Goal: Task Accomplishment & Management: Manage account settings

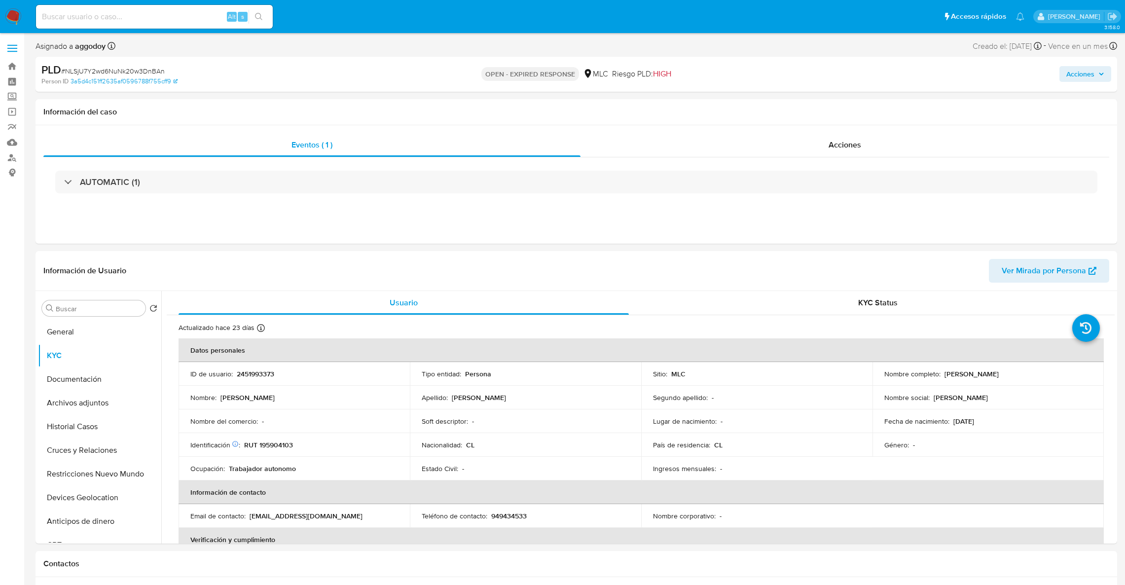
select select "10"
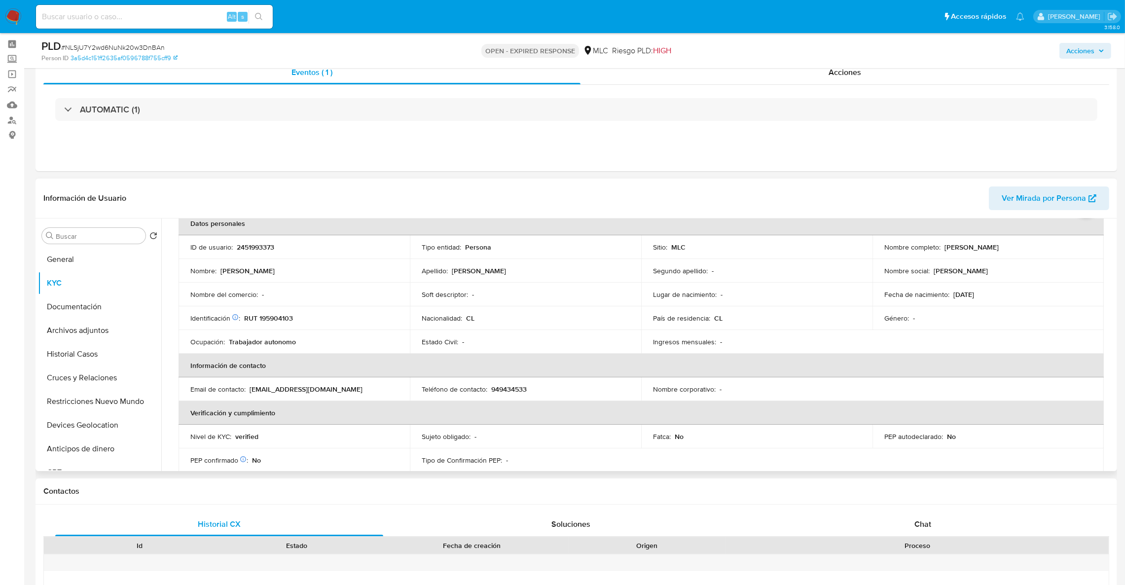
scroll to position [51, 0]
click at [946, 161] on div "Eventos ( 1 ) Acciones AUTOMATIC (1)" at bounding box center [577, 112] width 1082 height 118
click at [127, 368] on button "Cruces y Relaciones" at bounding box center [95, 378] width 115 height 24
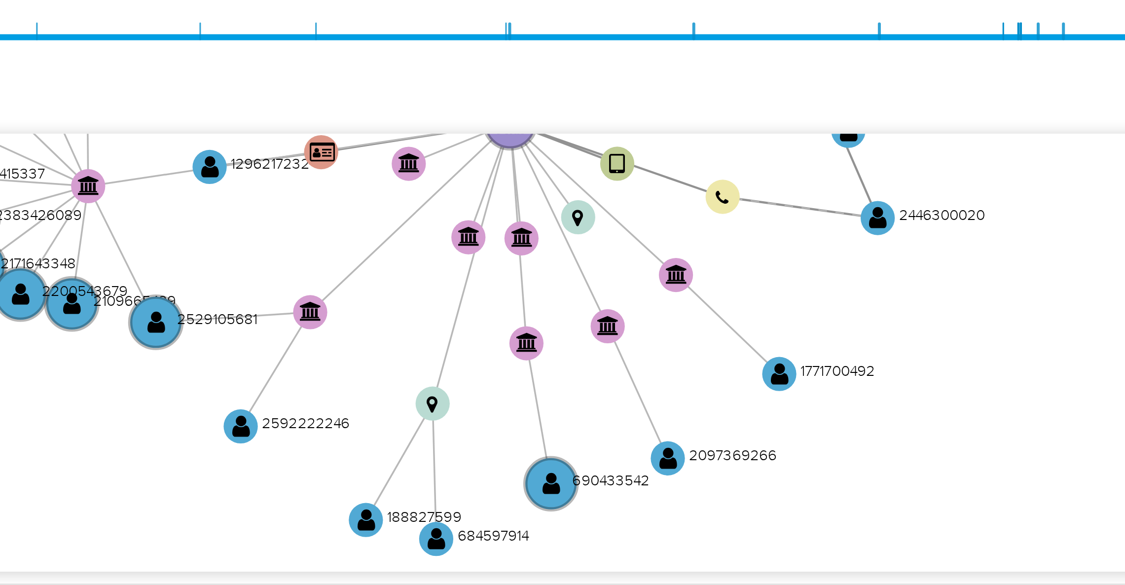
scroll to position [194, 0]
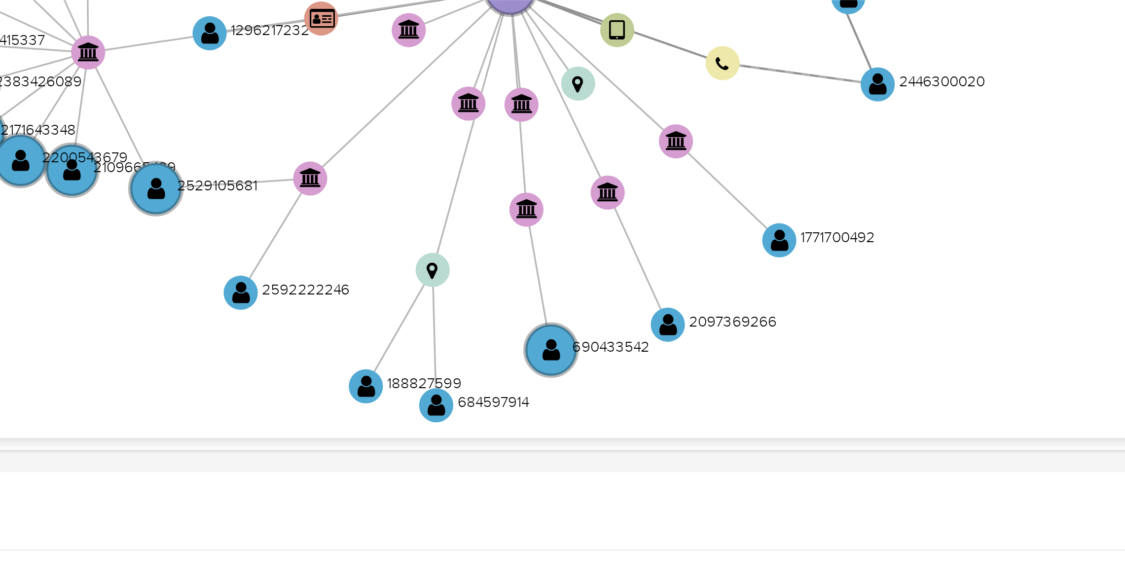
drag, startPoint x: 1030, startPoint y: 270, endPoint x: 1026, endPoint y: 234, distance: 35.7
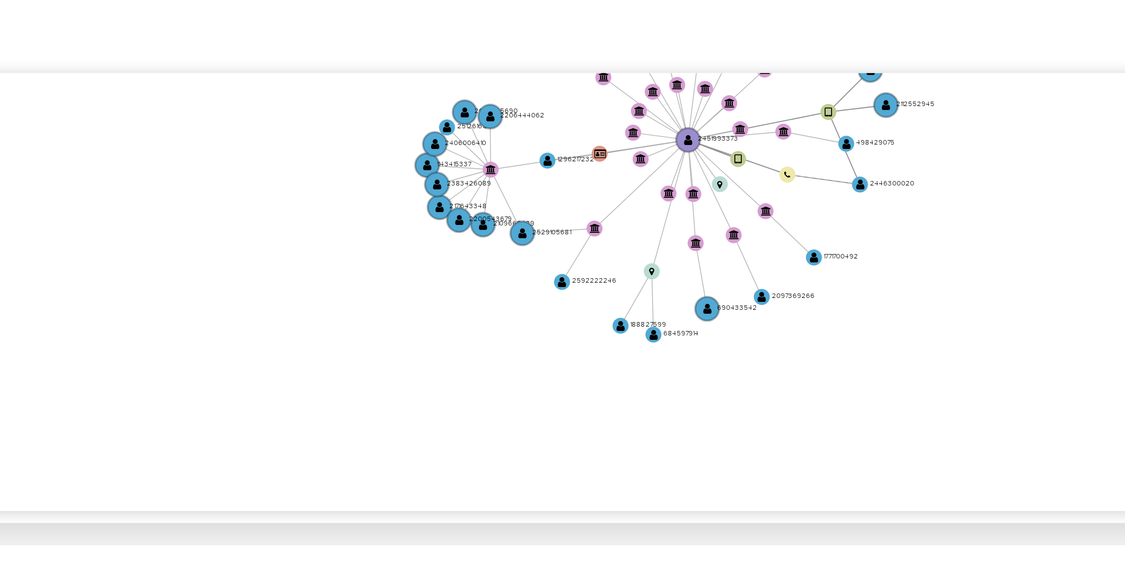
drag, startPoint x: 1030, startPoint y: 220, endPoint x: 1025, endPoint y: 215, distance: 6.6
click at [1025, 215] on icon "user-2451993373  2451993373 device-682f8febba8d5eee6d59c3c3  user-2149862910 …" at bounding box center [648, 236] width 934 height 143
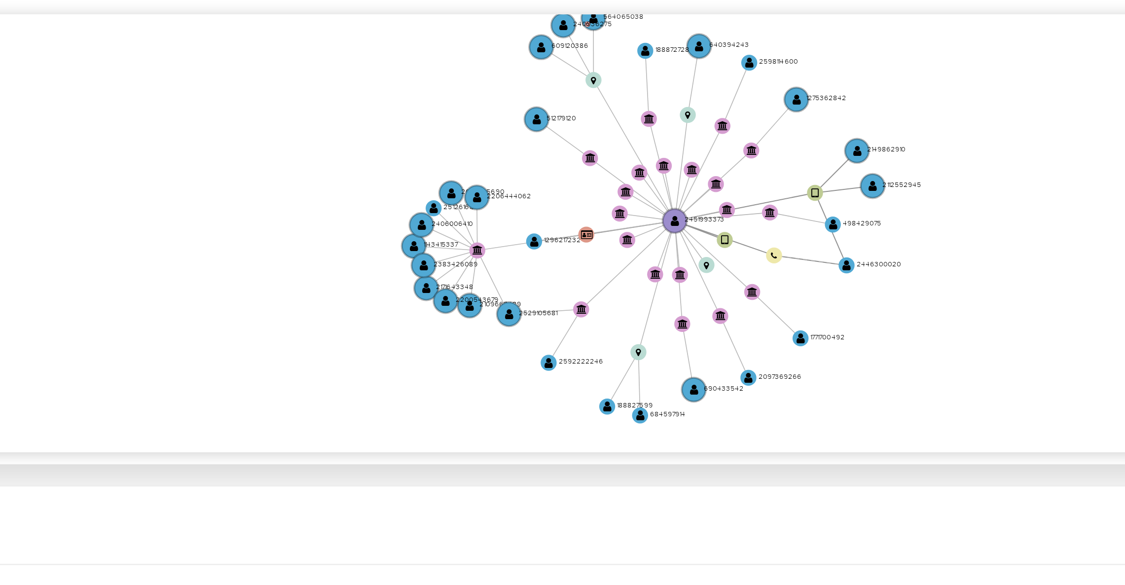
drag, startPoint x: 946, startPoint y: 220, endPoint x: 941, endPoint y: 243, distance: 22.8
click at [941, 243] on icon "user-2451993373  2451993373 device-682f8febba8d5eee6d59c3c3  user-2149862910 …" at bounding box center [648, 236] width 934 height 143
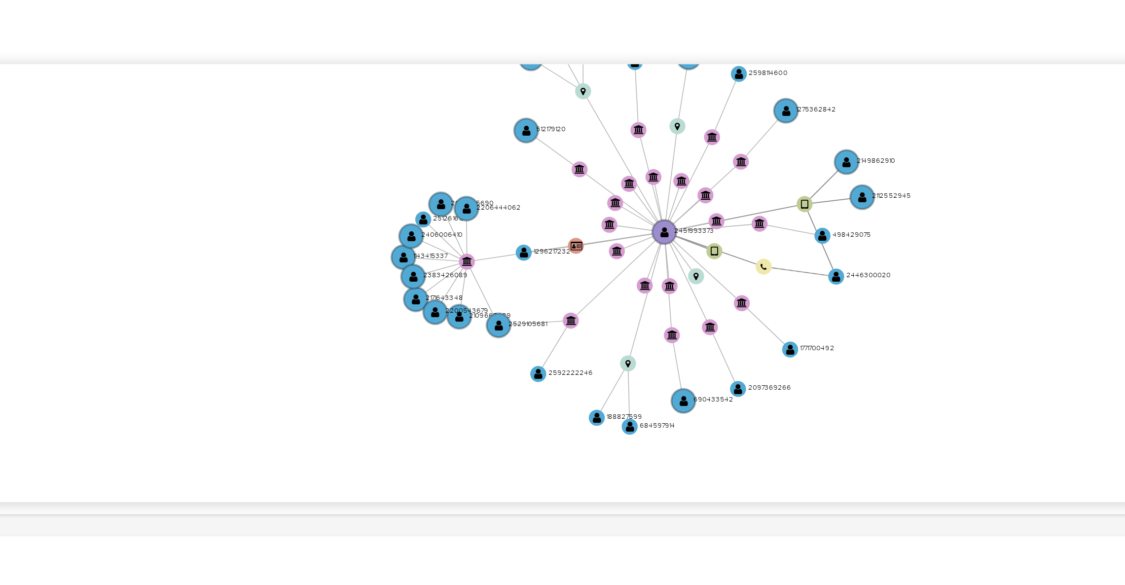
drag, startPoint x: 1030, startPoint y: 208, endPoint x: 1029, endPoint y: 192, distance: 15.3
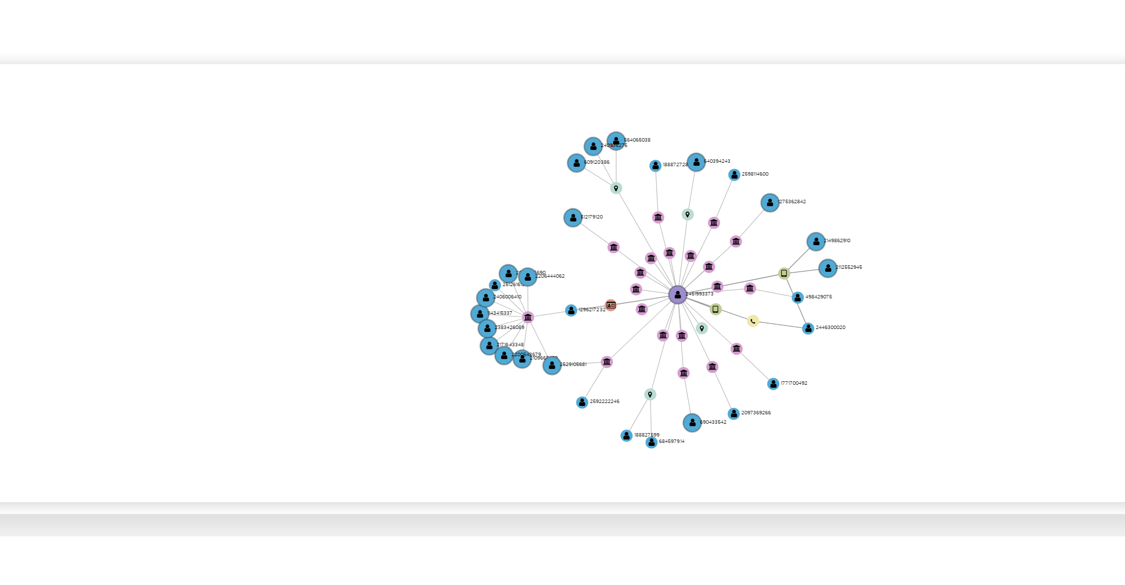
click at [955, 236] on icon "user-2451993373  2451993373 device-682f8febba8d5eee6d59c3c3  user-2149862910 …" at bounding box center [648, 236] width 934 height 143
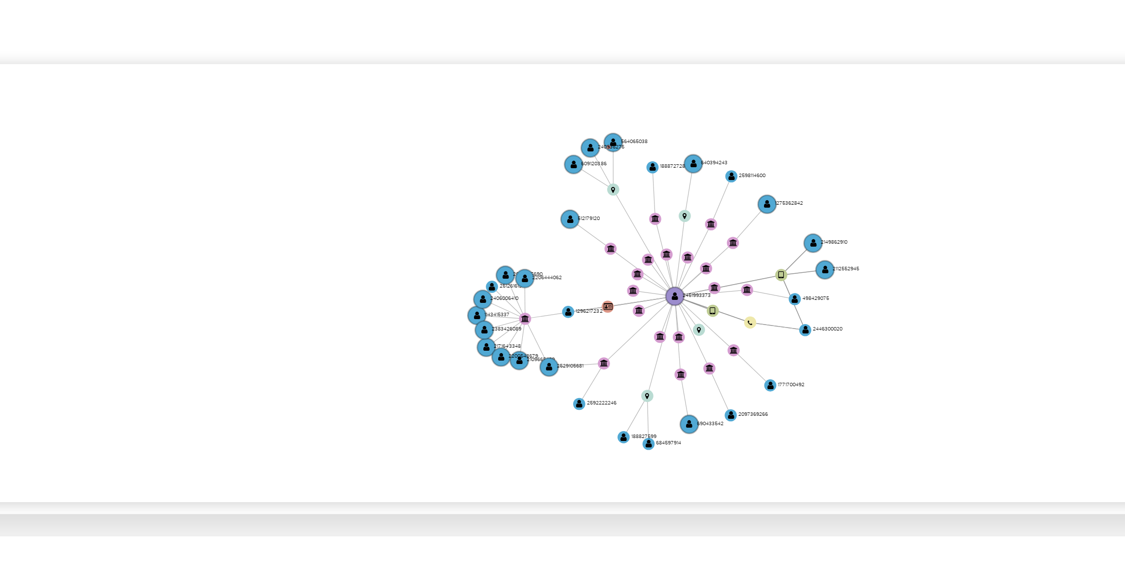
drag, startPoint x: 978, startPoint y: 177, endPoint x: 965, endPoint y: 149, distance: 30.2
click at [978, 177] on icon "user-2451993373  2451993373 device-682f8febba8d5eee6d59c3c3  user-2149862910 …" at bounding box center [648, 236] width 934 height 143
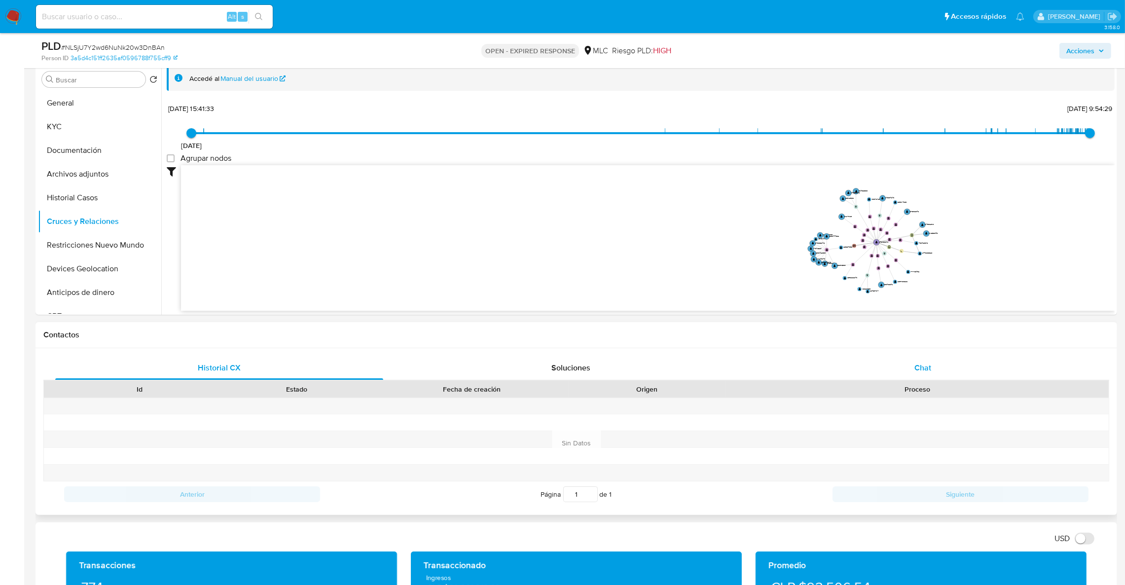
click at [957, 362] on div "Chat" at bounding box center [923, 368] width 328 height 24
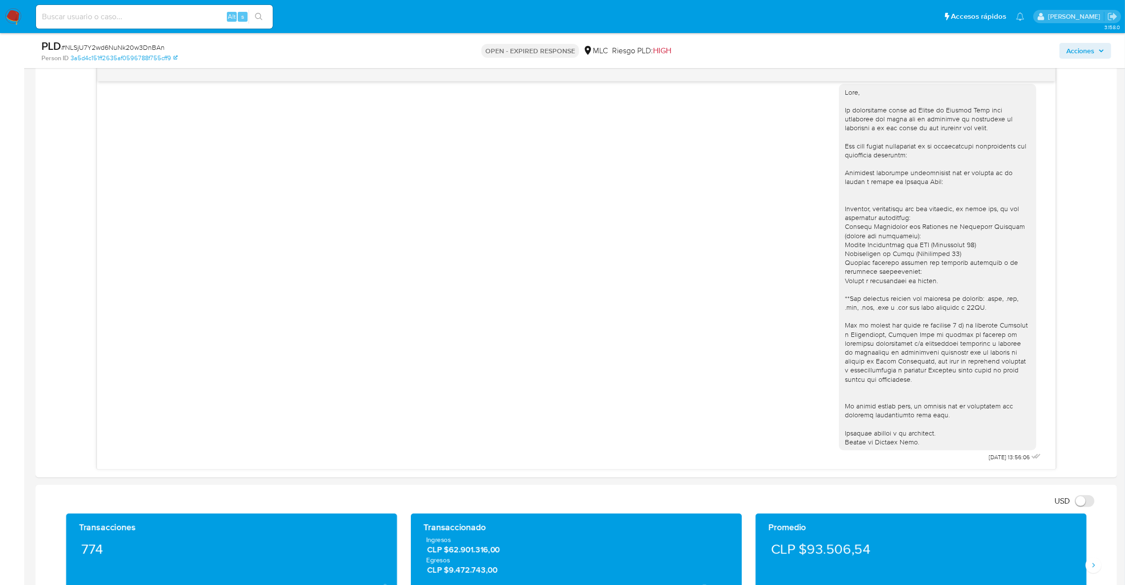
scroll to position [524, 0]
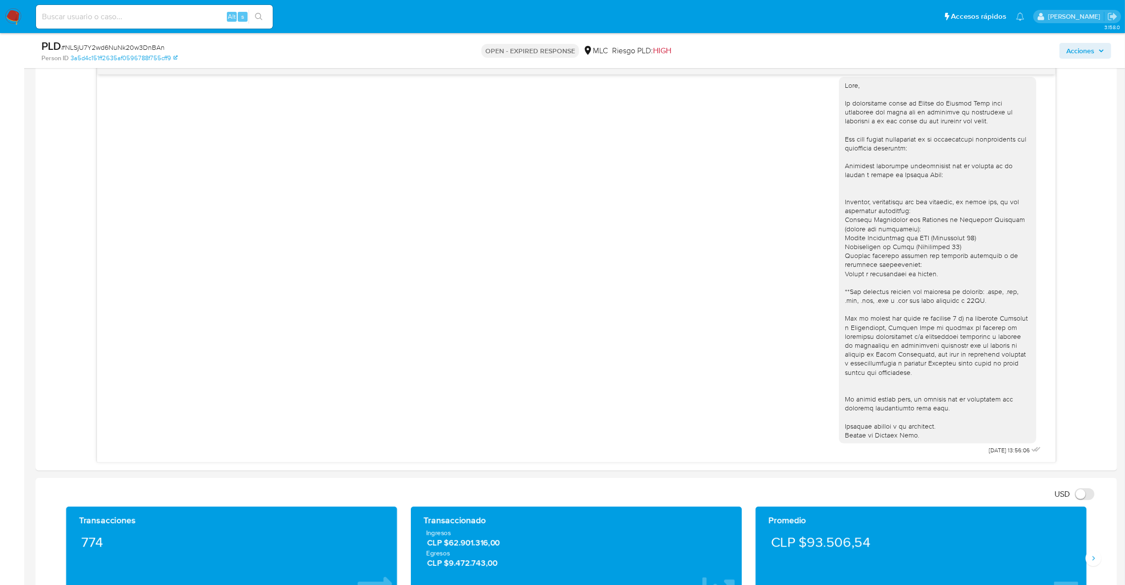
drag, startPoint x: 878, startPoint y: 125, endPoint x: 851, endPoint y: 15, distance: 113.9
click at [878, 125] on div at bounding box center [937, 260] width 185 height 359
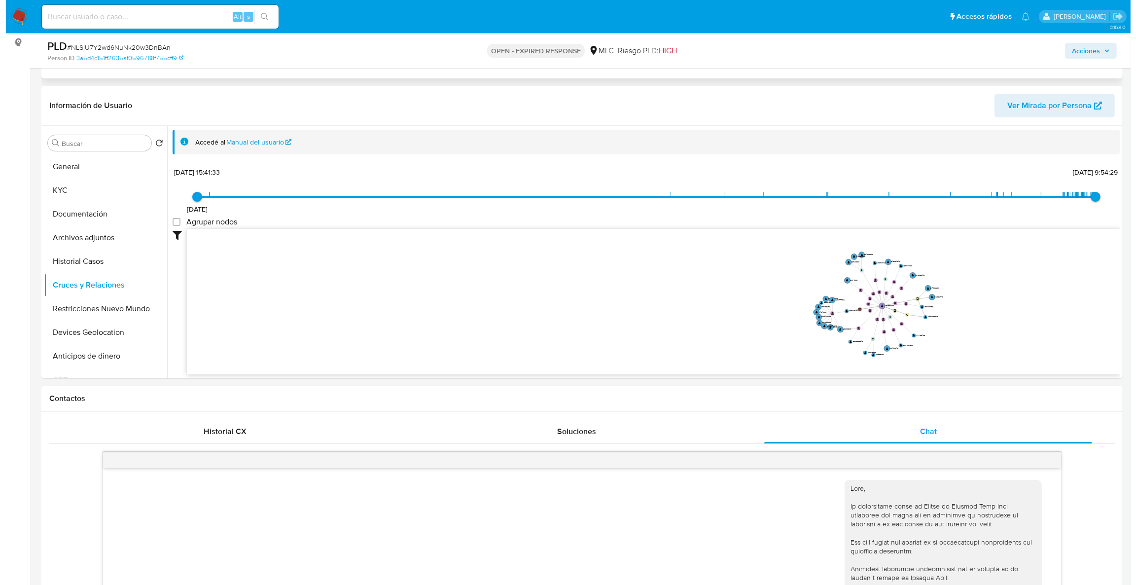
scroll to position [5, 0]
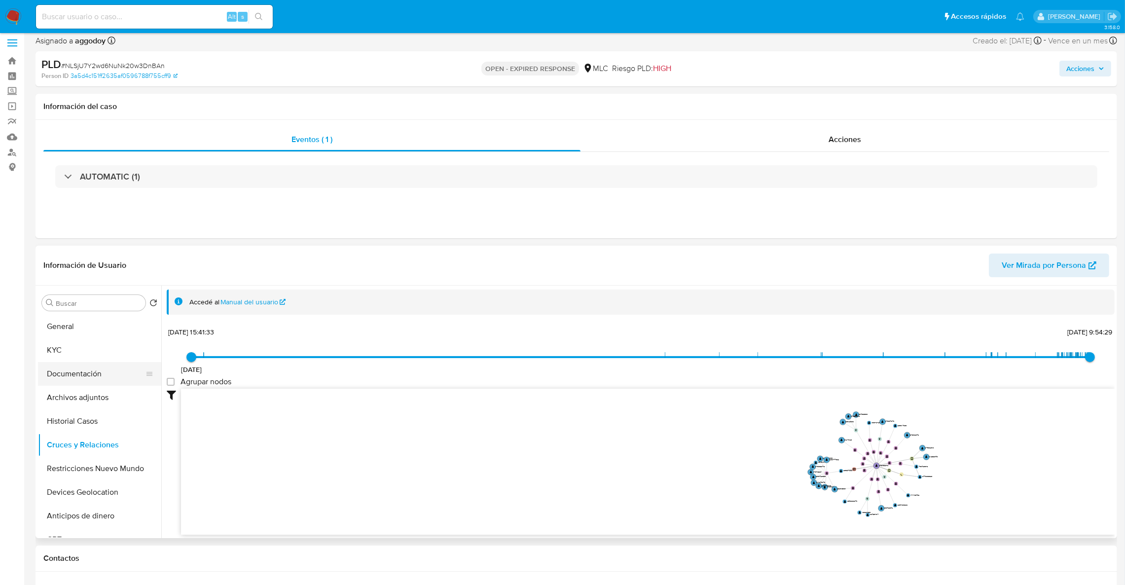
click at [54, 369] on button "Documentación" at bounding box center [95, 374] width 115 height 24
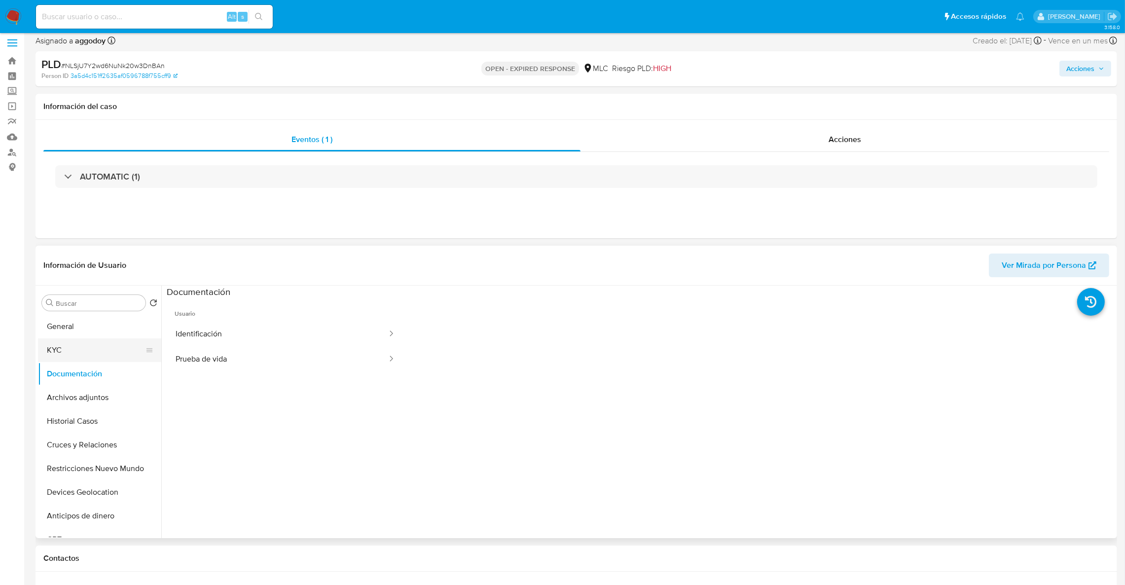
click at [49, 349] on button "KYC" at bounding box center [95, 350] width 115 height 24
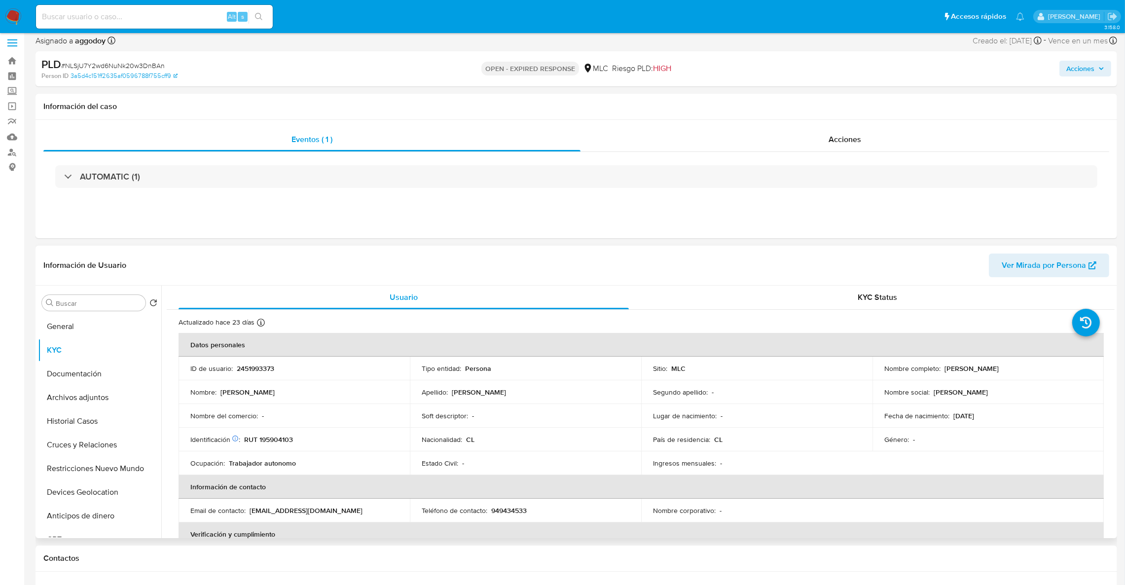
drag, startPoint x: 940, startPoint y: 373, endPoint x: 1049, endPoint y: 372, distance: 109.5
click at [1059, 372] on td "Nombre completo : Claudia Francesca Hernández Soto" at bounding box center [987, 369] width 231 height 24
copy div "Claudia Francesca Hernández Soto"
click at [74, 401] on button "Archivos adjuntos" at bounding box center [95, 398] width 115 height 24
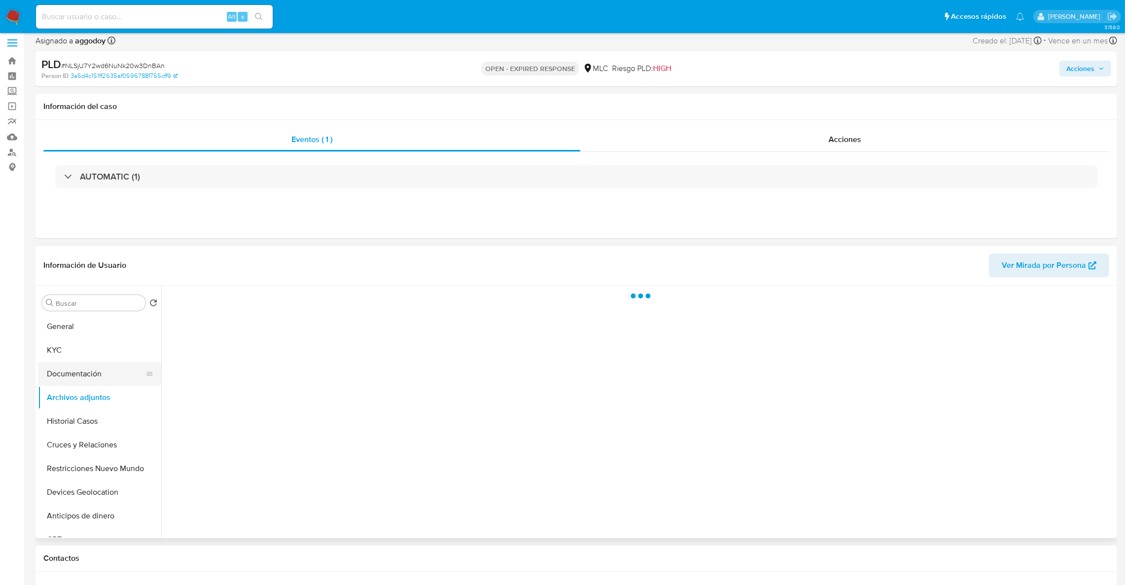
click at [72, 375] on button "Documentación" at bounding box center [95, 374] width 115 height 24
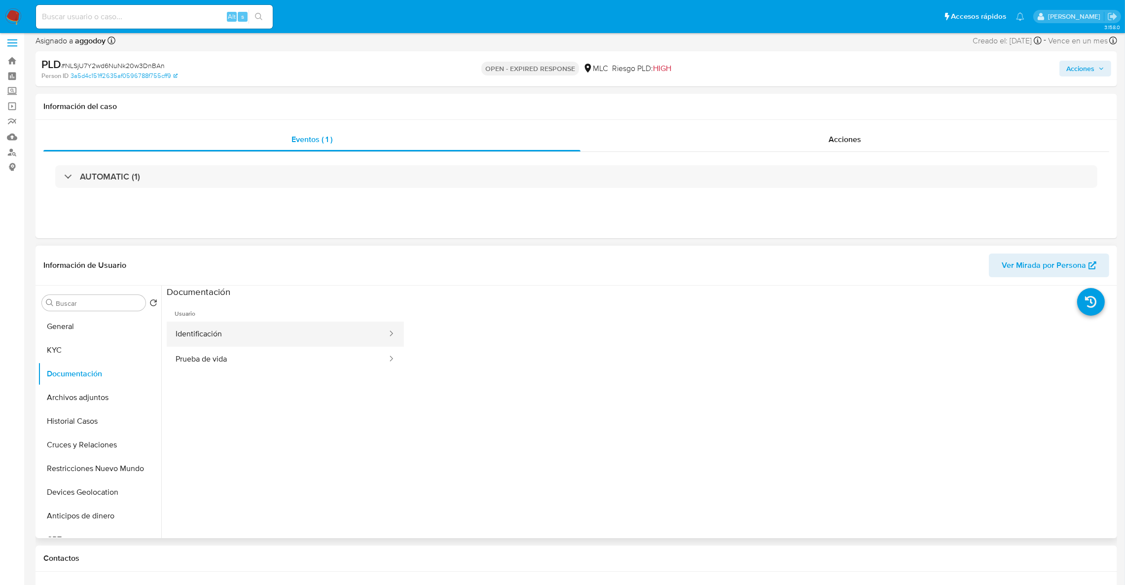
click at [259, 337] on button "Identificación" at bounding box center [277, 334] width 221 height 25
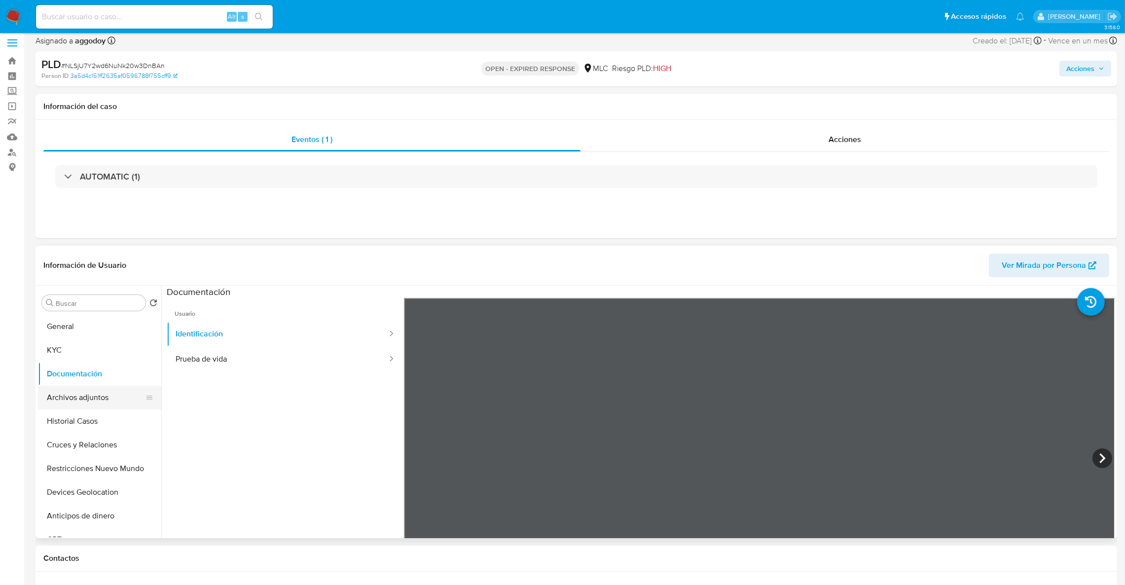
click at [74, 405] on button "Archivos adjuntos" at bounding box center [95, 398] width 115 height 24
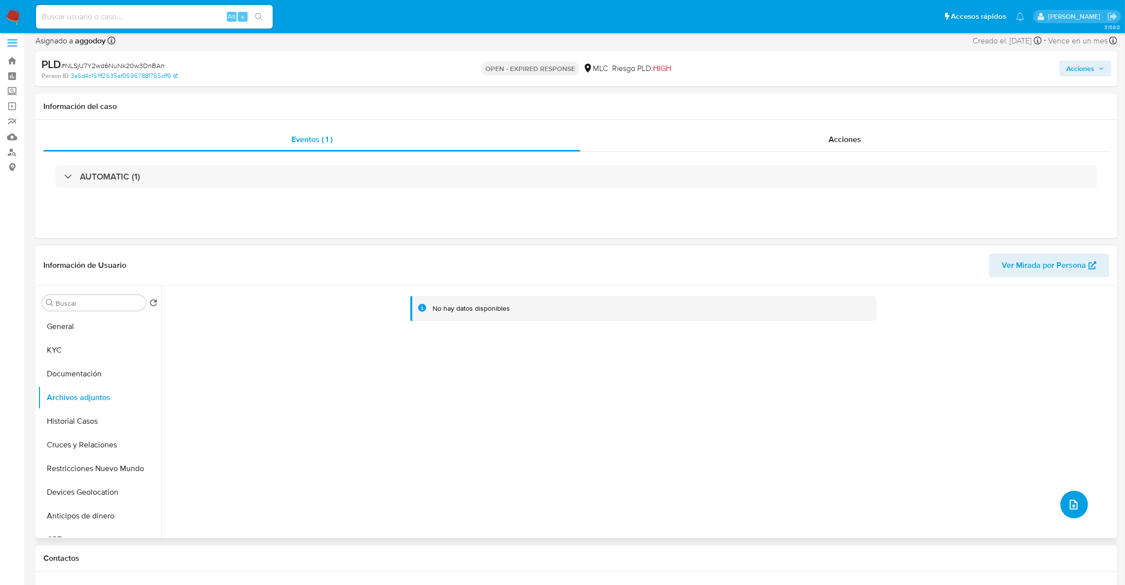
click at [1075, 512] on button "upload-file" at bounding box center [1074, 505] width 28 height 28
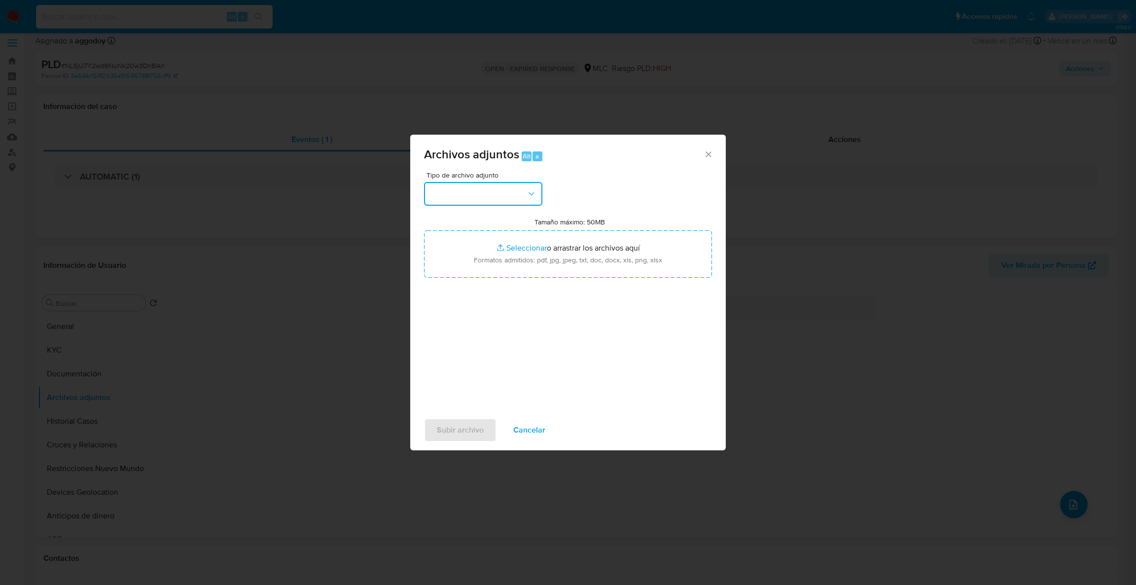
click at [540, 186] on button "button" at bounding box center [483, 194] width 118 height 24
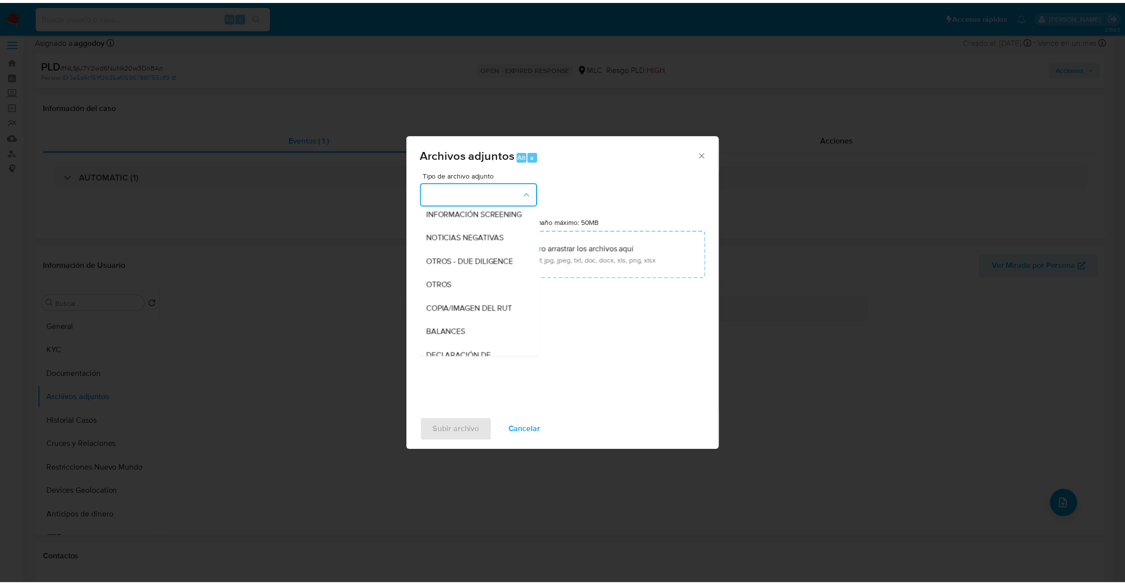
scroll to position [123, 0]
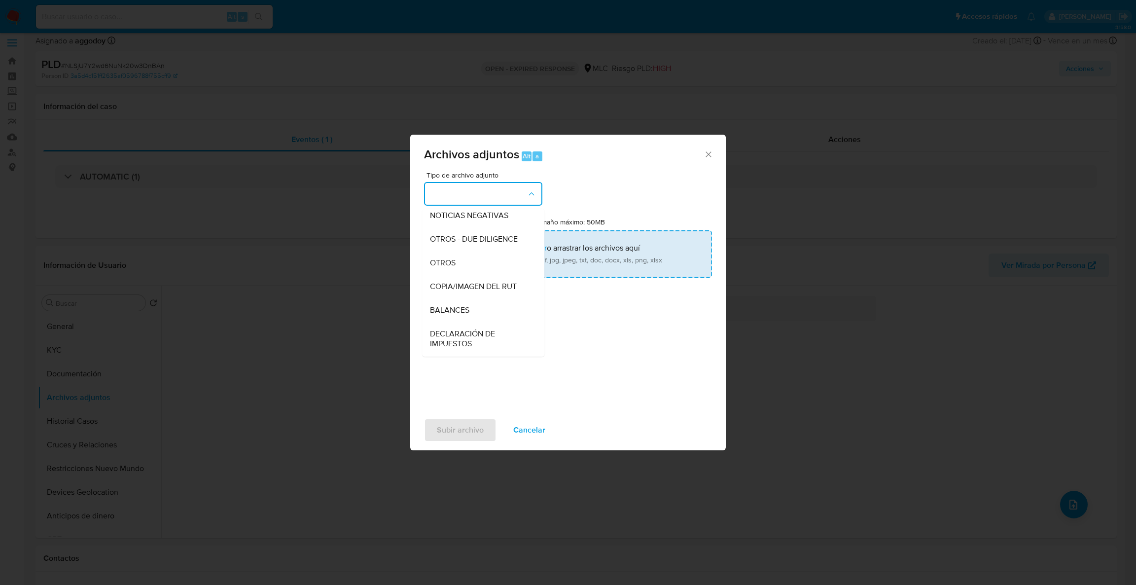
click at [501, 274] on div "OTROS" at bounding box center [480, 263] width 101 height 24
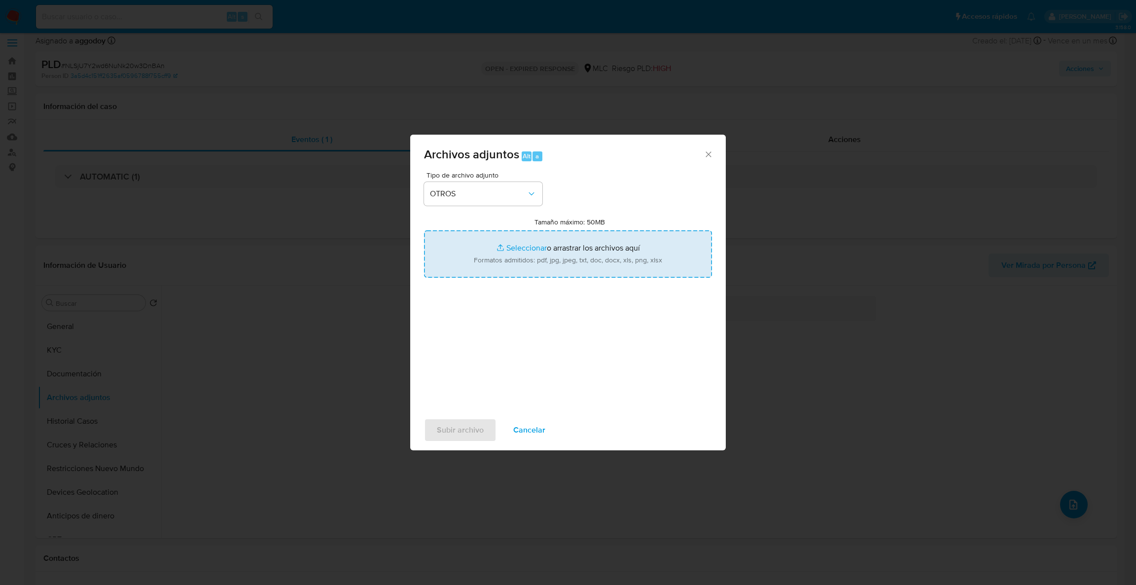
click at [507, 262] on input "Tamaño máximo: 50MB Seleccionar archivos" at bounding box center [568, 253] width 288 height 47
type input "C:\fakepath\Case Log - 2451993373.pdf"
click at [516, 260] on input "Tamaño máximo: 50MB Seleccionar archivos" at bounding box center [568, 253] width 288 height 47
type input "C:\fakepath\2451993373Movimientos.xlsx"
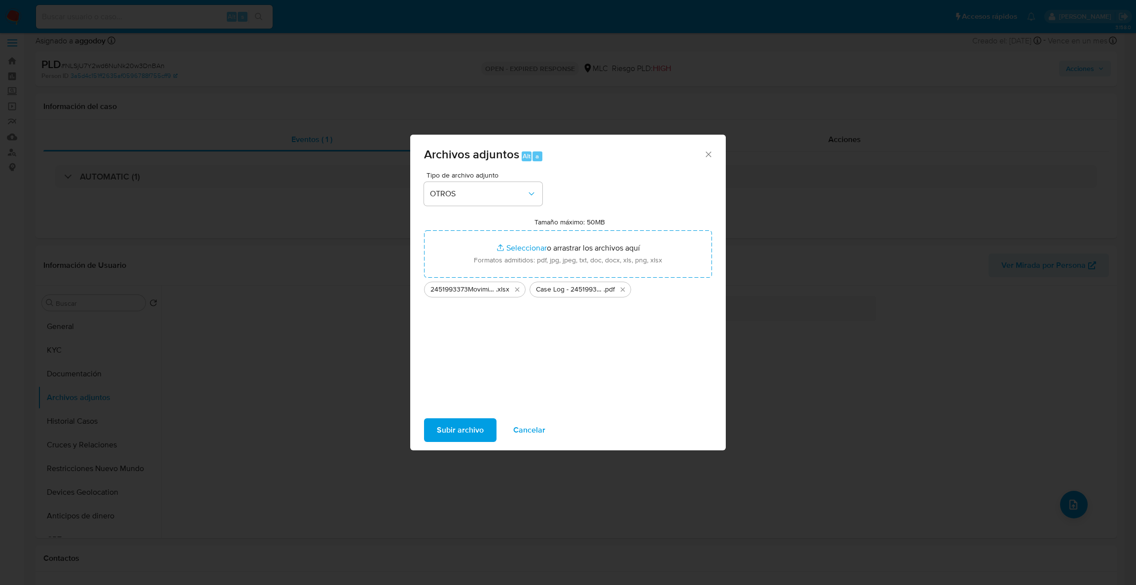
click at [447, 426] on span "Subir archivo" at bounding box center [460, 430] width 47 height 22
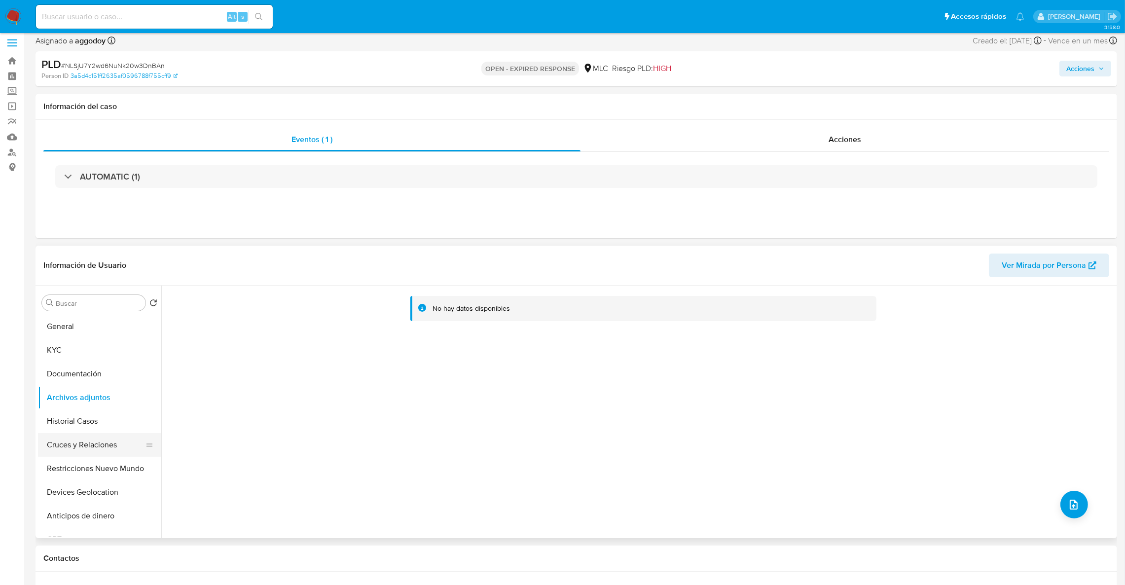
click at [58, 435] on button "Cruces y Relaciones" at bounding box center [95, 445] width 115 height 24
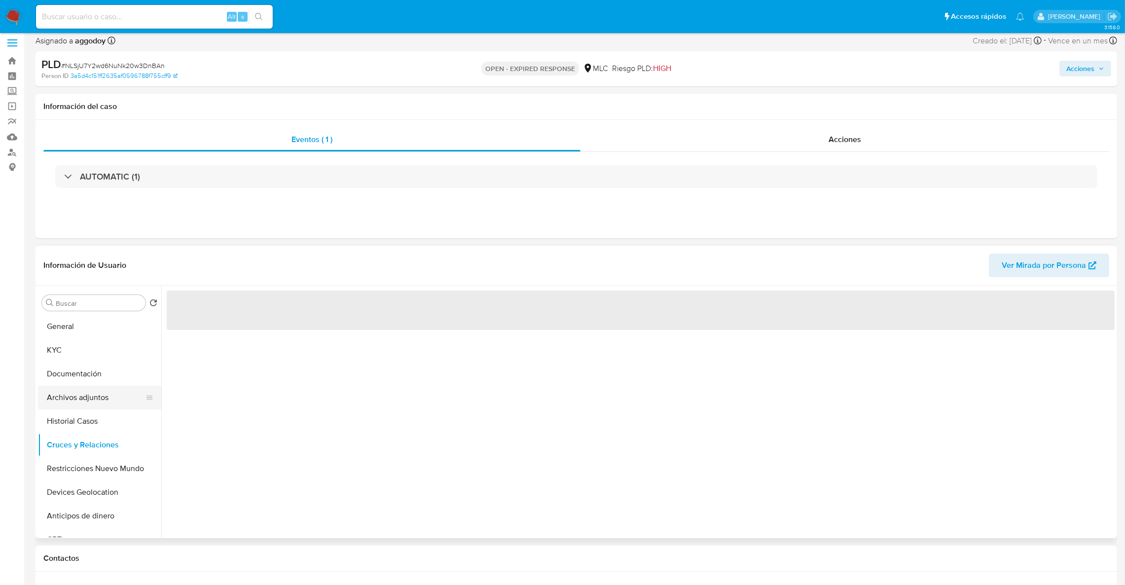
click at [67, 405] on button "Archivos adjuntos" at bounding box center [95, 398] width 115 height 24
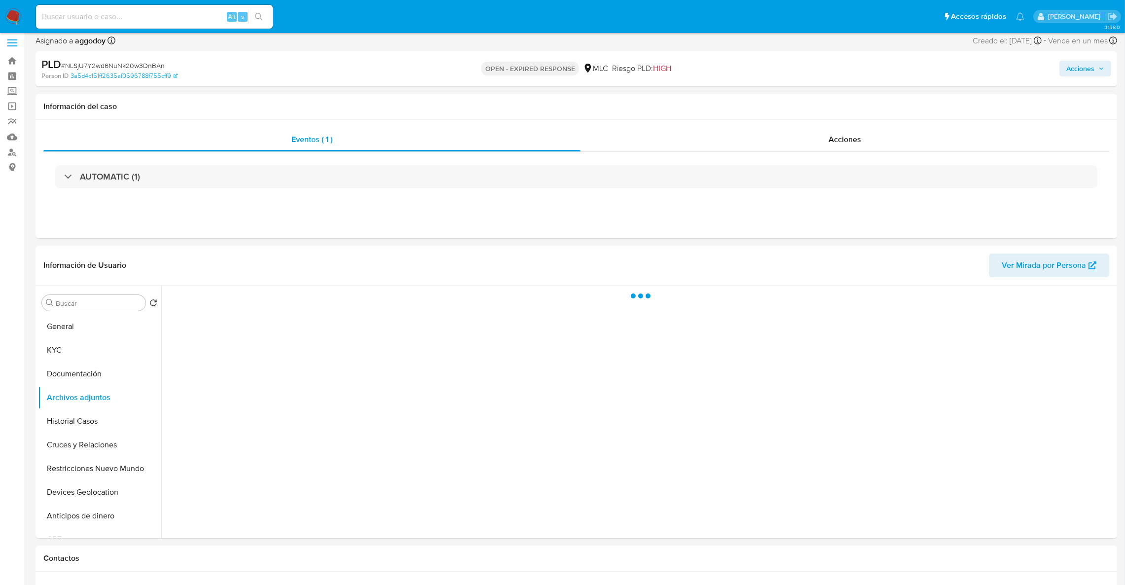
click at [1103, 64] on span "Acciones" at bounding box center [1085, 69] width 38 height 14
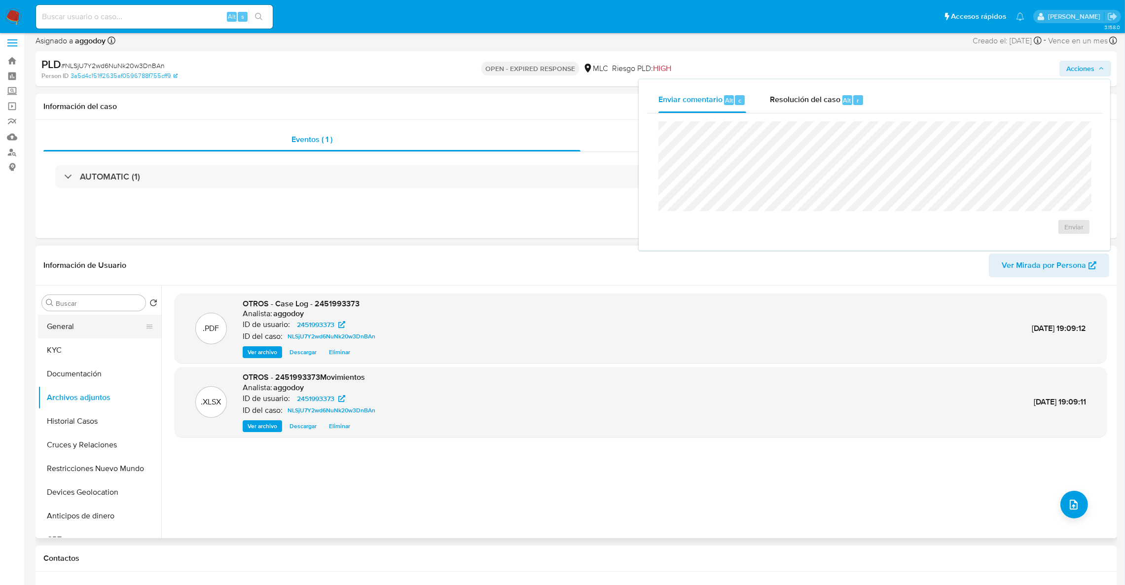
click at [70, 331] on button "General" at bounding box center [95, 327] width 115 height 24
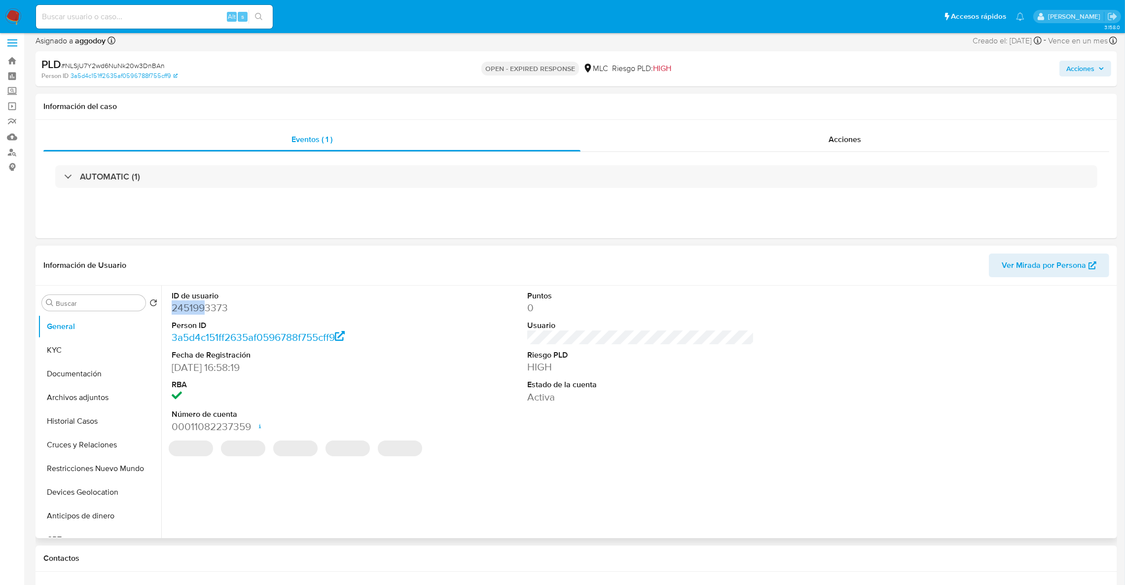
drag, startPoint x: 230, startPoint y: 297, endPoint x: 204, endPoint y: 301, distance: 26.9
click at [204, 301] on dl "ID de usuario 2451993373 Person ID 3a5d4c151ff2635af0596788f755cff9 Fecha de Re…" at bounding box center [285, 361] width 227 height 143
click at [204, 301] on dd "2451993373" at bounding box center [285, 308] width 227 height 14
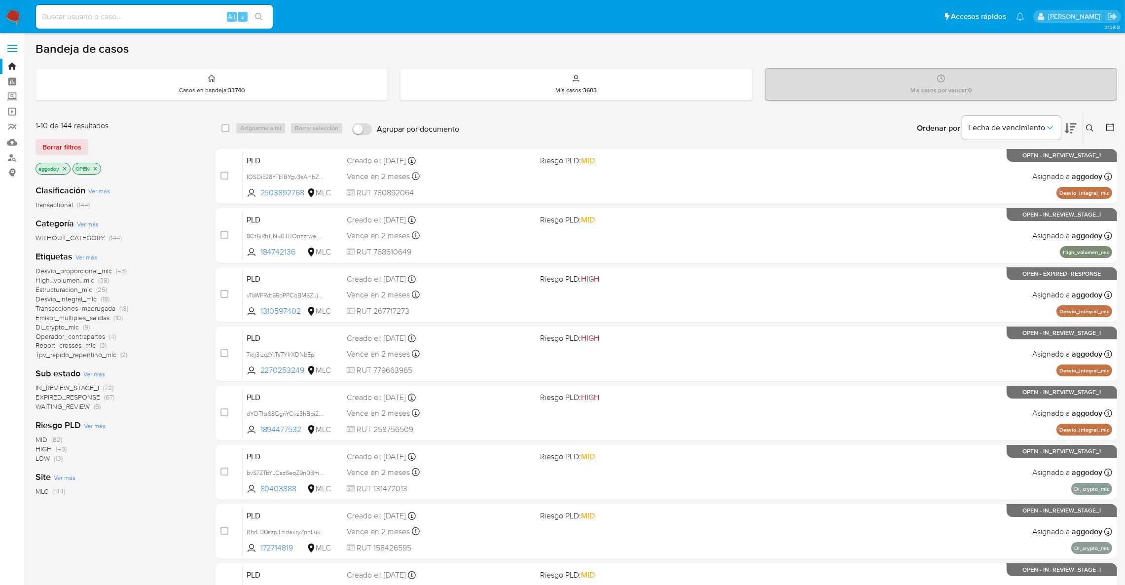
click at [1095, 124] on button at bounding box center [1091, 128] width 16 height 12
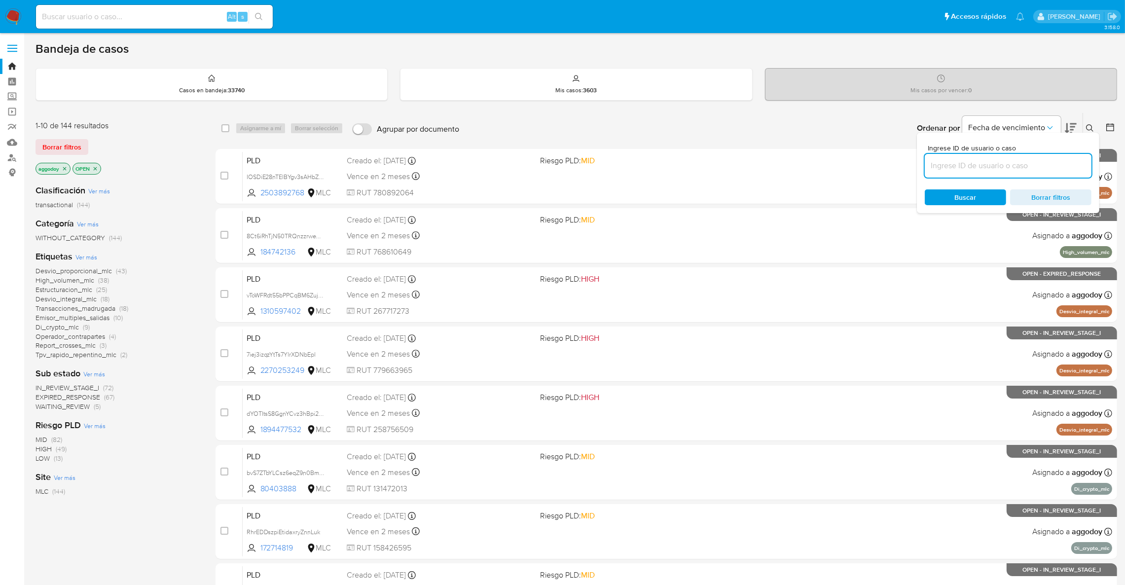
click at [986, 161] on input at bounding box center [1008, 165] width 167 height 13
type input "195904103"
click at [993, 161] on input "195904103" at bounding box center [1008, 165] width 167 height 13
paste input "EMISOR MULTIPLES SALIDAS SI ROI PROPOSAL"
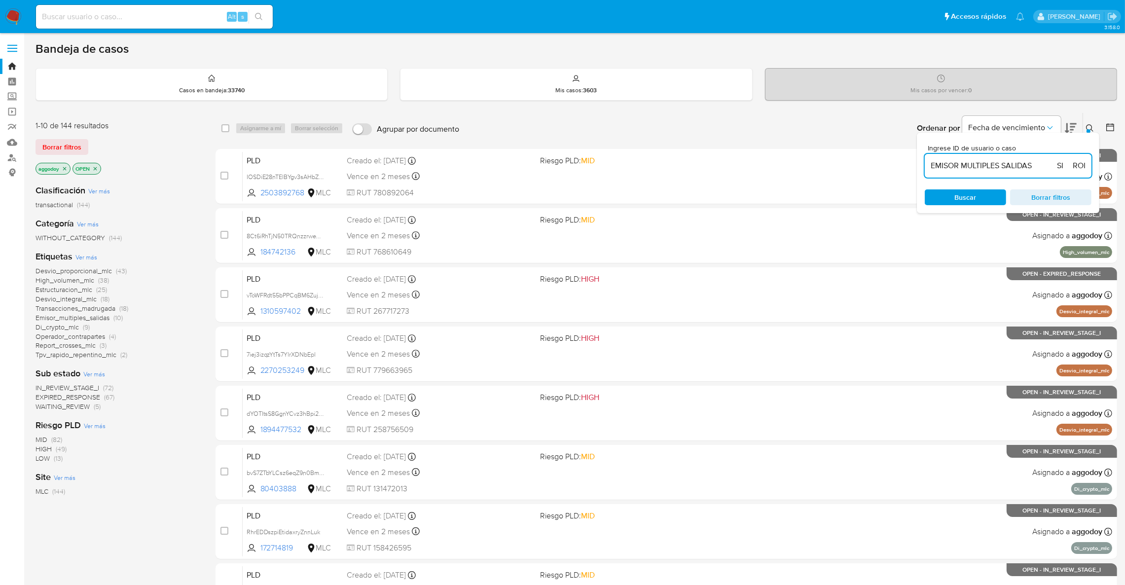
scroll to position [0, 46]
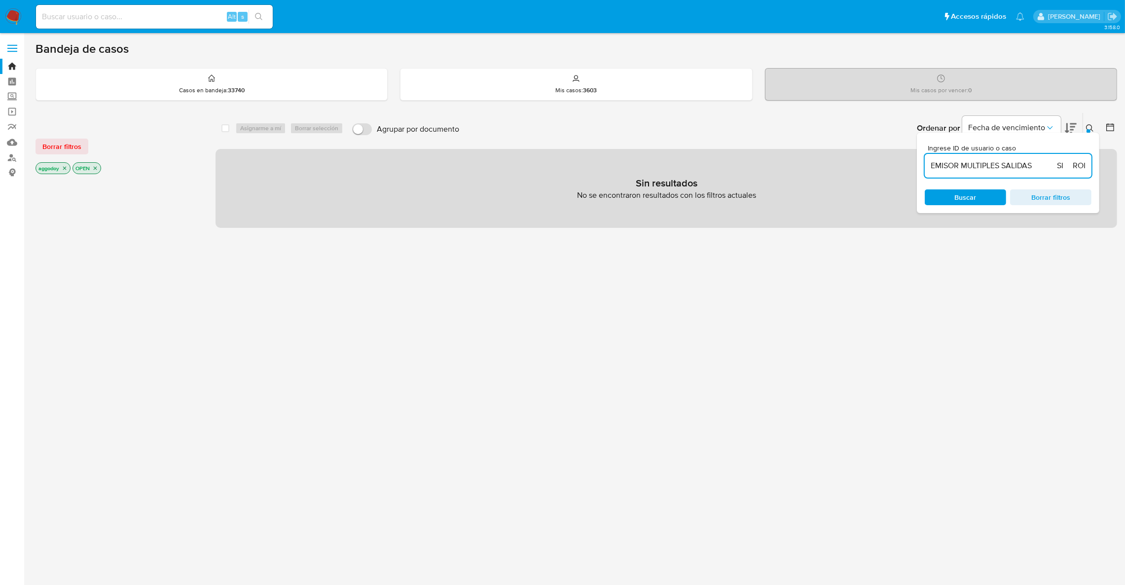
click at [1013, 170] on input "EMISOR MULTIPLES SALIDAS SI ROI PROPOSAL" at bounding box center [1008, 165] width 167 height 13
paste input "2451993373"
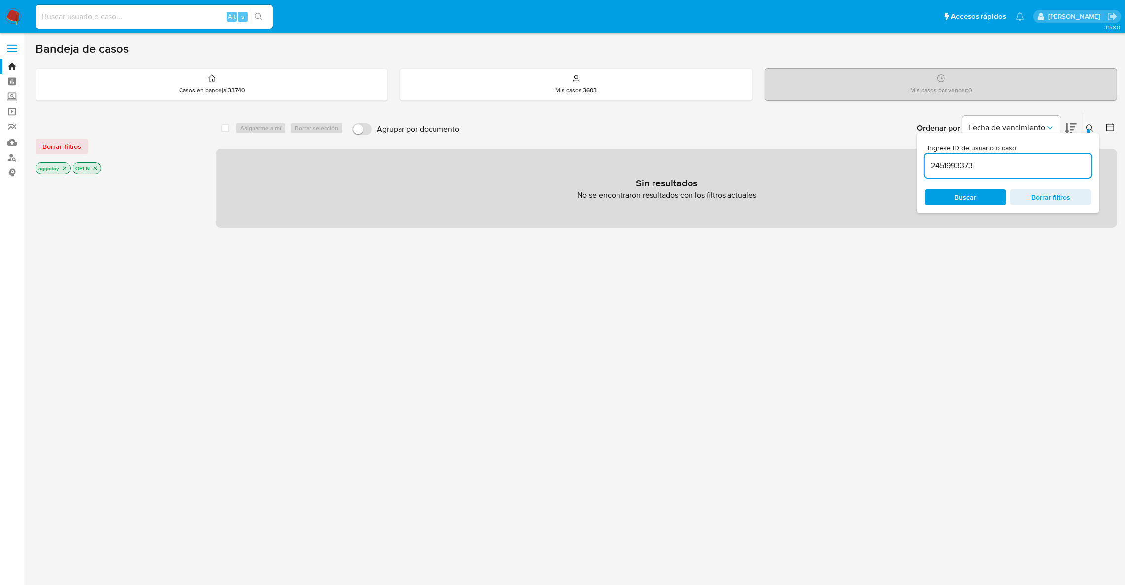
type input "2451993373"
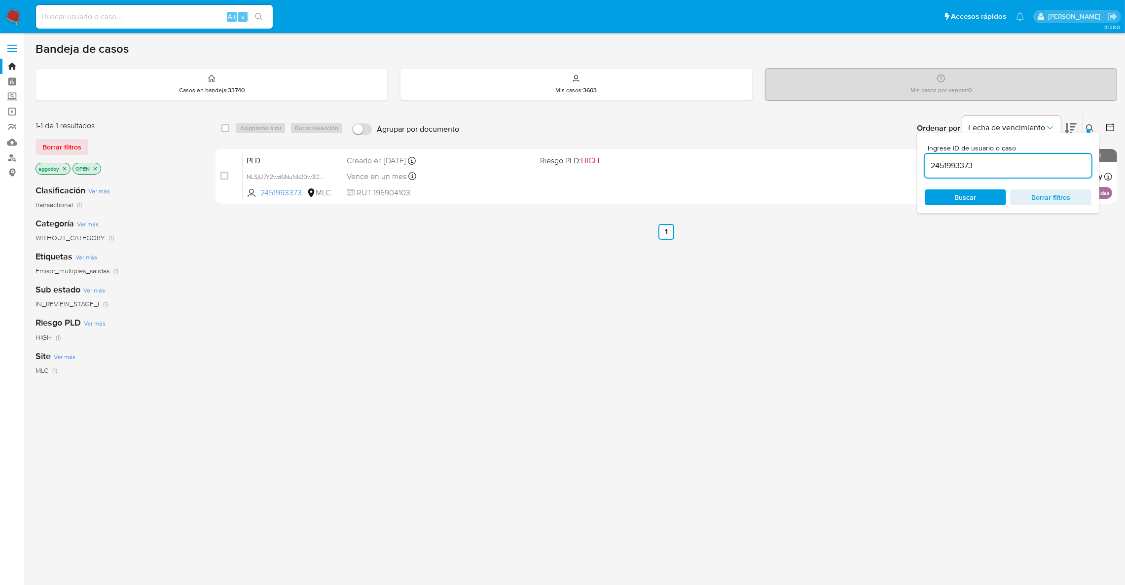
click at [1083, 126] on button at bounding box center [1091, 128] width 16 height 12
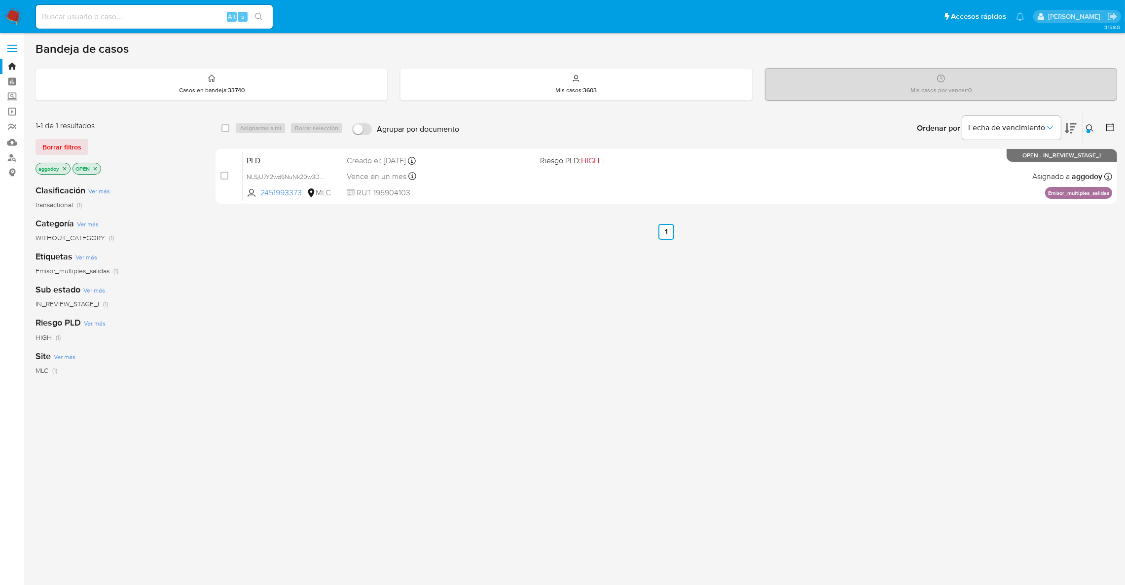
click at [120, 16] on input at bounding box center [154, 16] width 237 height 13
paste input "386006331"
type input "386006331"
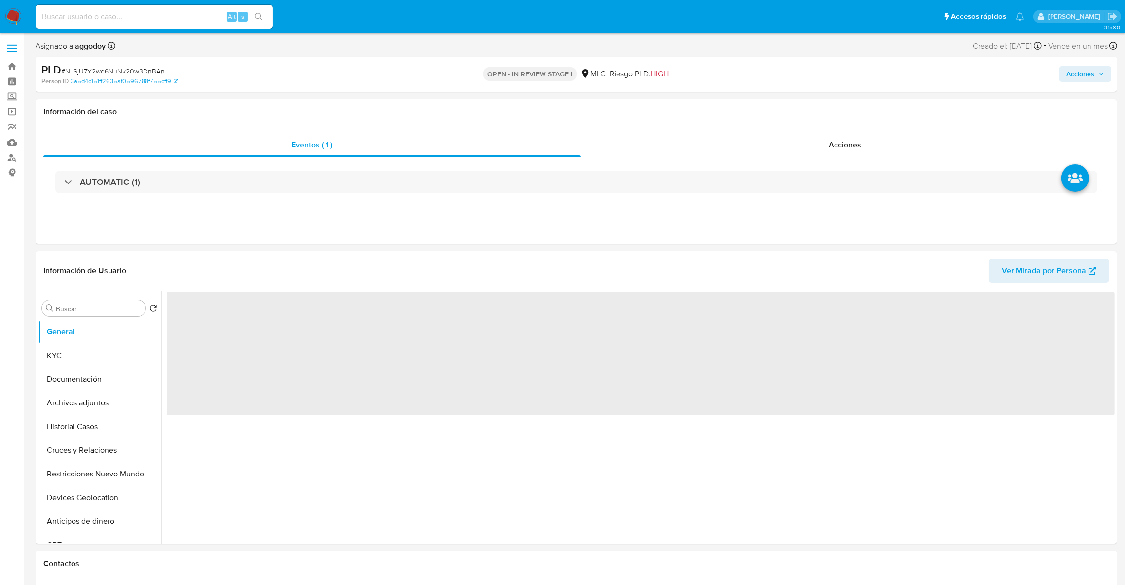
click at [1096, 81] on span "Acciones" at bounding box center [1085, 74] width 38 height 14
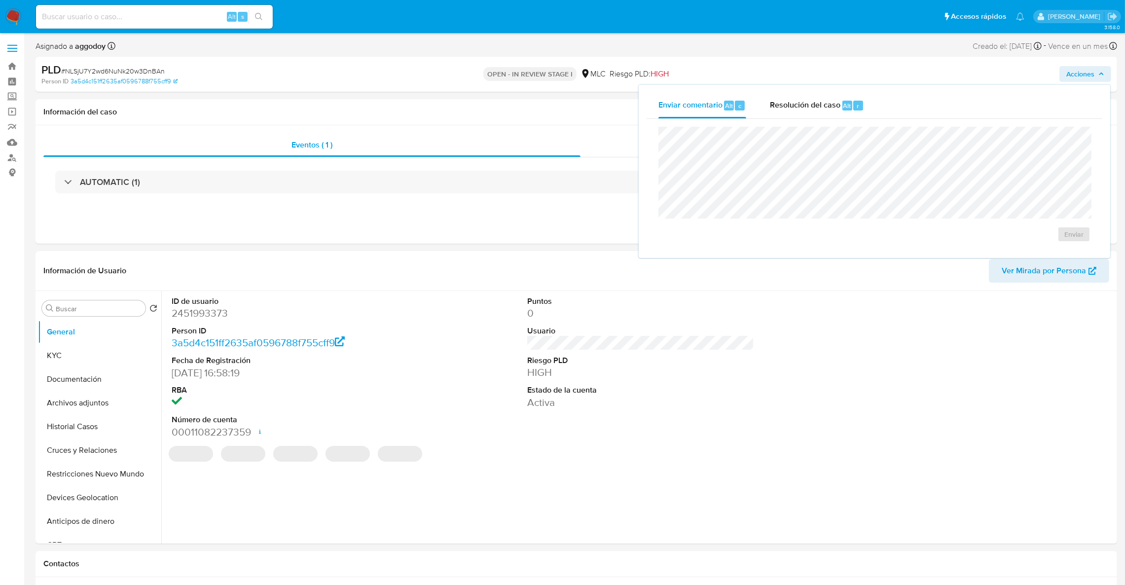
click at [825, 110] on span "Resolución del caso" at bounding box center [805, 105] width 71 height 11
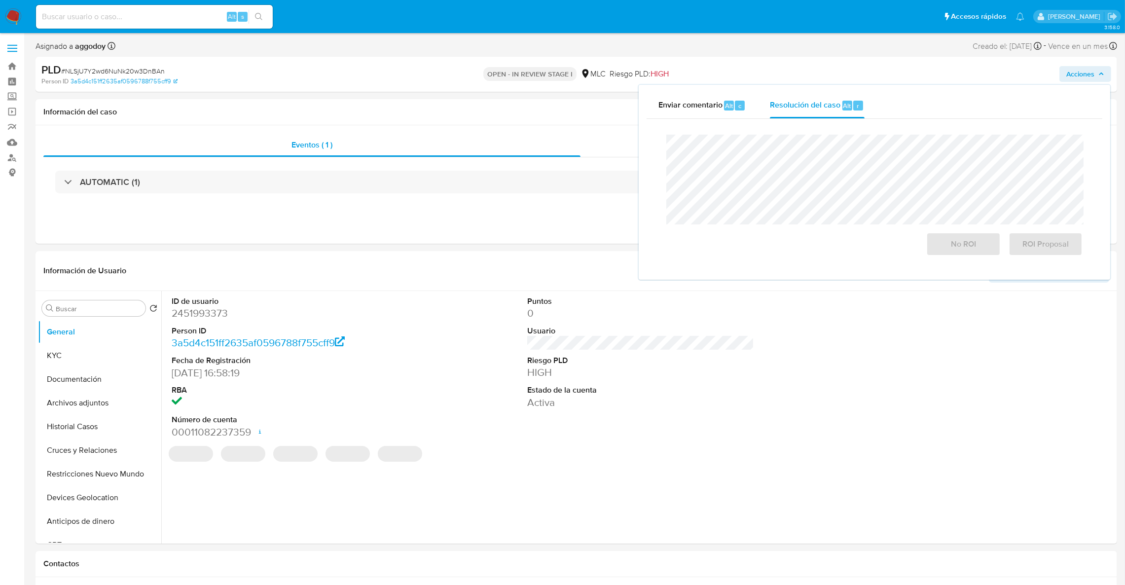
select select "10"
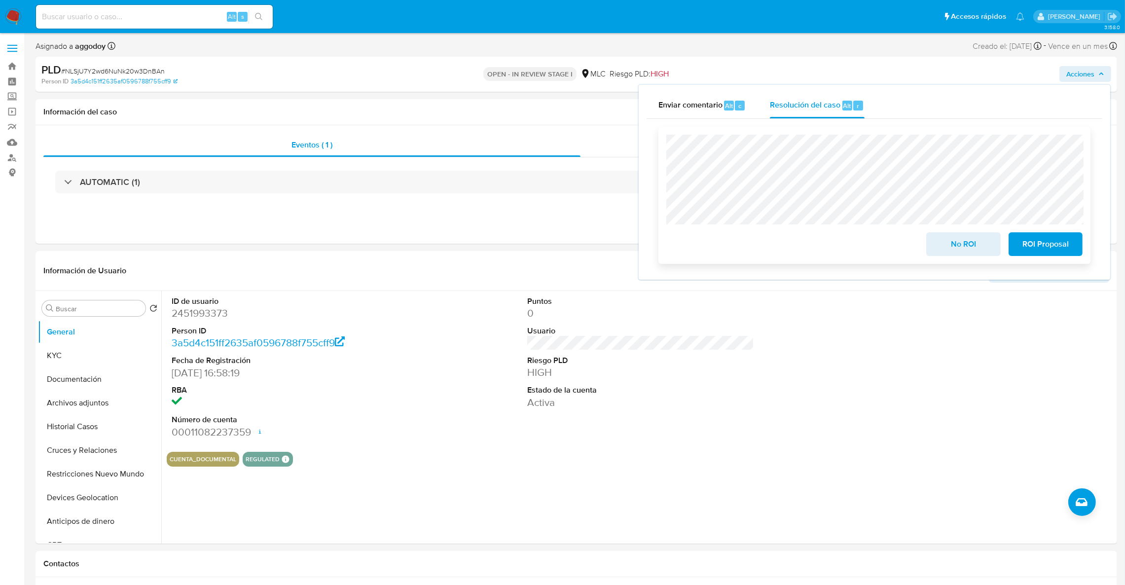
click at [1066, 243] on span "ROI Proposal" at bounding box center [1045, 244] width 48 height 22
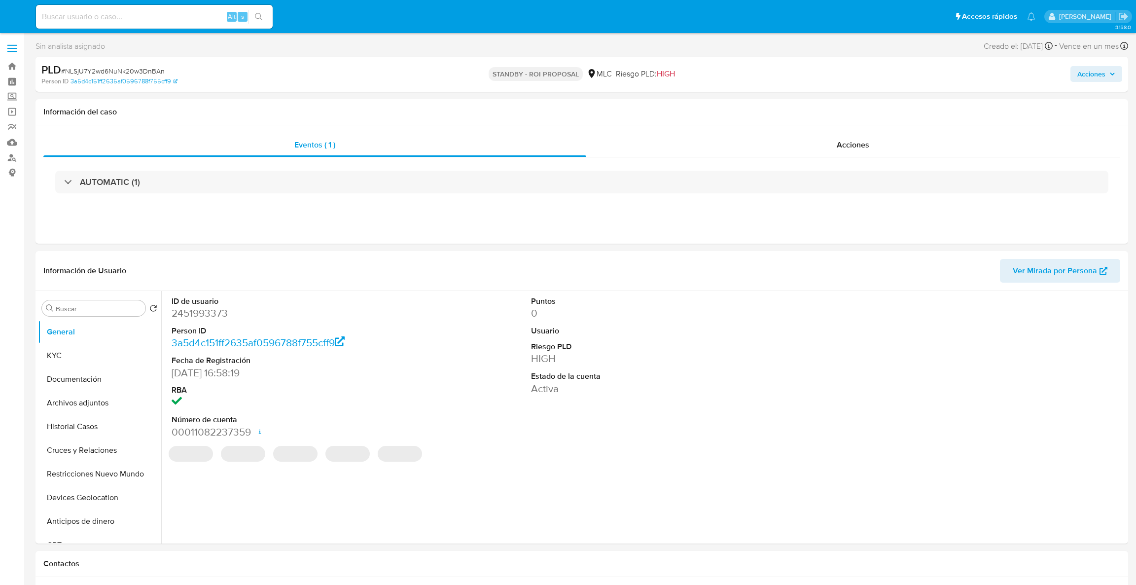
select select "10"
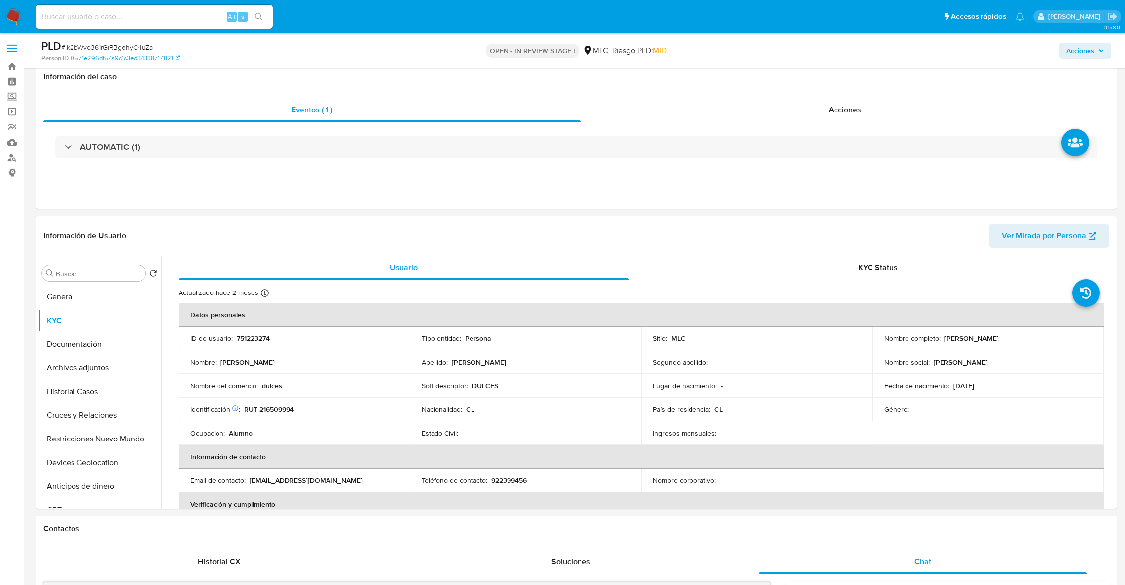
select select "10"
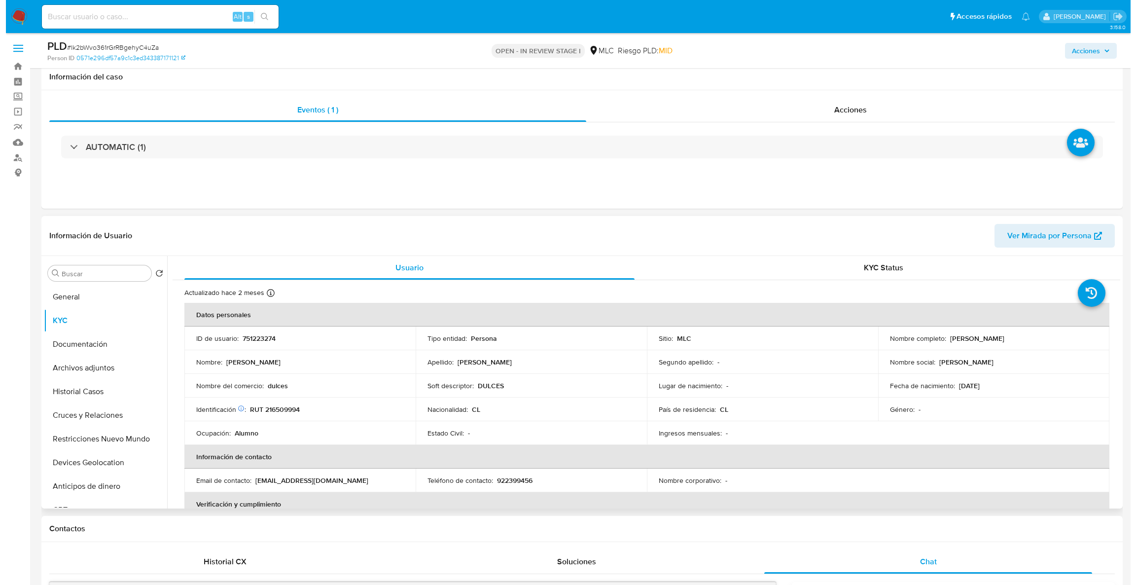
scroll to position [74, 0]
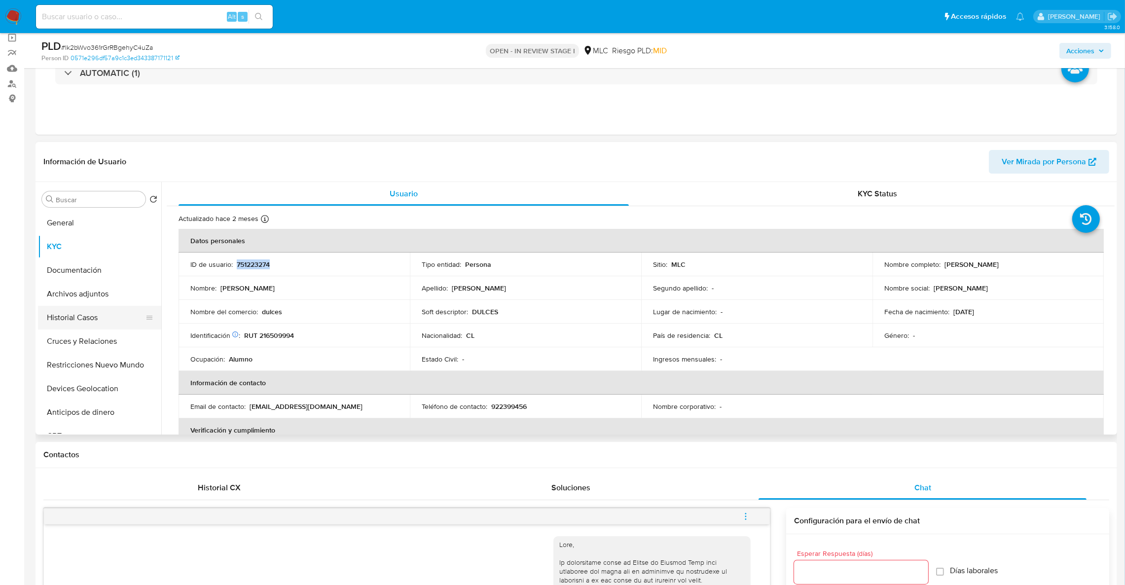
click at [91, 322] on button "Historial Casos" at bounding box center [95, 318] width 115 height 24
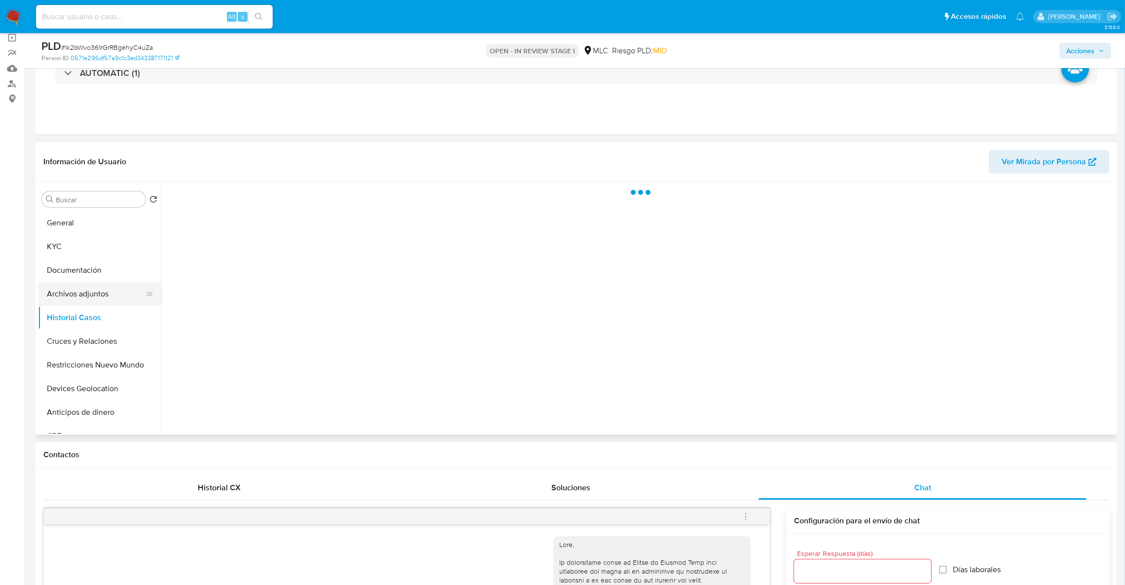
click at [105, 296] on button "Archivos adjuntos" at bounding box center [95, 294] width 115 height 24
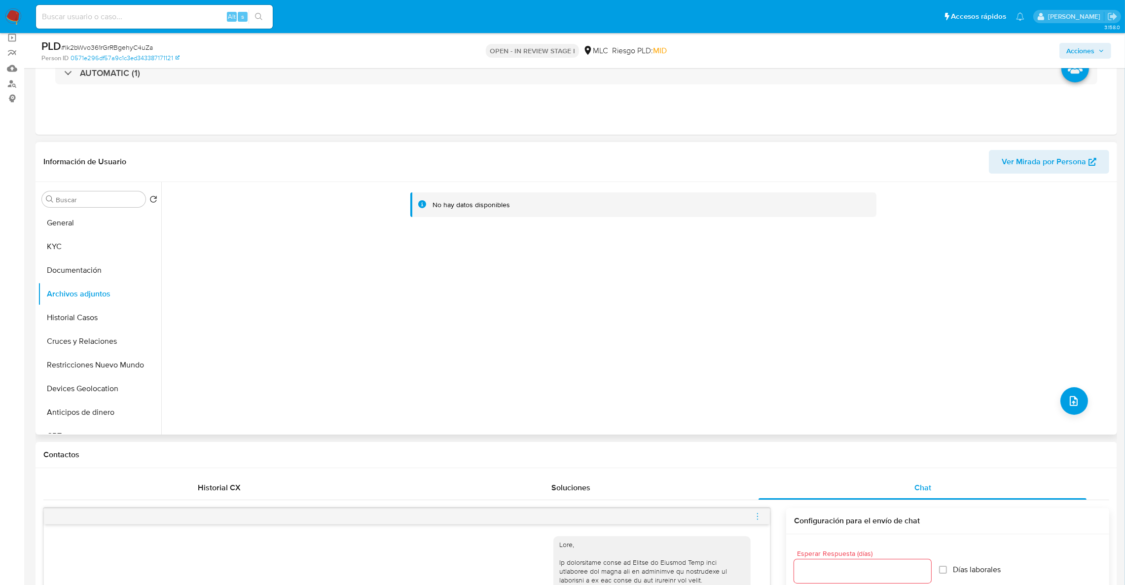
click at [1060, 415] on div "No hay datos disponibles" at bounding box center [637, 308] width 953 height 253
click at [1068, 405] on icon "upload-file" at bounding box center [1074, 401] width 12 height 12
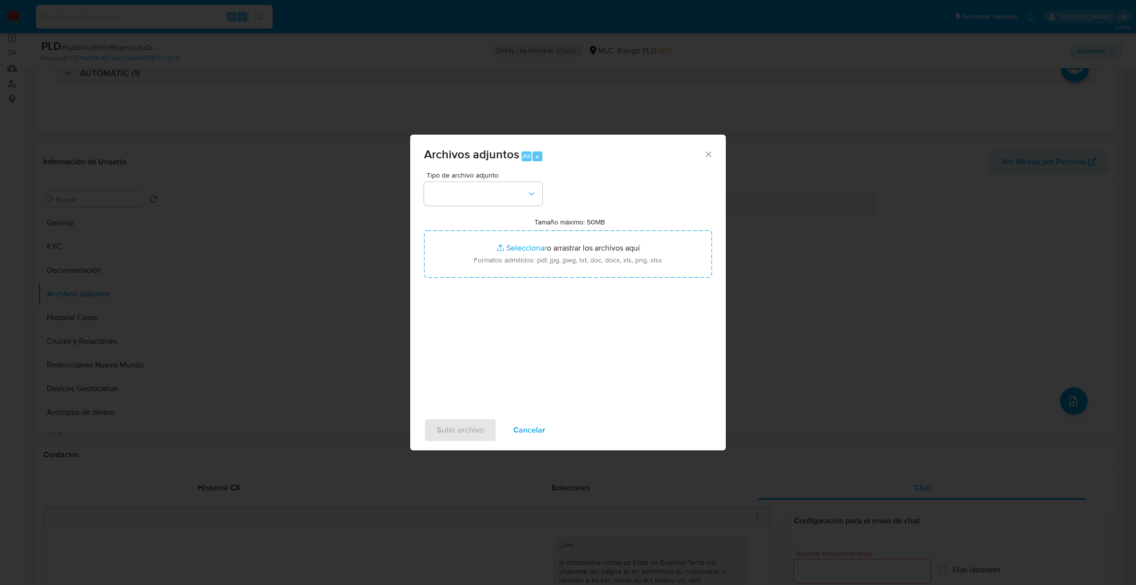
click at [514, 206] on div "Tipo de archivo adjunto Tamaño máximo: 50MB Seleccionar archivos Seleccionar o …" at bounding box center [568, 288] width 288 height 233
click at [514, 197] on button "button" at bounding box center [483, 194] width 118 height 24
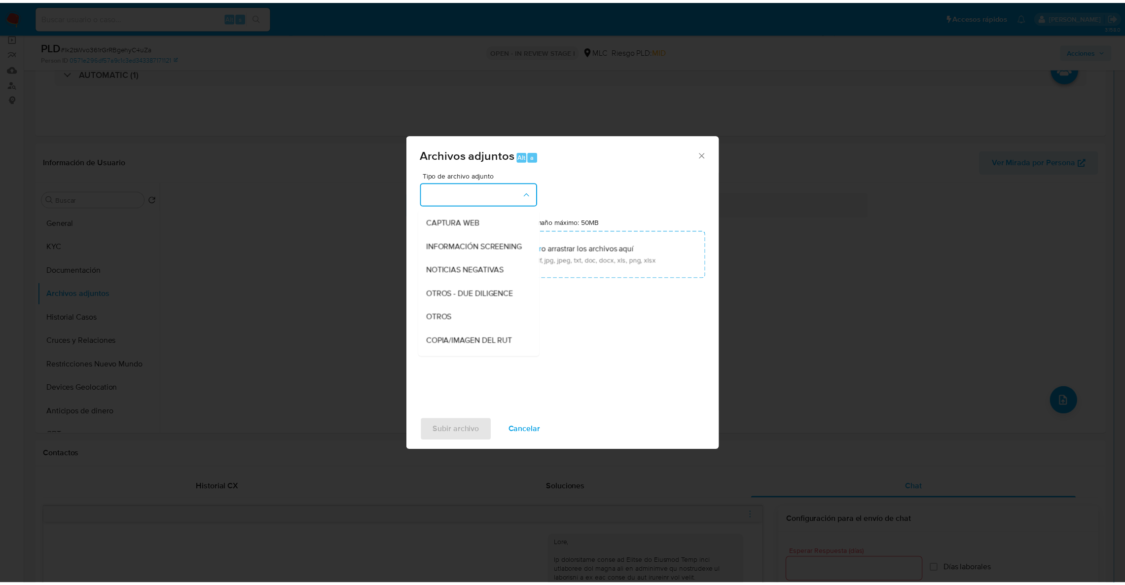
scroll to position [72, 0]
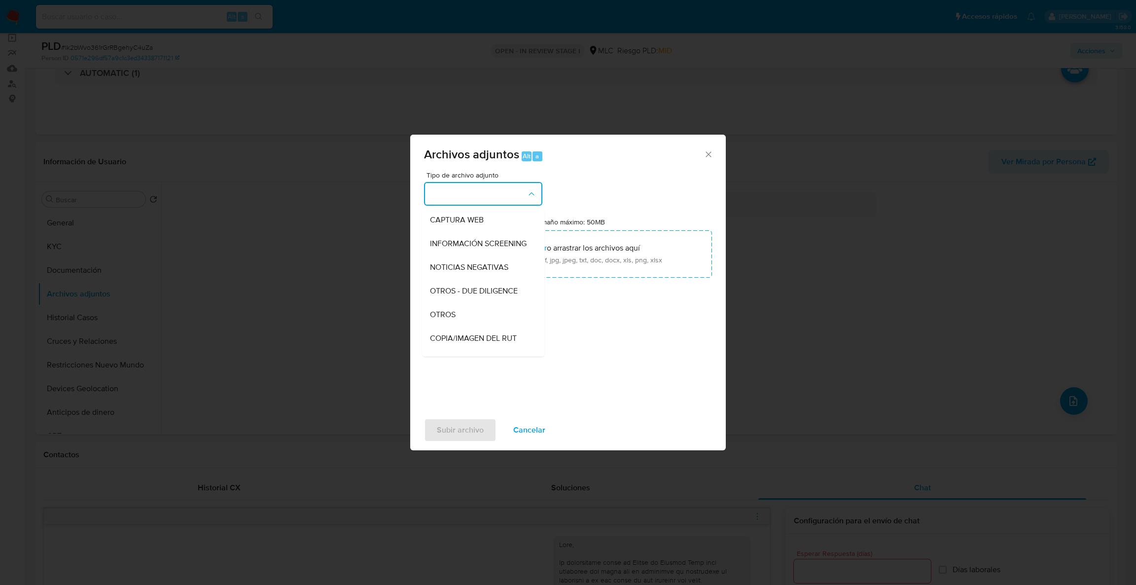
click at [476, 326] on div "OTROS" at bounding box center [480, 315] width 101 height 24
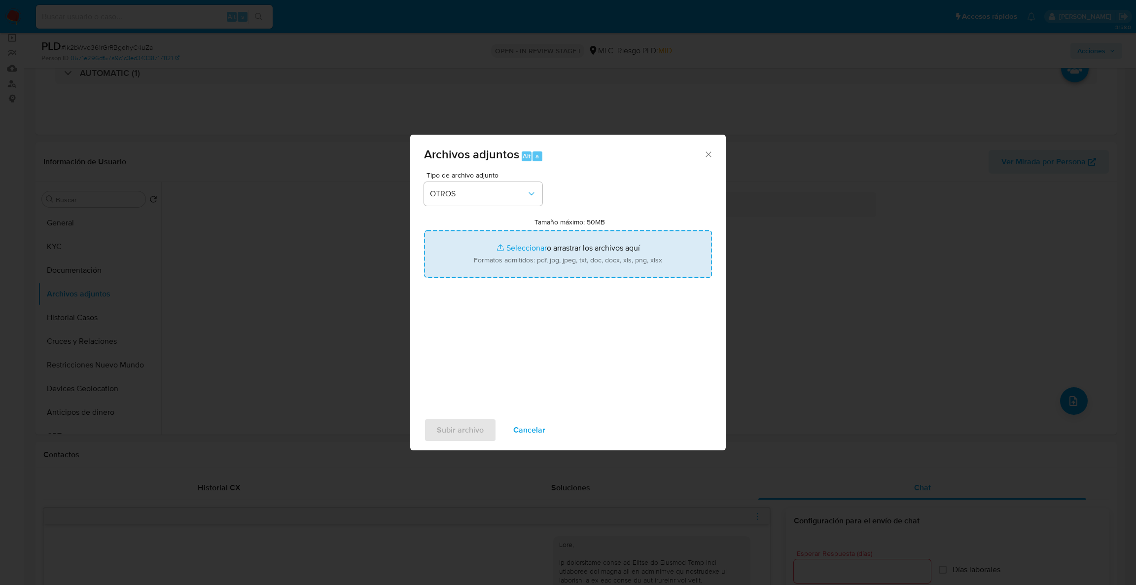
click at [560, 251] on input "Tamaño máximo: 50MB Seleccionar archivos" at bounding box center [568, 253] width 288 height 47
type input "C:\fakepath\Case Log - 751223274.pdf"
click at [543, 267] on input "Tamaño máximo: 50MB Seleccionar archivos" at bounding box center [568, 253] width 288 height 47
type input "C:\fakepath\751223274Movimientos.xlsx"
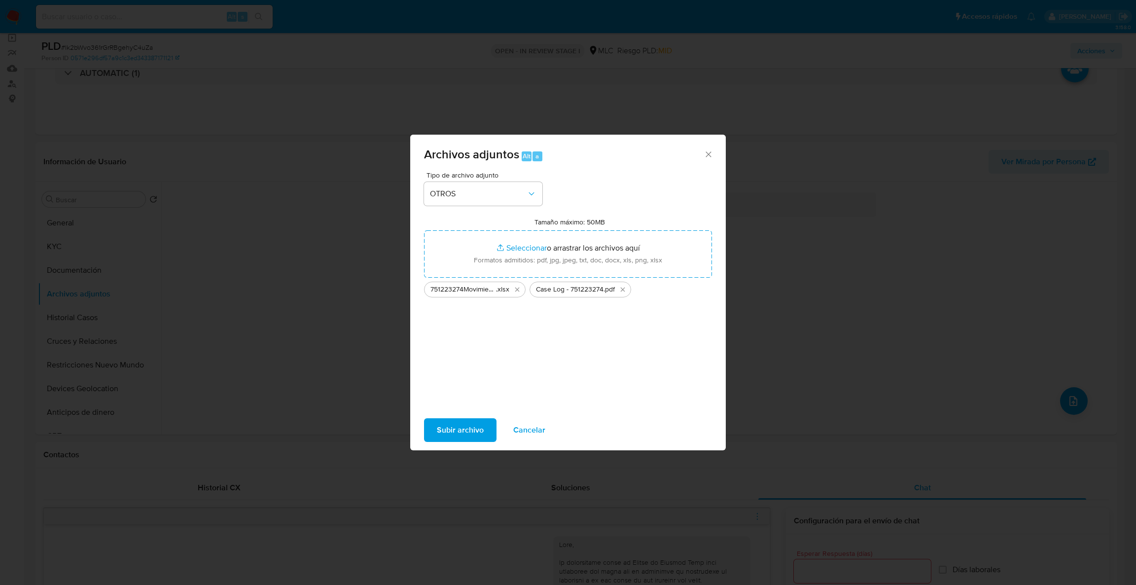
click at [459, 432] on span "Subir archivo" at bounding box center [460, 430] width 47 height 22
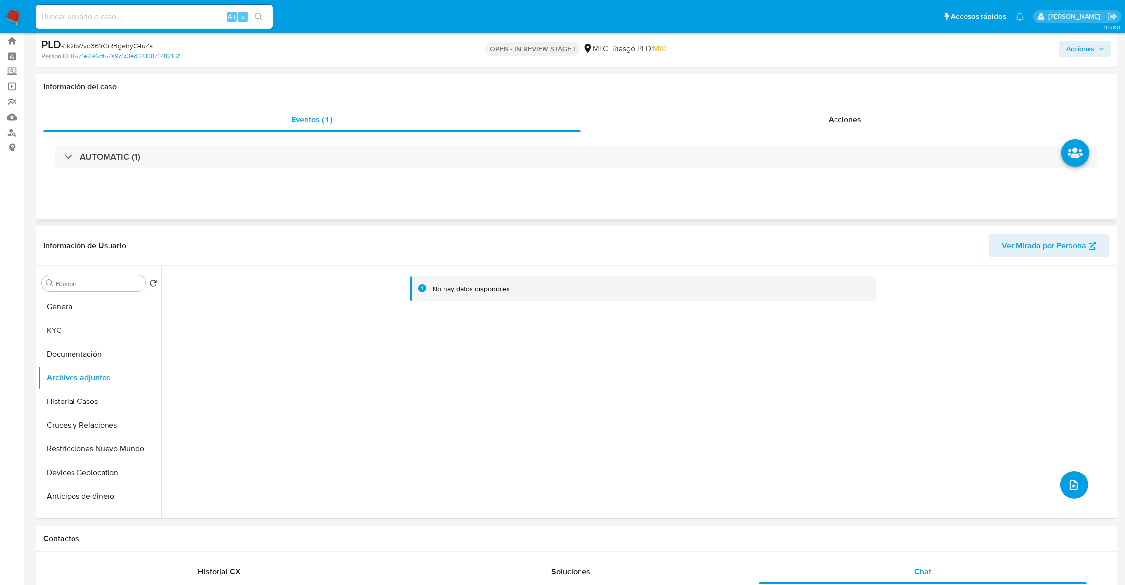
scroll to position [0, 0]
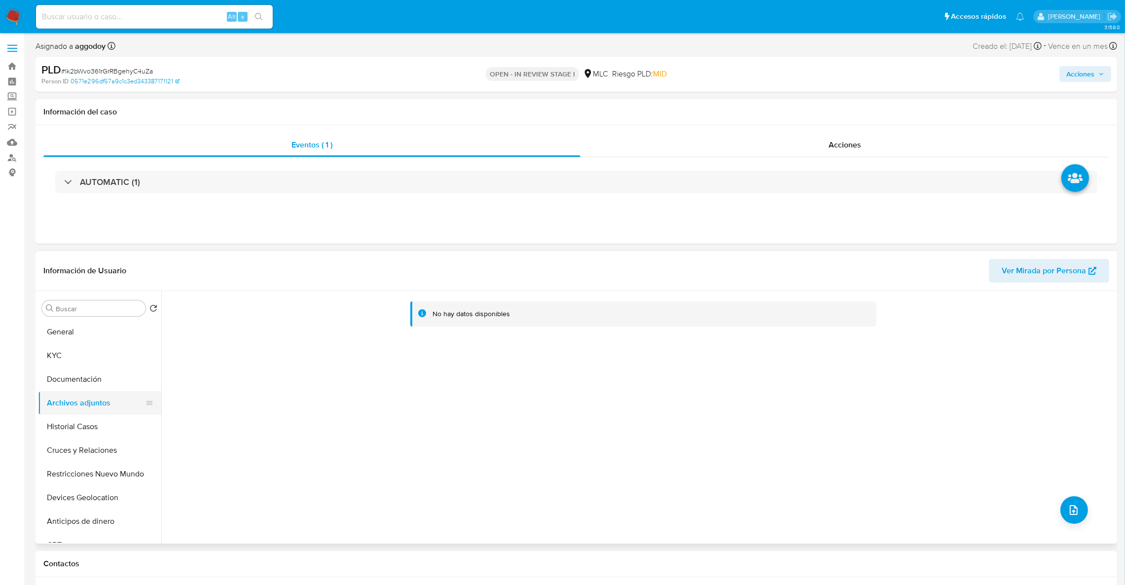
drag, startPoint x: 101, startPoint y: 440, endPoint x: 92, endPoint y: 402, distance: 39.5
click at [101, 439] on button "Cruces y Relaciones" at bounding box center [99, 450] width 123 height 24
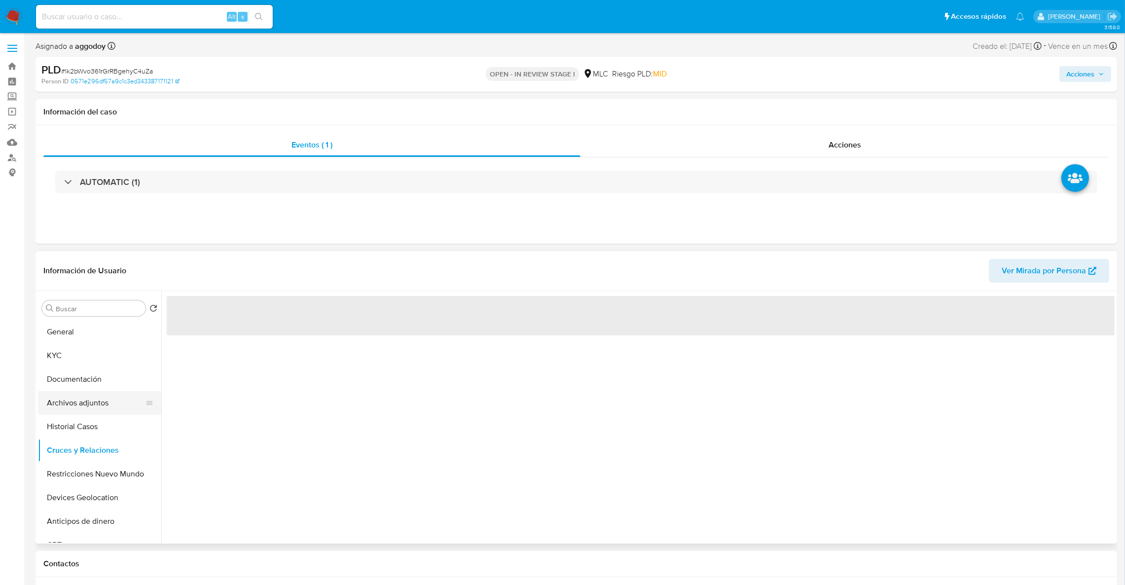
click at [91, 397] on button "Archivos adjuntos" at bounding box center [95, 403] width 115 height 24
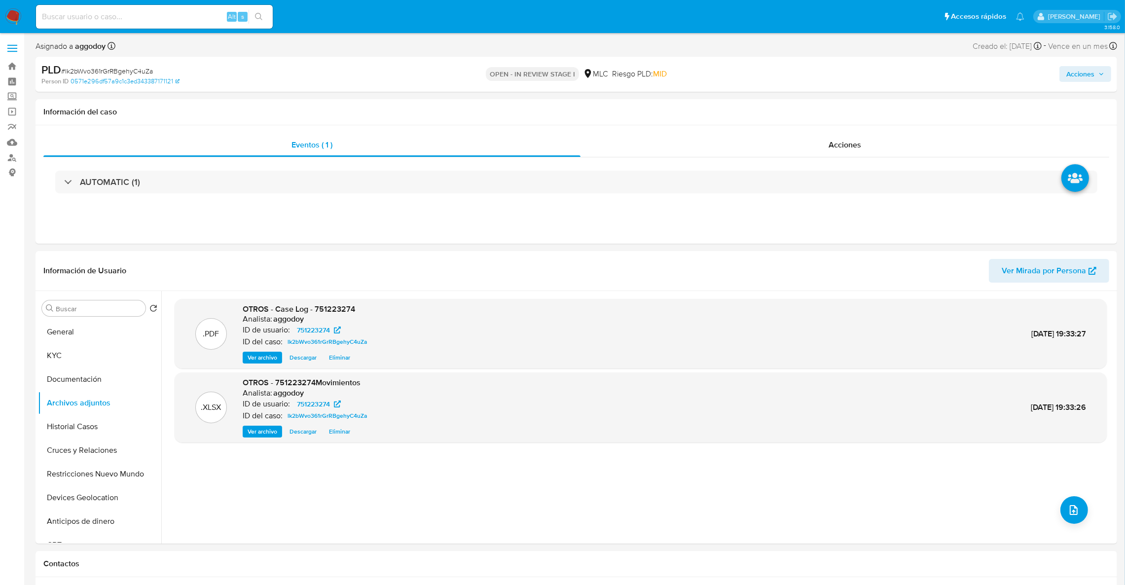
click at [1087, 80] on span "Acciones" at bounding box center [1080, 74] width 28 height 16
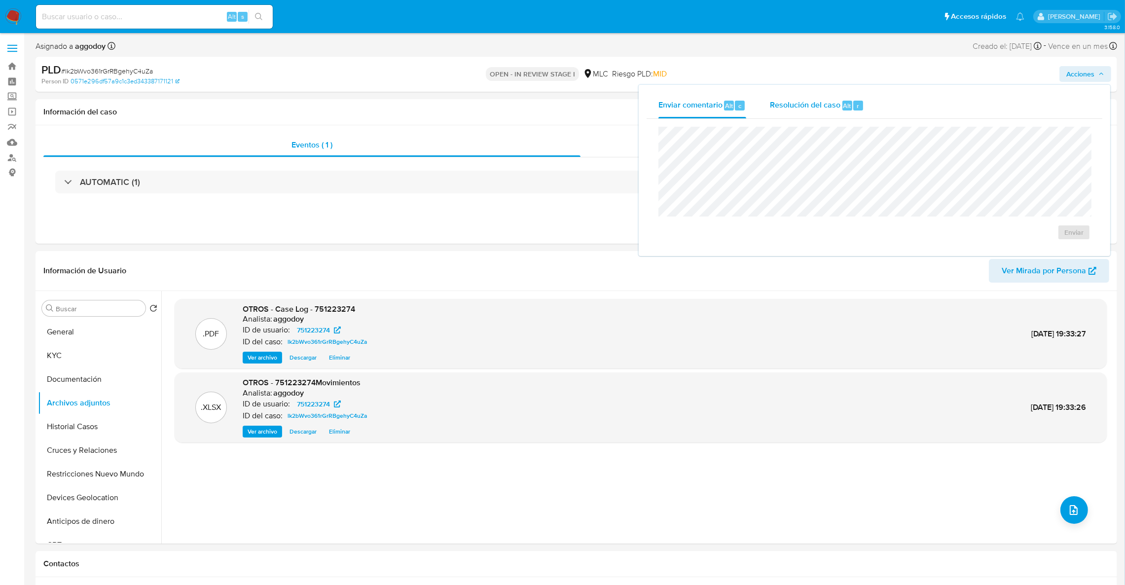
click at [795, 115] on div "Resolución del caso Alt r" at bounding box center [817, 106] width 94 height 26
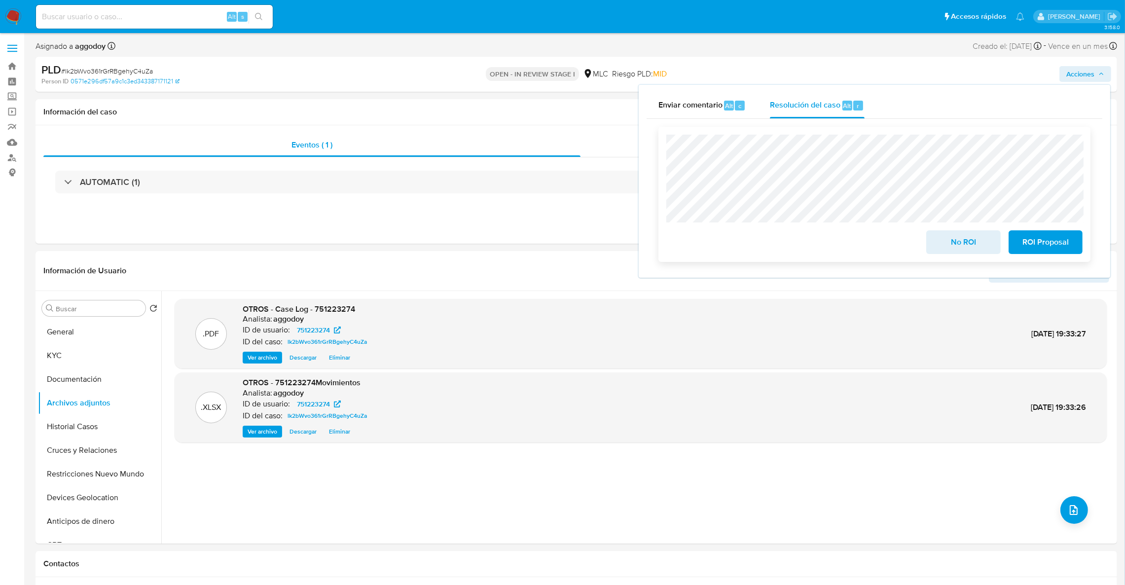
click at [1049, 239] on span "ROI Proposal" at bounding box center [1045, 242] width 48 height 22
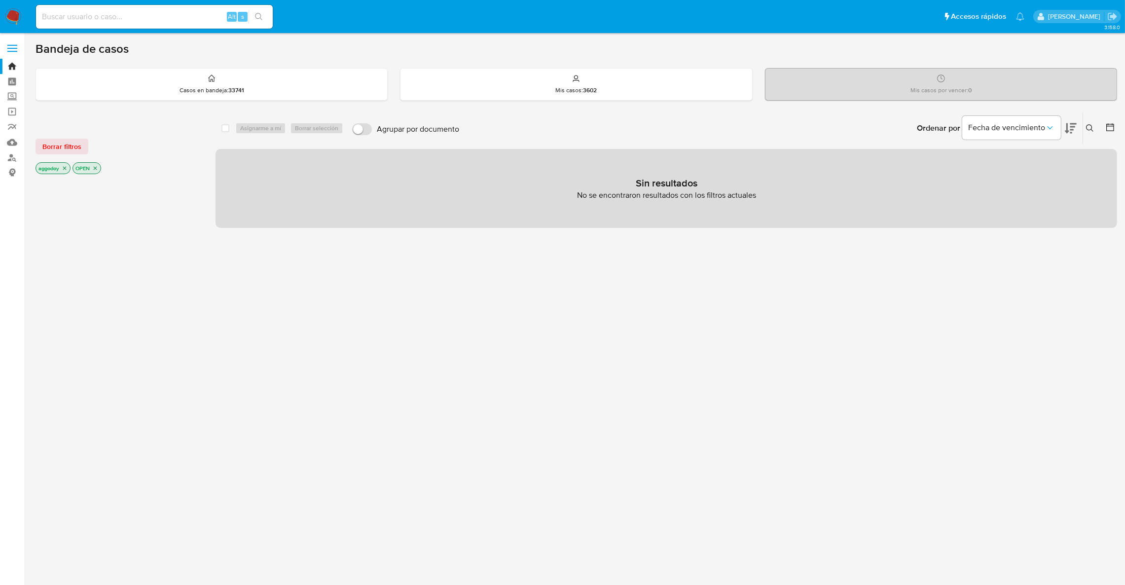
click at [70, 10] on input at bounding box center [154, 16] width 237 height 13
paste input "386006331"
type input "386006331"
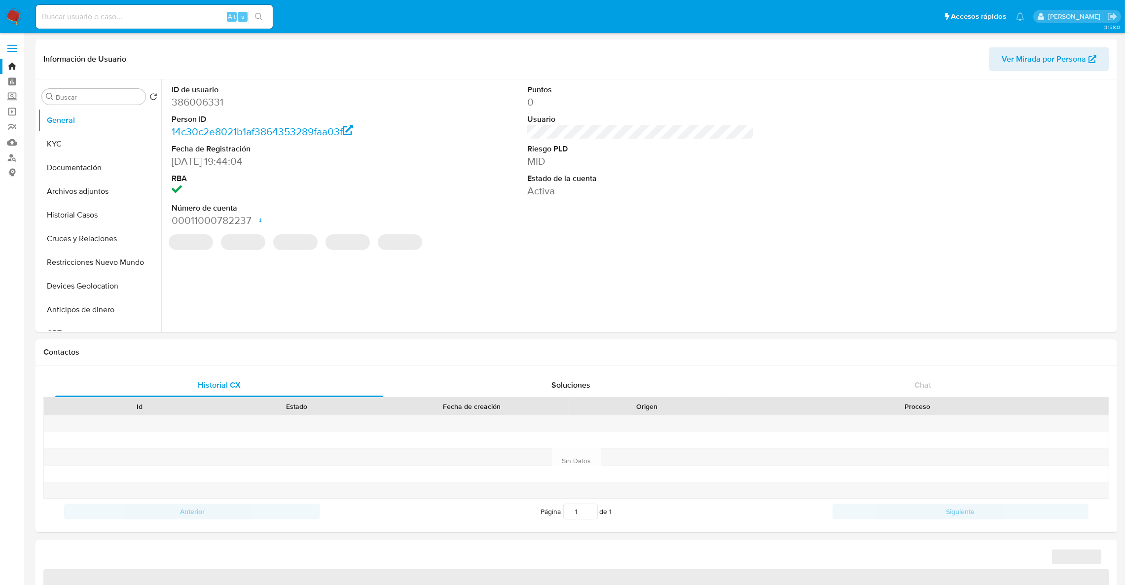
select select "10"
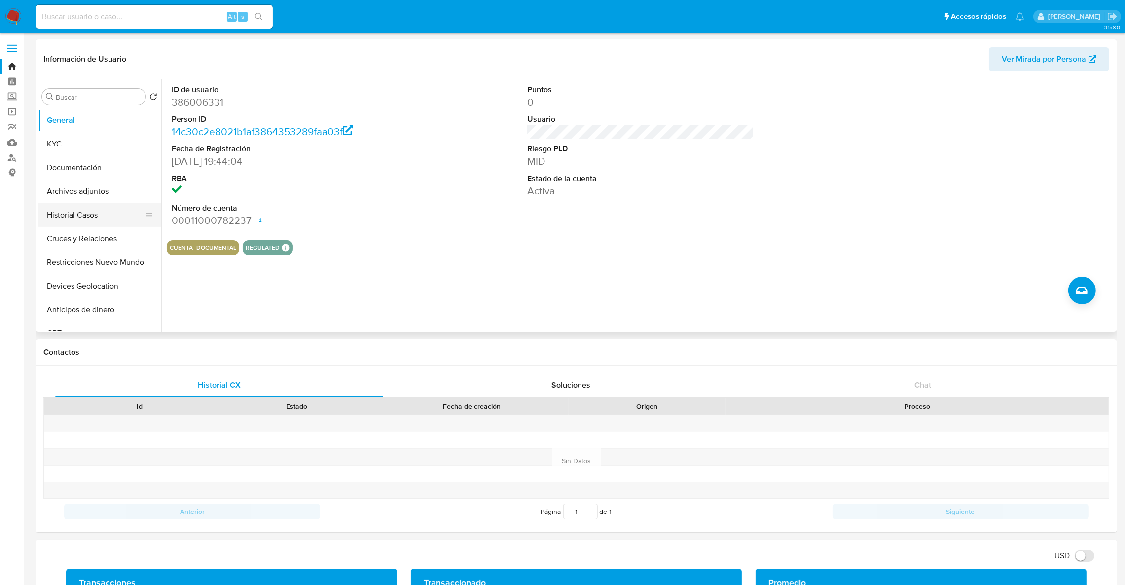
click at [90, 226] on ul "General KYC Documentación Archivos adjuntos Historial Casos Cruces y Relaciones…" at bounding box center [99, 220] width 123 height 222
click at [89, 218] on button "Historial Casos" at bounding box center [95, 215] width 115 height 24
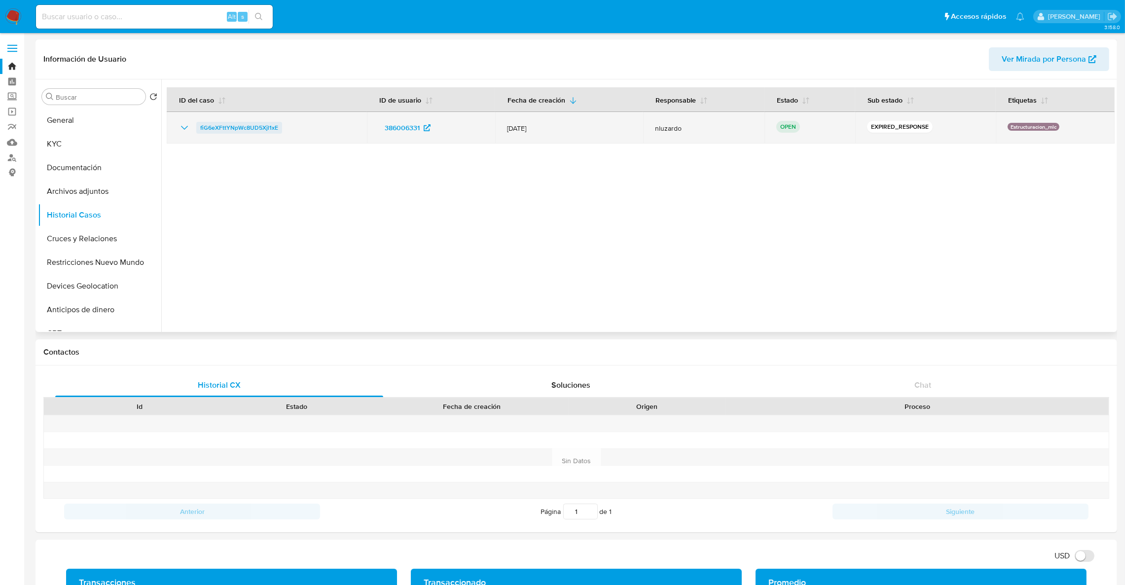
click at [207, 129] on span "fiG6eXFttYNpWc8UD5Xjl1xE" at bounding box center [239, 128] width 78 height 12
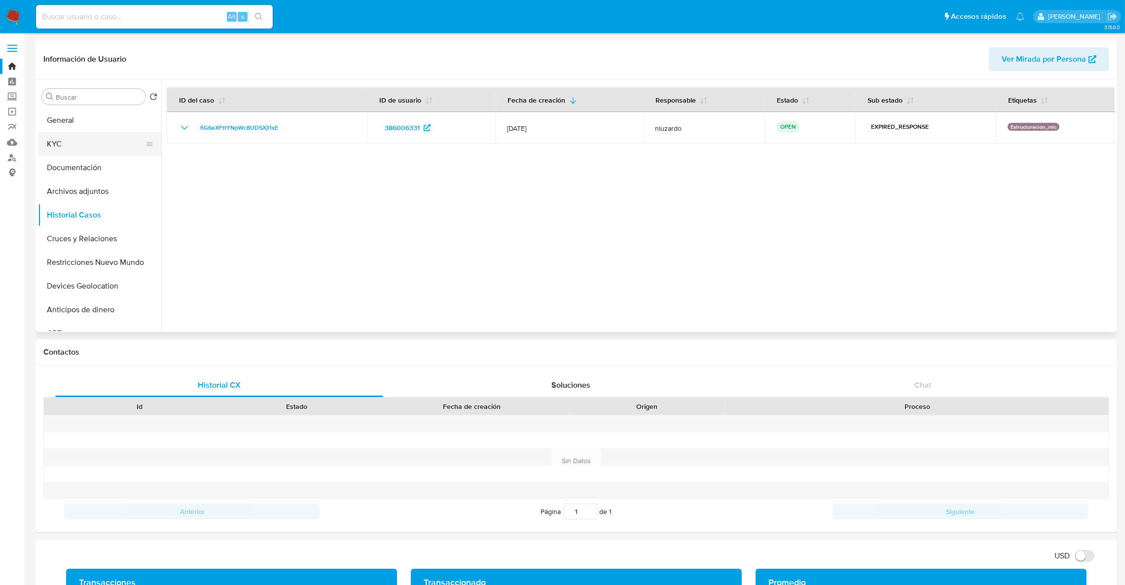
click at [43, 133] on button "KYC" at bounding box center [95, 144] width 115 height 24
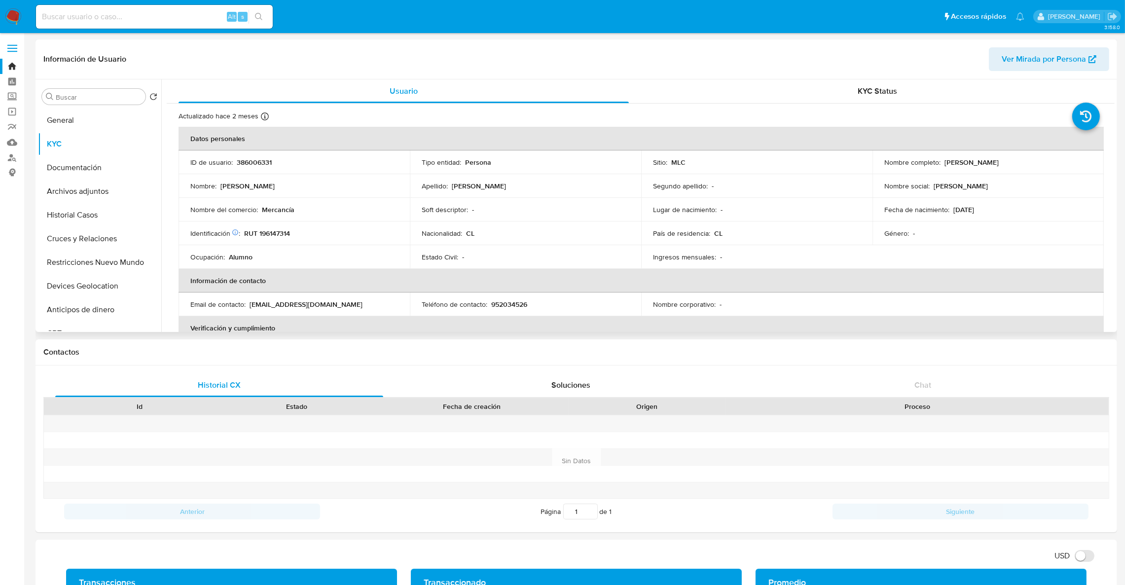
click at [287, 235] on p "RUT 196147314" at bounding box center [267, 233] width 46 height 9
copy p "196147314"
click at [174, 10] on input at bounding box center [154, 16] width 237 height 13
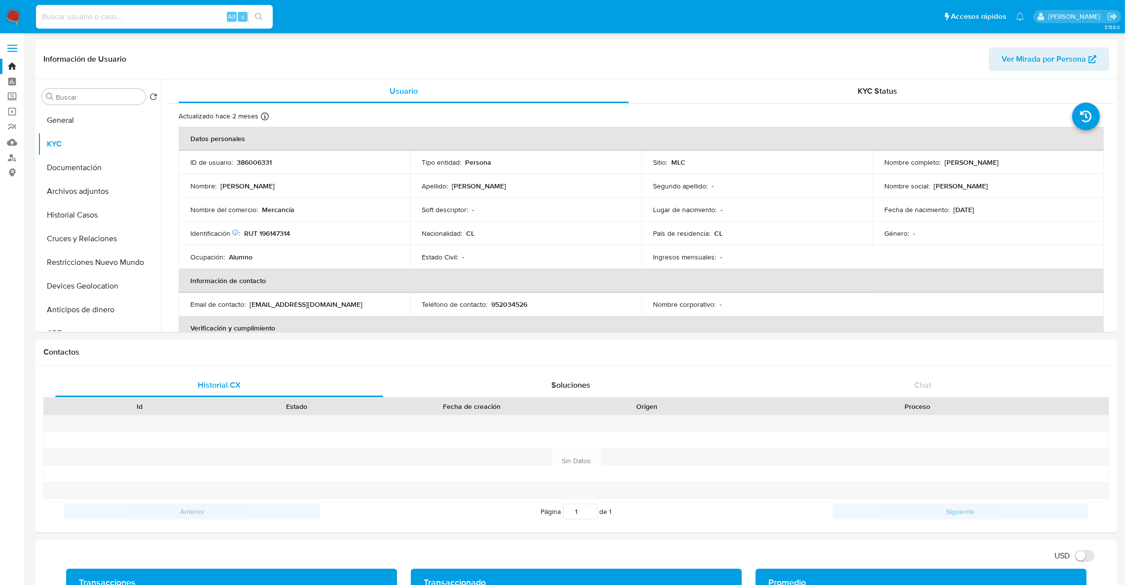
paste input "1099715363"
type input "1099715363"
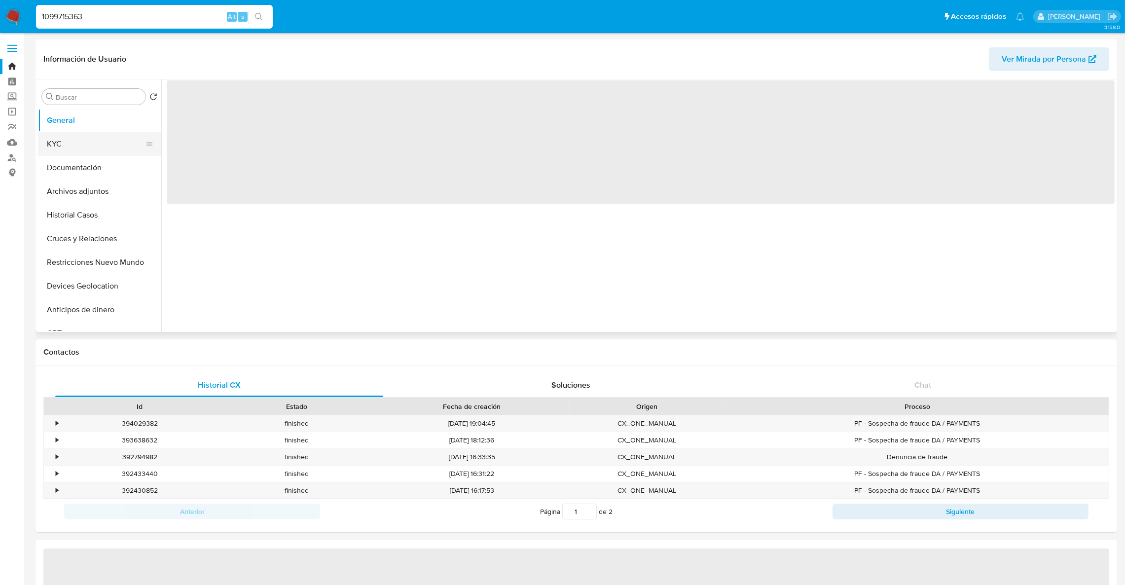
click at [61, 150] on button "KYC" at bounding box center [95, 144] width 115 height 24
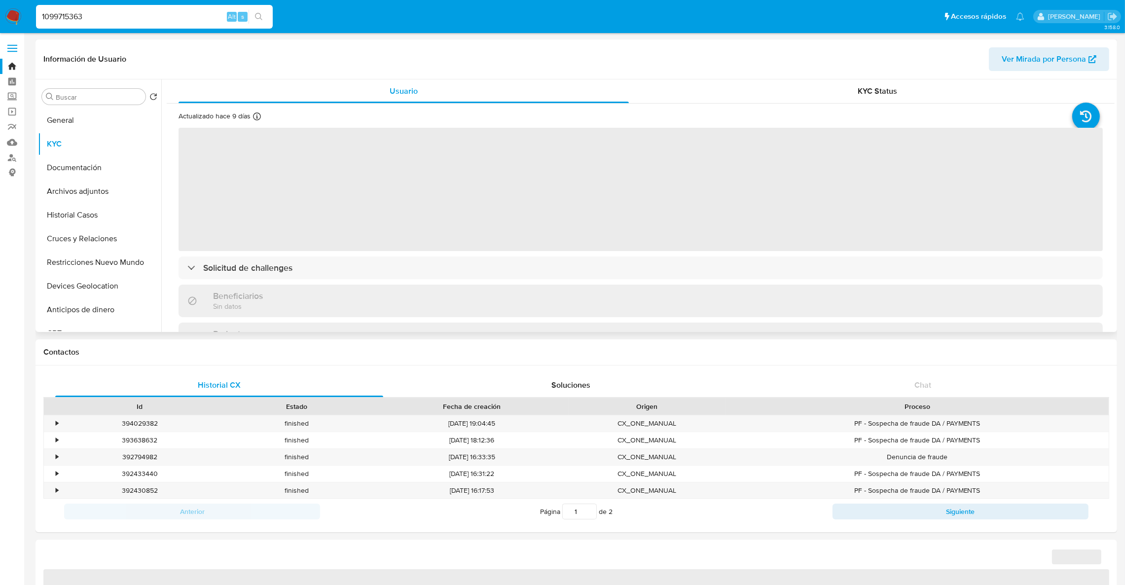
select select "10"
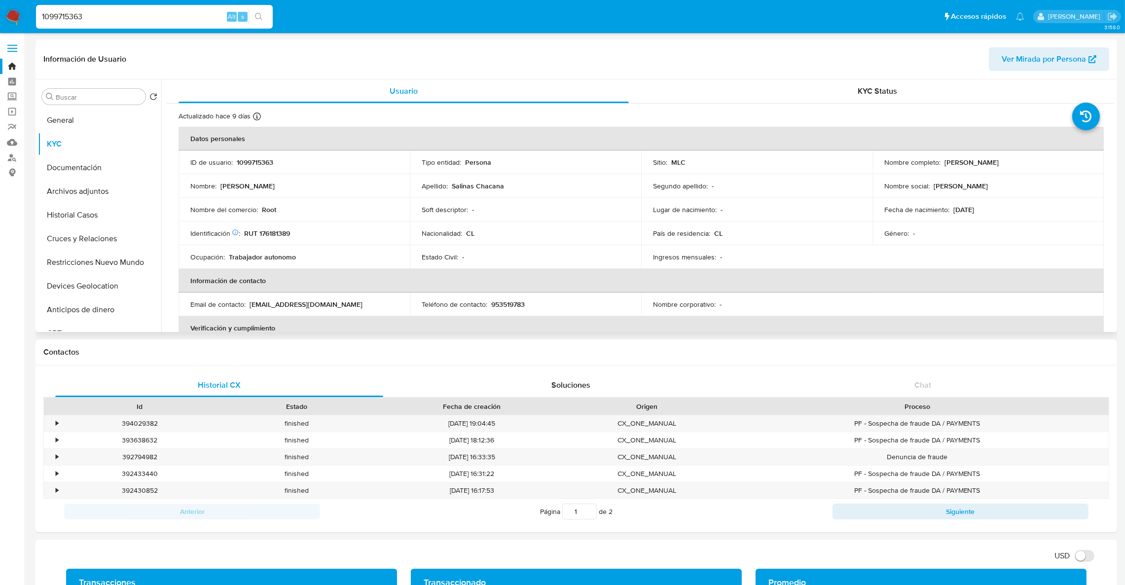
drag, startPoint x: 938, startPoint y: 165, endPoint x: 1064, endPoint y: 164, distance: 126.3
click at [1064, 164] on div "Nombre completo : Bladimir Omar Salinas Chacana" at bounding box center [988, 162] width 208 height 9
copy div "Bladimir Omar Salinas Chacana"
click at [115, 221] on button "Historial Casos" at bounding box center [95, 215] width 115 height 24
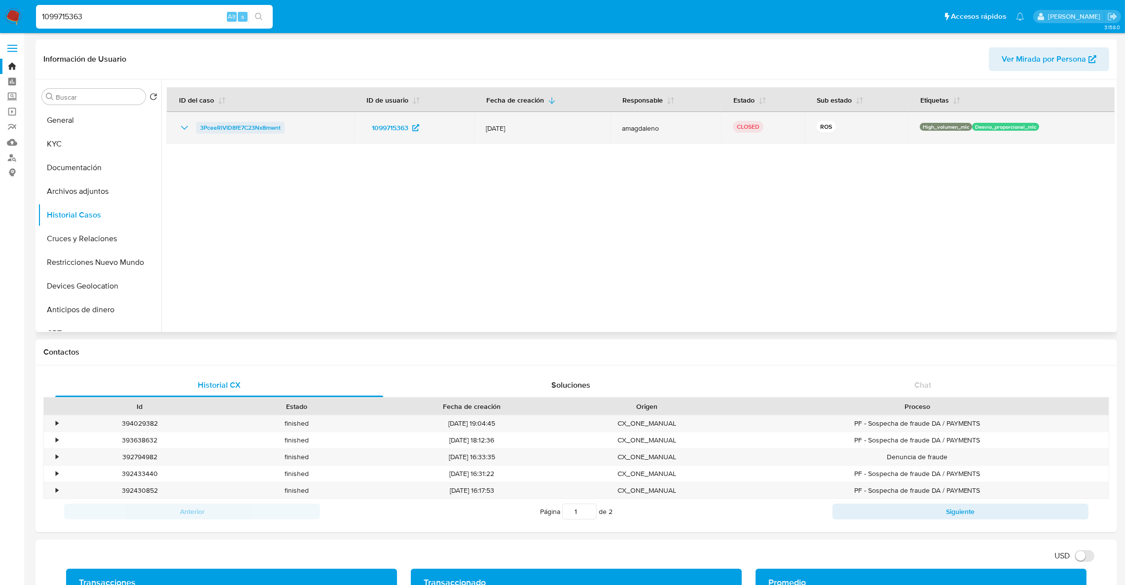
click at [207, 128] on span "3PceeRlVID8fE7C23Nx8mwnt" at bounding box center [240, 128] width 80 height 12
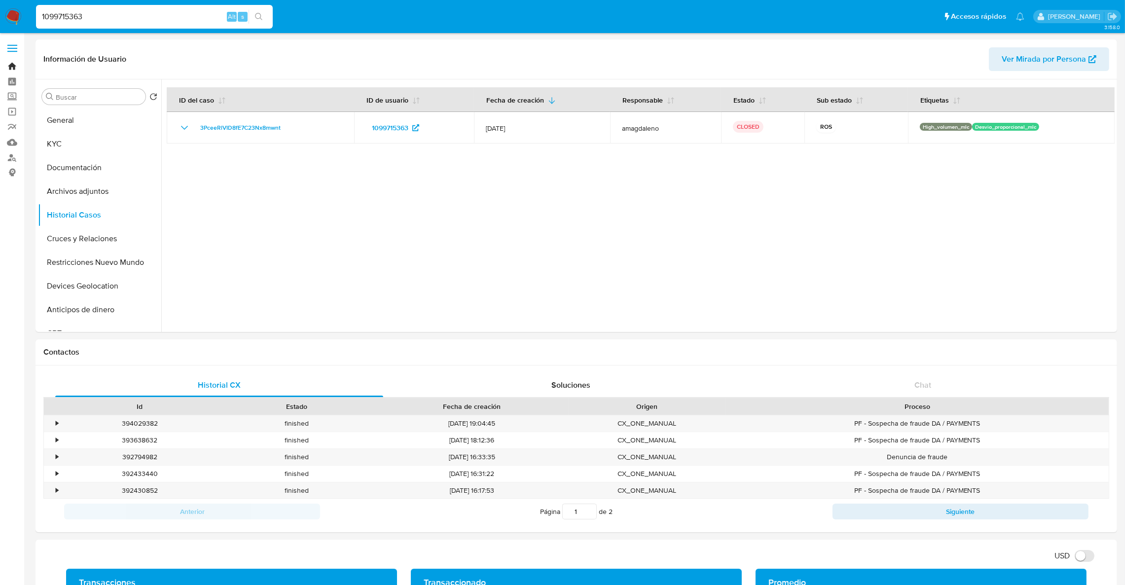
click at [3, 61] on link "Bandeja" at bounding box center [58, 66] width 117 height 15
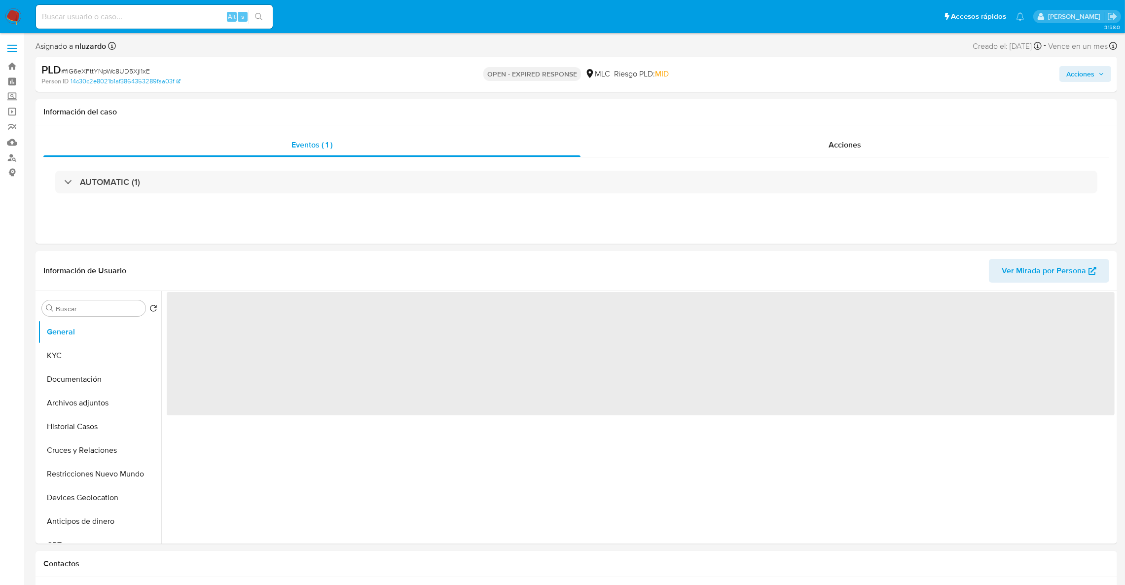
click at [135, 72] on span "# fiG6eXFttYNpWc8UD5Xjl1xE" at bounding box center [105, 71] width 89 height 10
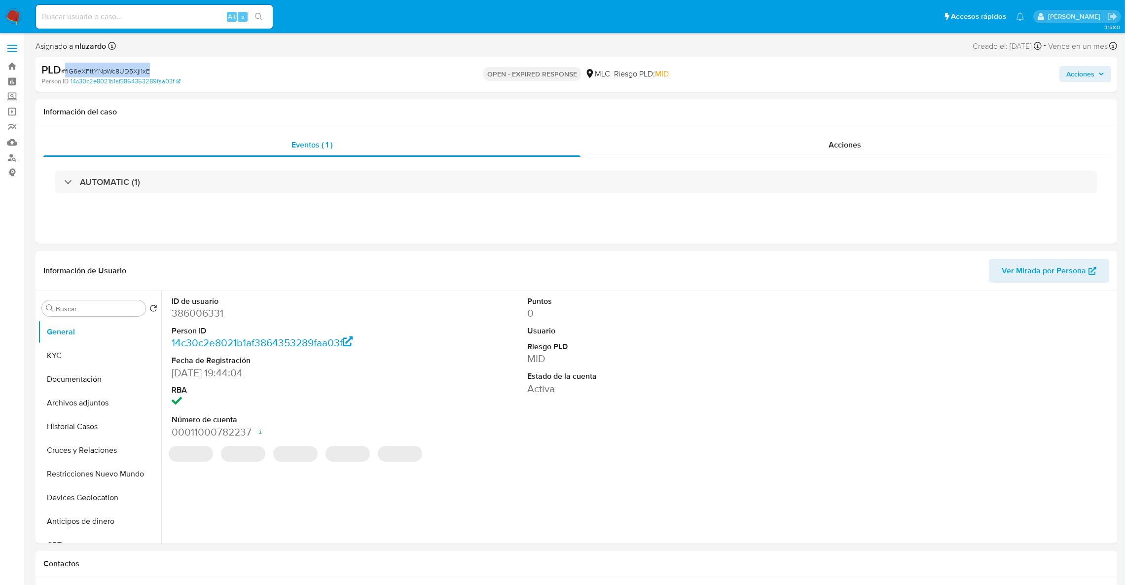
copy span "fiG6eXFttYNpWc8UD5Xjl1xE"
select select "10"
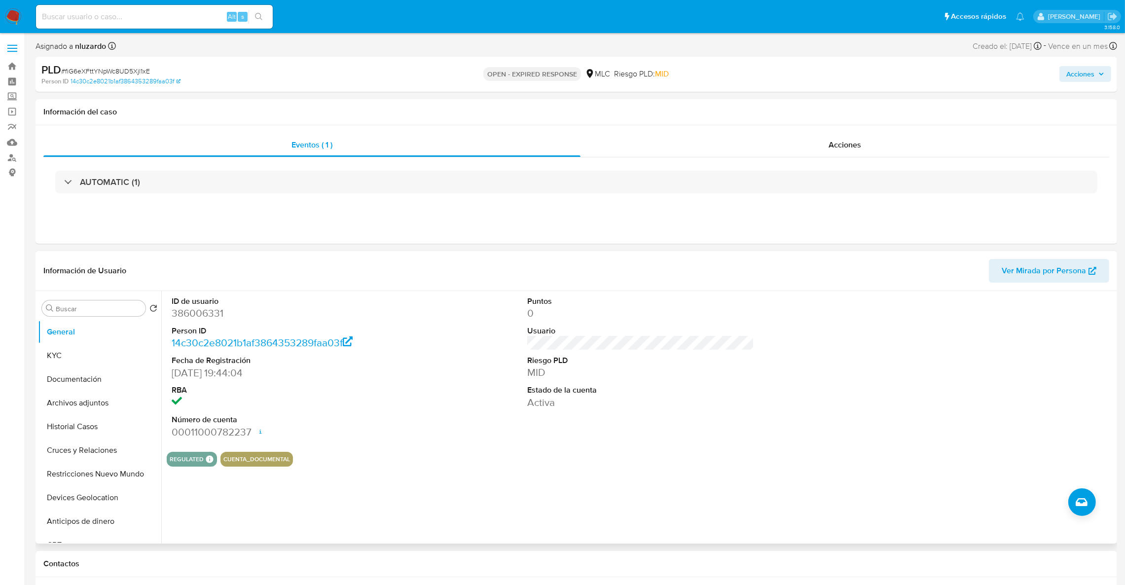
click at [179, 315] on dd "386006331" at bounding box center [285, 313] width 227 height 14
copy dd "386006331"
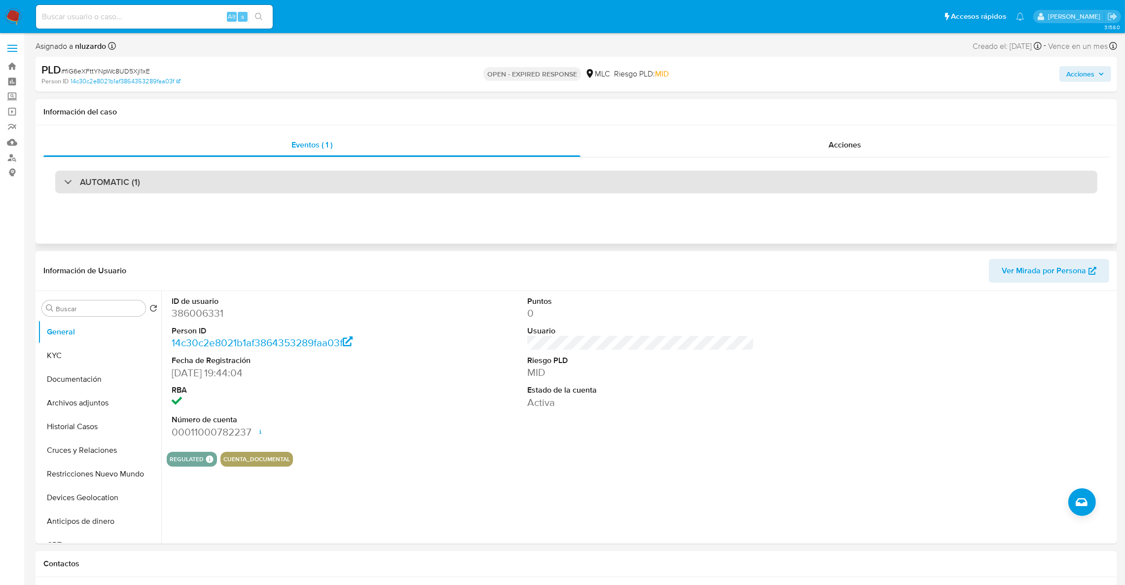
click at [383, 171] on div "AUTOMATIC (1)" at bounding box center [576, 182] width 1042 height 23
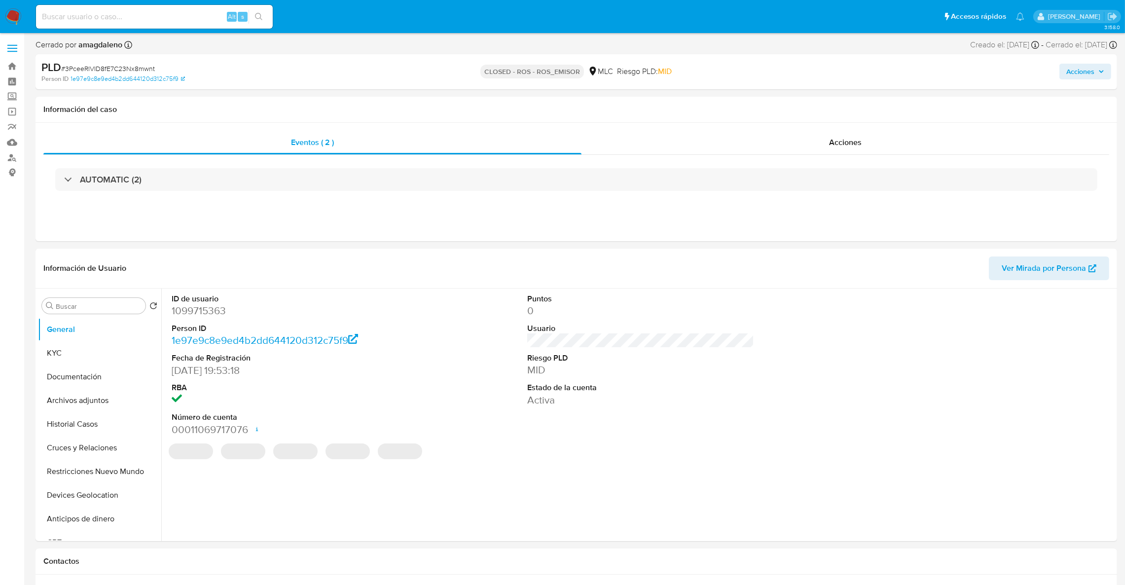
select select "10"
click at [108, 67] on span "# 3PceeRlVID8fE7C23Nx8mwnt" at bounding box center [108, 69] width 94 height 10
copy span "3PceeRlVID8fE7C23Nx8mwnt"
click at [209, 310] on dd "1099715363" at bounding box center [285, 311] width 227 height 14
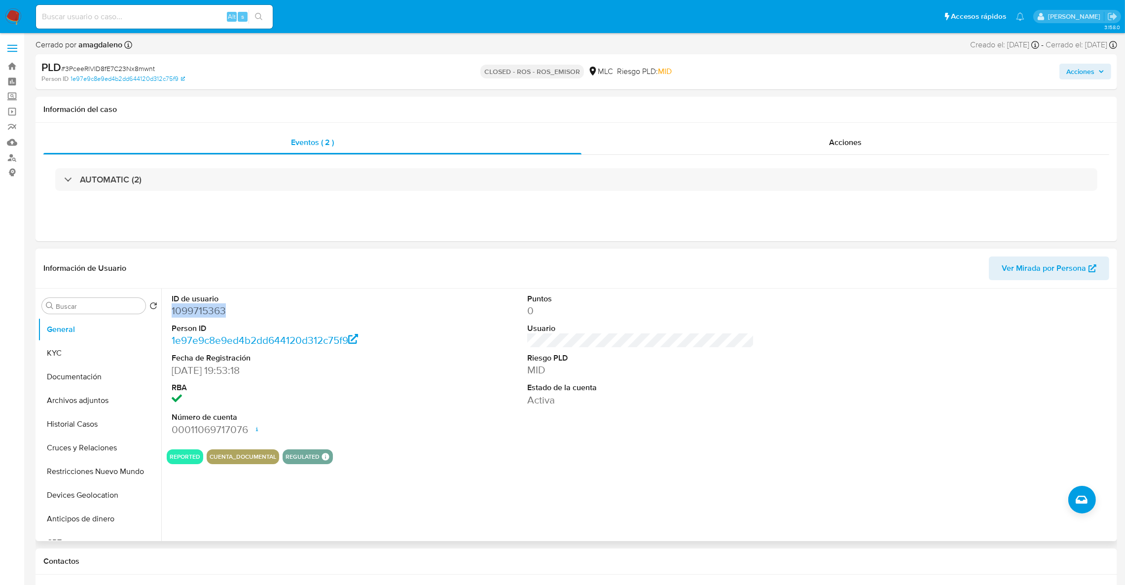
click at [209, 310] on dd "1099715363" at bounding box center [285, 311] width 227 height 14
copy dd "1099715363"
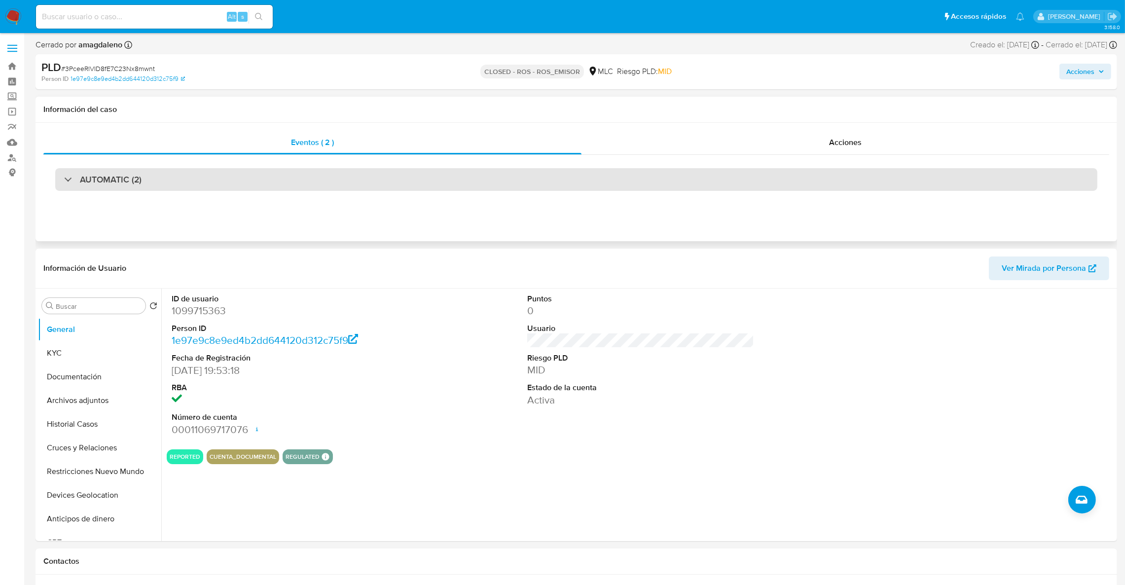
click at [338, 179] on div "AUTOMATIC (2)" at bounding box center [576, 179] width 1042 height 23
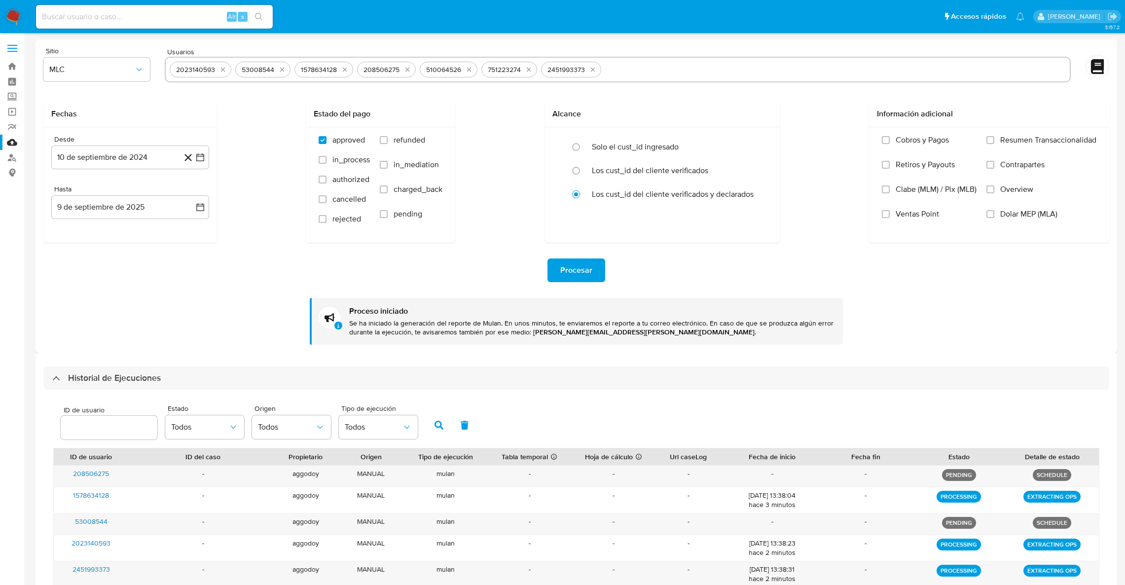
select select "10"
click at [221, 72] on icon "quitar 2023140593" at bounding box center [223, 70] width 8 height 8
click at [221, 72] on div "53008544" at bounding box center [197, 70] width 55 height 16
click at [220, 72] on div "53008544" at bounding box center [197, 70] width 55 height 16
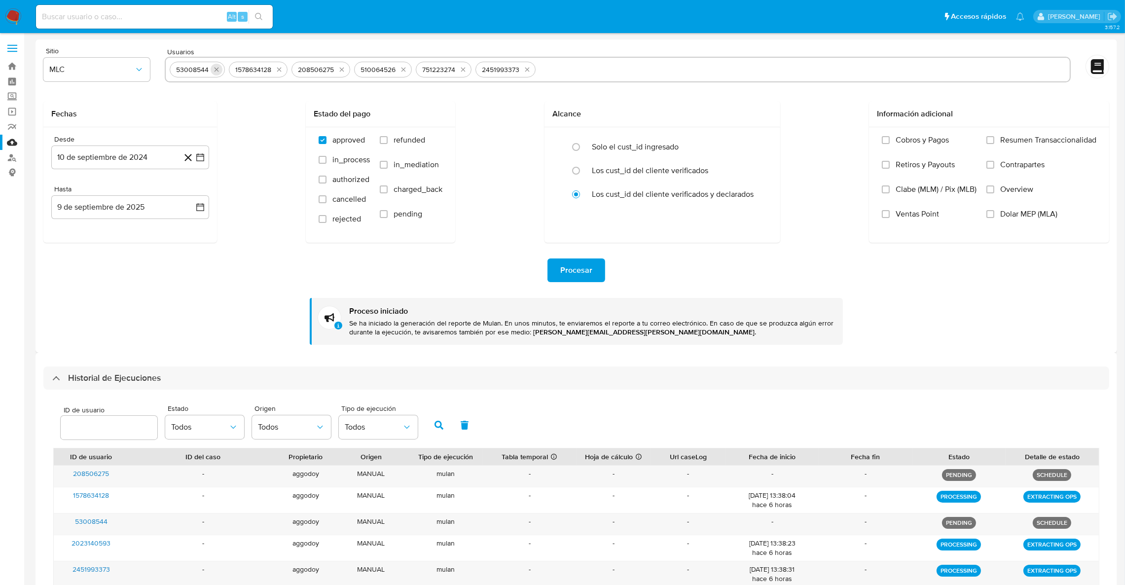
click at [218, 70] on icon "quitar 53008544" at bounding box center [217, 70] width 8 height 8
click at [218, 70] on icon "quitar 1578634128" at bounding box center [220, 70] width 4 height 4
click at [215, 70] on button "quitar 208506275" at bounding box center [220, 70] width 12 height 12
click at [215, 70] on icon "quitar 510064526" at bounding box center [219, 70] width 8 height 8
click at [275, 70] on icon "quitar 751223274" at bounding box center [279, 70] width 8 height 8
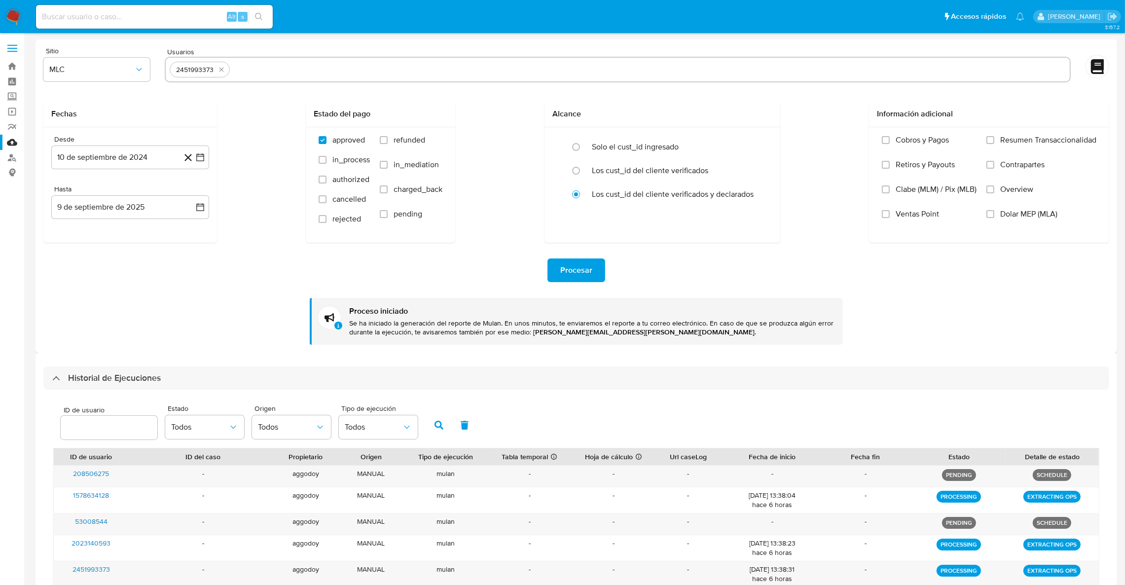
click at [215, 70] on div "2451993373" at bounding box center [194, 69] width 45 height 9
click at [218, 70] on icon "quitar 2451993373" at bounding box center [221, 70] width 8 height 8
click at [218, 70] on input "text" at bounding box center [618, 70] width 896 height 16
paste input "2125556420"
type input "2125556420"
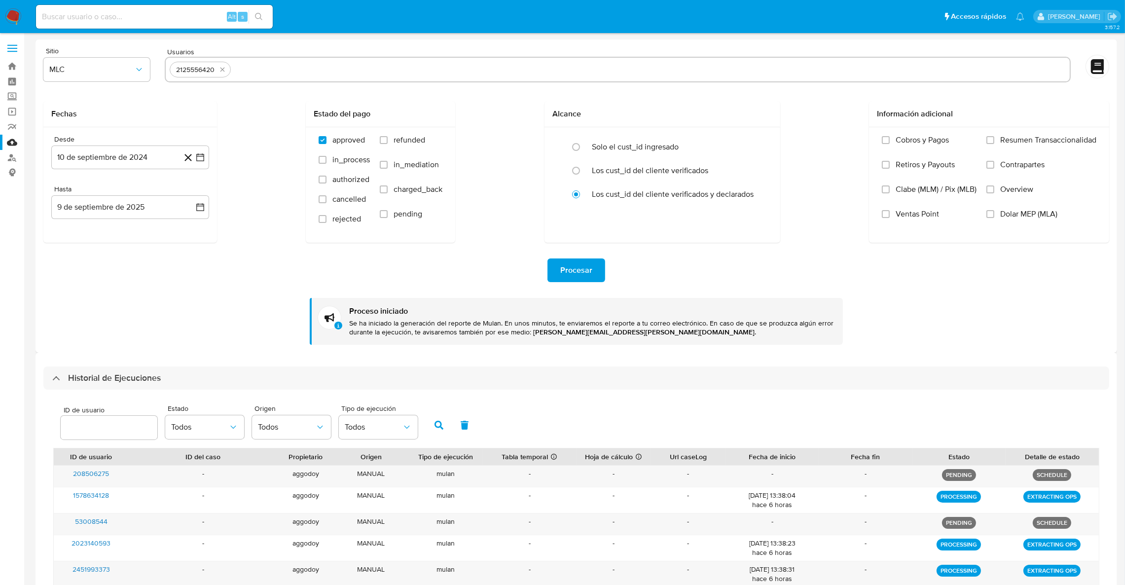
paste input "386006331"
type input "386006331"
click at [362, 74] on input "text" at bounding box center [680, 70] width 769 height 16
paste input "2333055990"
type input "2333055990"
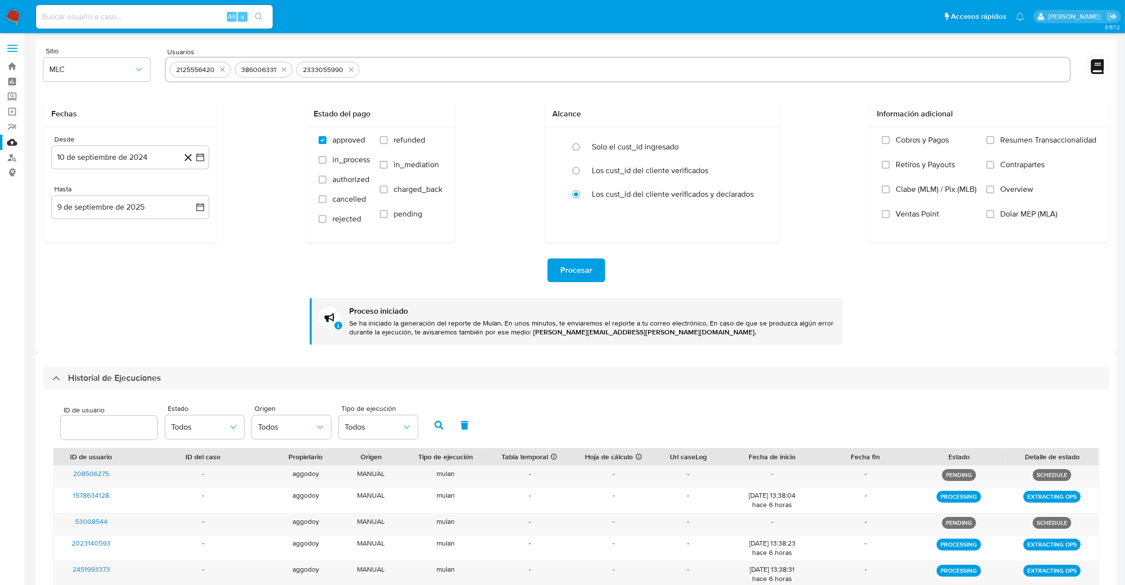
click at [422, 77] on div "2125556420 386006331 2333055990" at bounding box center [618, 70] width 906 height 26
paste input "114942825"
click at [416, 69] on input "text" at bounding box center [714, 70] width 702 height 16
type input "114942825"
click at [573, 274] on span "Procesar" at bounding box center [576, 270] width 32 height 22
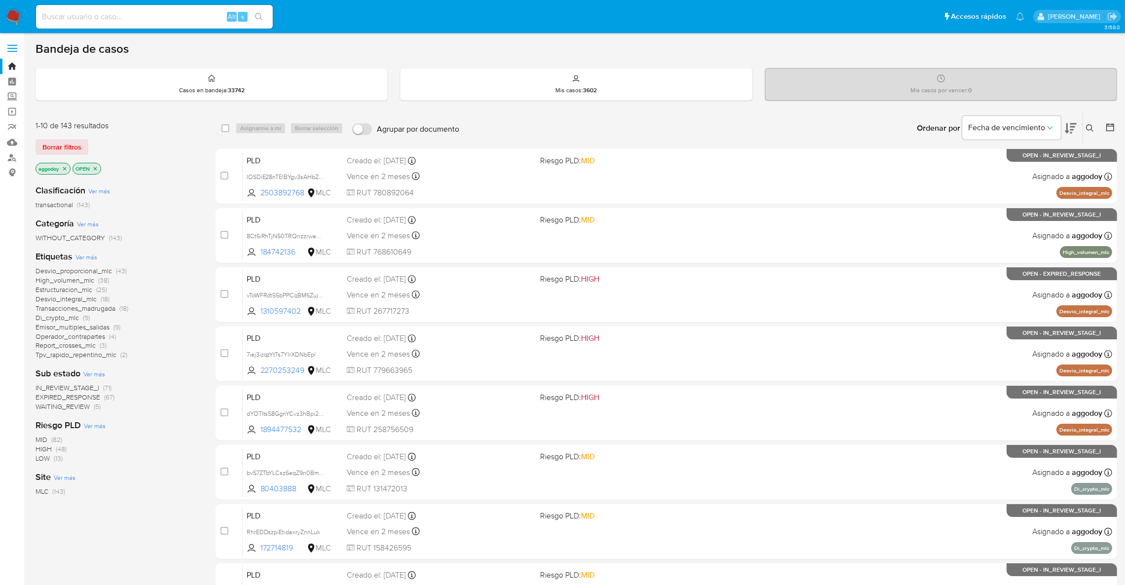
click at [1091, 126] on icon at bounding box center [1090, 128] width 8 height 8
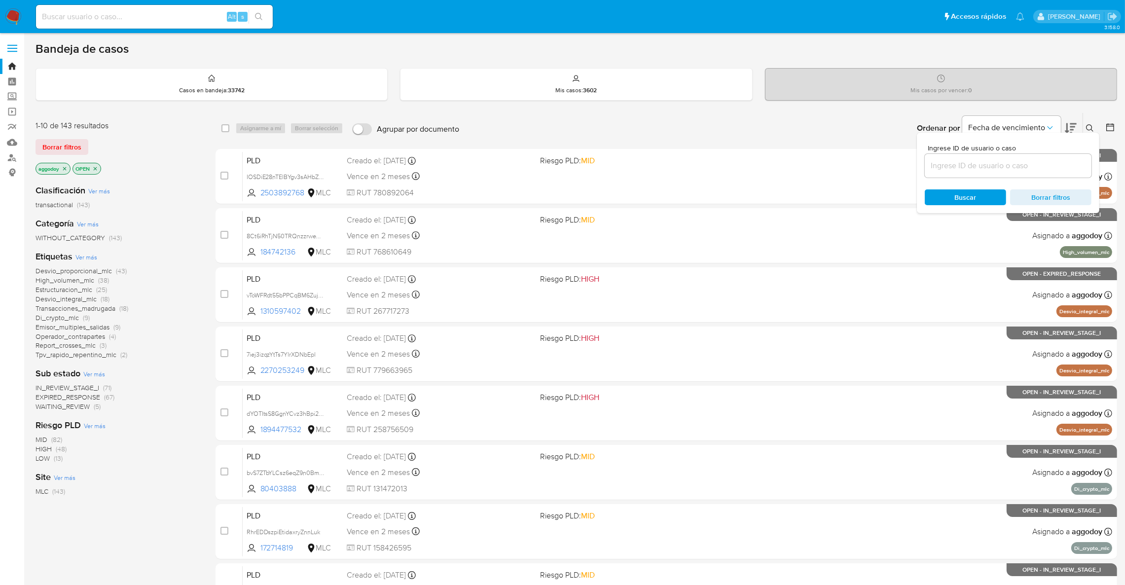
click at [998, 168] on input at bounding box center [1008, 165] width 167 height 13
type input "510064526"
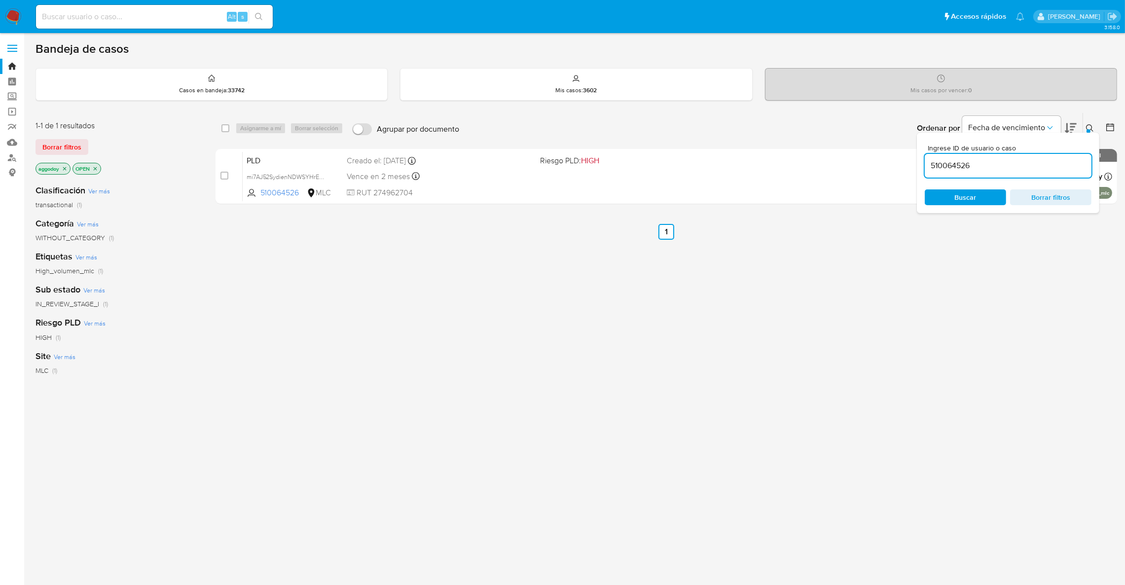
click at [1088, 126] on icon at bounding box center [1090, 128] width 8 height 8
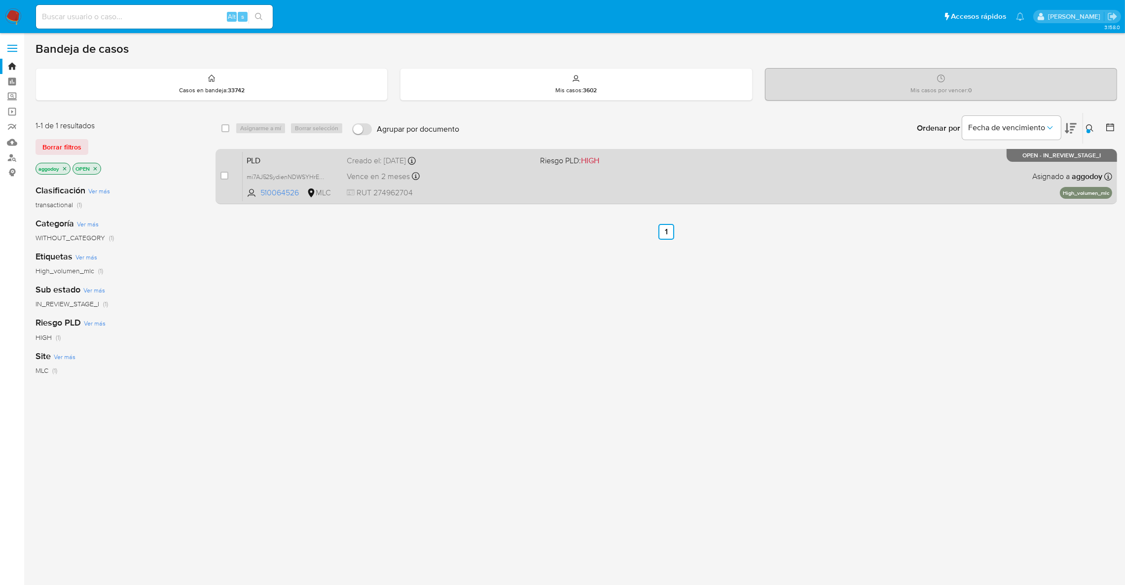
click at [769, 175] on div "PLD mi7AJ52SydienNDWSYHrEIEa 510064526 MLC Riesgo PLD: HIGH Creado el: [DATE] C…" at bounding box center [678, 176] width 870 height 50
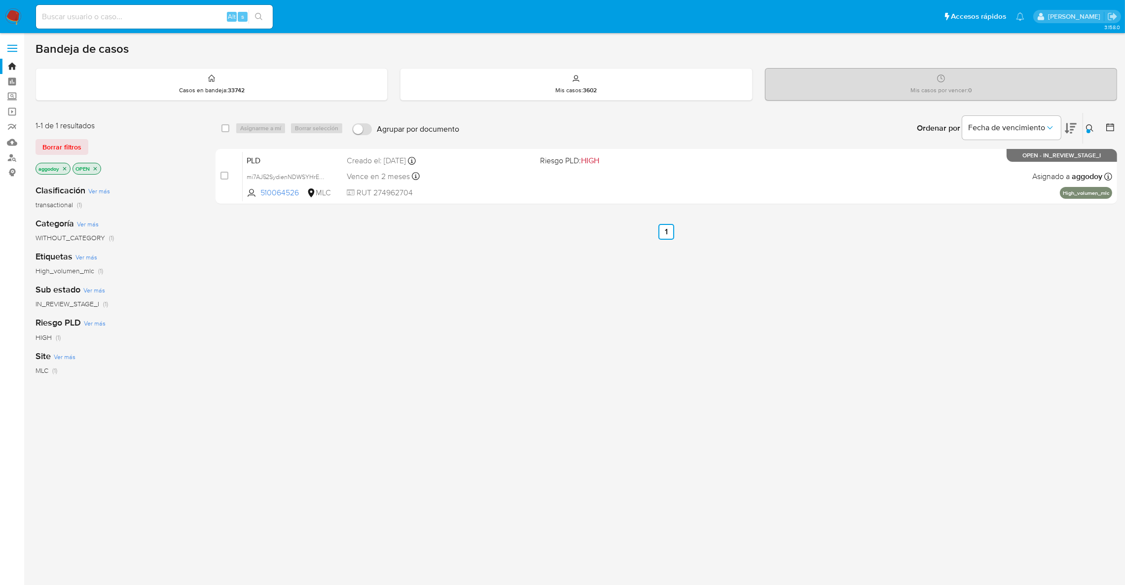
click at [97, 167] on icon "close-filter" at bounding box center [95, 169] width 6 height 6
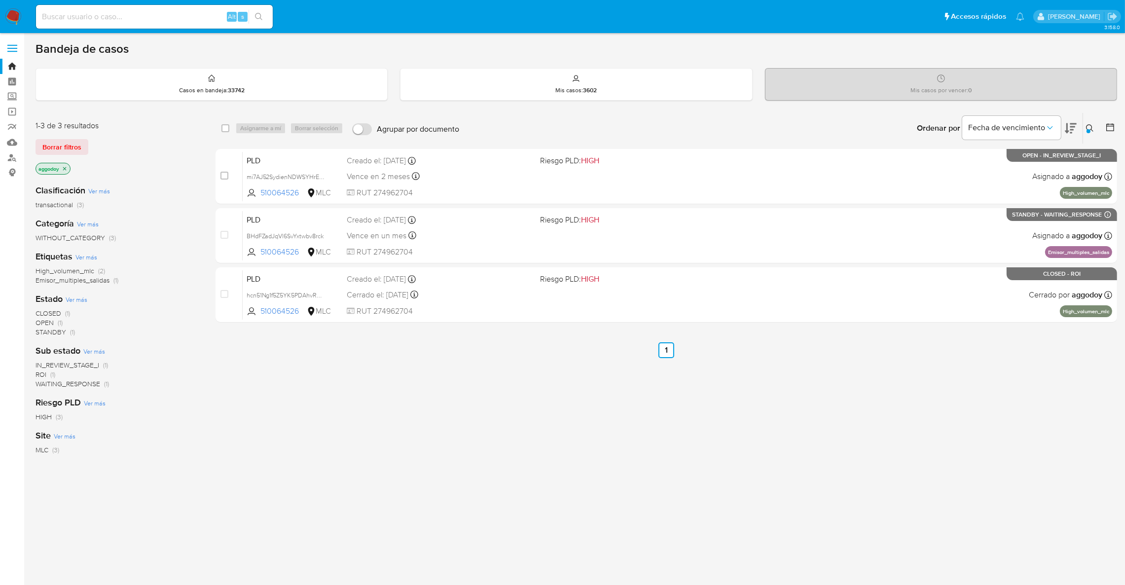
click at [67, 167] on icon "close-filter" at bounding box center [65, 169] width 6 height 6
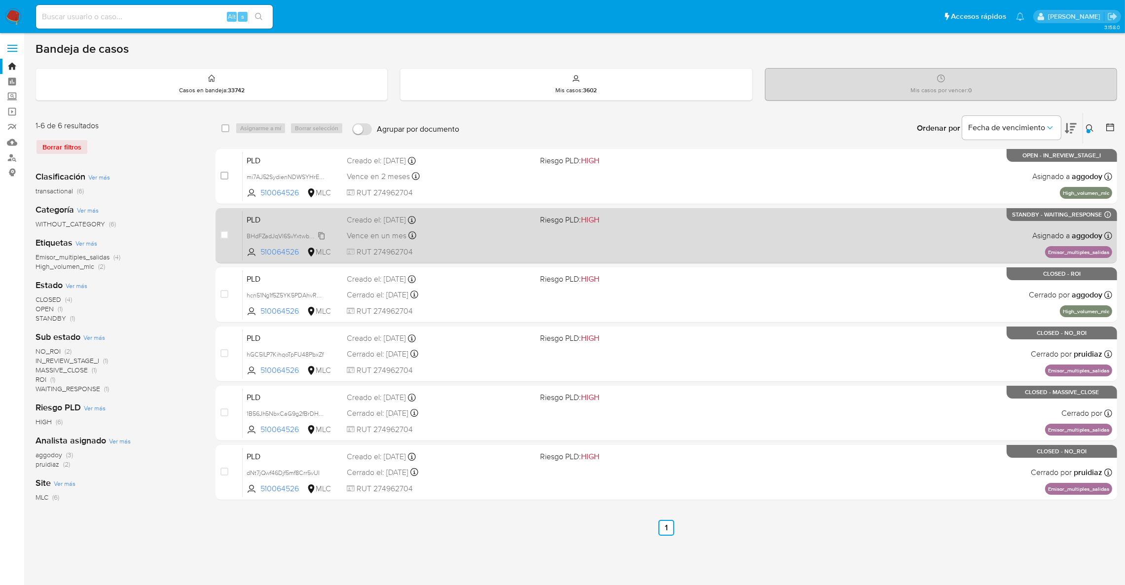
click at [301, 238] on span "BHdFZadJqVl6SvYxtwbv8rck" at bounding box center [285, 235] width 77 height 11
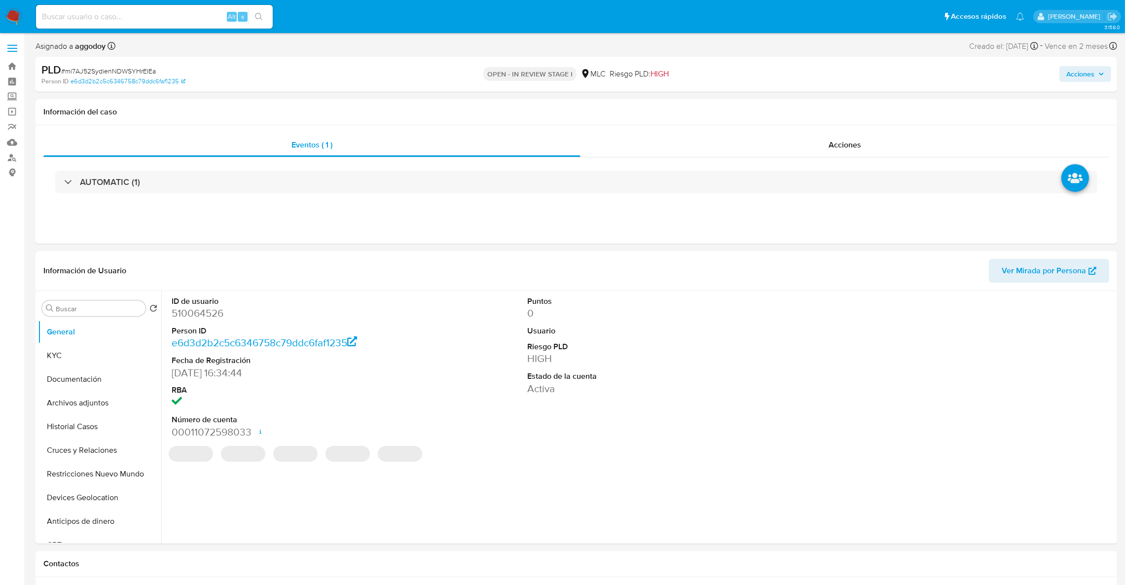
select select "10"
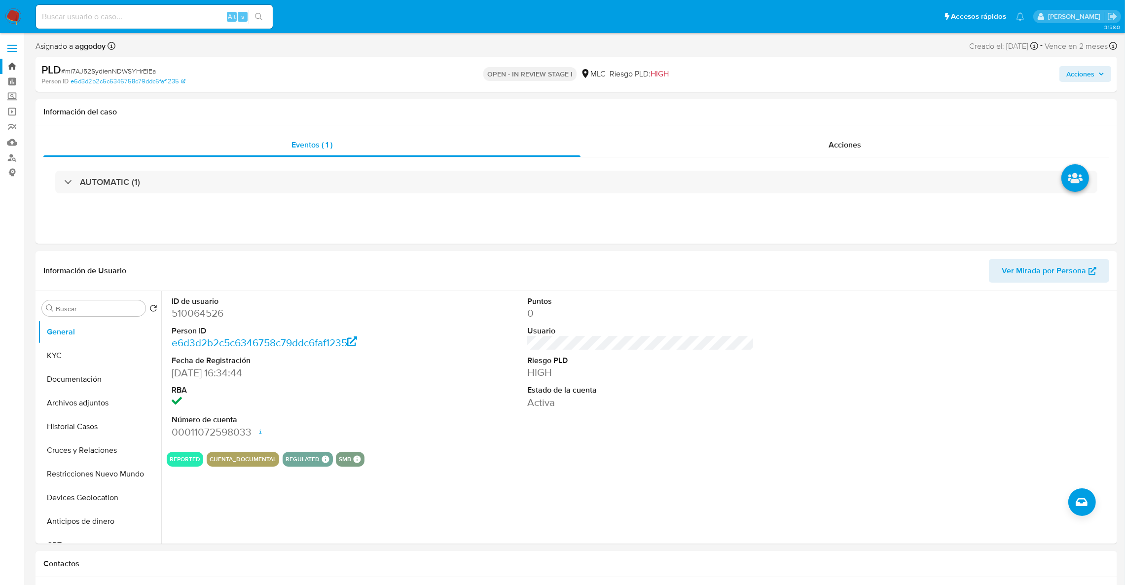
click at [10, 71] on link "Bandeja" at bounding box center [58, 66] width 117 height 15
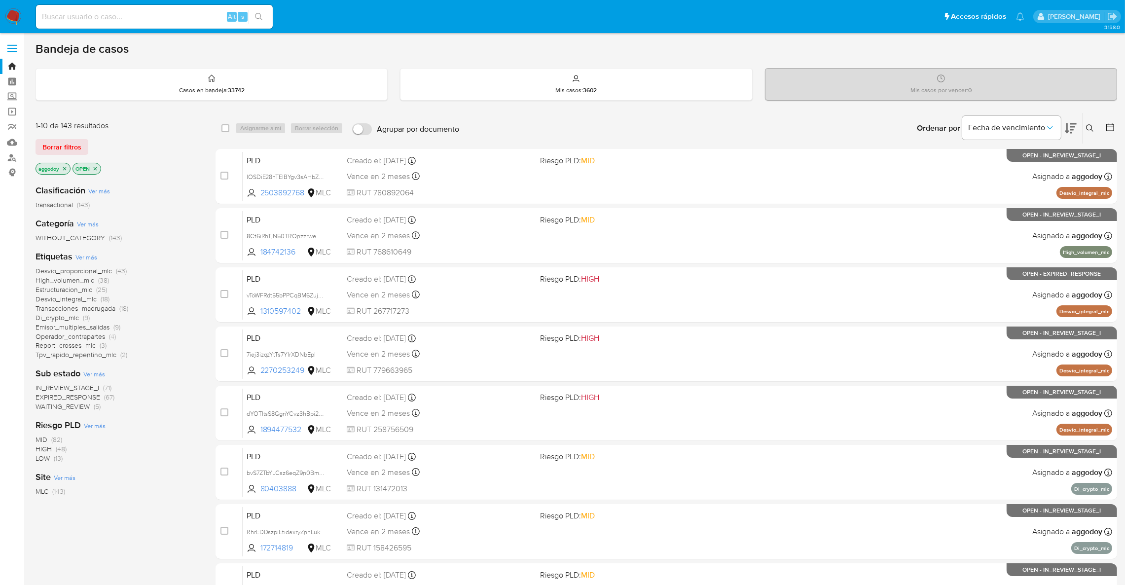
click at [70, 395] on span "EXPIRED_RESPONSE" at bounding box center [68, 397] width 65 height 10
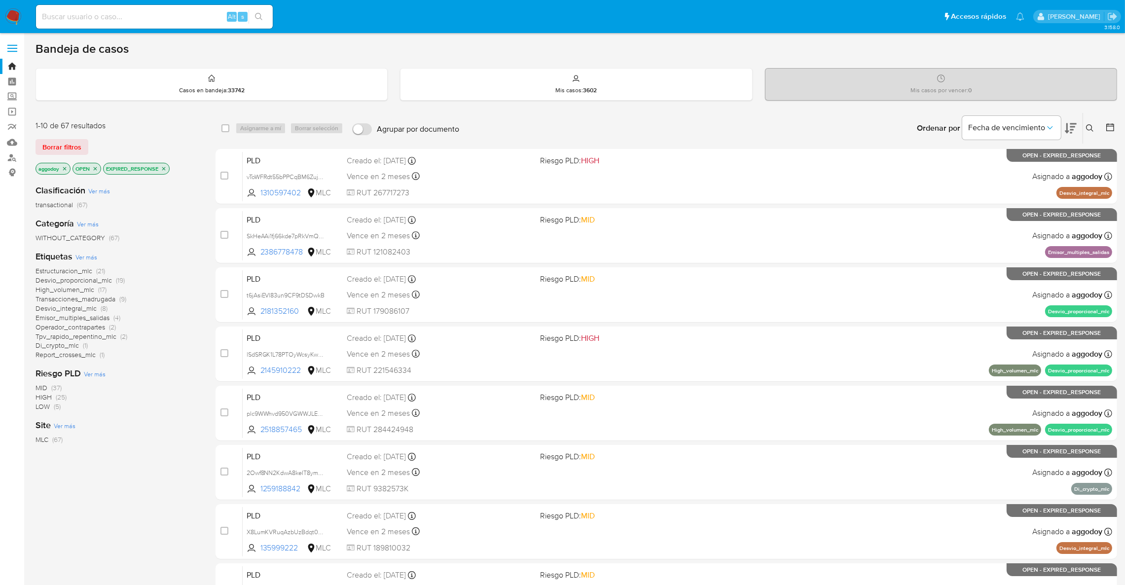
click at [96, 316] on span "Emisor_multiples_salidas" at bounding box center [73, 318] width 74 height 10
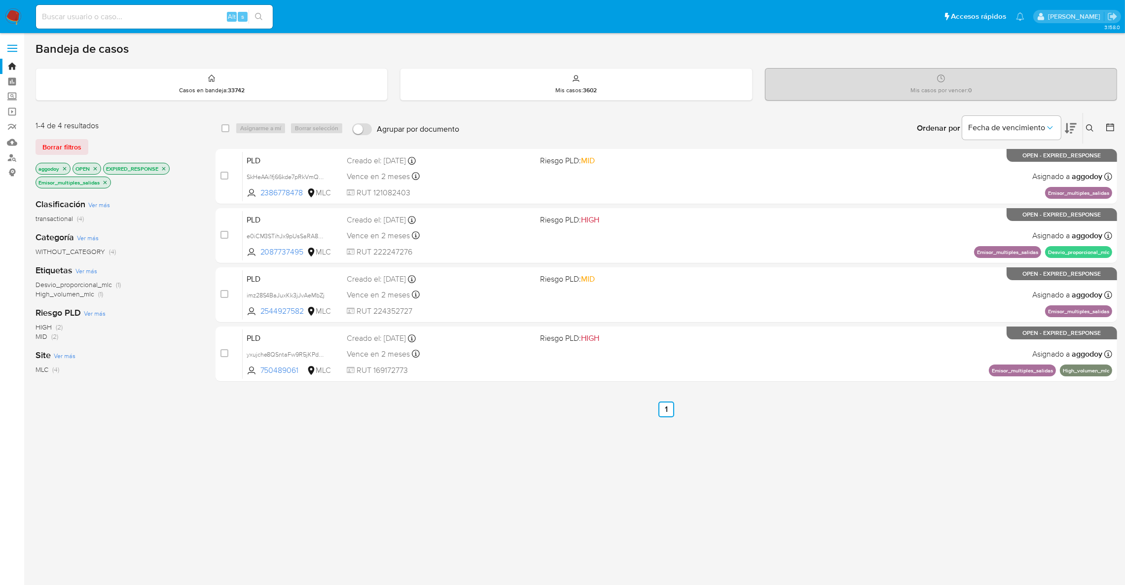
click at [163, 164] on p "EXPIRED_RESPONSE" at bounding box center [137, 168] width 66 height 11
click at [163, 168] on icon "close-filter" at bounding box center [164, 169] width 6 height 6
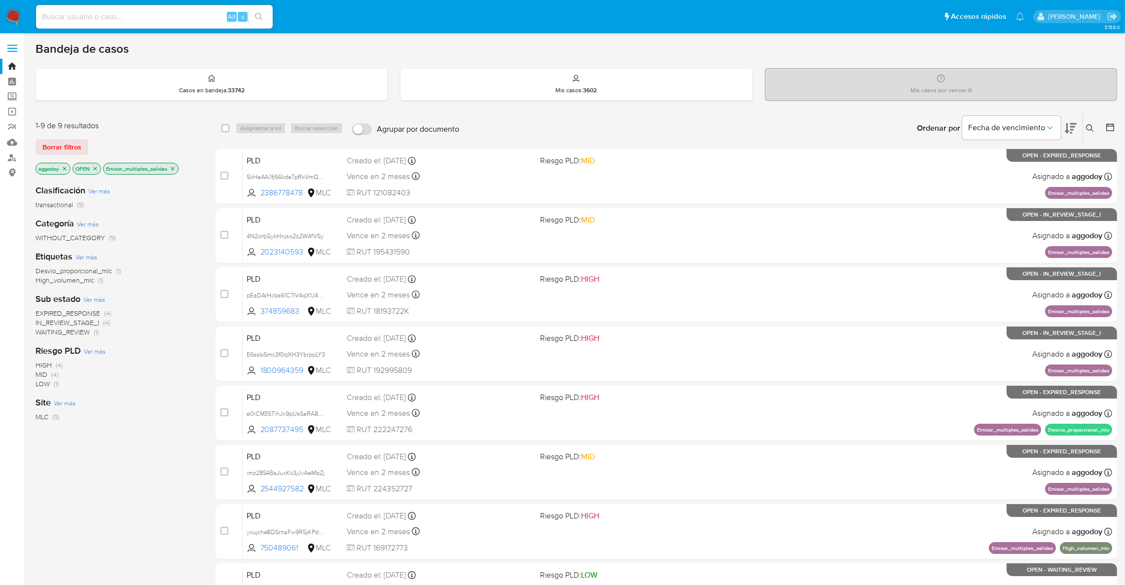
click at [1068, 131] on icon at bounding box center [1071, 128] width 12 height 10
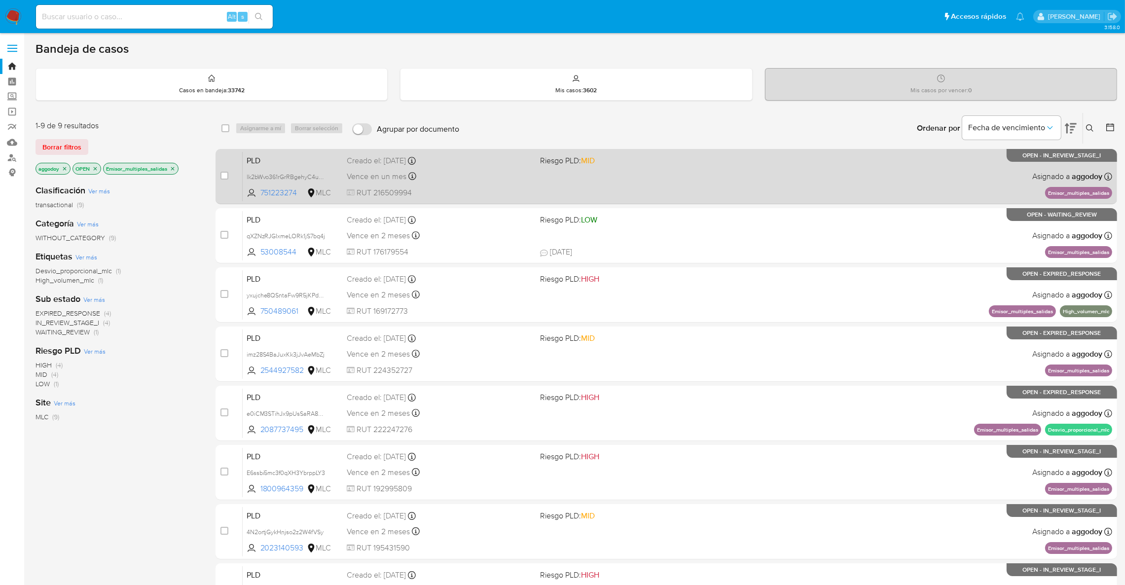
click at [890, 180] on div "PLD lk2bWvo361rGrRBgehyC4uZa 751223274 MLC Riesgo PLD: MID Creado el: [DATE] Cr…" at bounding box center [678, 176] width 870 height 50
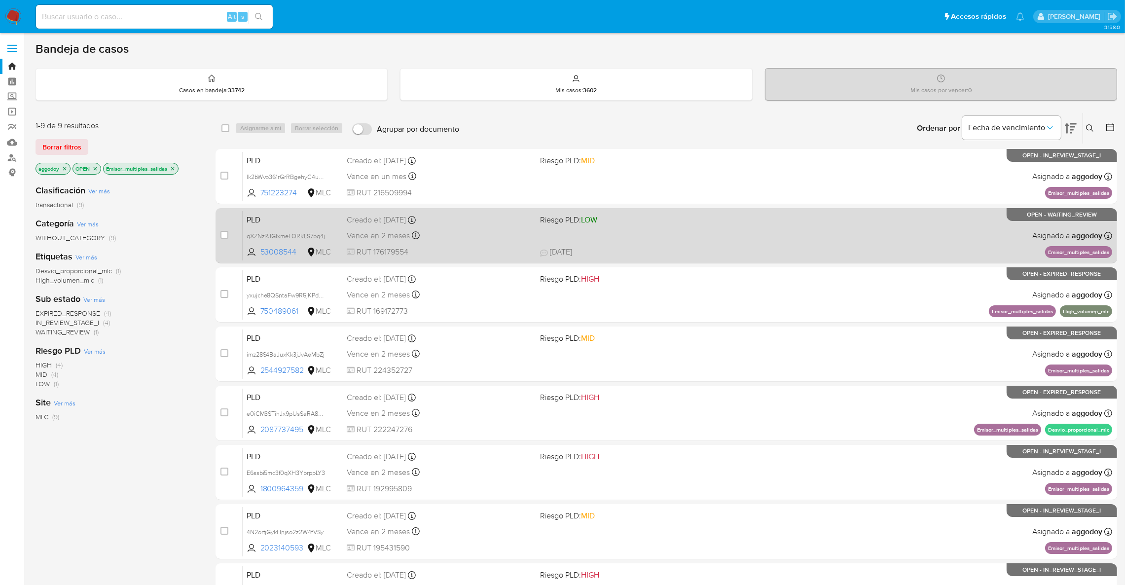
click at [448, 227] on div "PLD qXZNzRJGIxmeLORk1jS7bq4j 53008544 MLC Riesgo PLD: LOW Creado el: [DATE] Cre…" at bounding box center [678, 236] width 870 height 50
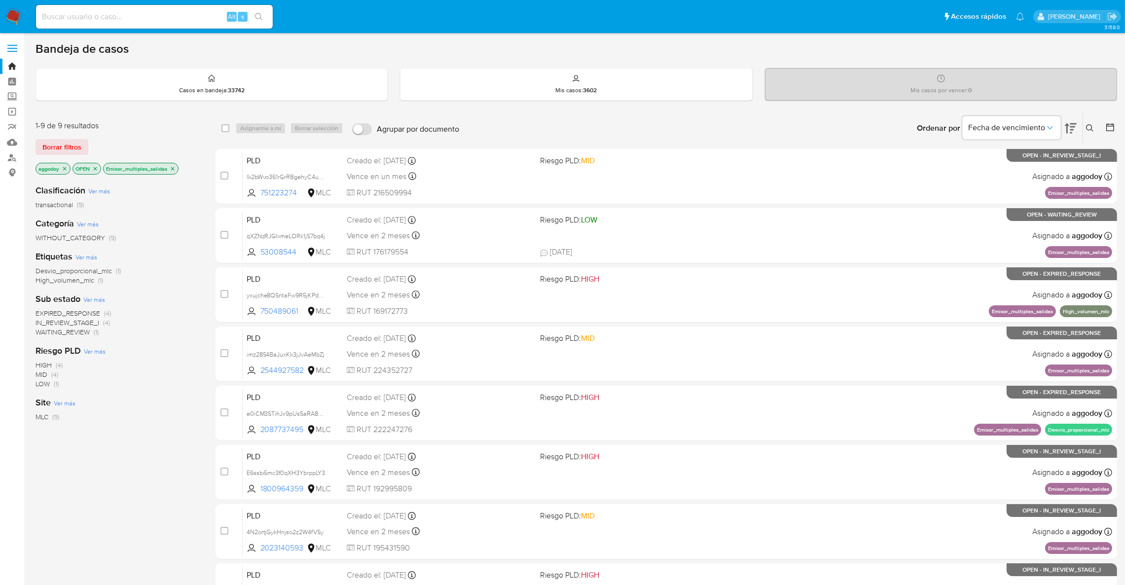
click at [179, 164] on div "Emisor_multiples_salidas" at bounding box center [140, 169] width 75 height 12
click at [177, 166] on p "Emisor_multiples_salidas" at bounding box center [141, 168] width 74 height 11
click at [176, 172] on p "Emisor_multiples_salidas" at bounding box center [141, 168] width 74 height 11
click at [175, 169] on icon "close-filter" at bounding box center [173, 169] width 6 height 6
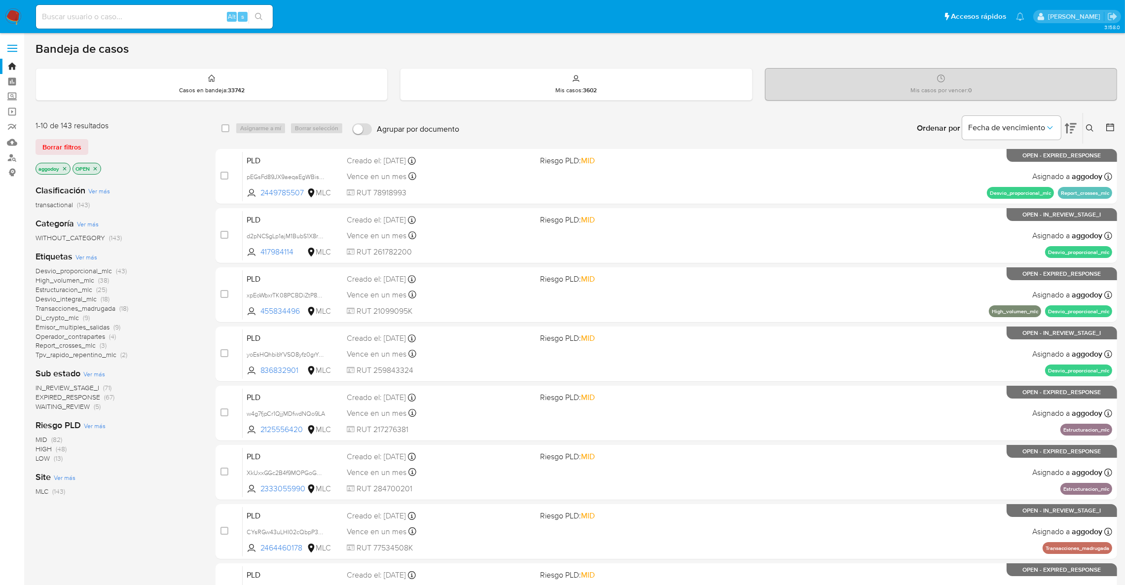
click at [59, 398] on span "EXPIRED_RESPONSE" at bounding box center [68, 397] width 65 height 10
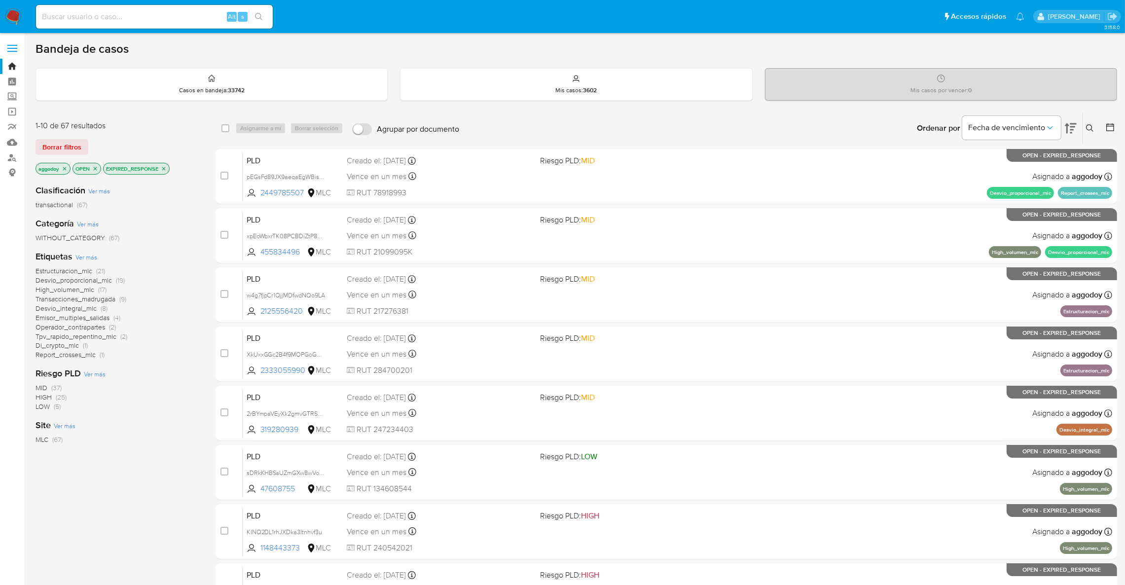
click at [82, 272] on span "Estructuracion_mlc" at bounding box center [64, 271] width 57 height 10
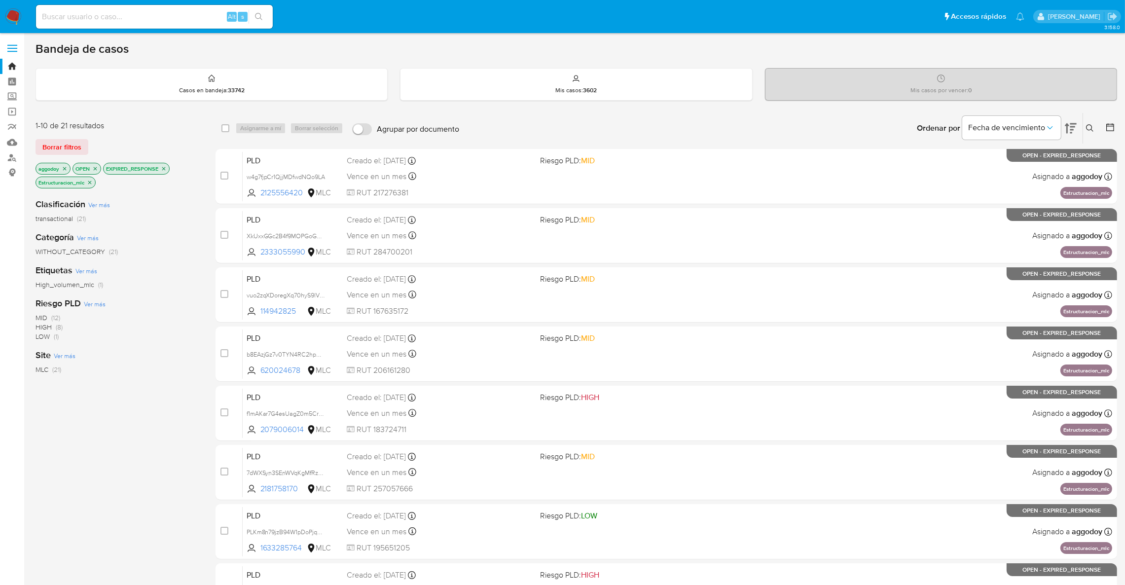
click at [1070, 124] on icon at bounding box center [1071, 128] width 12 height 12
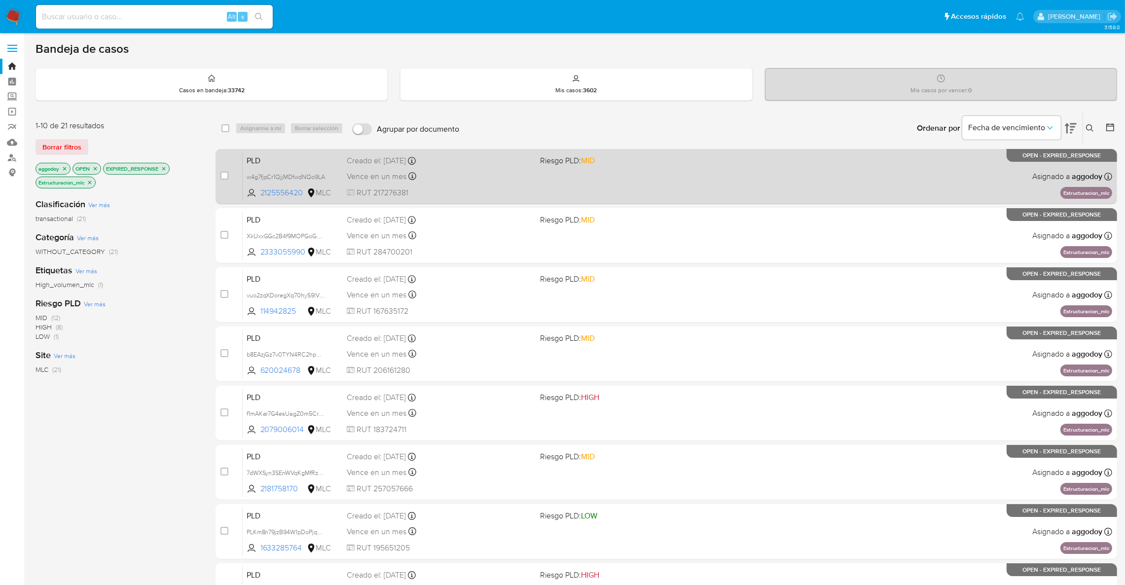
click at [956, 171] on div "PLD w4g7fjpCr1QjjMDfwdNQo9LA 2125556420 MLC Riesgo PLD: MID Creado el: 12/07/20…" at bounding box center [678, 176] width 870 height 50
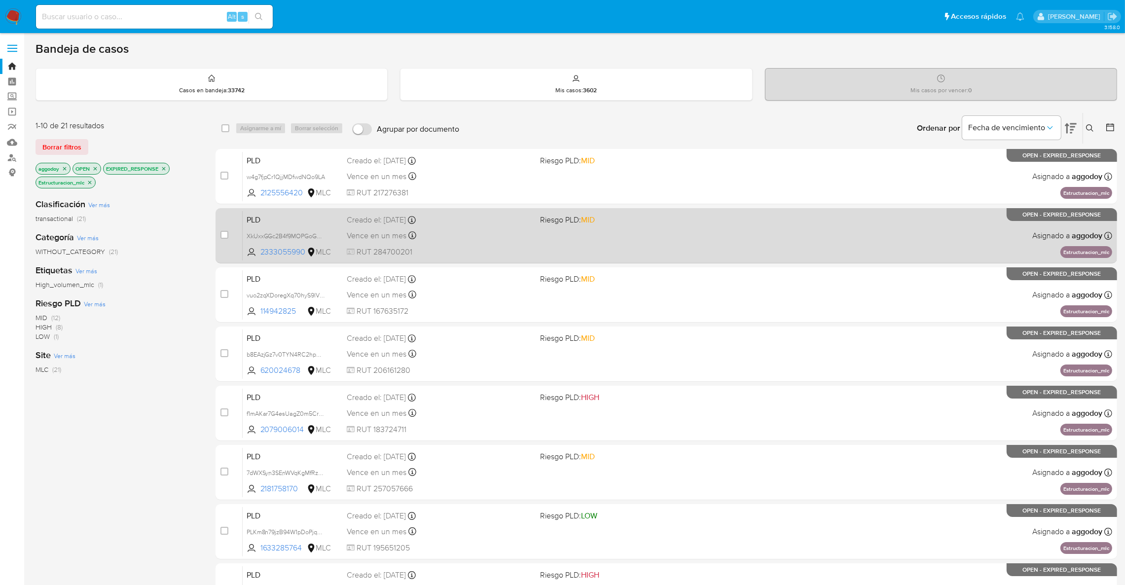
click at [736, 245] on div "PLD XkUxxGGc2B4f9MOPGoG0lv9E 2333055990 MLC Riesgo PLD: MID Creado el: 12/07/20…" at bounding box center [678, 236] width 870 height 50
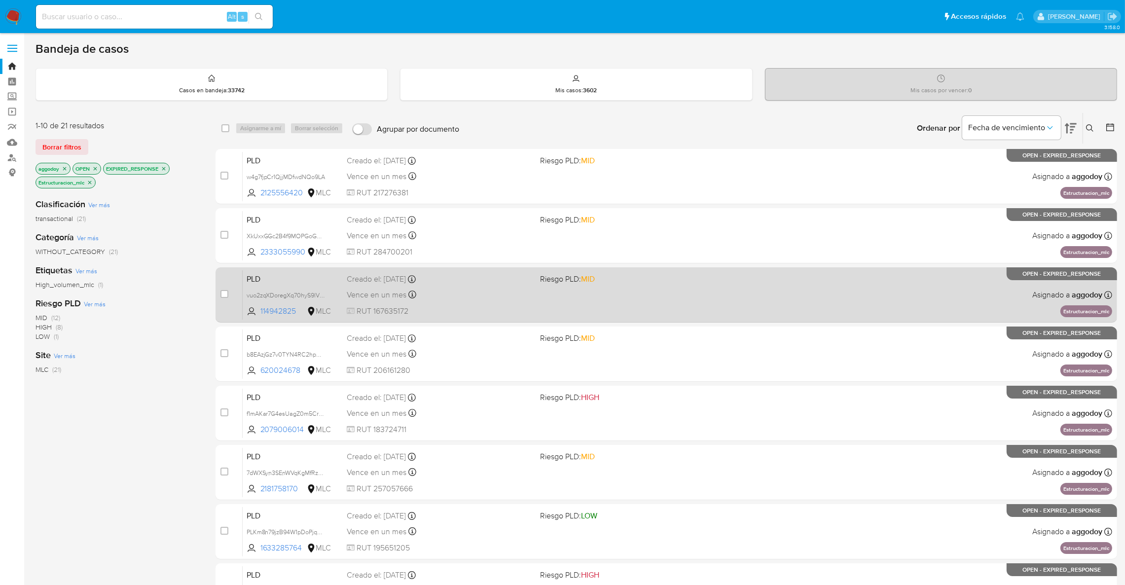
click at [773, 311] on div "PLD vuo2zqXDoregXq70hyS9lV3C 114942825 MLC Riesgo PLD: MID Creado el: 12/07/202…" at bounding box center [678, 295] width 870 height 50
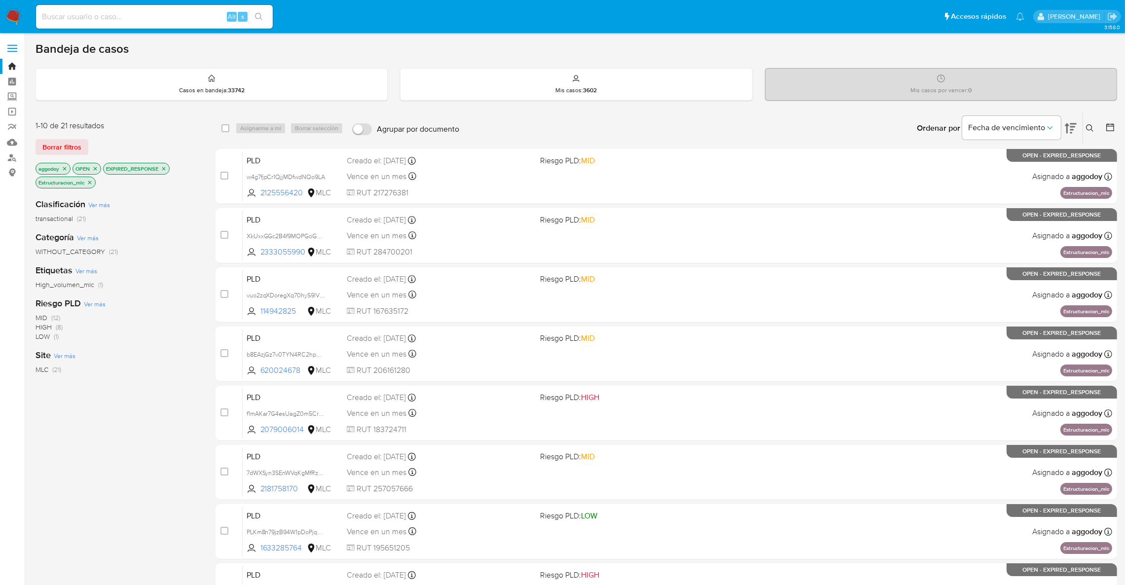
click at [1090, 123] on button at bounding box center [1091, 128] width 16 height 12
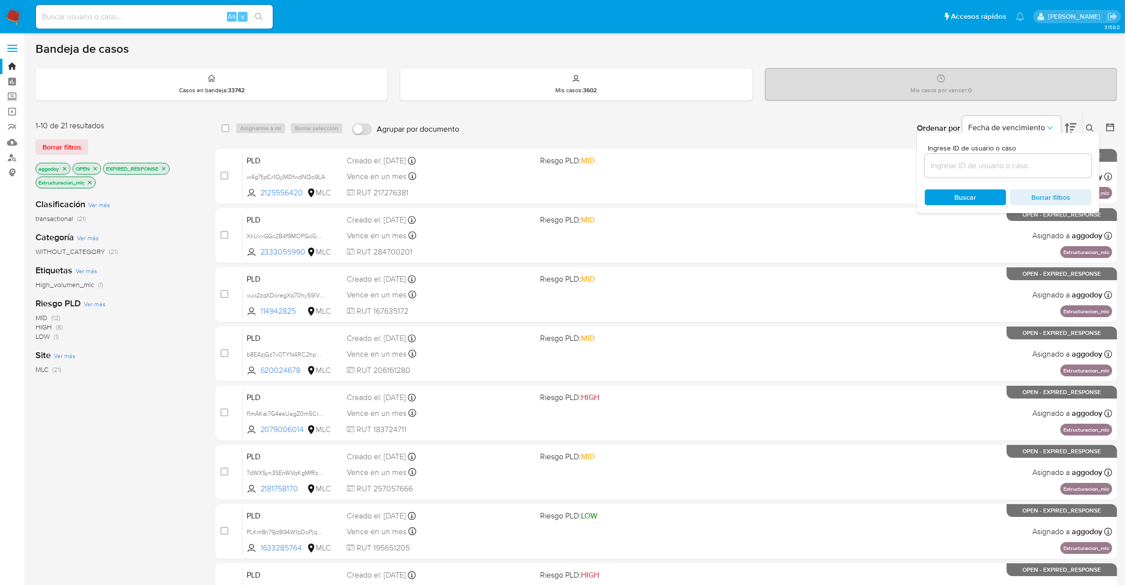
click at [1021, 165] on input at bounding box center [1008, 165] width 167 height 13
type input "2125556420"
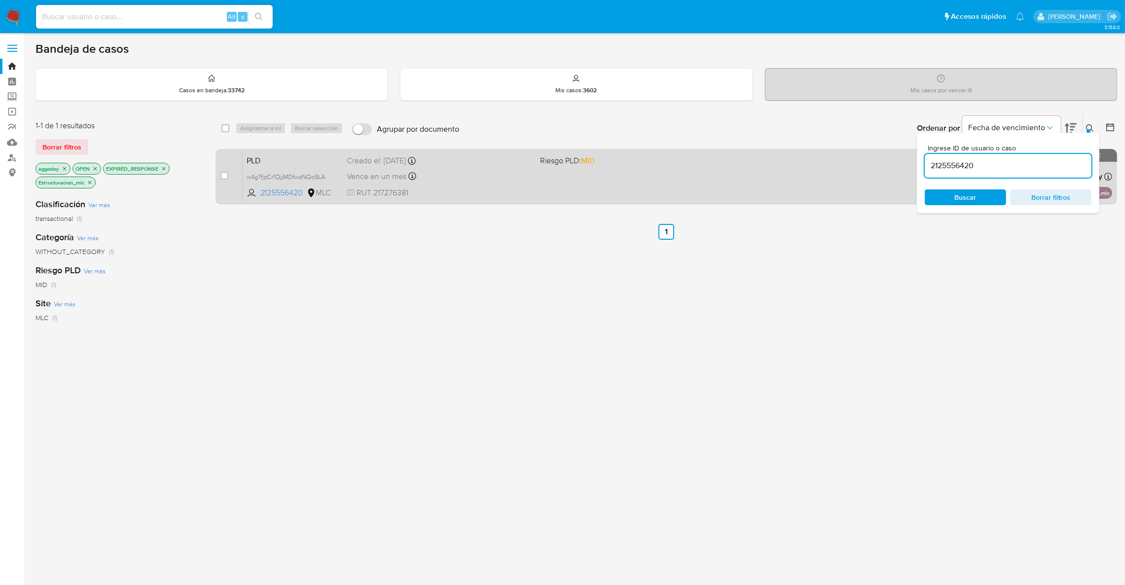
click at [806, 196] on div "PLD w4g7fjpCr1QjjMDfwdNQo9LA 2125556420 MLC Riesgo PLD: MID Creado el: 12/07/20…" at bounding box center [678, 176] width 870 height 50
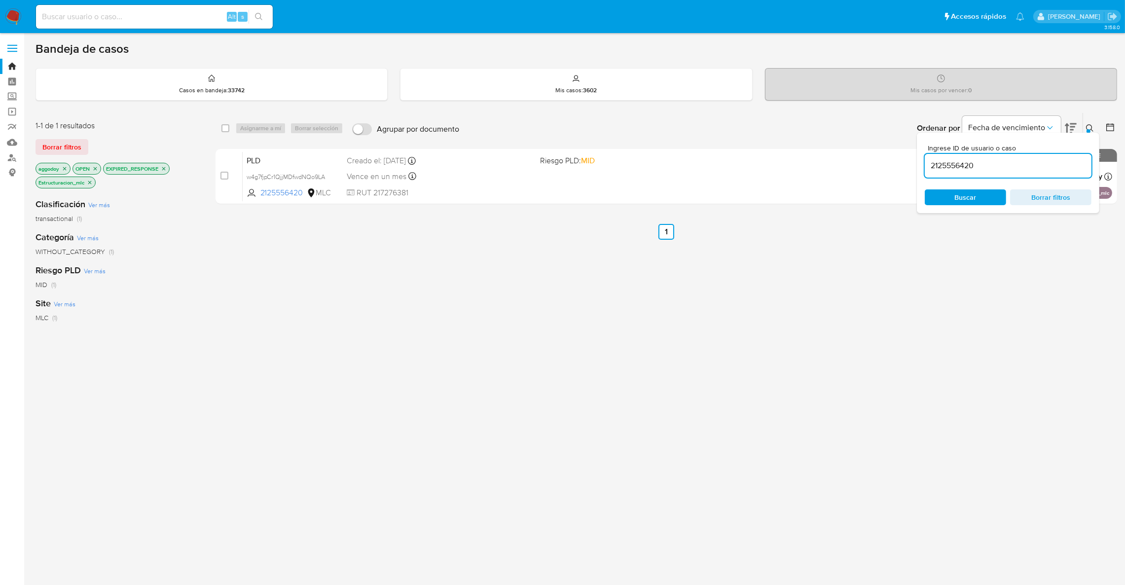
click at [1091, 121] on div "Ingrese ID de usuario o caso 2125556420 Buscar Borrar filtros" at bounding box center [1091, 128] width 17 height 31
click at [1090, 124] on icon at bounding box center [1090, 128] width 8 height 8
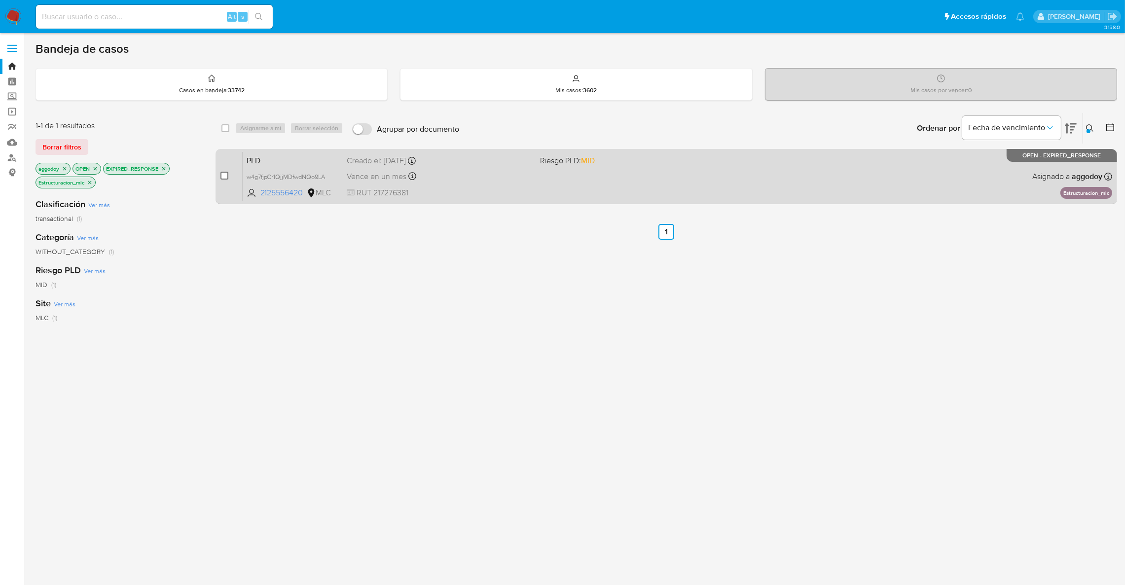
click at [224, 176] on input "checkbox" at bounding box center [224, 176] width 8 height 8
checkbox input "true"
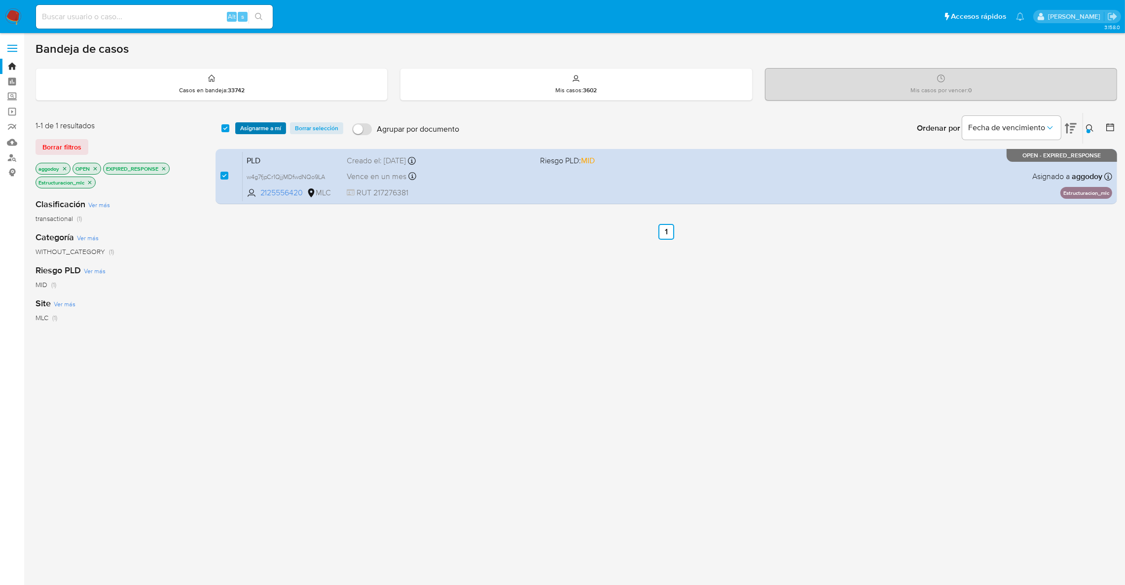
click at [267, 133] on span "Asignarme a mí" at bounding box center [260, 128] width 41 height 10
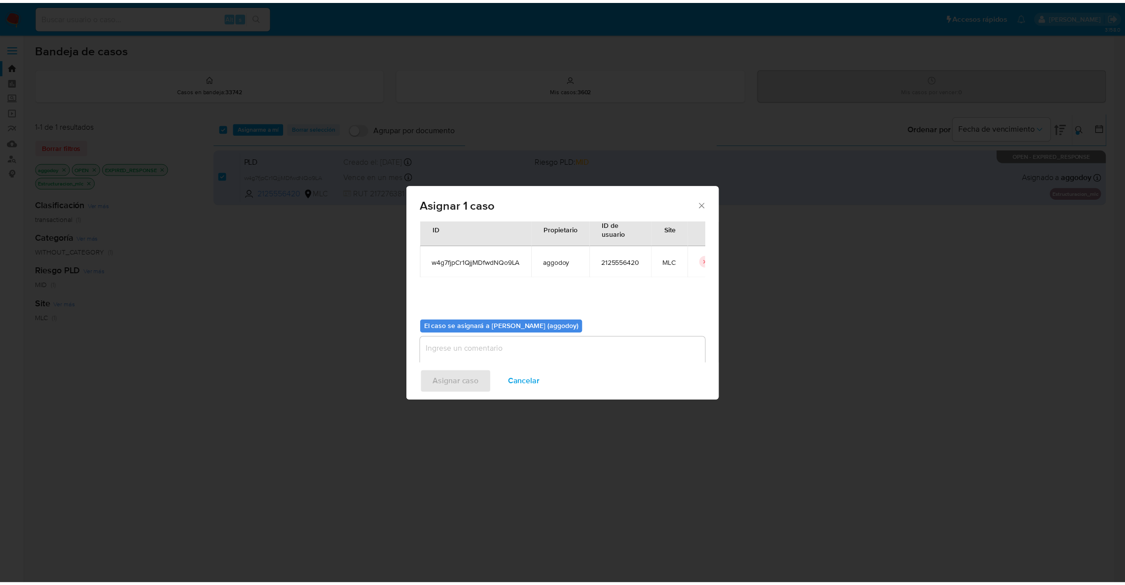
scroll to position [51, 0]
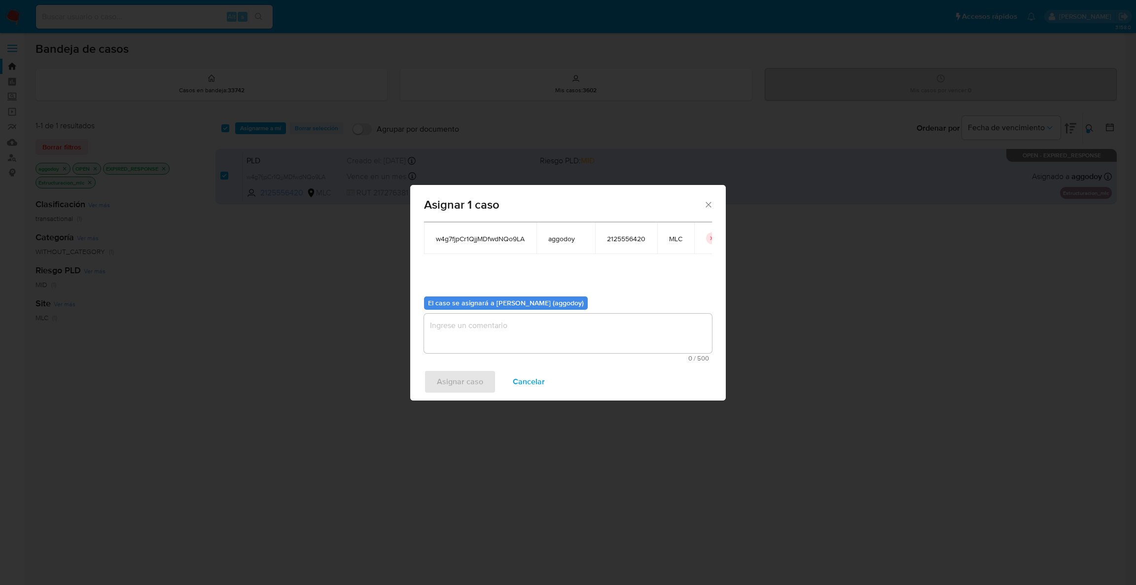
click at [542, 325] on textarea "assign-modal" at bounding box center [568, 333] width 288 height 39
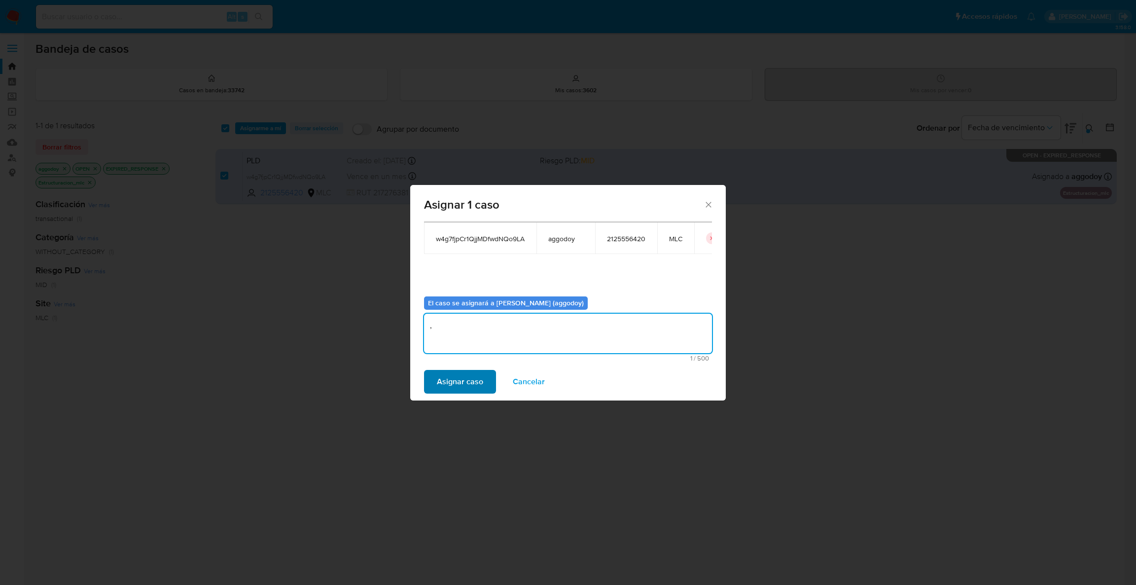
type textarea ","
click at [475, 387] on span "Asignar caso" at bounding box center [460, 382] width 46 height 22
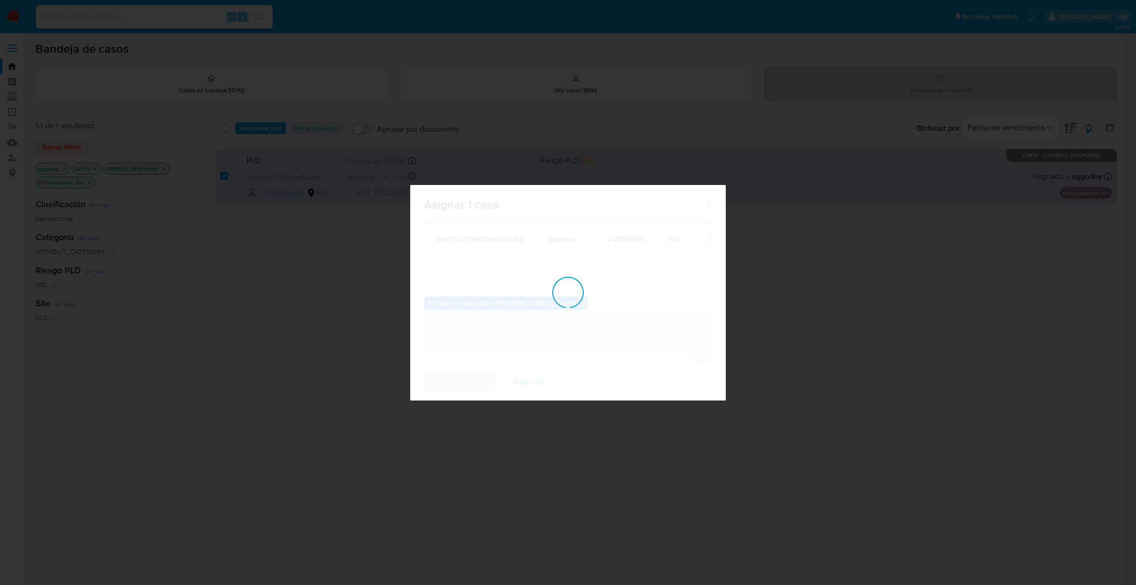
checkbox input "false"
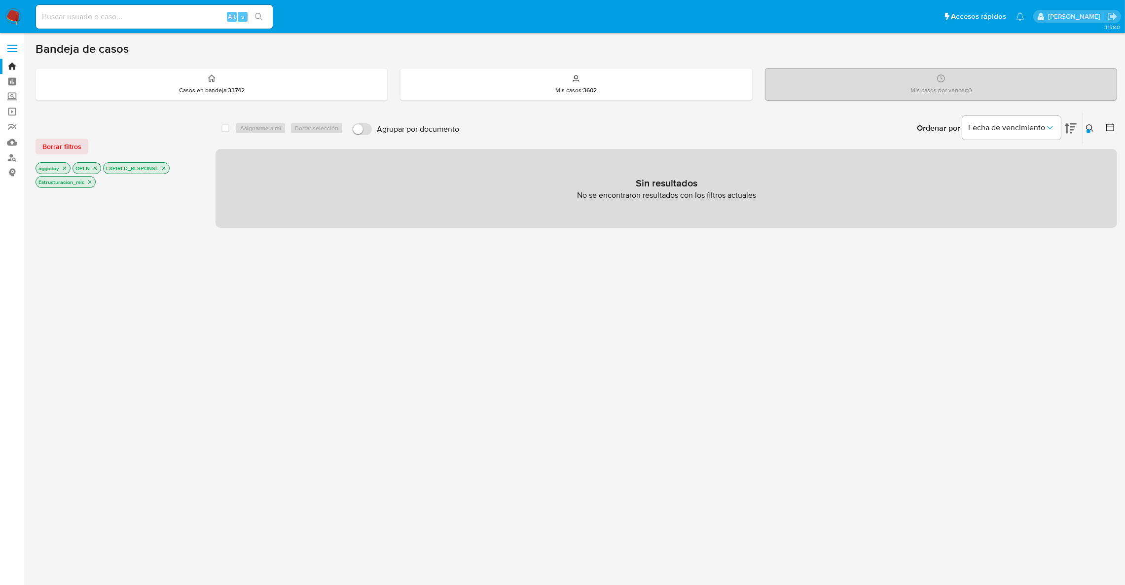
click at [1087, 127] on button at bounding box center [1091, 128] width 16 height 12
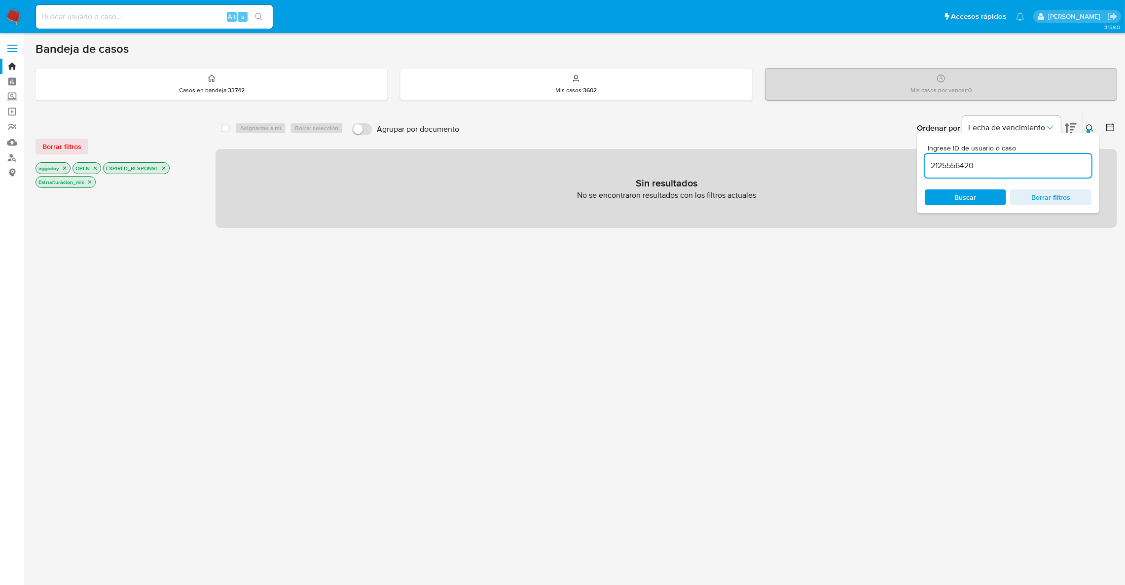
click at [1063, 155] on div "2125556420" at bounding box center [1008, 166] width 167 height 24
click at [1057, 158] on div "2125556420" at bounding box center [1008, 166] width 167 height 24
click at [1052, 161] on input "2125556420" at bounding box center [1008, 165] width 167 height 13
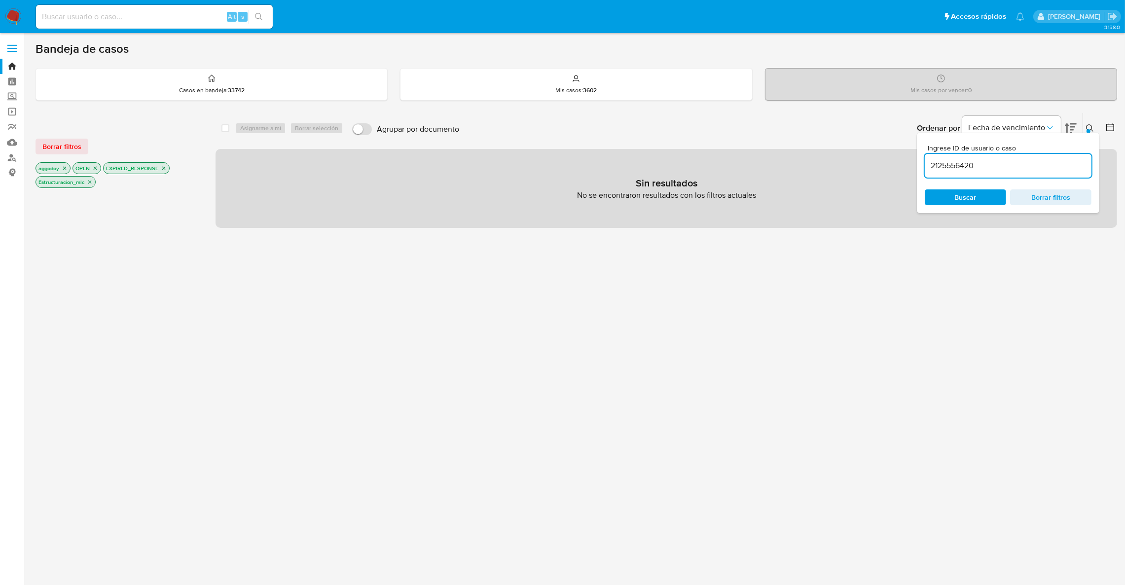
click at [1052, 161] on input "2125556420" at bounding box center [1008, 165] width 167 height 13
paste input "386006331"
type input "386006331"
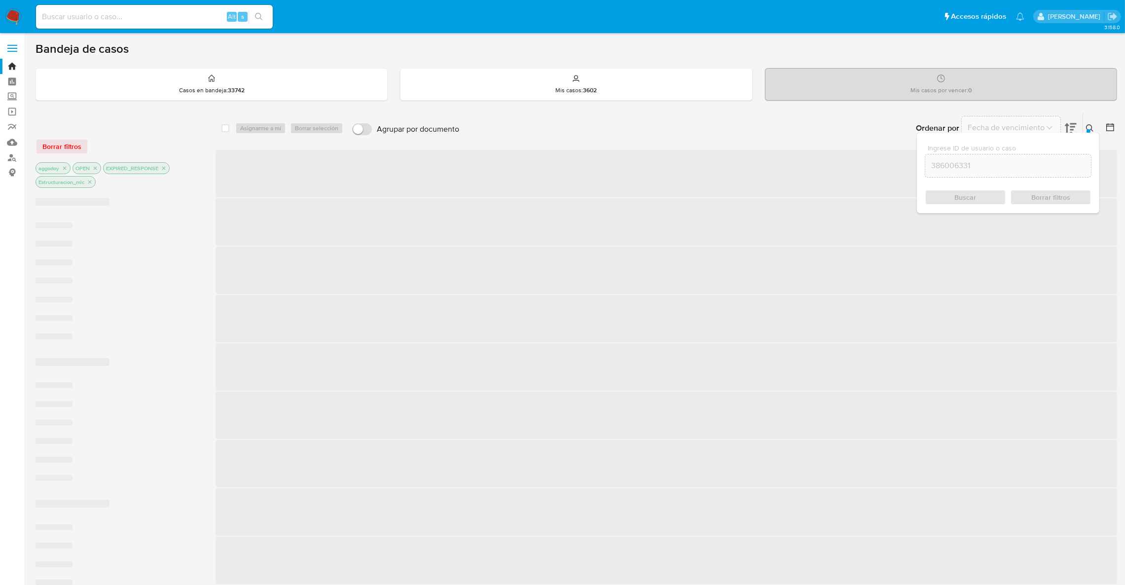
click at [1087, 125] on icon at bounding box center [1089, 127] width 7 height 7
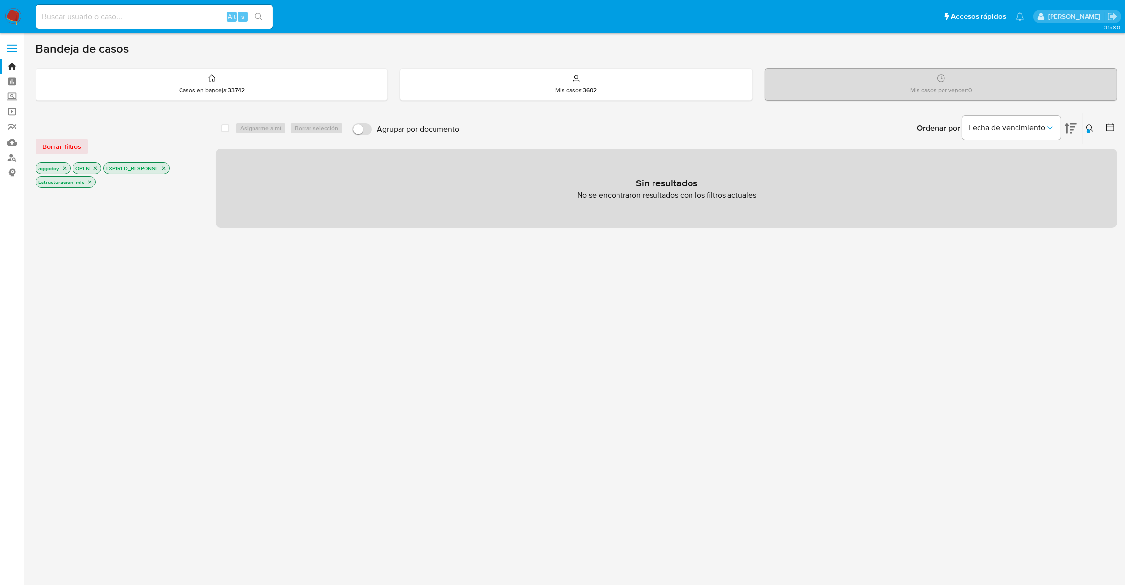
click at [162, 169] on icon "close-filter" at bounding box center [164, 168] width 6 height 6
click at [1090, 126] on icon at bounding box center [1090, 128] width 8 height 8
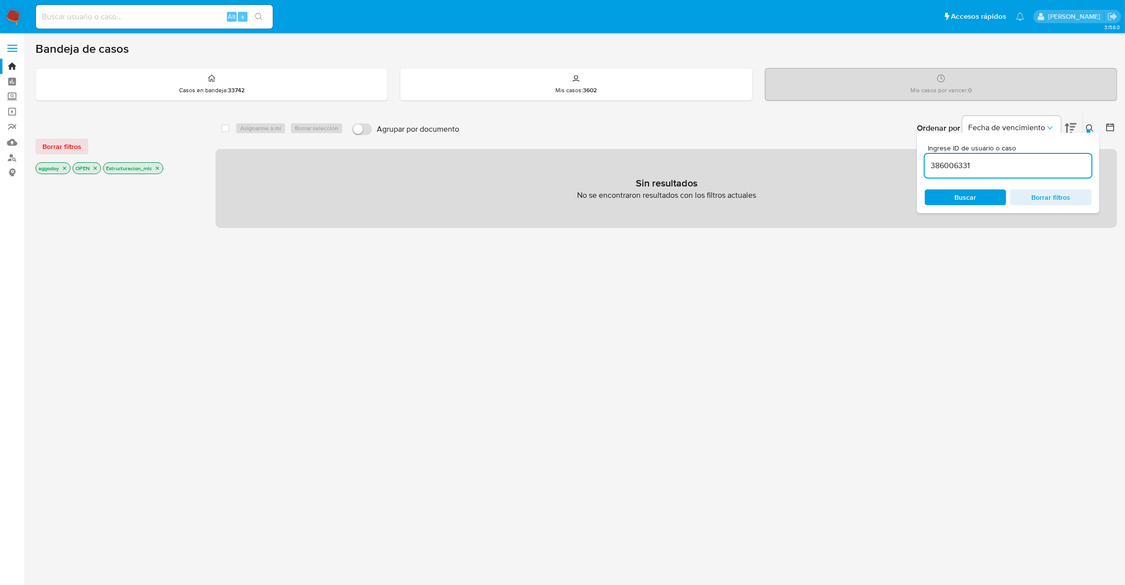
click at [1021, 164] on input "386006331" at bounding box center [1008, 165] width 167 height 13
click at [156, 168] on icon "close-filter" at bounding box center [157, 168] width 6 height 6
click at [1032, 162] on input "386006331" at bounding box center [1008, 165] width 167 height 13
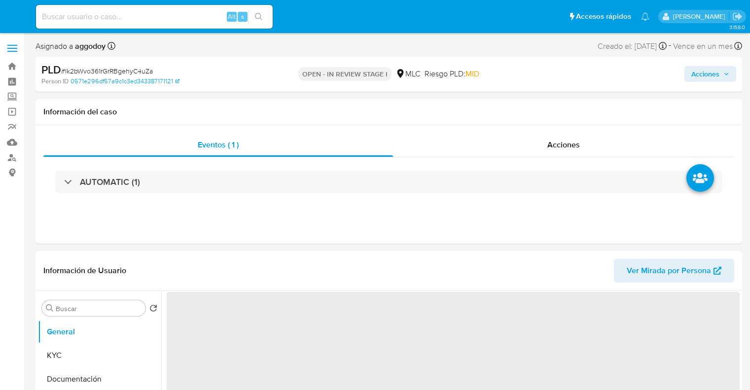
select select "10"
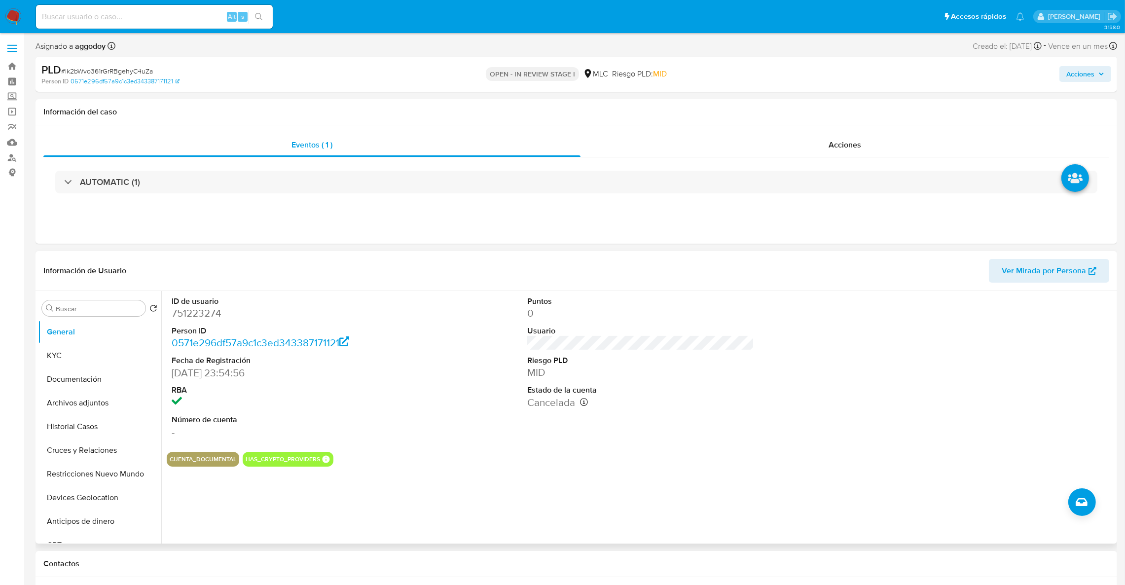
click at [215, 319] on dd "751223274" at bounding box center [285, 313] width 227 height 14
click at [211, 314] on dd "751223274" at bounding box center [285, 313] width 227 height 14
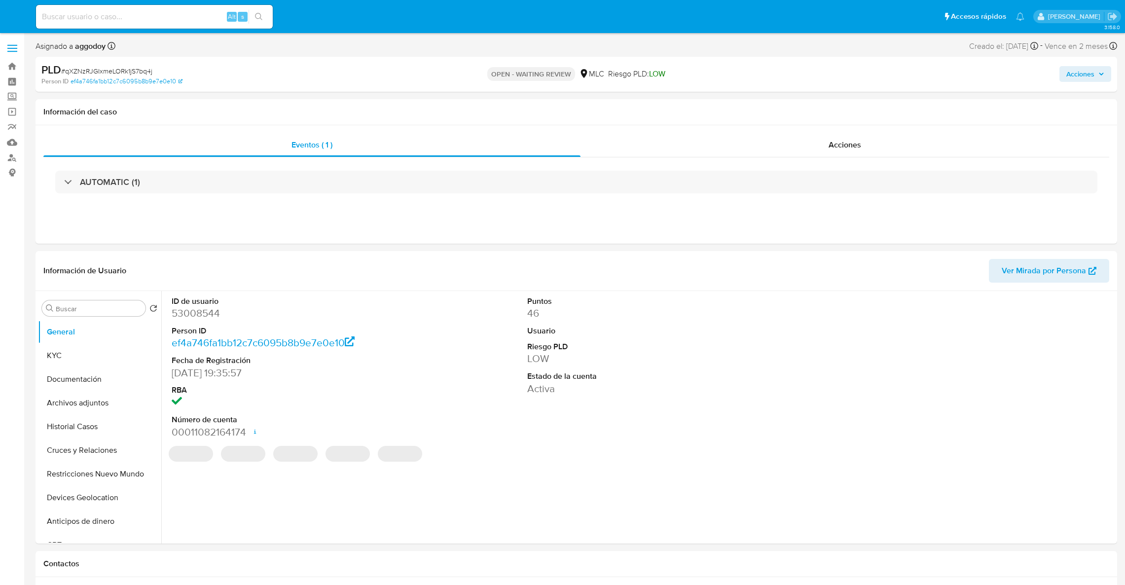
select select "10"
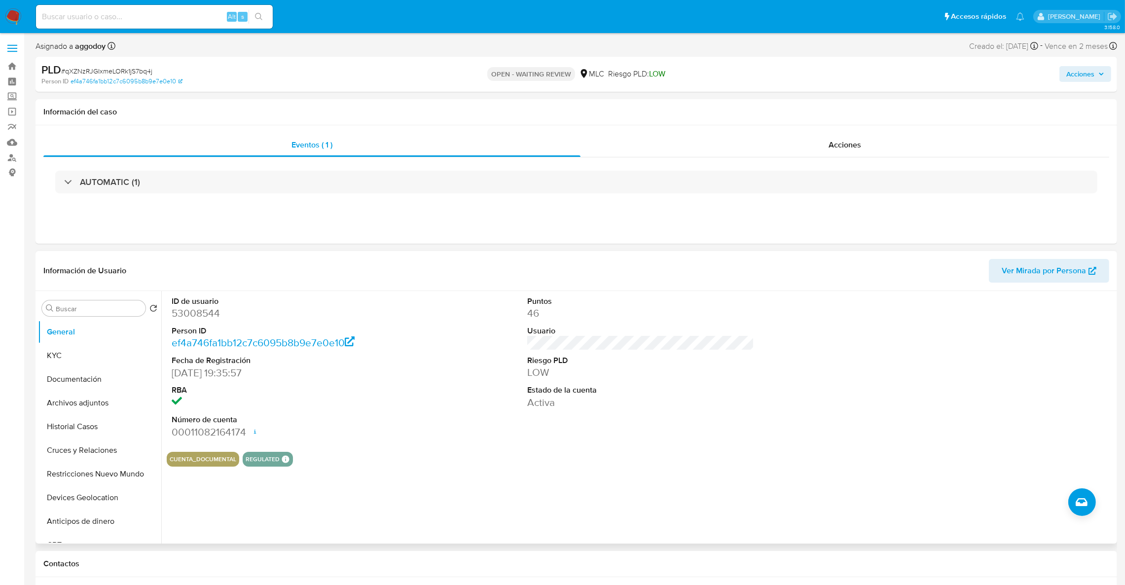
click at [196, 316] on dd "53008544" at bounding box center [285, 313] width 227 height 14
copy dd "53008544"
click at [194, 319] on dd "2125556420" at bounding box center [285, 313] width 227 height 14
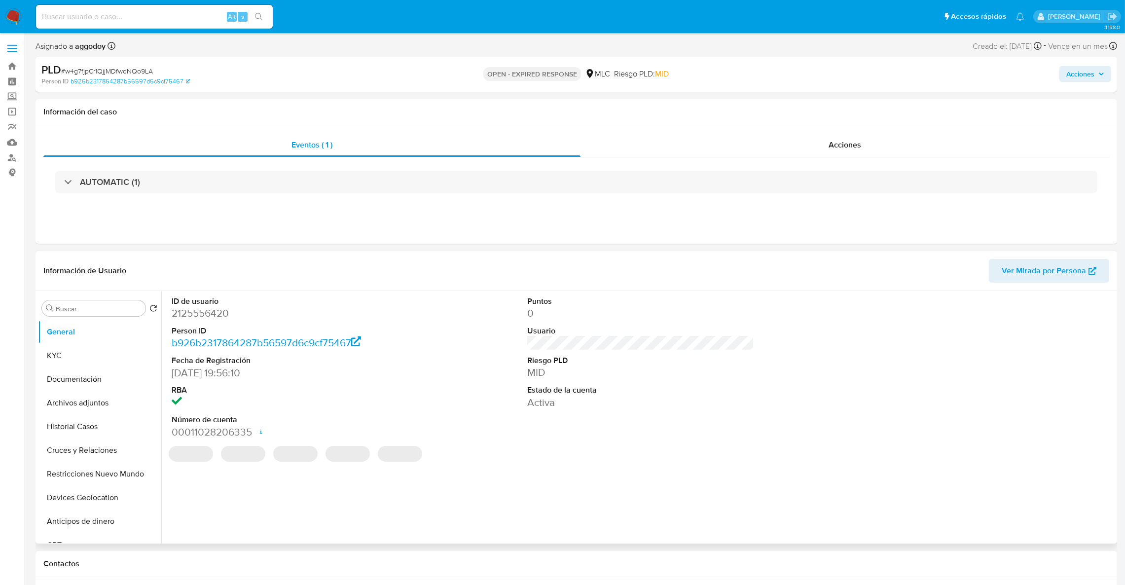
select select "10"
copy dd "2125556420"
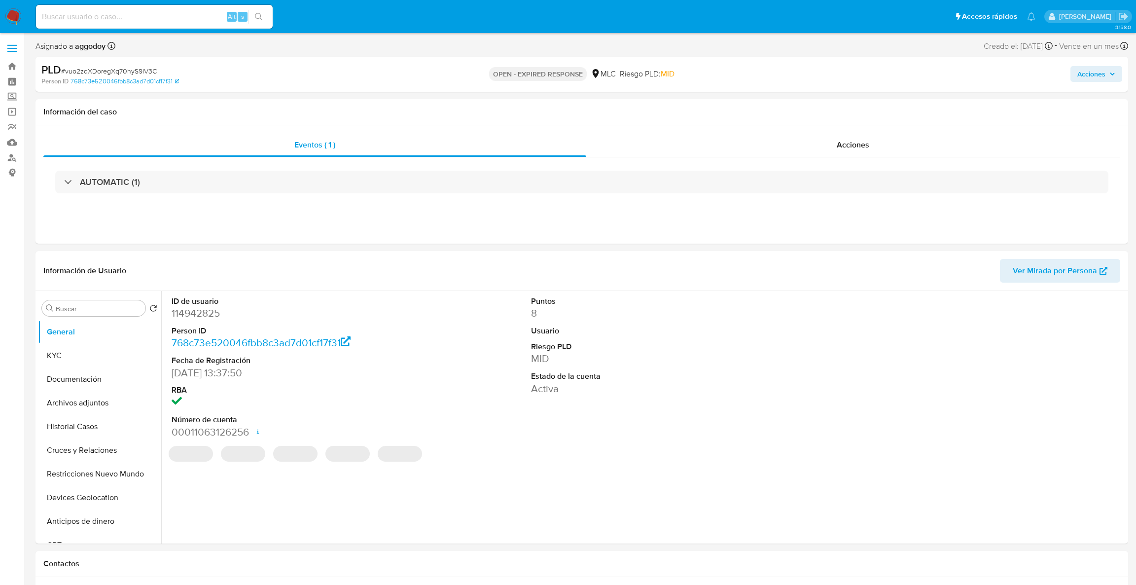
select select "10"
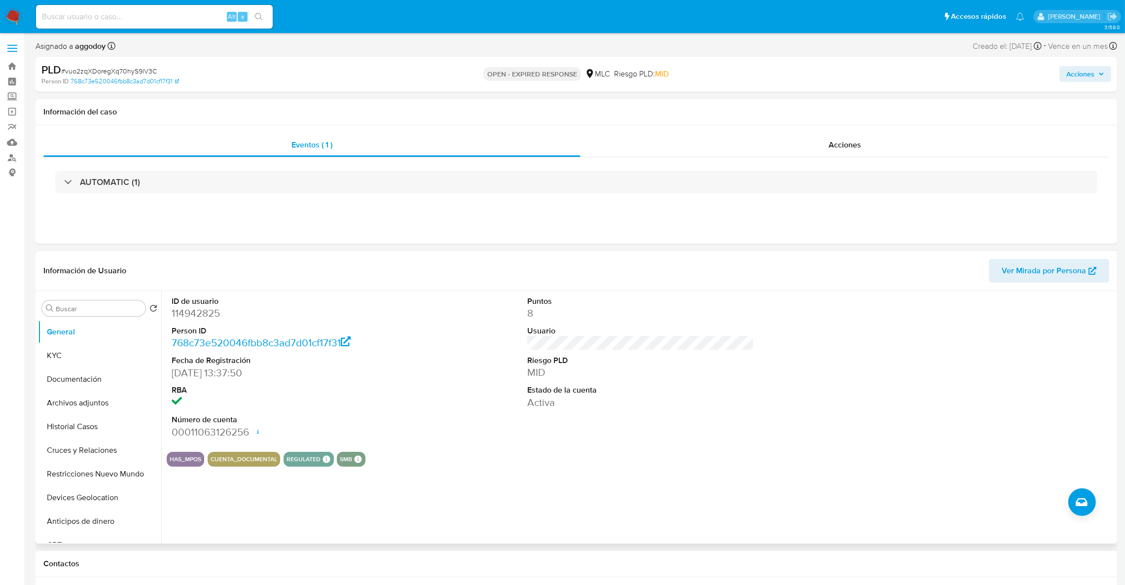
click at [208, 313] on dd "114942825" at bounding box center [285, 313] width 227 height 14
copy dd "114942825"
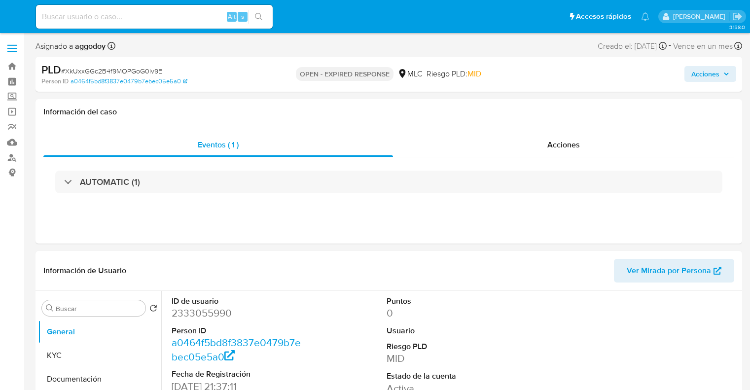
select select "10"
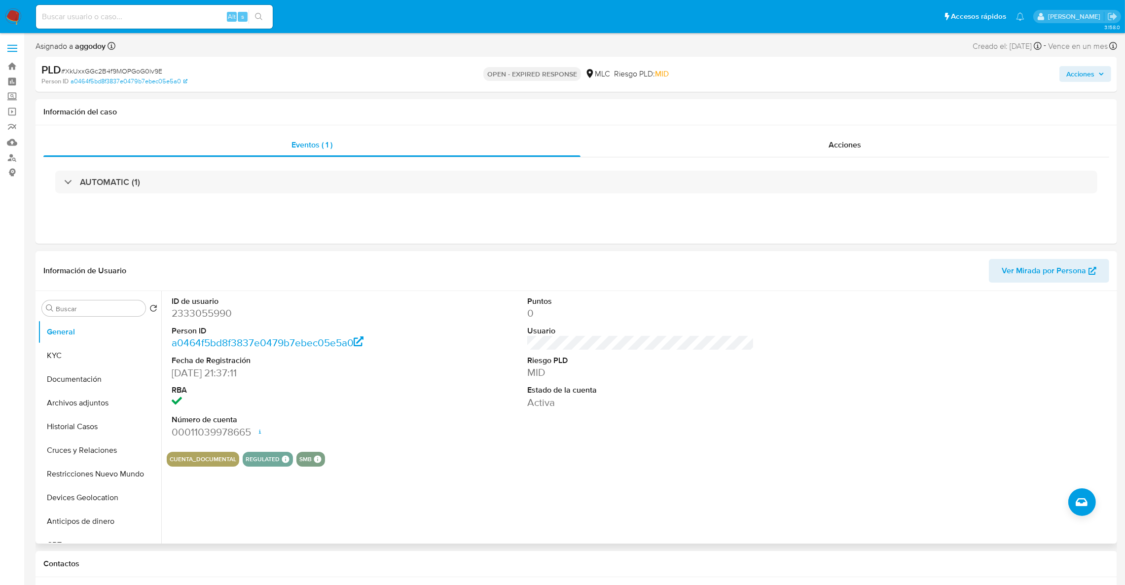
click at [232, 307] on dd "2333055990" at bounding box center [285, 313] width 227 height 14
click at [223, 311] on dd "2333055990" at bounding box center [285, 313] width 227 height 14
copy dd "2333055990"
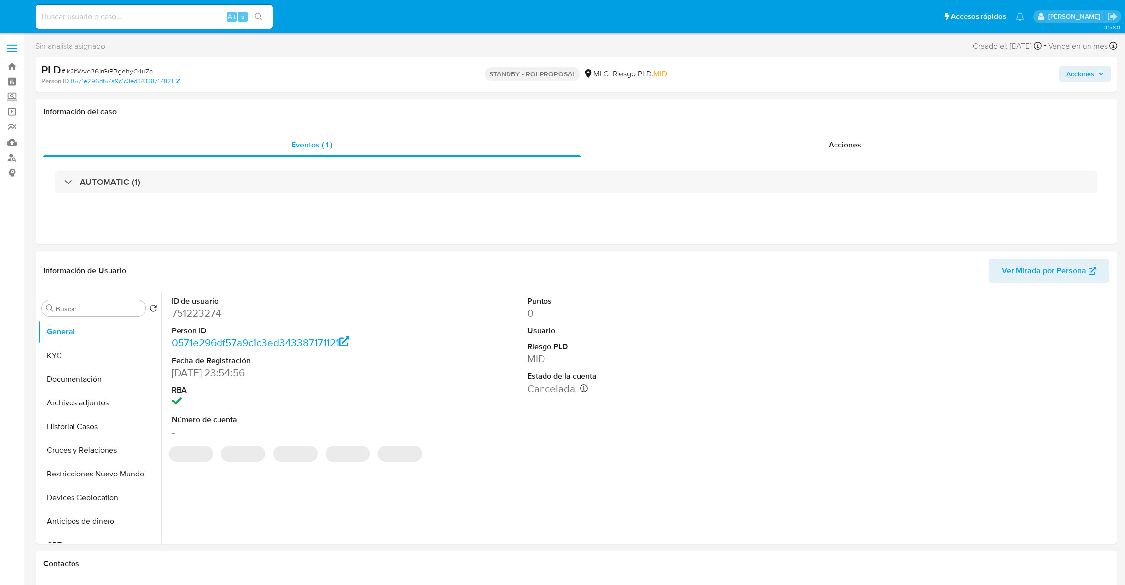
select select "10"
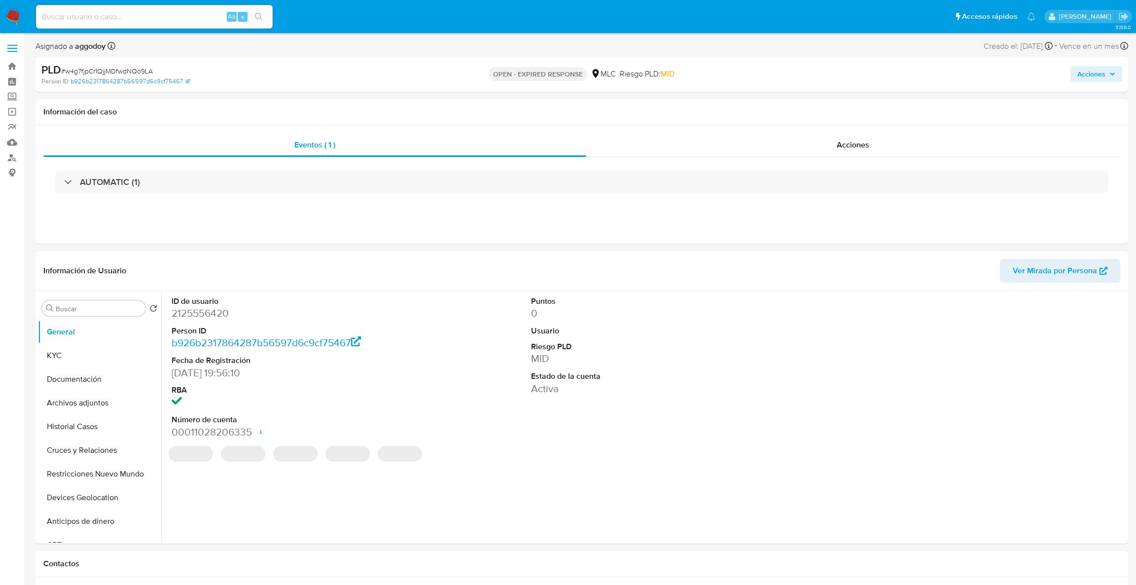
select select "10"
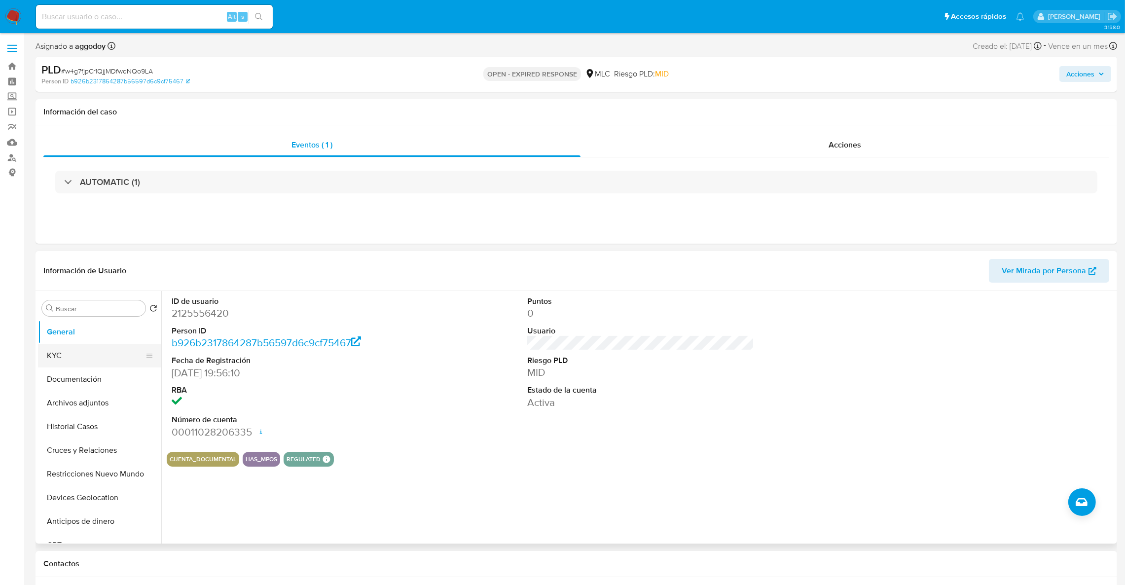
click at [70, 358] on button "KYC" at bounding box center [95, 356] width 115 height 24
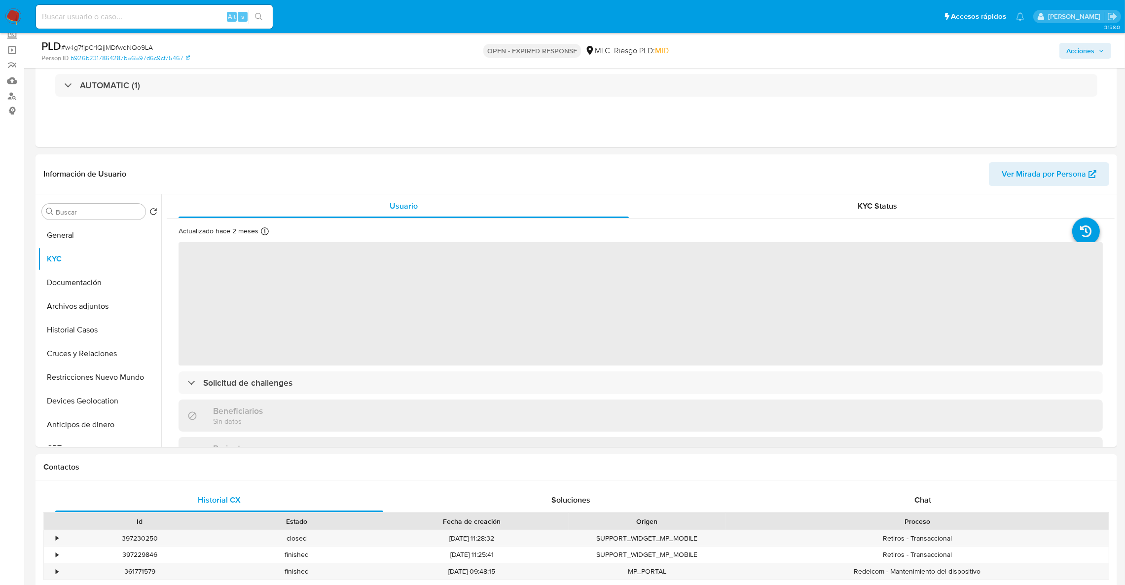
scroll to position [85, 0]
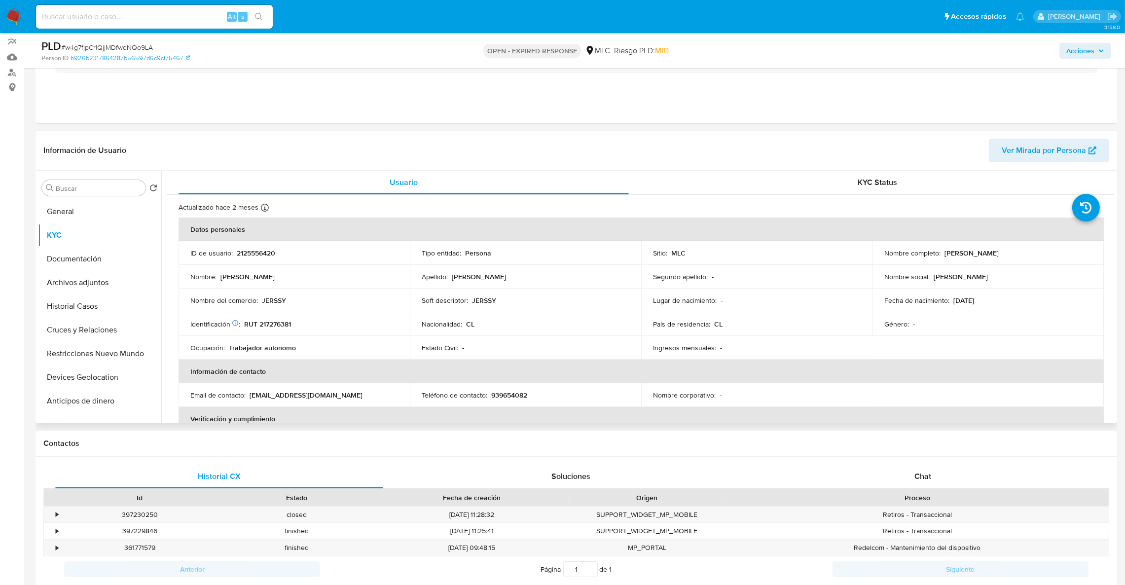
click at [286, 321] on p "RUT 217276381" at bounding box center [267, 324] width 47 height 9
copy p "217276381"
drag, startPoint x: 1109, startPoint y: 189, endPoint x: 1112, endPoint y: 200, distance: 11.4
click at [1112, 200] on div "Usuario KYC Status Actualizado hace 2 meses Creado: 28/11/2024 20:56:43 Actuali…" at bounding box center [637, 297] width 953 height 253
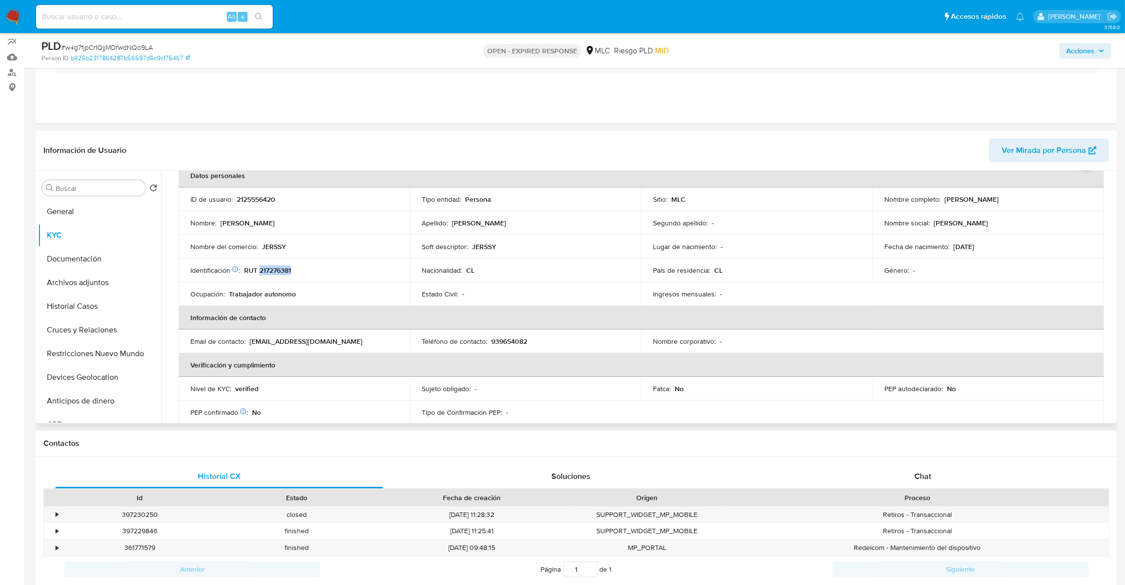
scroll to position [51, 0]
click at [998, 392] on div "PEP autodeclarado : No" at bounding box center [988, 391] width 208 height 9
click at [71, 327] on button "Cruces y Relaciones" at bounding box center [95, 330] width 115 height 24
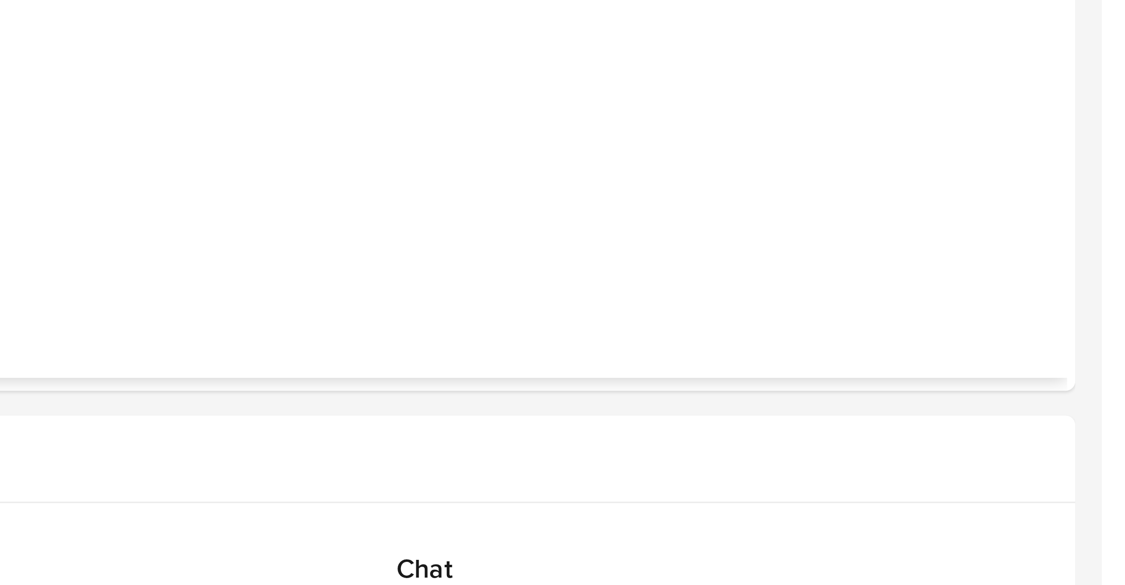
scroll to position [260, 0]
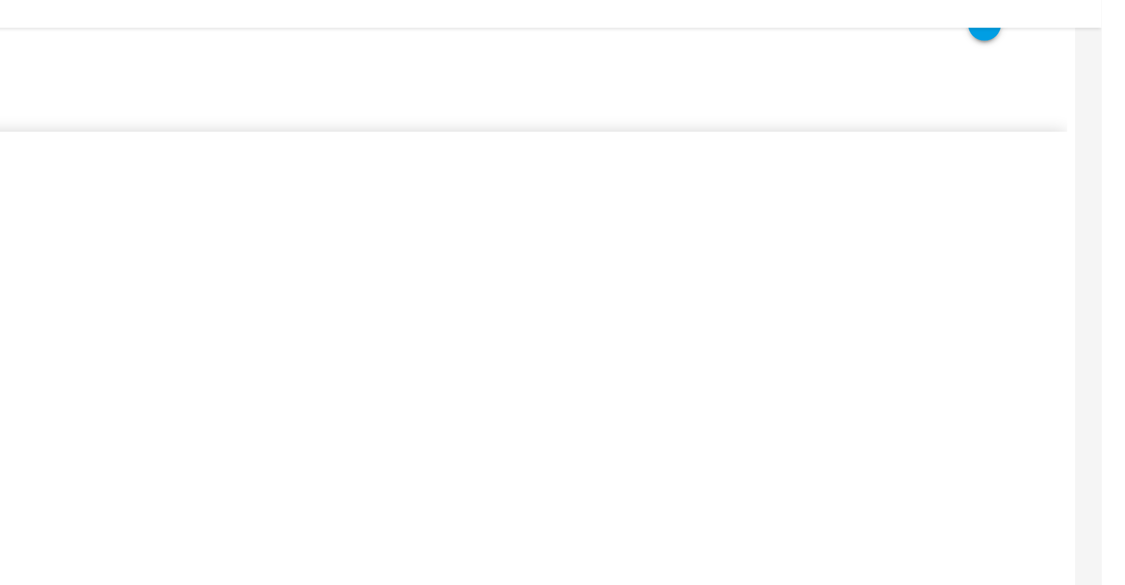
drag, startPoint x: 954, startPoint y: 144, endPoint x: 1064, endPoint y: 145, distance: 109.5
click at [1069, 143] on icon "device-6749031a5a802004f73e2fe6  user-2125556420  2125556420 device-6759f0f1f…" at bounding box center [648, 170] width 934 height 143
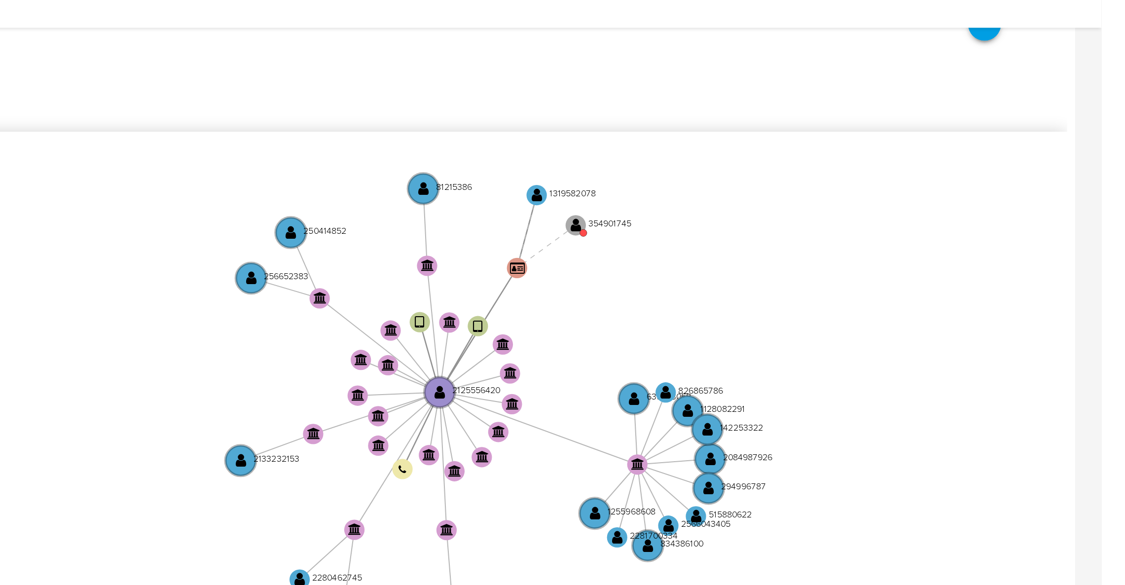
drag, startPoint x: 916, startPoint y: 156, endPoint x: 1046, endPoint y: 159, distance: 130.2
click at [1046, 159] on icon "device-6749031a5a802004f73e2fe6  user-2125556420  2125556420 device-6759f0f1f…" at bounding box center [648, 170] width 934 height 143
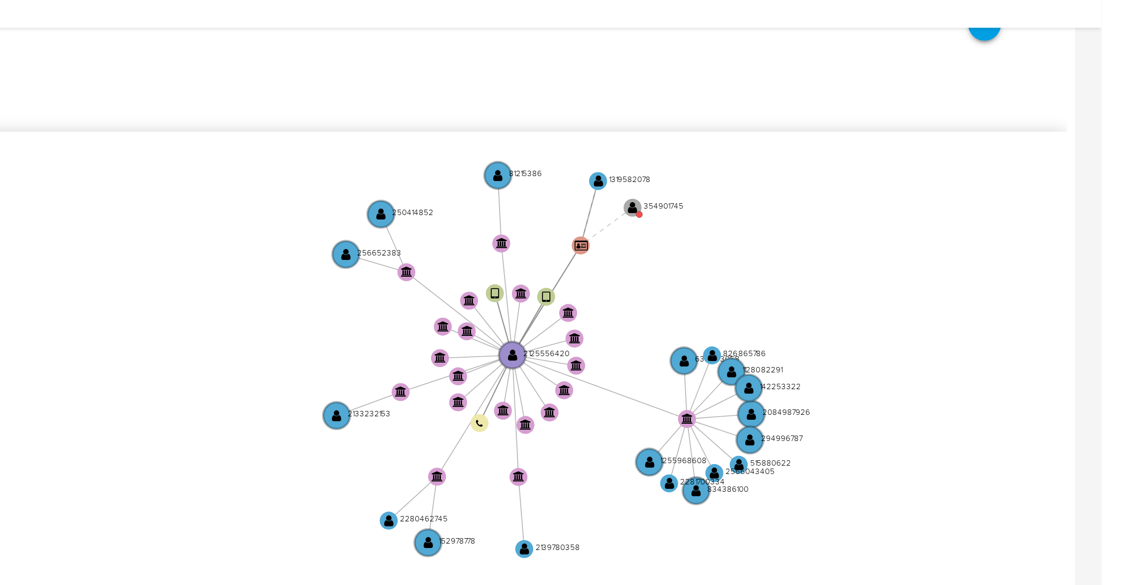
click at [1046, 157] on icon "device-6749031a5a802004f73e2fe6  user-2125556420  2125556420 device-6759f0f1f…" at bounding box center [648, 170] width 934 height 143
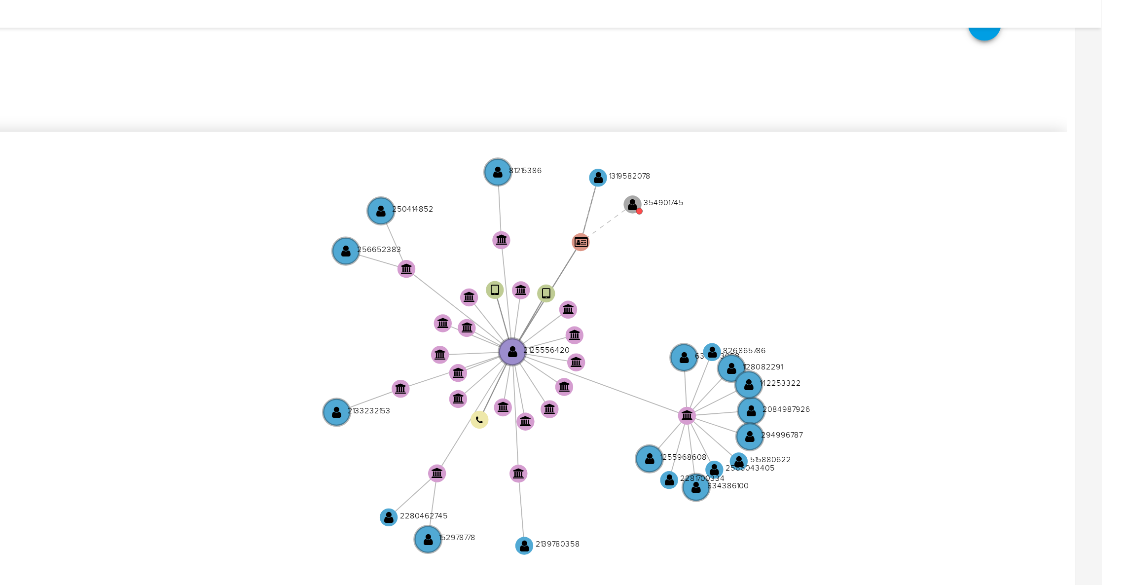
click at [1034, 161] on icon "device-6749031a5a802004f73e2fe6  user-2125556420  2125556420 device-6759f0f1f…" at bounding box center [648, 170] width 934 height 143
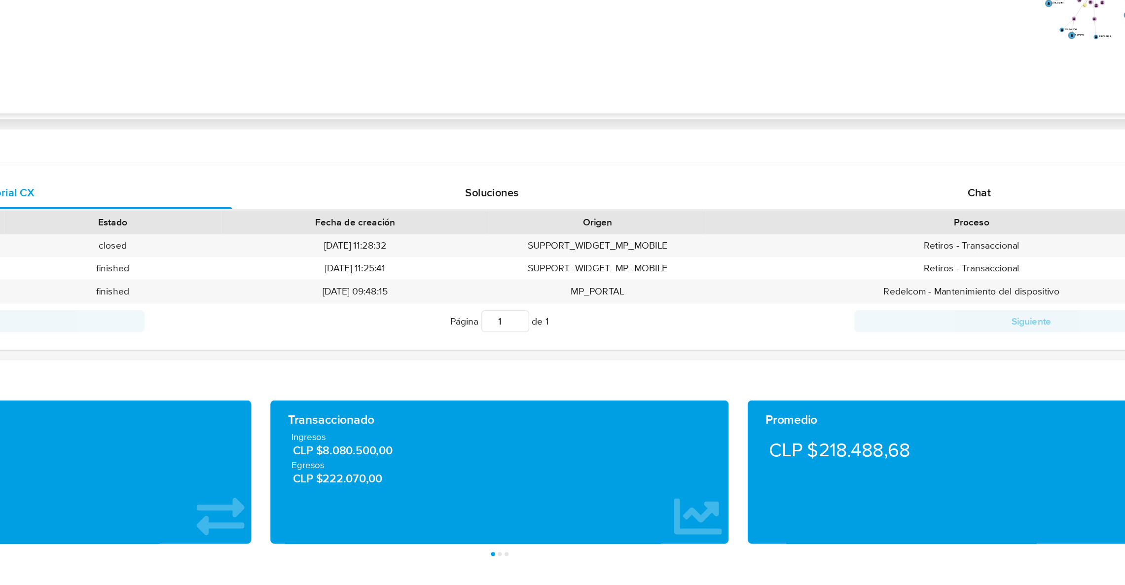
scroll to position [259, 0]
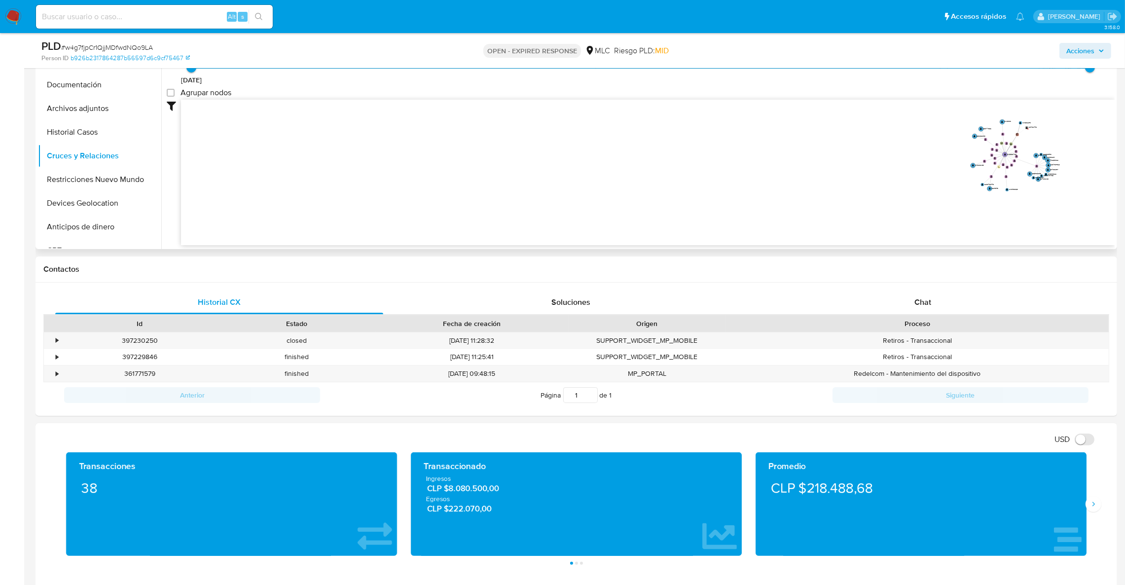
click at [971, 188] on icon "device-6749031a5a802004f73e2fe6  user-2125556420  2125556420 device-6759f0f1f…" at bounding box center [648, 171] width 934 height 143
click at [937, 312] on div "Chat" at bounding box center [923, 302] width 328 height 24
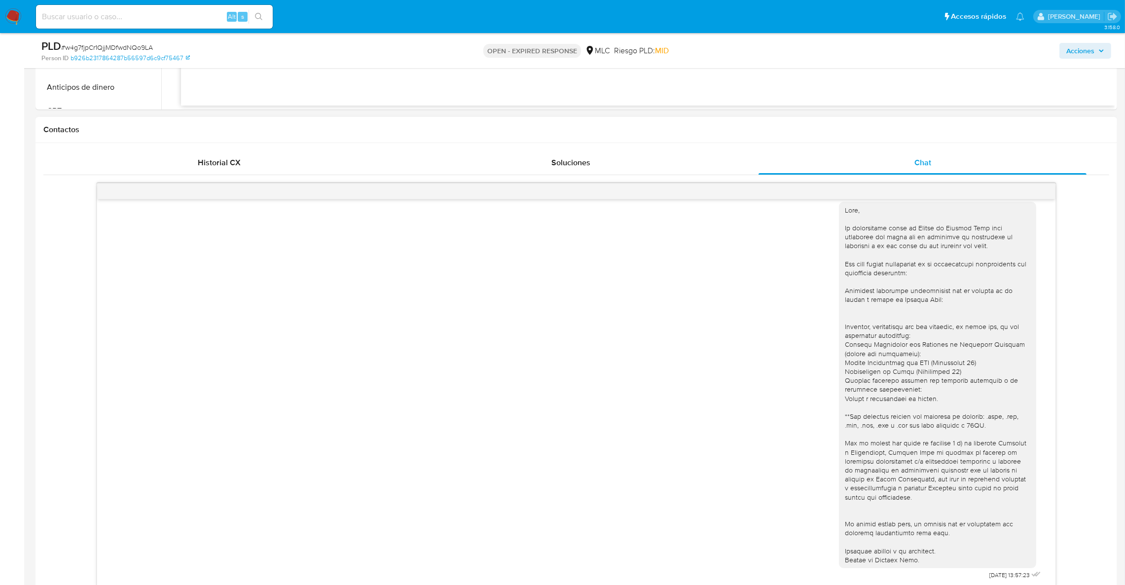
scroll to position [481, 0]
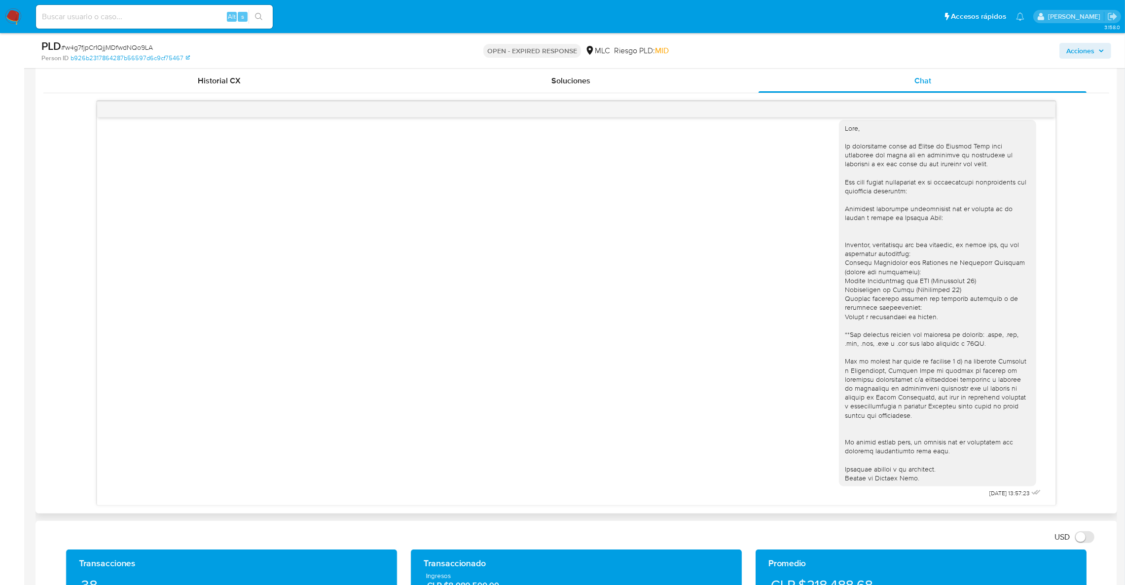
click at [917, 281] on div at bounding box center [937, 303] width 185 height 359
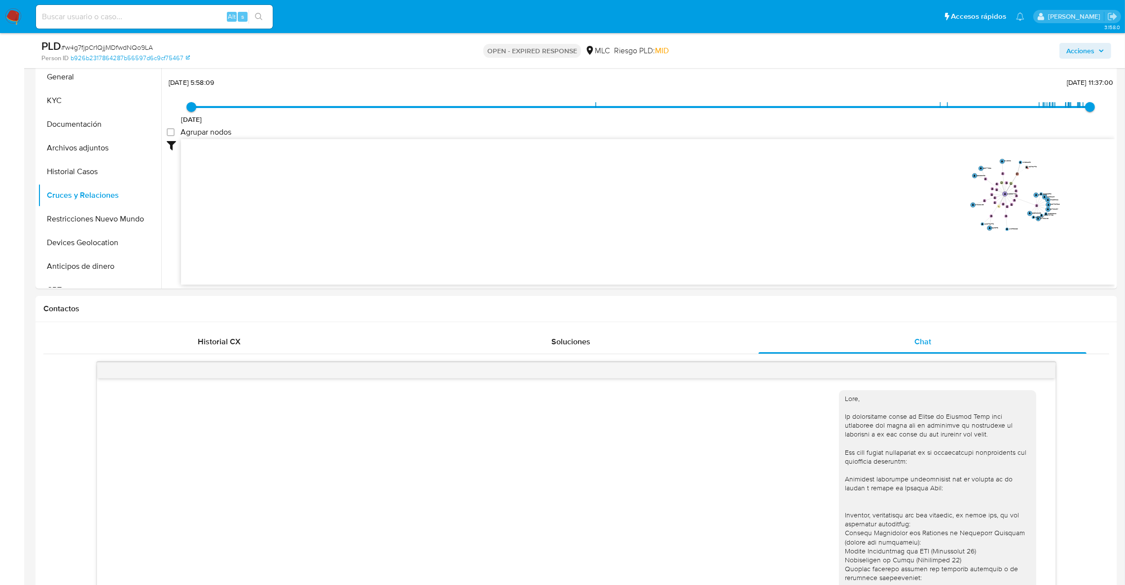
scroll to position [111, 0]
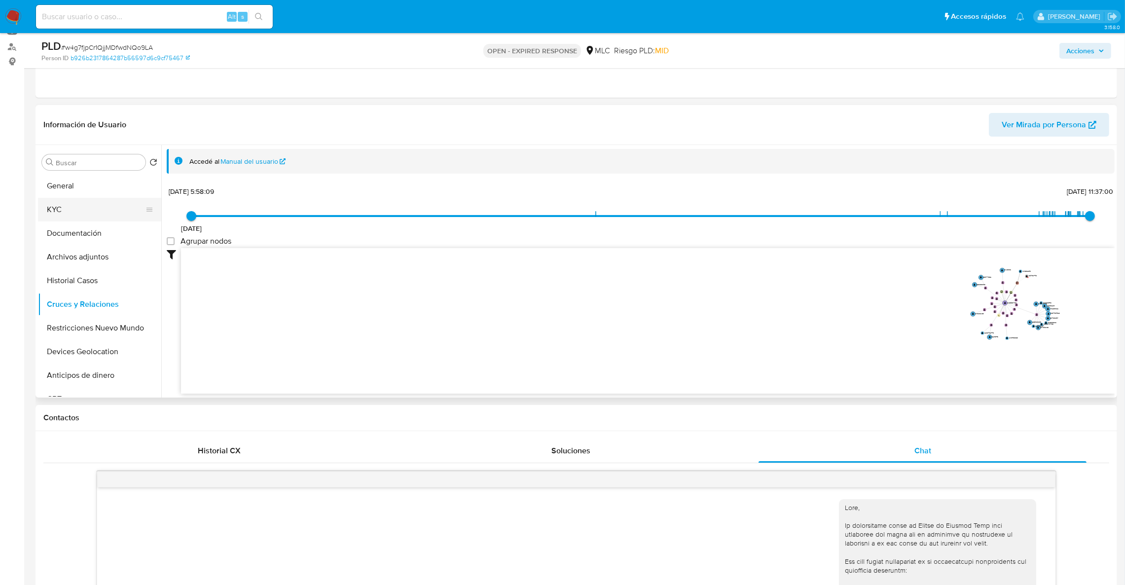
click at [67, 216] on button "KYC" at bounding box center [95, 210] width 115 height 24
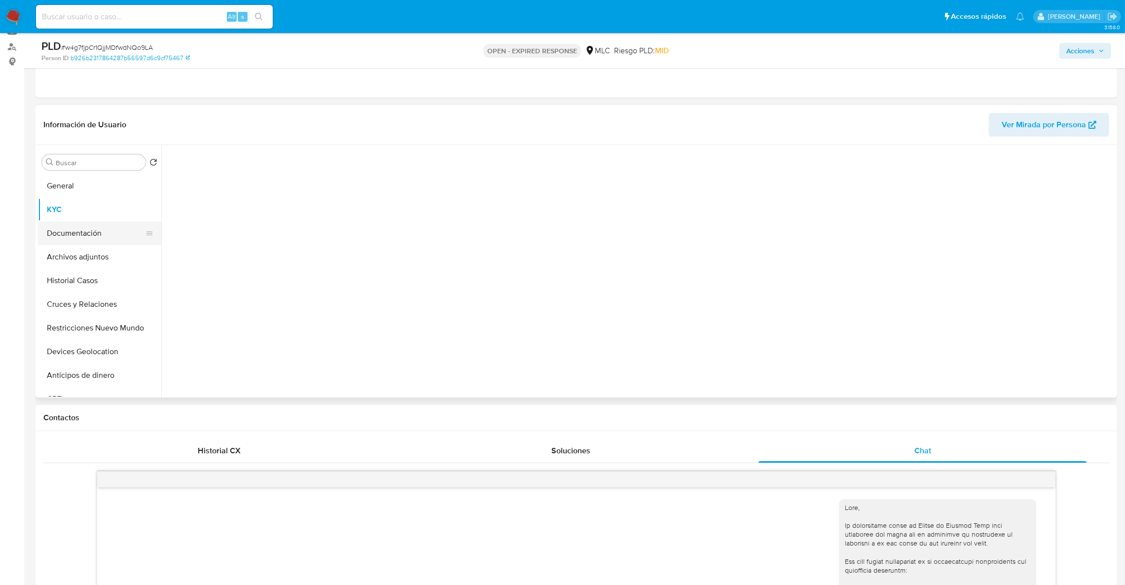
click at [72, 232] on button "Documentación" at bounding box center [95, 233] width 115 height 24
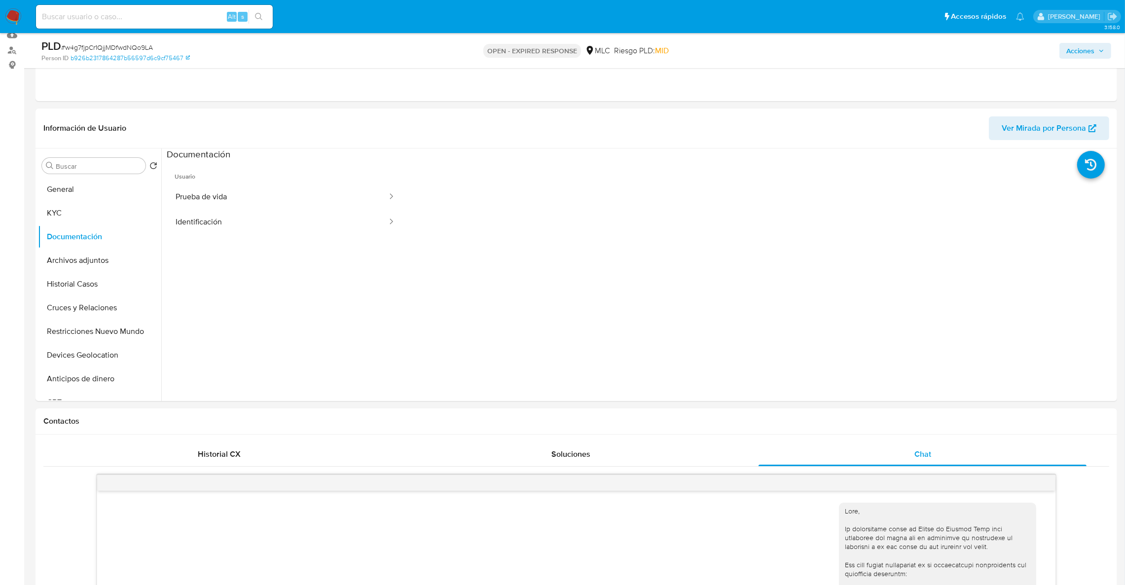
scroll to position [85, 0]
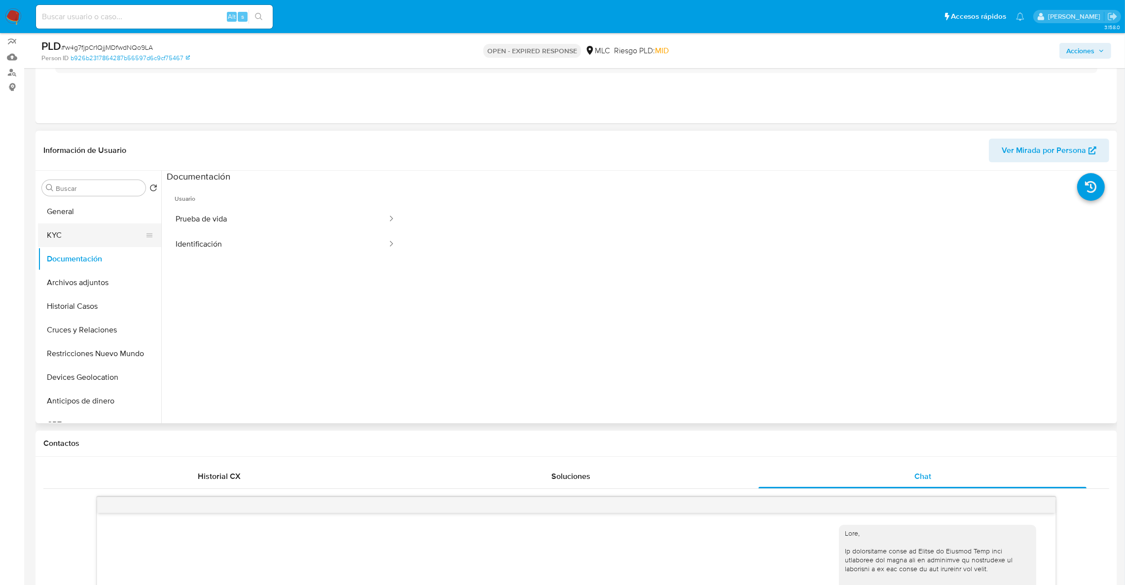
click at [56, 232] on button "KYC" at bounding box center [95, 235] width 115 height 24
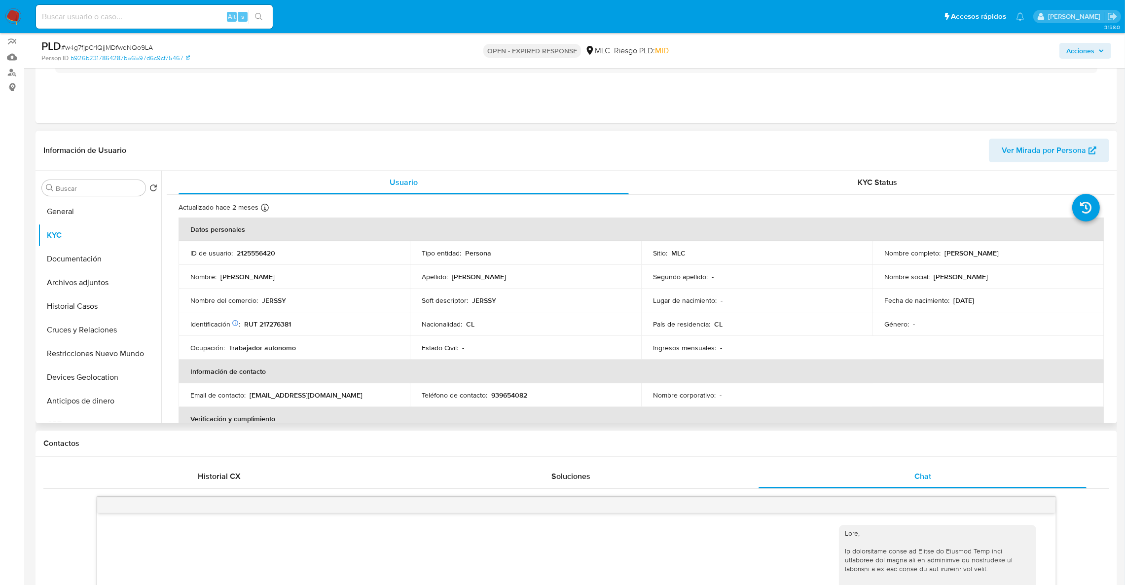
drag, startPoint x: 942, startPoint y: 254, endPoint x: 1060, endPoint y: 254, distance: 117.9
click at [1060, 254] on div "Nombre completo : Oscar Sebastian Aballay Contreras" at bounding box center [988, 253] width 208 height 9
copy p "Oscar Sebastian Aballay Contreras"
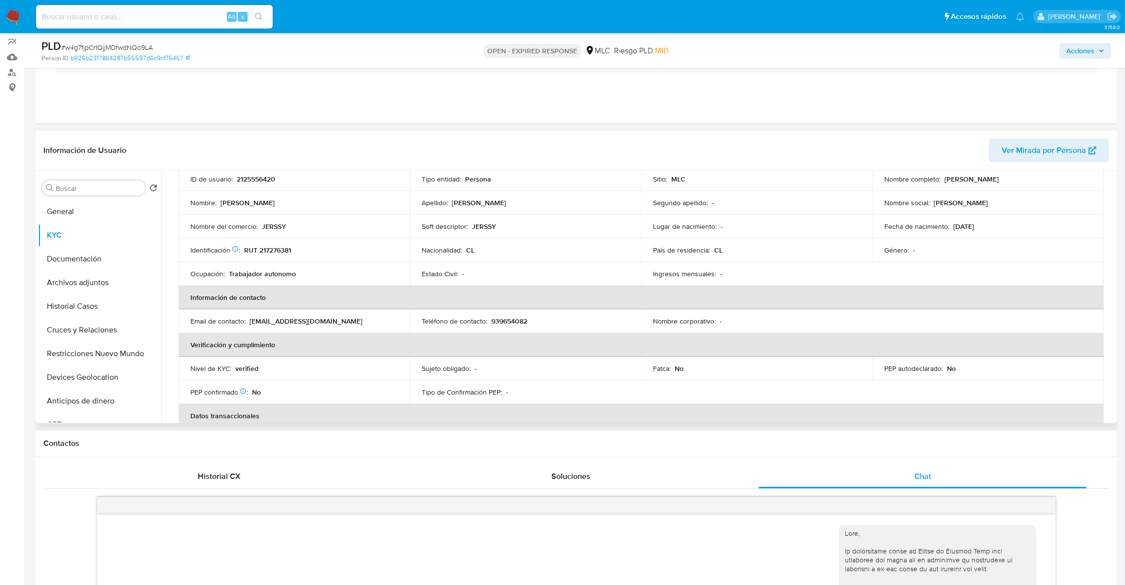
click at [244, 180] on p "2125556420" at bounding box center [256, 179] width 38 height 9
copy p "2125556420"
click at [96, 280] on button "Archivos adjuntos" at bounding box center [95, 283] width 115 height 24
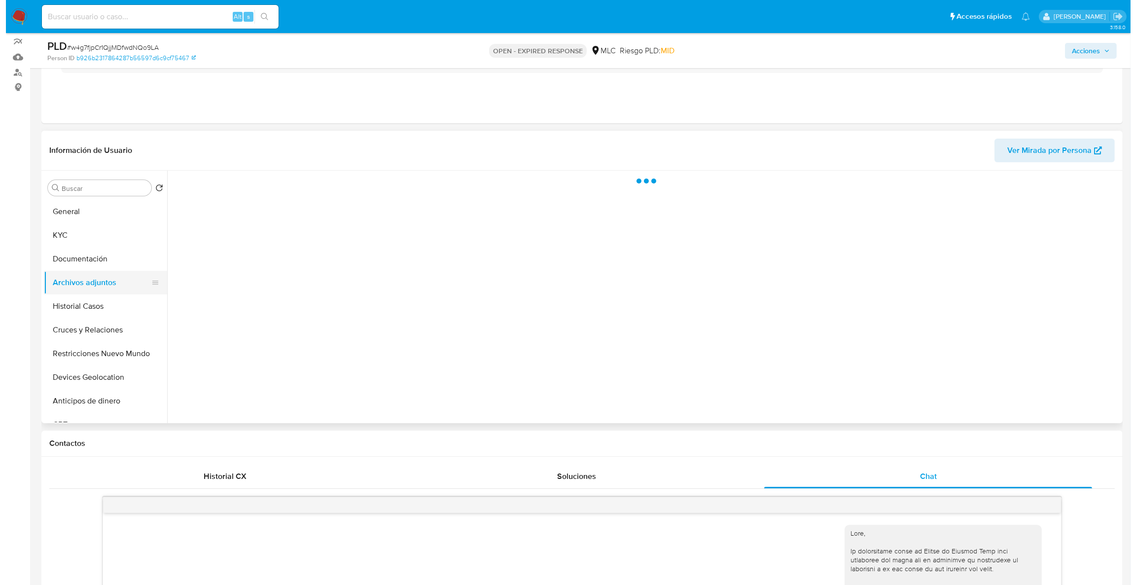
scroll to position [0, 0]
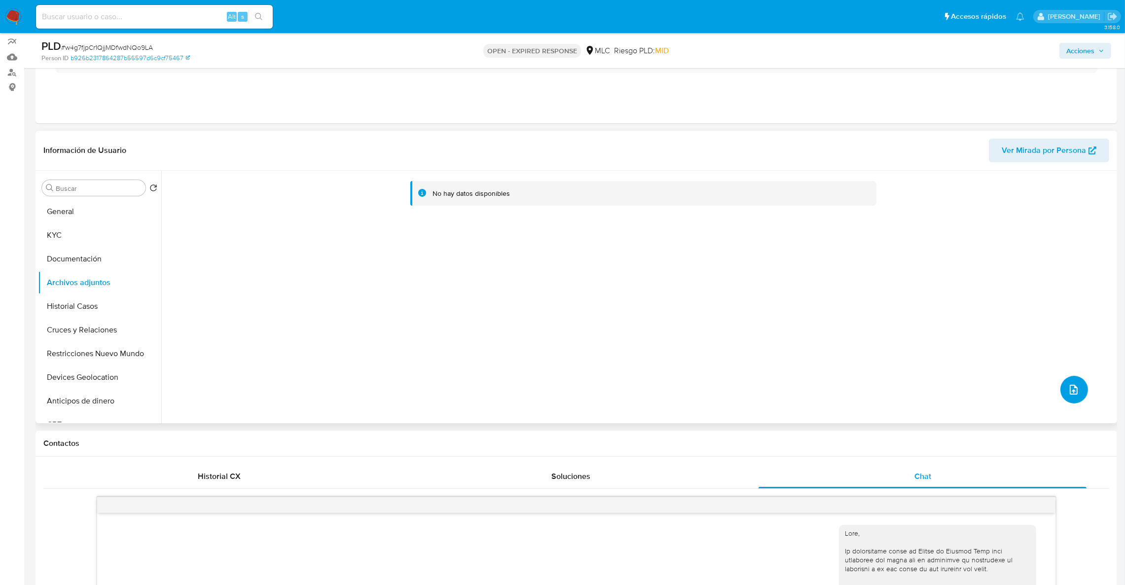
click at [1068, 384] on span "upload-file" at bounding box center [1073, 390] width 11 height 12
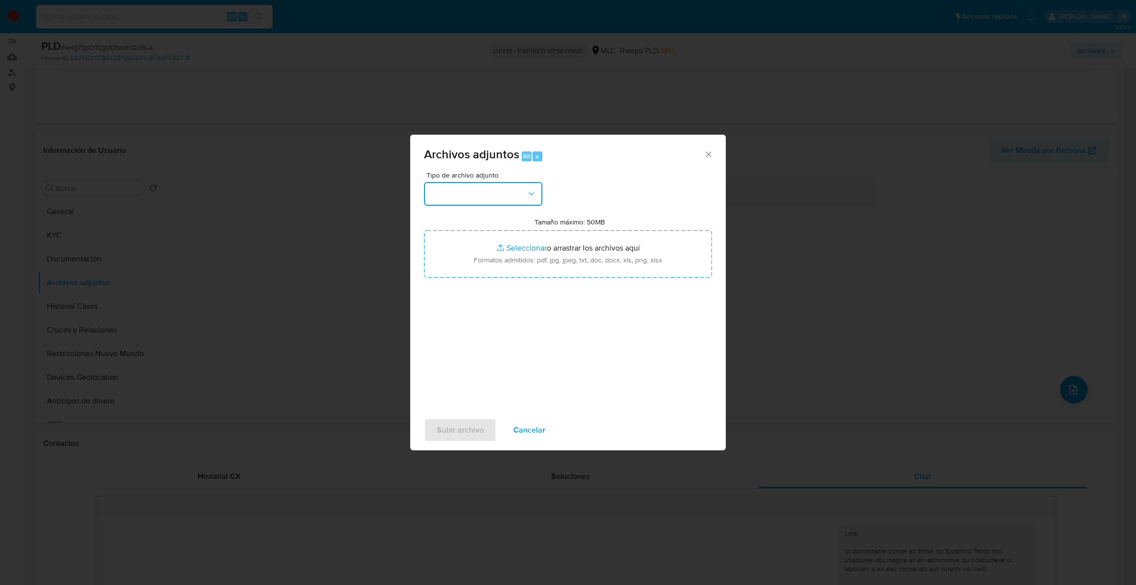
click at [478, 203] on button "button" at bounding box center [483, 194] width 118 height 24
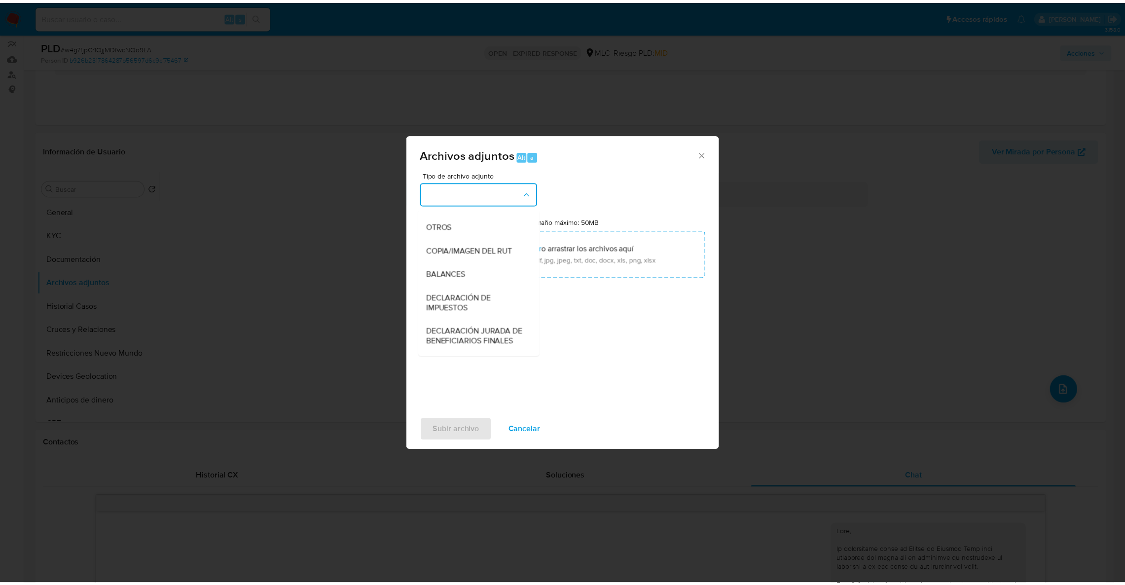
scroll to position [170, 0]
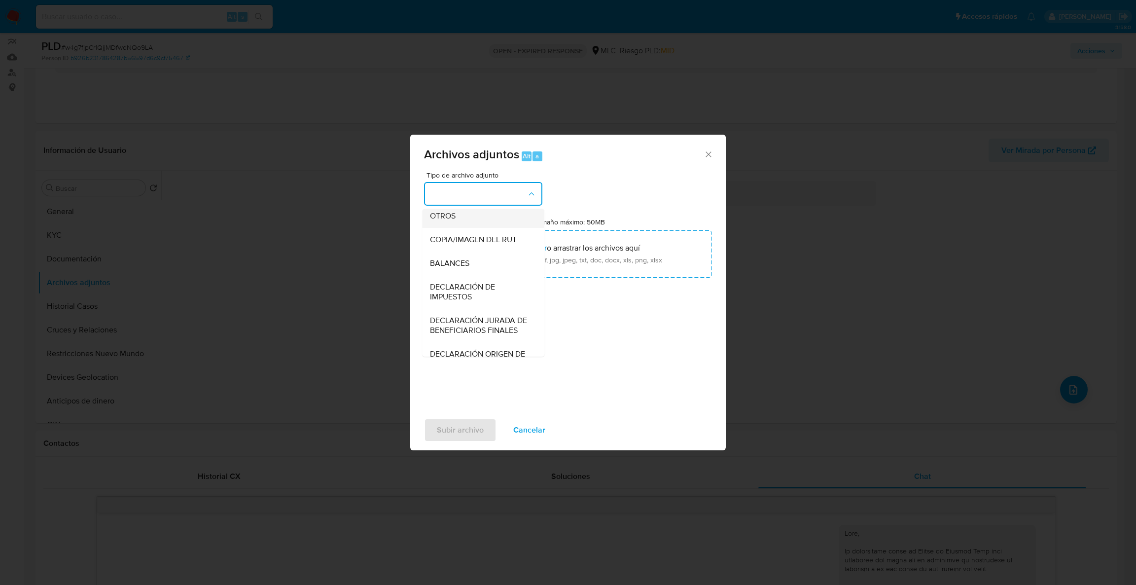
click at [462, 228] on div "OTROS" at bounding box center [480, 216] width 101 height 24
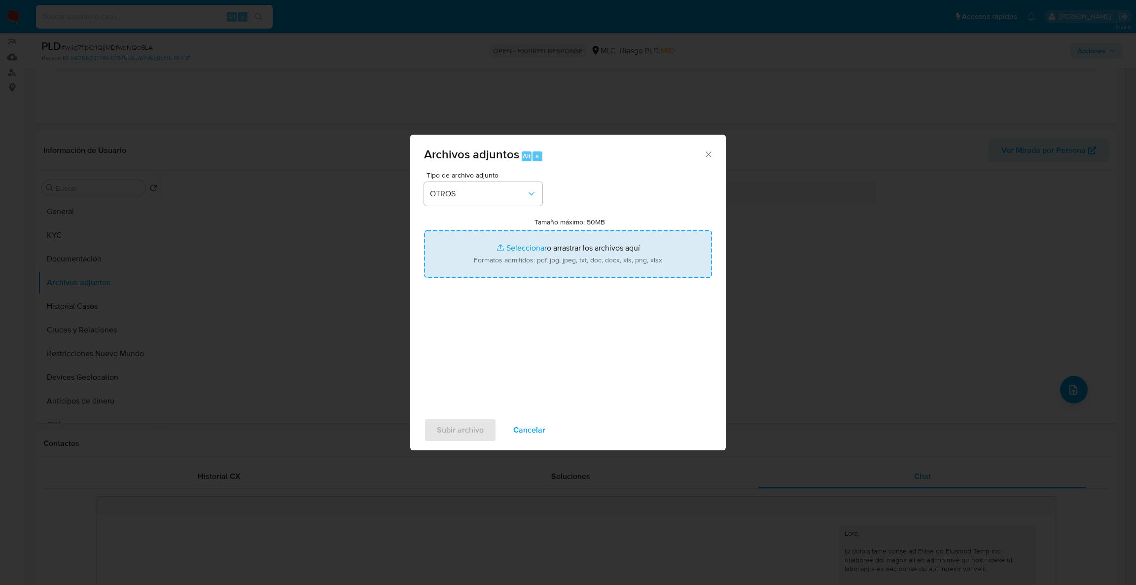
click at [486, 254] on input "Tamaño máximo: 50MB Seleccionar archivos" at bounding box center [568, 253] width 288 height 47
type input "C:\fakepath\2125556420Movimientos.xlsx"
click at [605, 240] on input "Tamaño máximo: 50MB Seleccionar archivos" at bounding box center [568, 253] width 288 height 47
type input "C:\fakepath\Case Log - 2125556420.pdf"
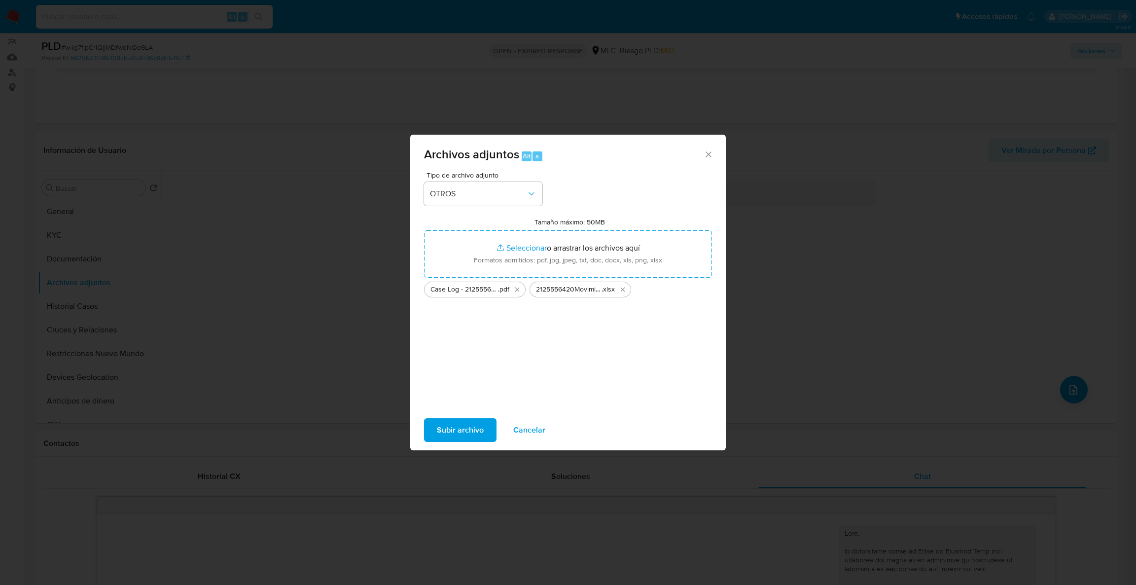
click at [463, 427] on span "Subir archivo" at bounding box center [460, 430] width 47 height 22
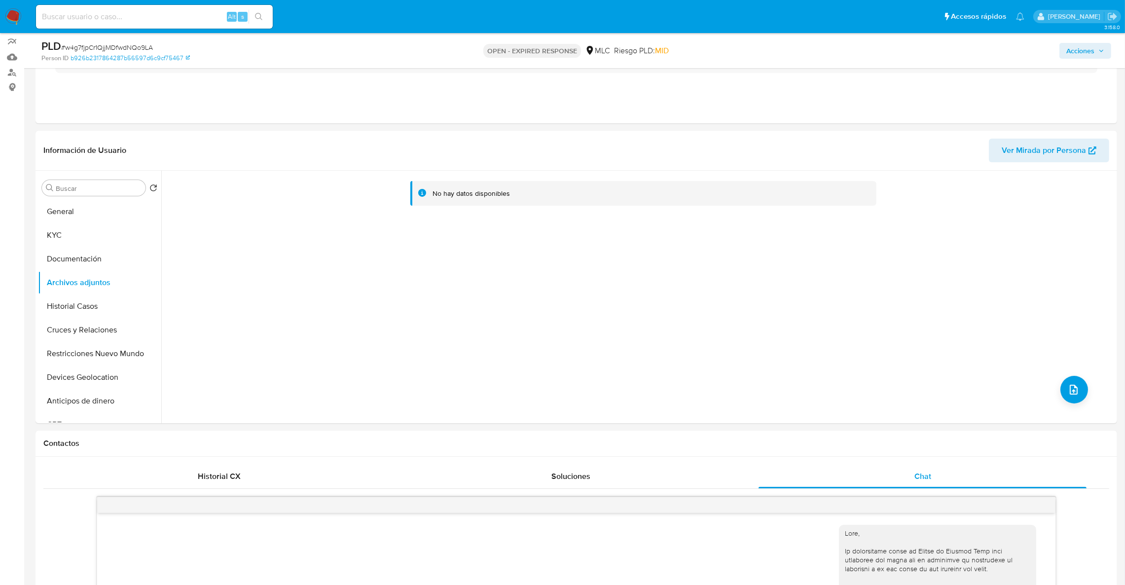
click at [1080, 53] on span "Acciones" at bounding box center [1080, 51] width 28 height 16
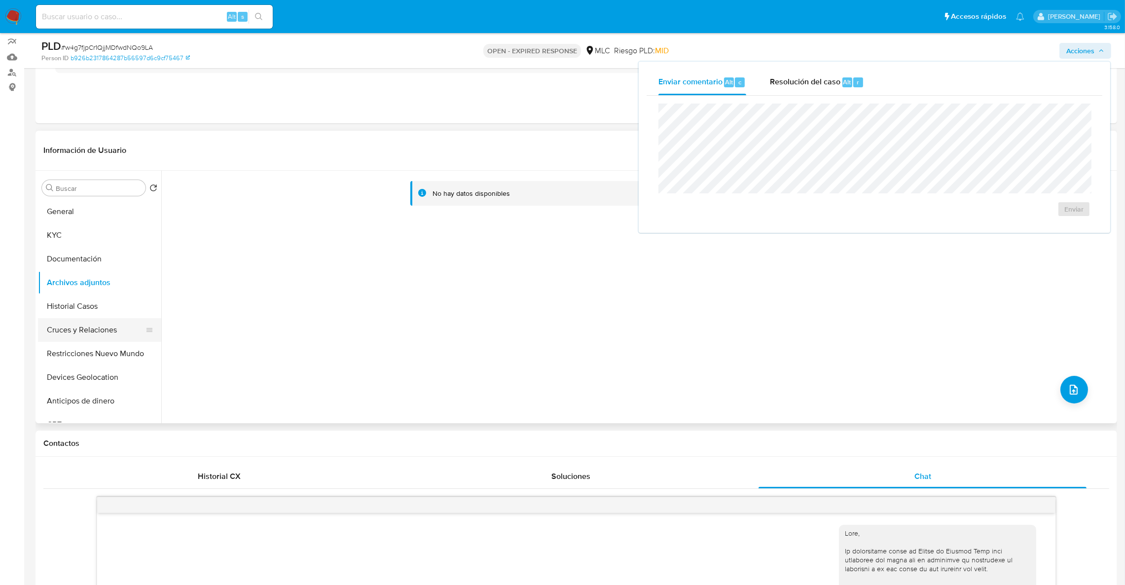
click at [67, 343] on button "Restricciones Nuevo Mundo" at bounding box center [99, 354] width 123 height 24
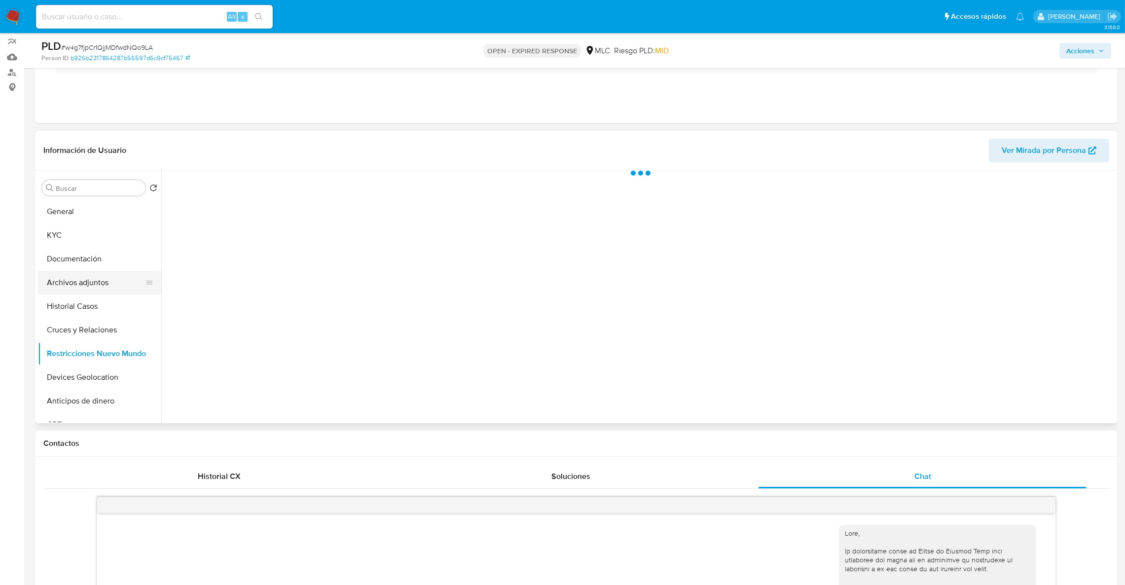
click at [74, 291] on button "Archivos adjuntos" at bounding box center [95, 283] width 115 height 24
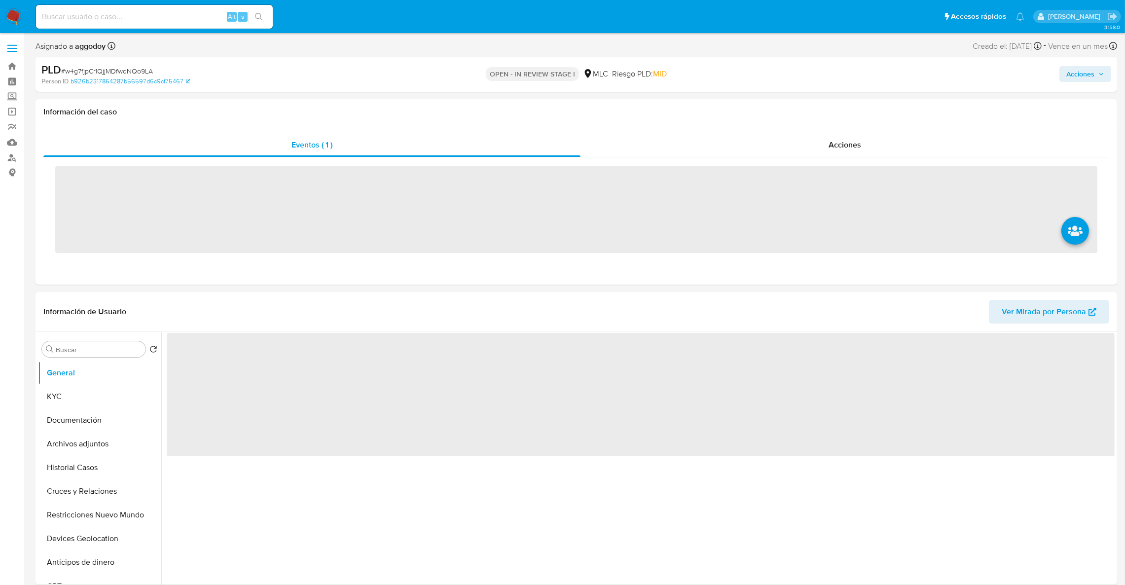
drag, startPoint x: 1069, startPoint y: 71, endPoint x: 1057, endPoint y: 74, distance: 12.7
click at [1069, 71] on span "Acciones" at bounding box center [1080, 74] width 28 height 16
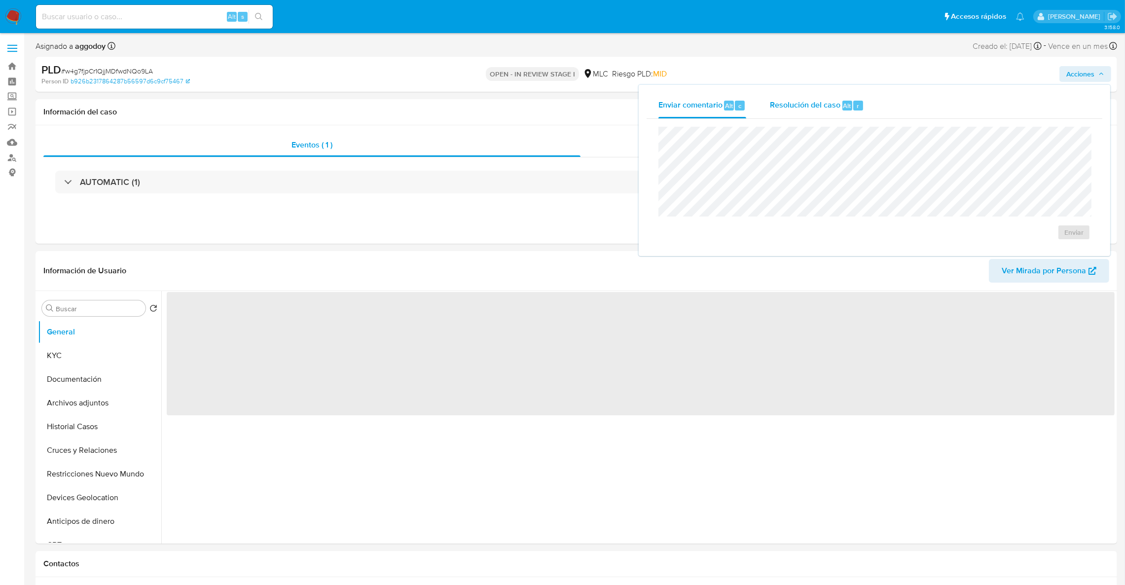
click at [830, 113] on div "Resolución del caso Alt r" at bounding box center [817, 106] width 94 height 26
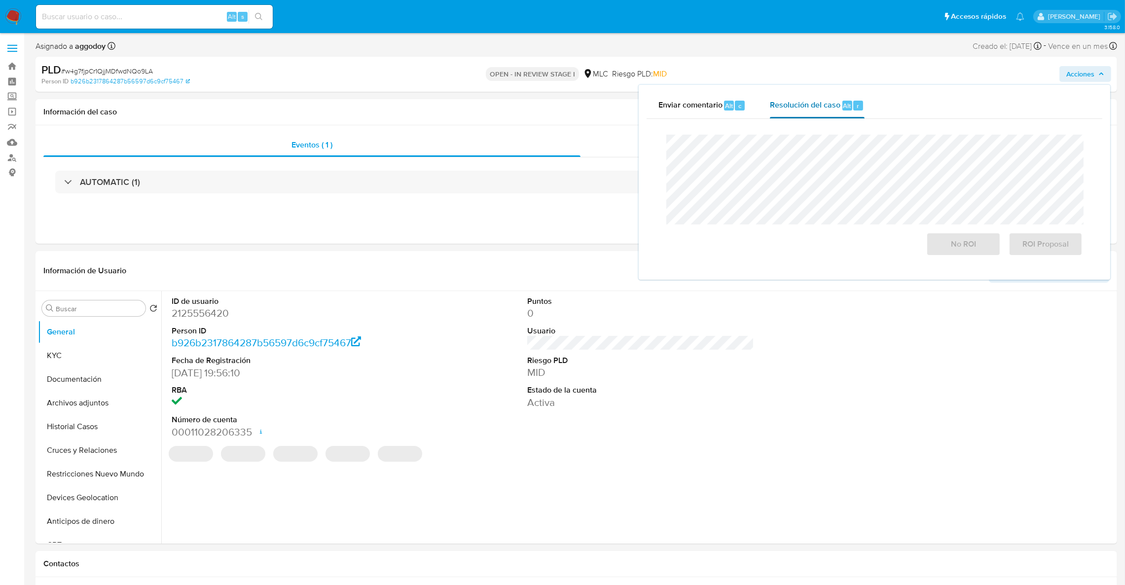
select select "10"
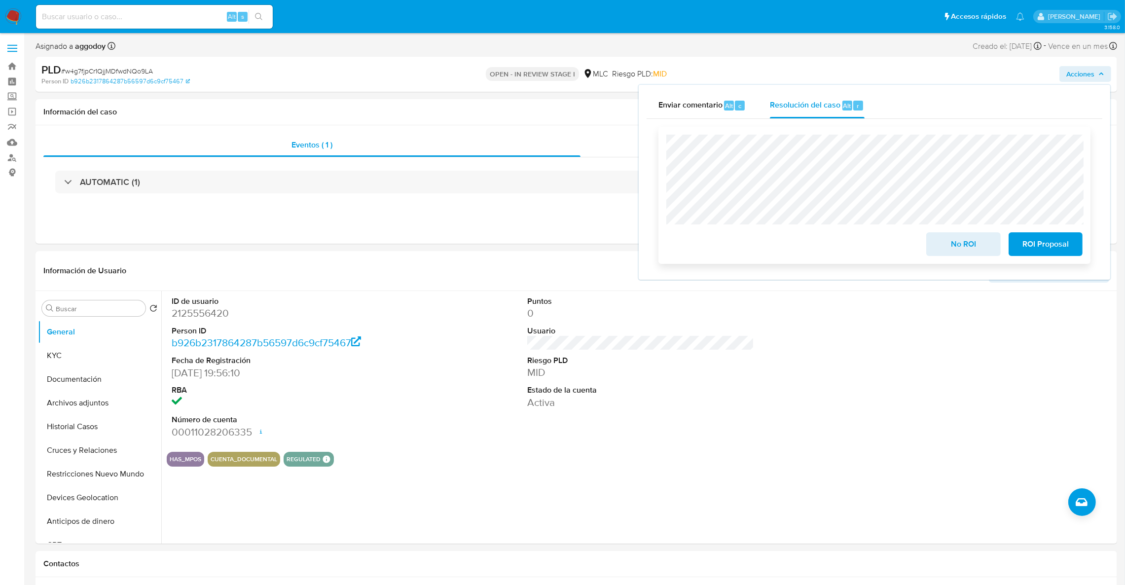
click at [1041, 244] on span "ROI Proposal" at bounding box center [1045, 244] width 48 height 22
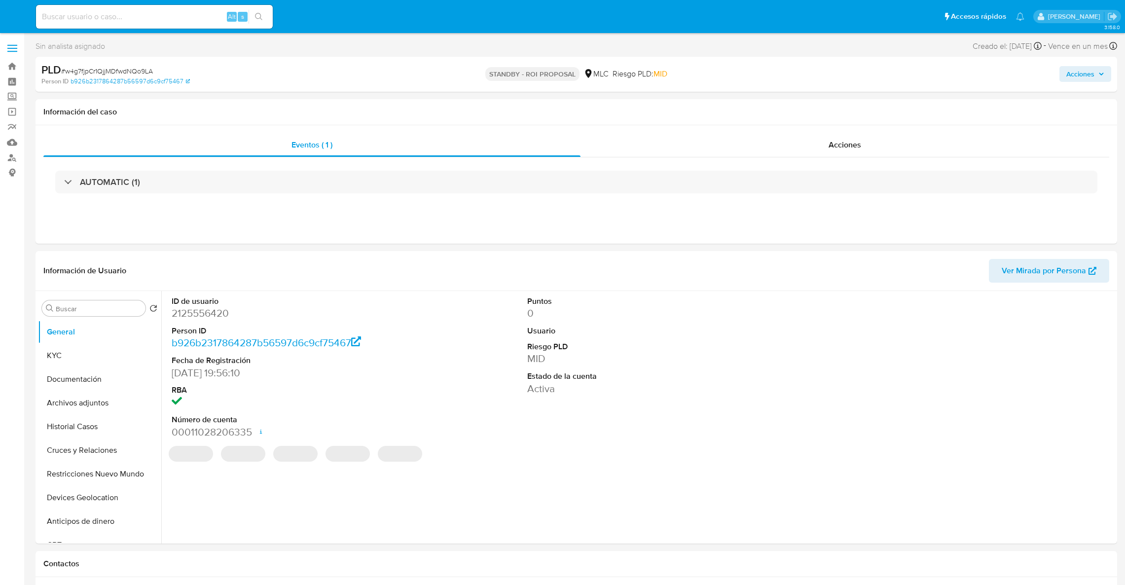
select select "10"
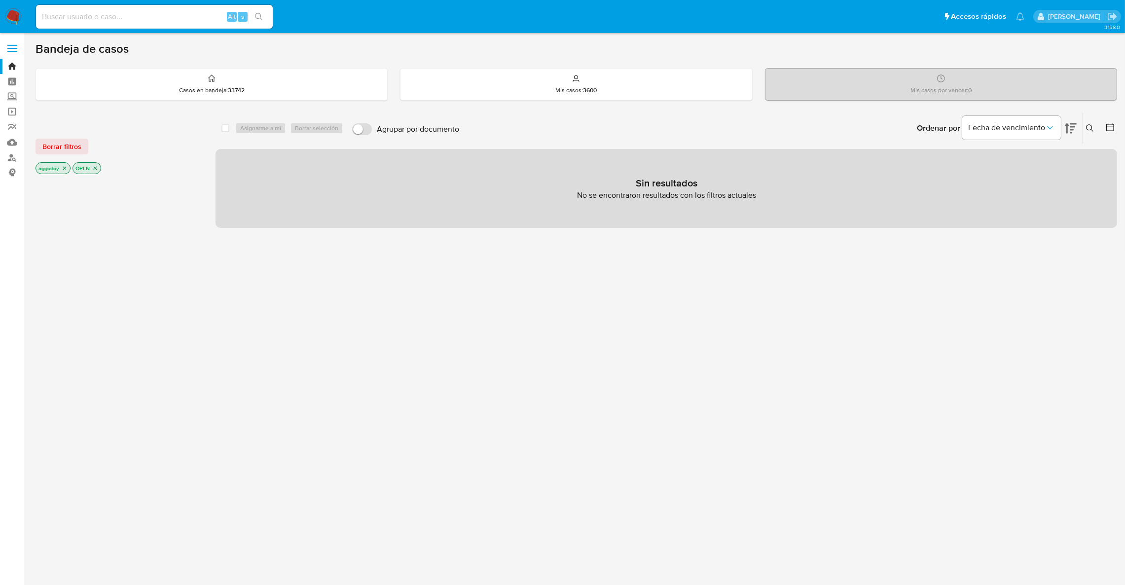
click at [1092, 121] on div "Ingrese ID de usuario o caso Buscar Borrar filtros" at bounding box center [1091, 128] width 17 height 31
click at [1090, 126] on icon at bounding box center [1090, 128] width 8 height 8
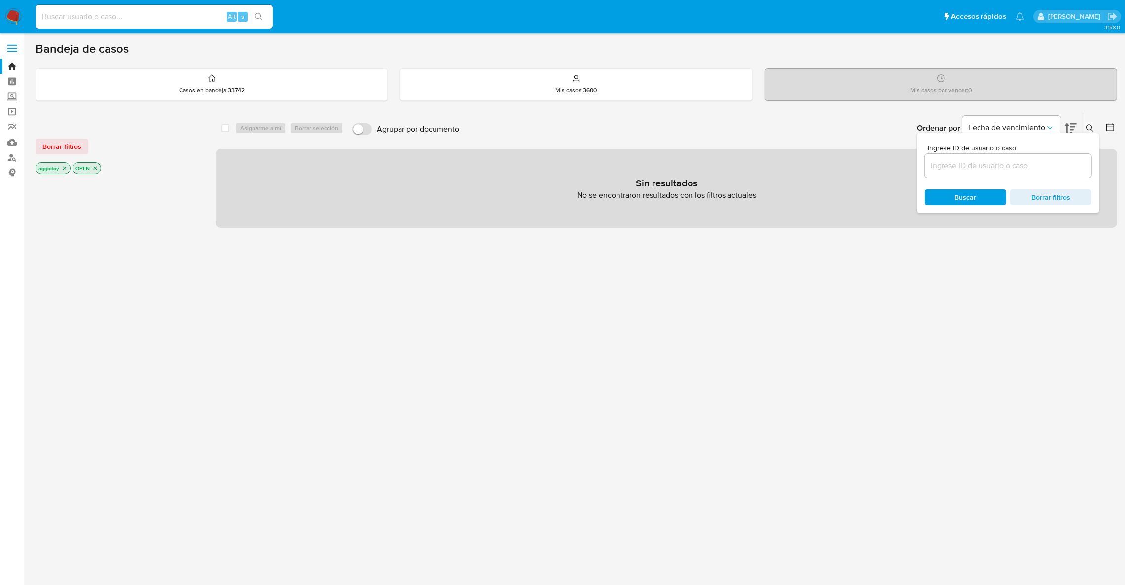
click at [66, 170] on icon "close-filter" at bounding box center [65, 168] width 6 height 6
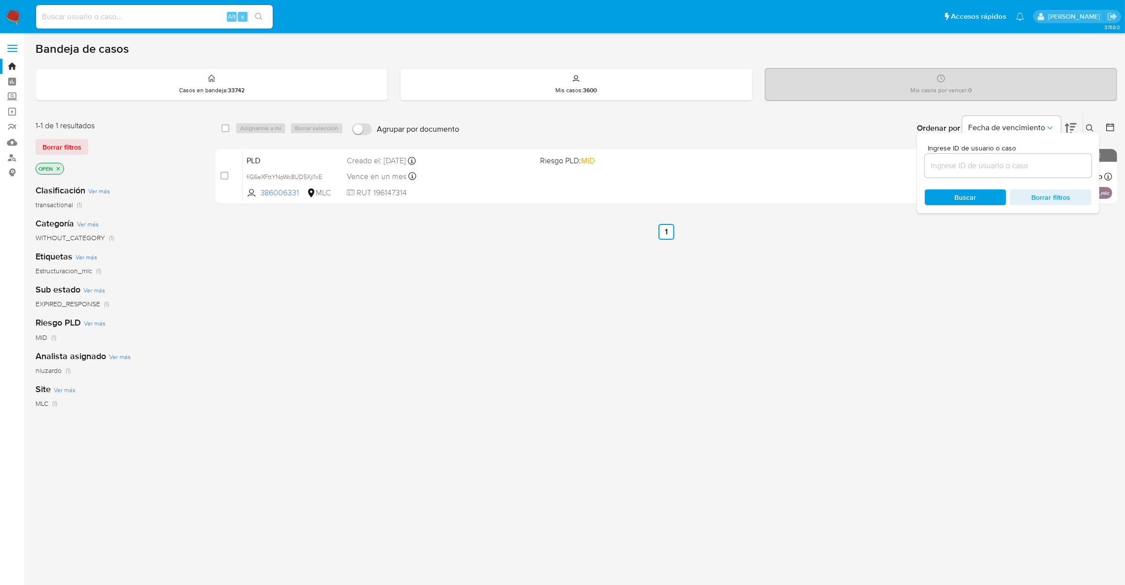
click at [1096, 119] on div "Ingrese ID de usuario o caso Buscar Borrar filtros" at bounding box center [1091, 128] width 17 height 31
click at [1091, 121] on div "Ingrese ID de usuario o caso Buscar Borrar filtros" at bounding box center [1091, 128] width 17 height 31
click at [1087, 126] on icon at bounding box center [1090, 128] width 8 height 8
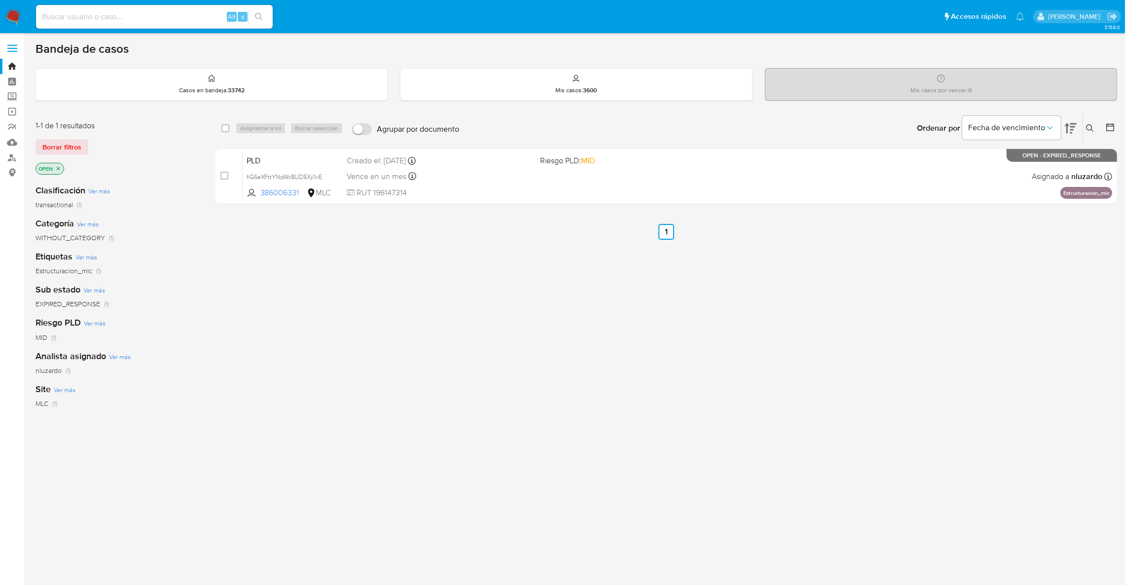
click at [1084, 130] on button at bounding box center [1091, 128] width 16 height 12
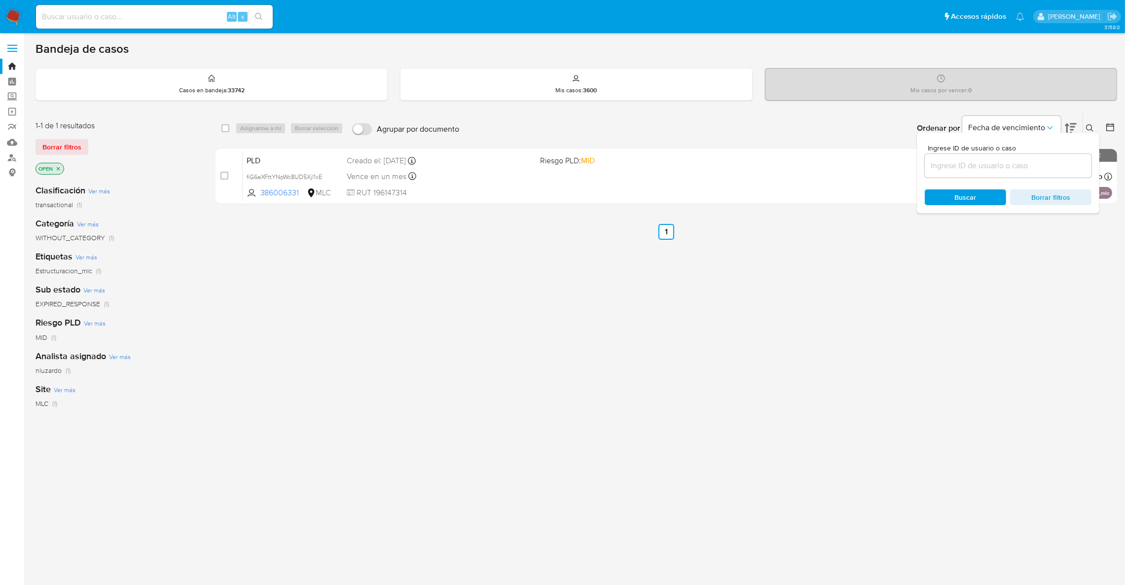
click at [1023, 174] on div at bounding box center [1008, 166] width 167 height 24
paste input "2333055990"
click at [1013, 167] on input at bounding box center [1008, 165] width 167 height 13
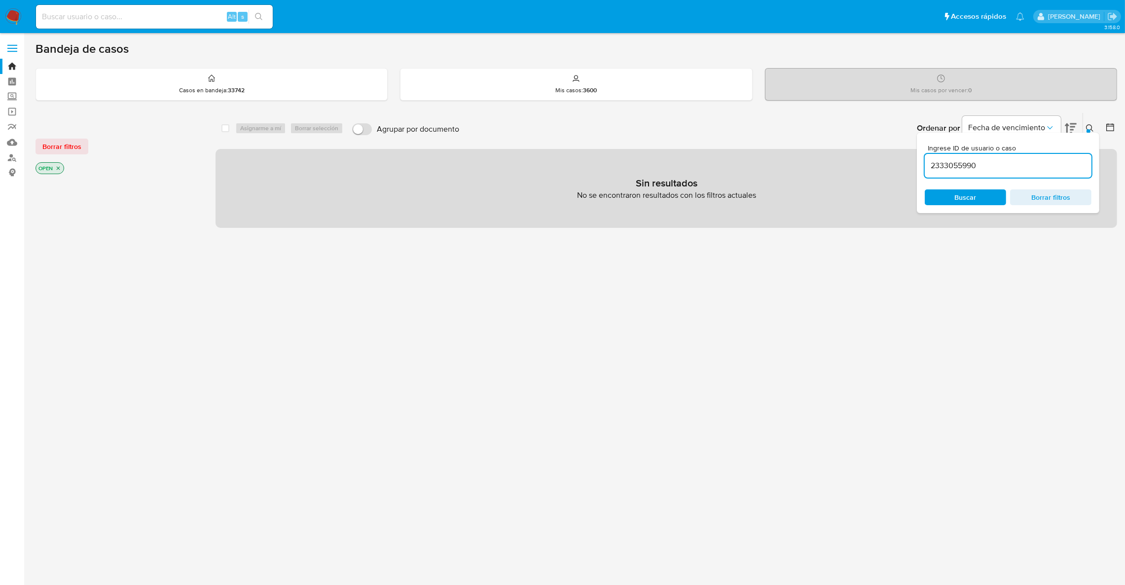
click at [1014, 168] on input "2333055990" at bounding box center [1008, 165] width 167 height 13
type input "2333055990"
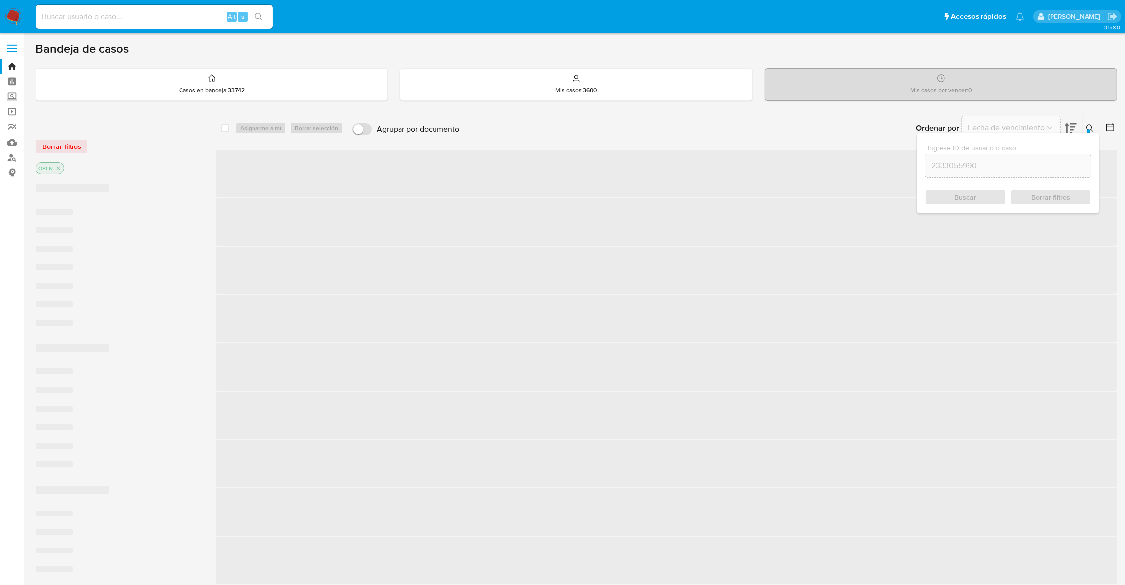
click at [1085, 130] on button at bounding box center [1091, 128] width 16 height 12
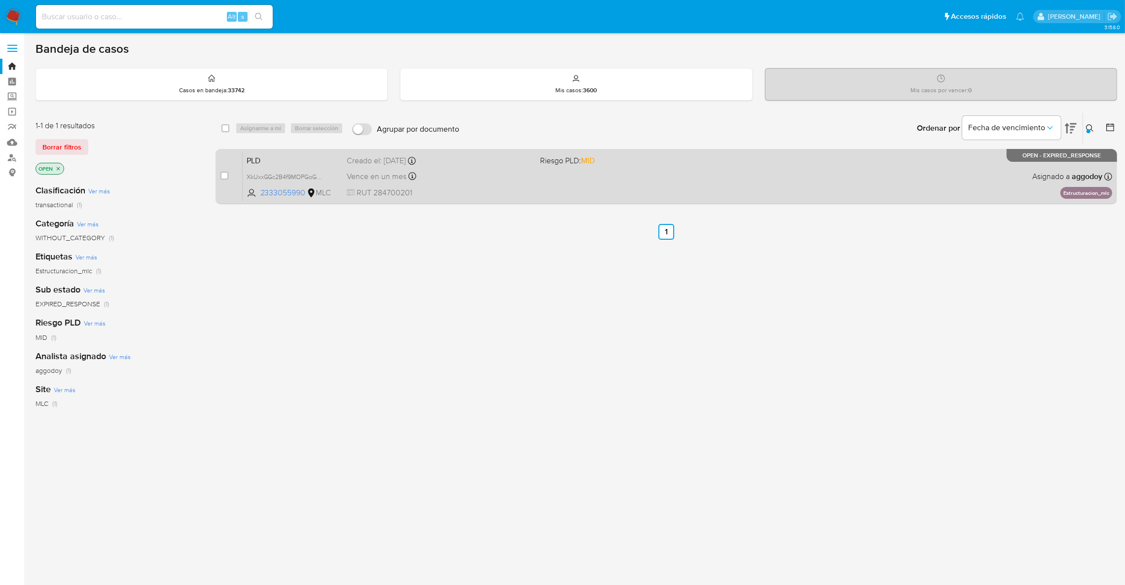
click at [1025, 177] on div "PLD XkUxxGGc2B4f9MOPGoG0lv9E 2333055990 MLC Riesgo PLD: MID Creado el: 12/07/20…" at bounding box center [678, 176] width 870 height 50
click at [230, 176] on div "case-item-checkbox No es posible asignar el caso" at bounding box center [231, 176] width 22 height 50
click at [227, 176] on input "checkbox" at bounding box center [224, 176] width 8 height 8
checkbox input "true"
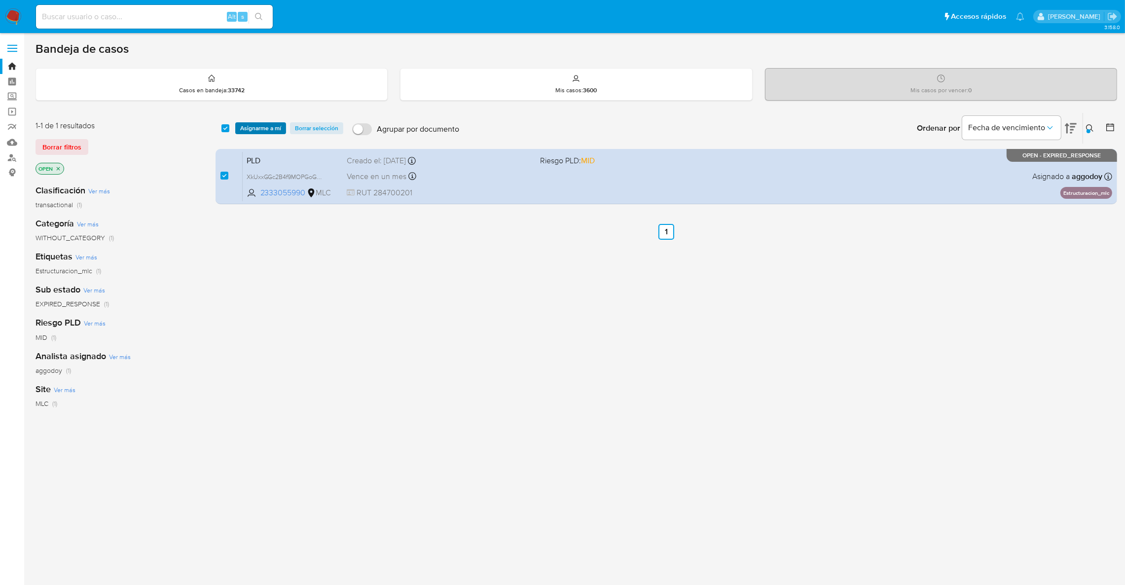
click at [264, 125] on span "Asignarme a mí" at bounding box center [260, 128] width 41 height 10
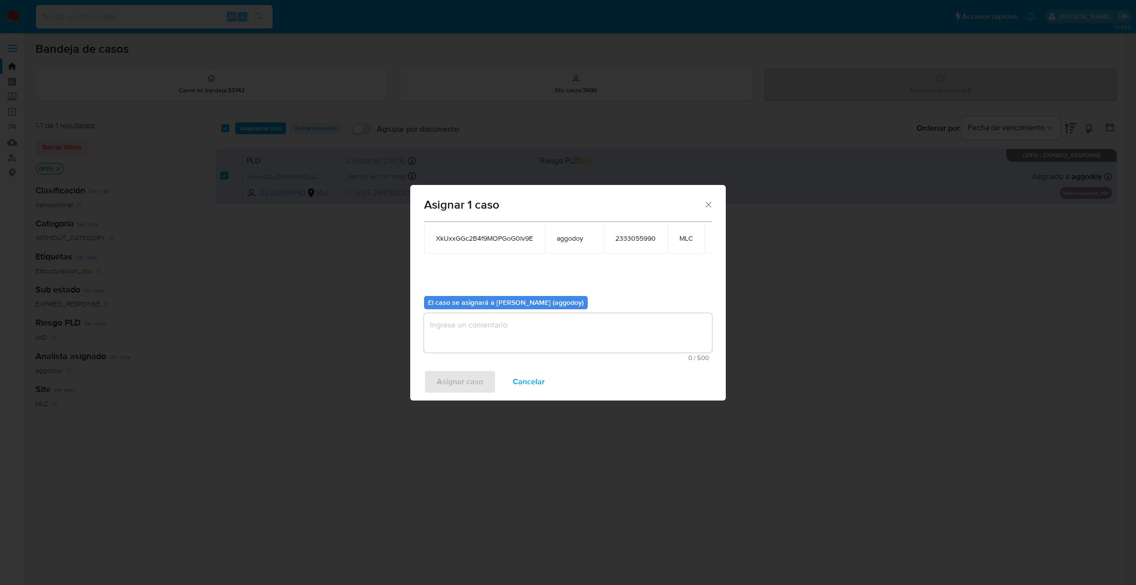
scroll to position [62, 0]
click at [507, 321] on textarea "assign-modal" at bounding box center [568, 332] width 288 height 39
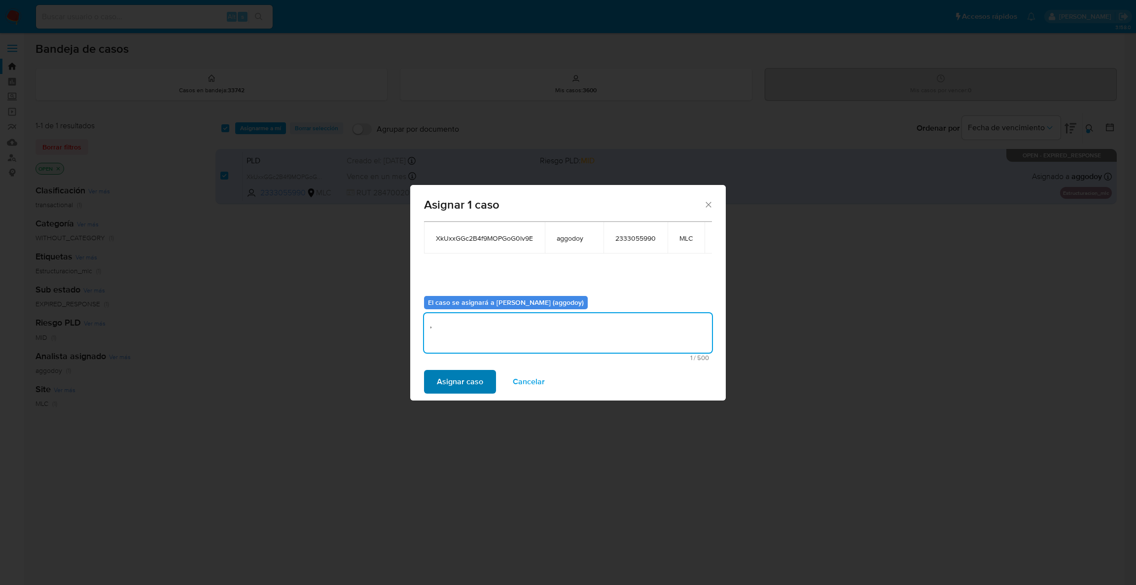
type textarea ","
click at [434, 380] on button "Asignar caso" at bounding box center [460, 382] width 72 height 24
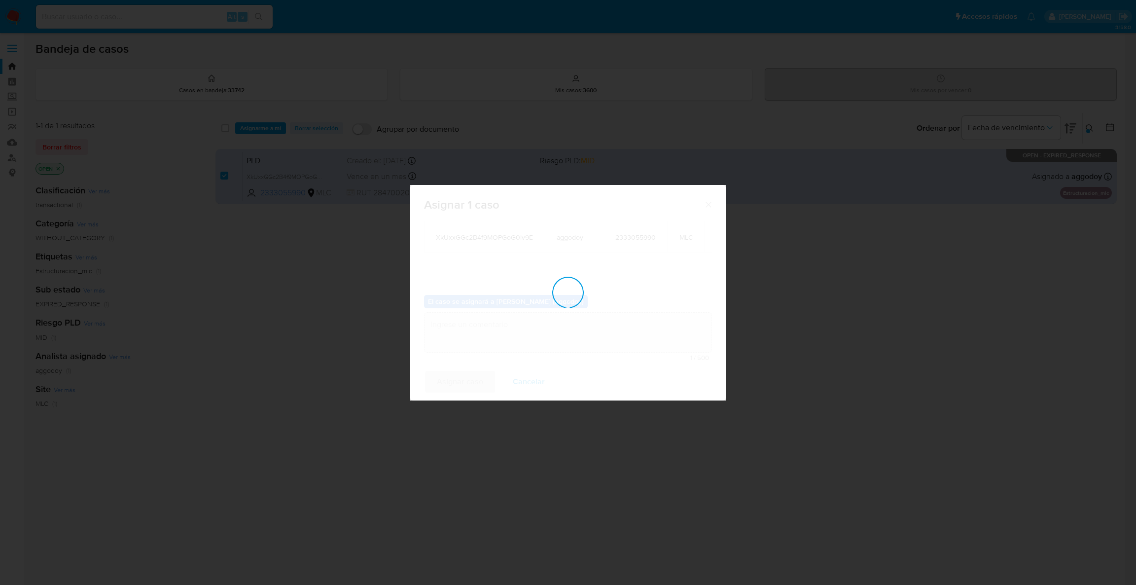
checkbox input "false"
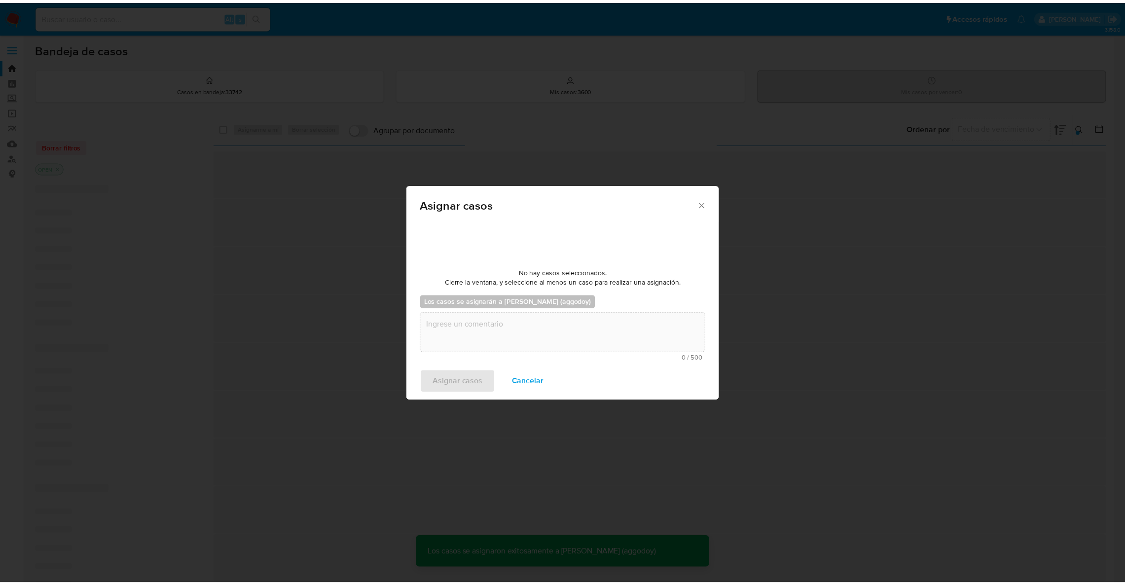
scroll to position [0, 0]
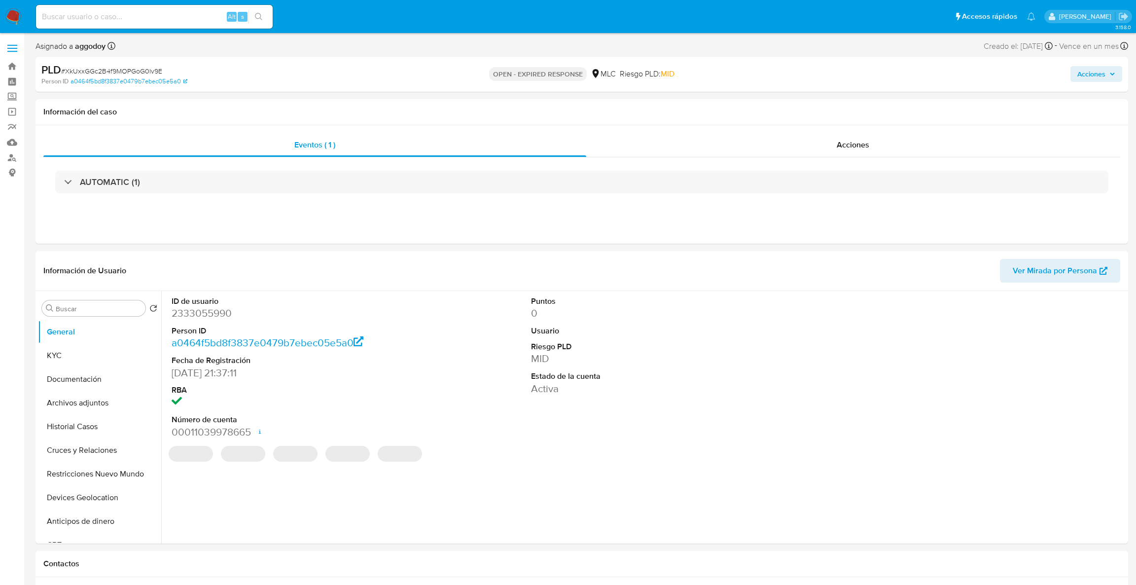
select select "10"
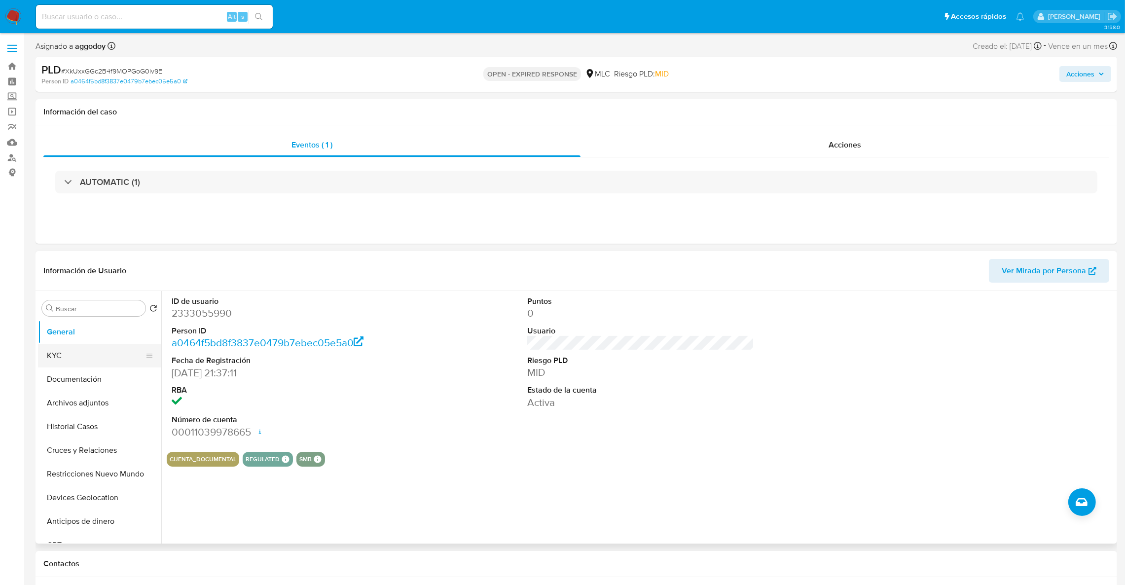
click at [122, 351] on button "KYC" at bounding box center [95, 356] width 115 height 24
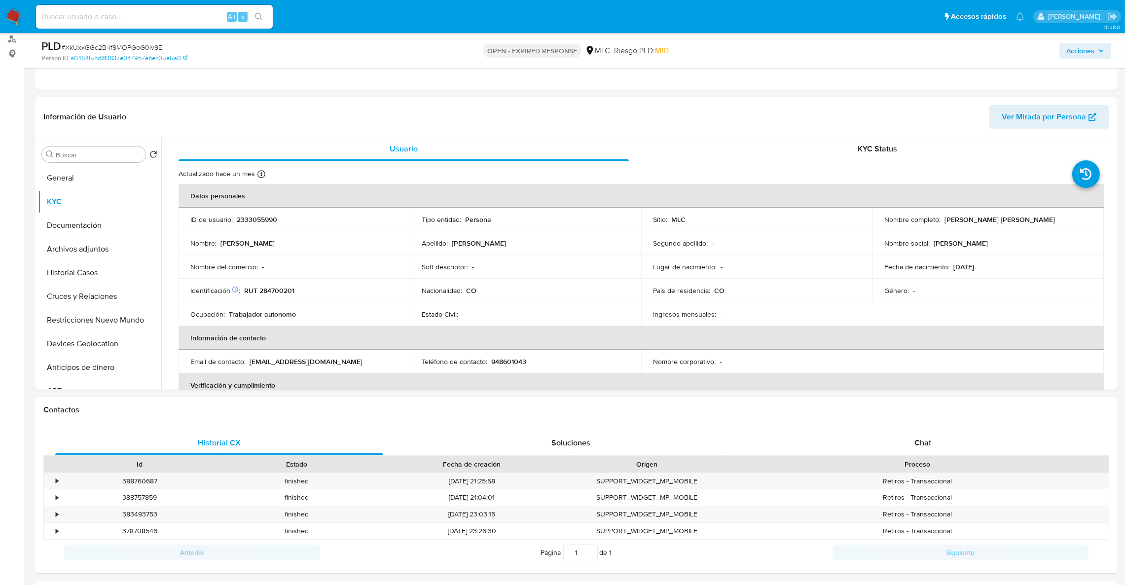
scroll to position [124, 0]
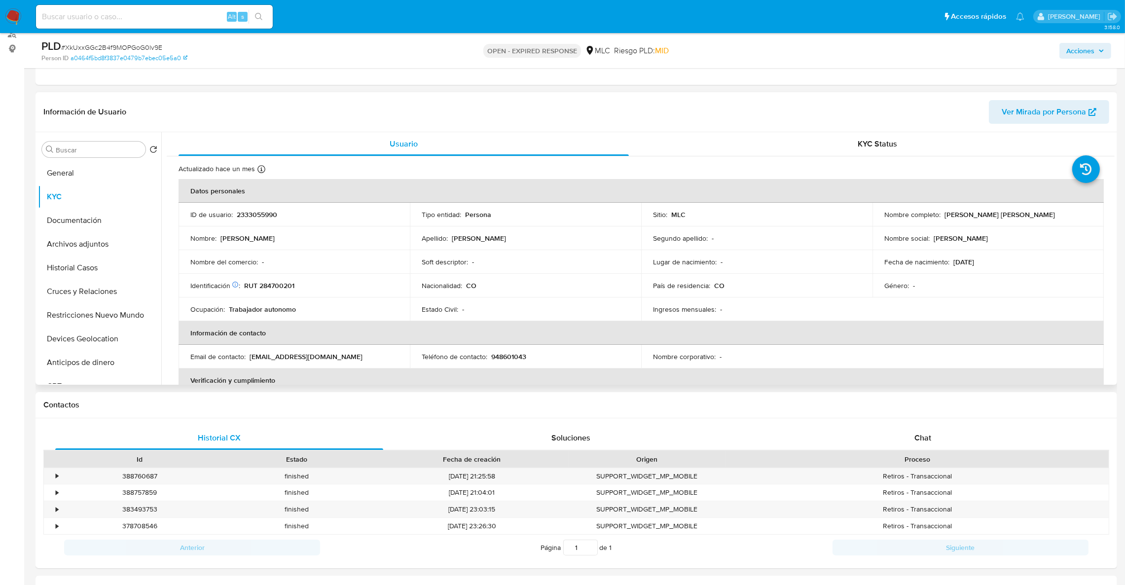
click at [297, 288] on div "Identificación Nº de serie: 603990800 : RUT 284700201" at bounding box center [294, 285] width 208 height 9
click at [288, 283] on p "RUT 284700201" at bounding box center [269, 285] width 50 height 9
copy p "284700201"
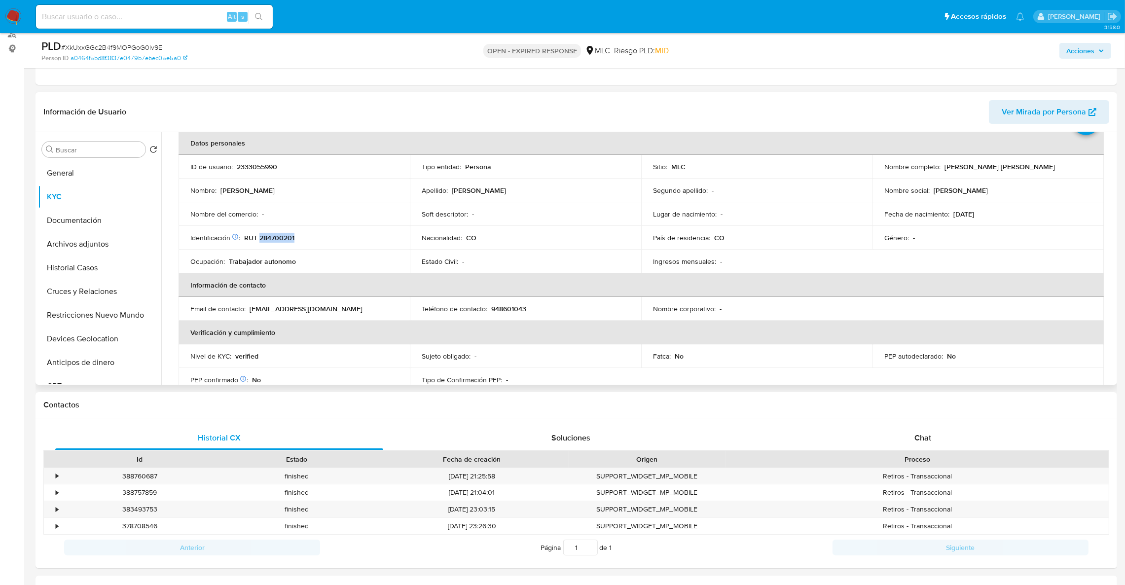
scroll to position [52, 0]
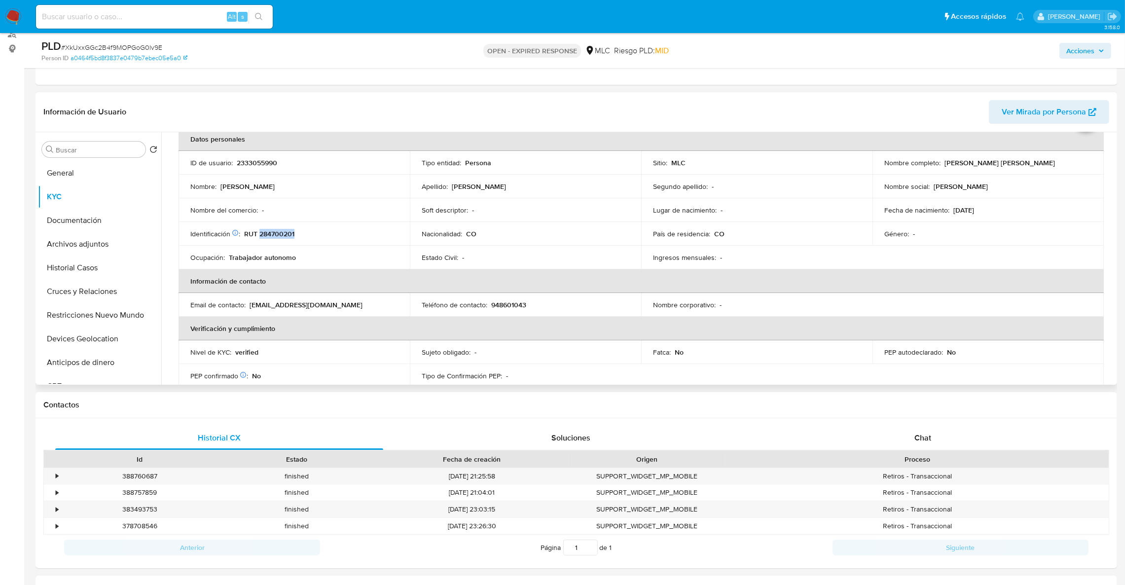
click at [865, 247] on td "Ingresos mensuales : -" at bounding box center [756, 258] width 231 height 24
click at [265, 162] on p "2333055990" at bounding box center [257, 162] width 40 height 9
copy p "2333055990"
click at [84, 294] on button "Cruces y Relaciones" at bounding box center [95, 292] width 115 height 24
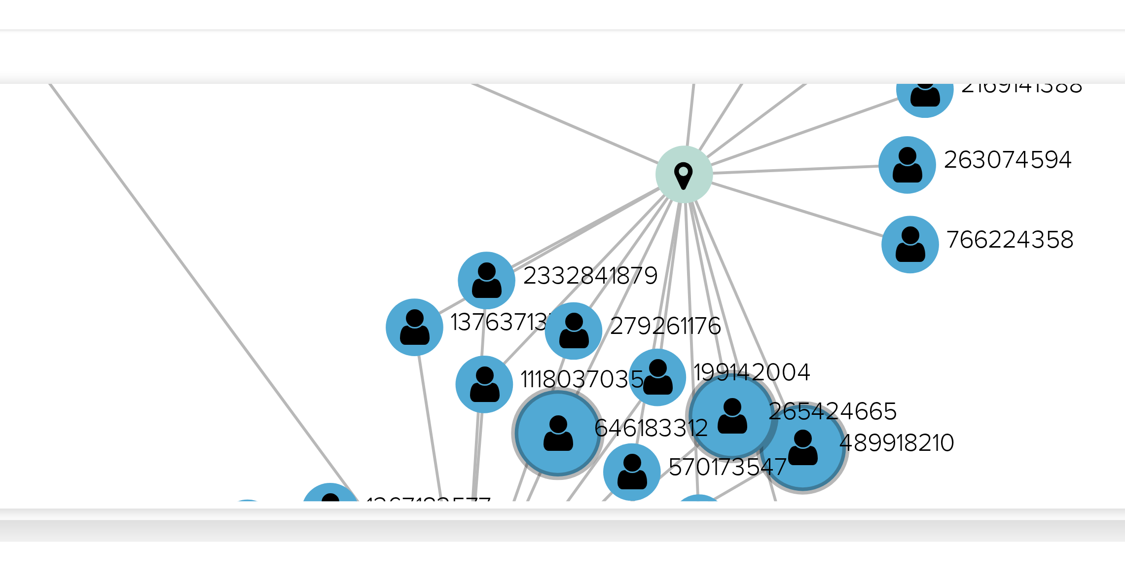
scroll to position [272, 0]
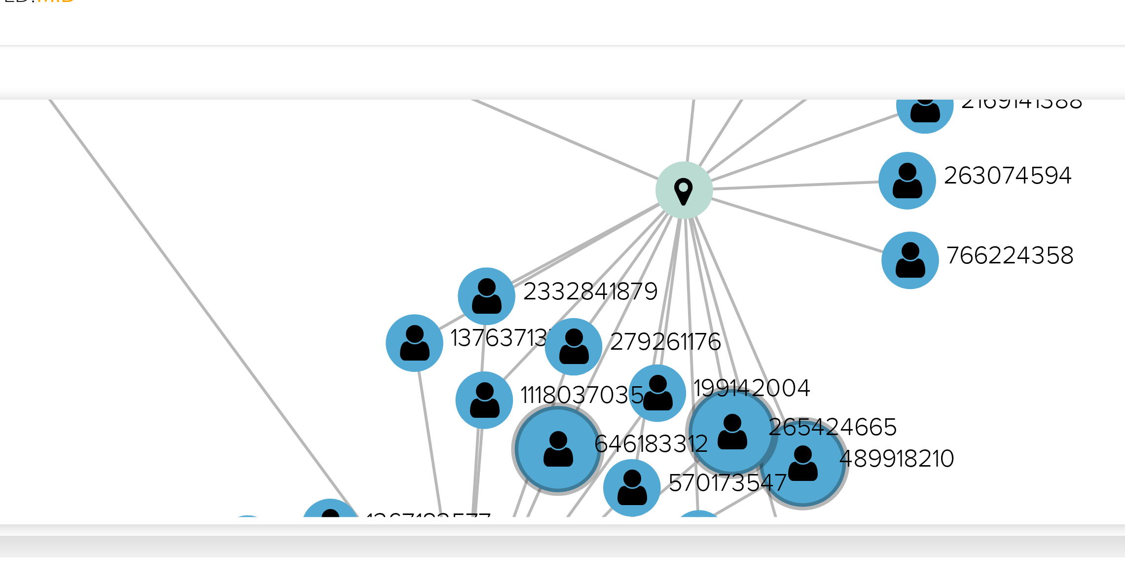
drag, startPoint x: 1032, startPoint y: 302, endPoint x: 1028, endPoint y: 125, distance: 177.6
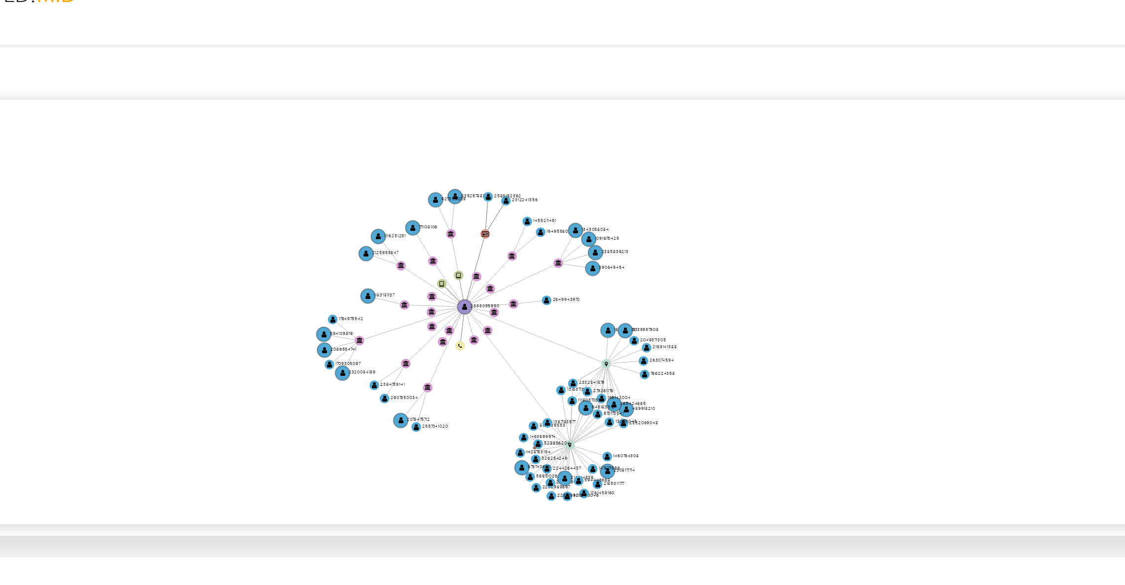
drag, startPoint x: 908, startPoint y: 149, endPoint x: 917, endPoint y: 182, distance: 34.3
click at [917, 182] on icon "device-67d62b478a50631460ea50ee  user-2333055990  2333055990 device-67dcb29eb…" at bounding box center [648, 158] width 934 height 143
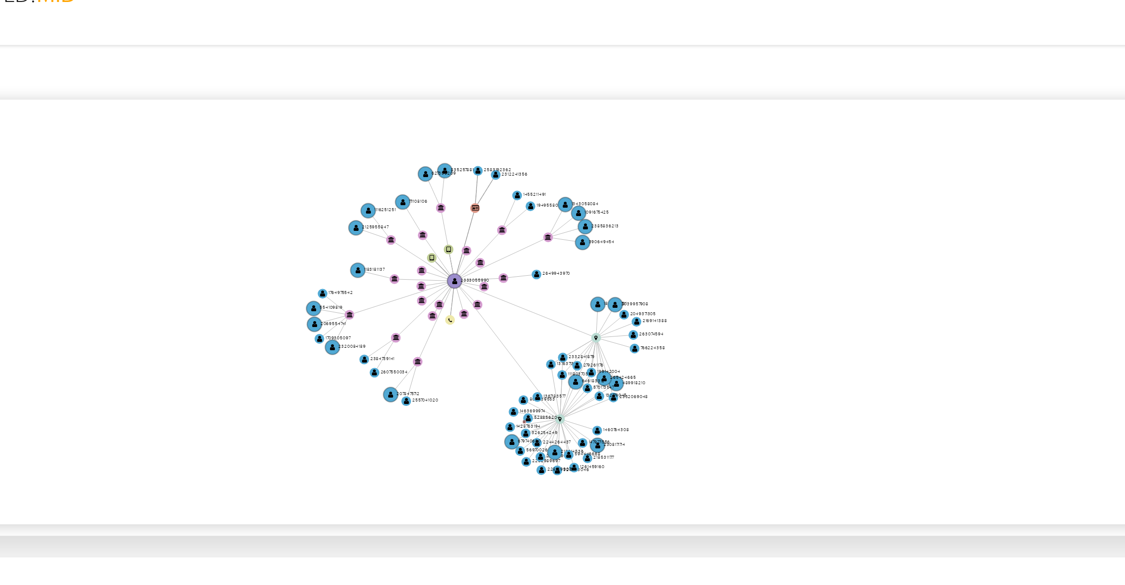
drag, startPoint x: 916, startPoint y: 180, endPoint x: 914, endPoint y: 168, distance: 11.6
click at [914, 168] on icon "device-67d62b478a50631460ea50ee  user-2333055990  2333055990 device-67dcb29eb…" at bounding box center [648, 158] width 934 height 143
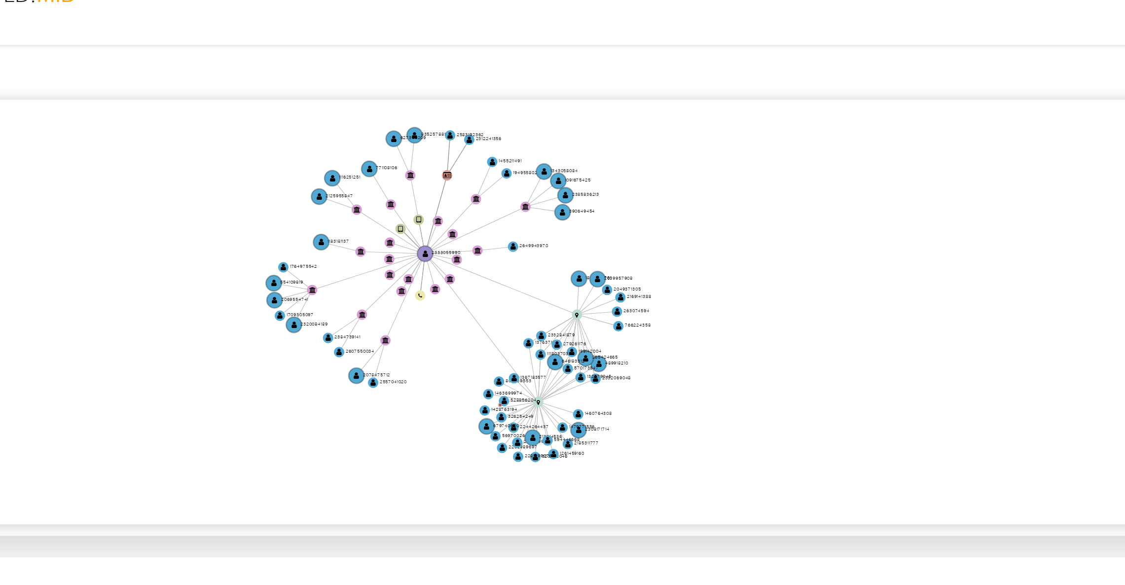
drag, startPoint x: 914, startPoint y: 169, endPoint x: 911, endPoint y: 181, distance: 12.7
click at [915, 173] on icon "device-67d62b478a50631460ea50ee  user-2333055990  2333055990 device-67dcb29eb…" at bounding box center [648, 158] width 934 height 143
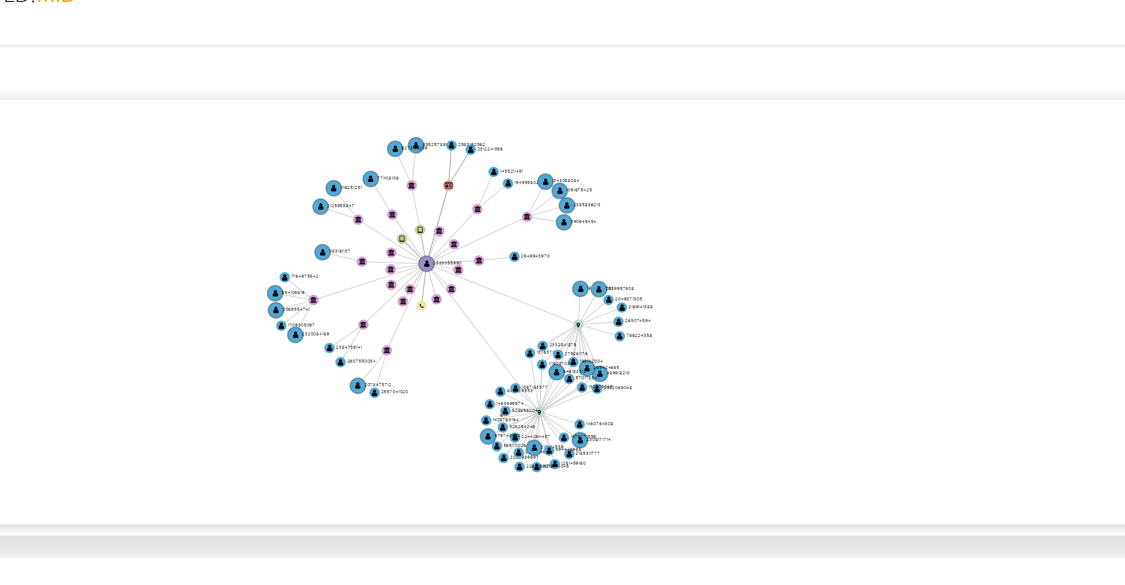
click at [948, 166] on icon "device-67d62b478a50631460ea50ee  user-2333055990  2333055990 device-67dcb29eb…" at bounding box center [648, 158] width 934 height 143
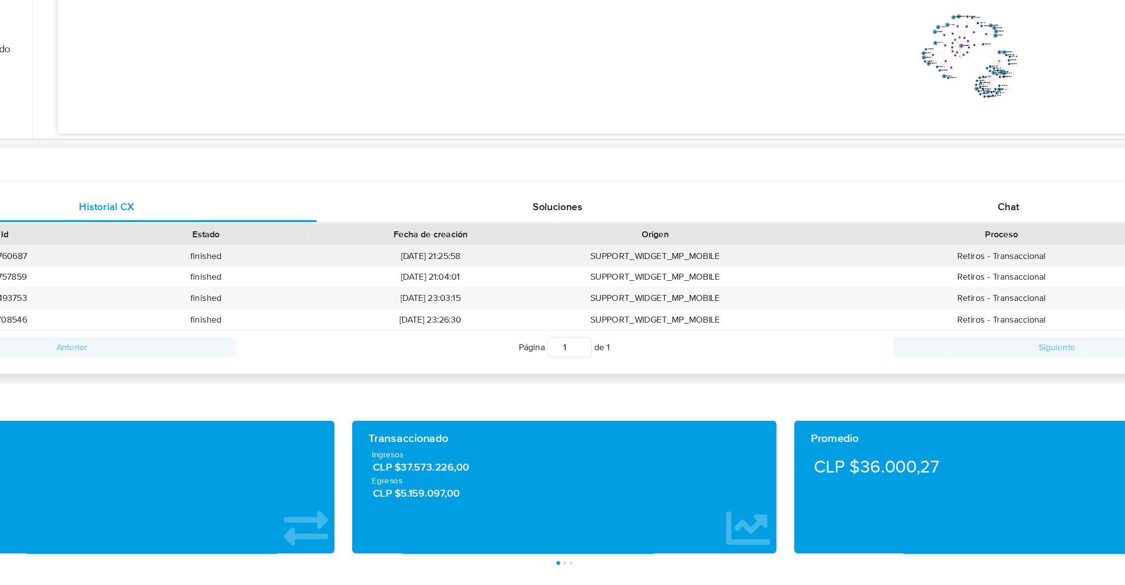
scroll to position [271, 0]
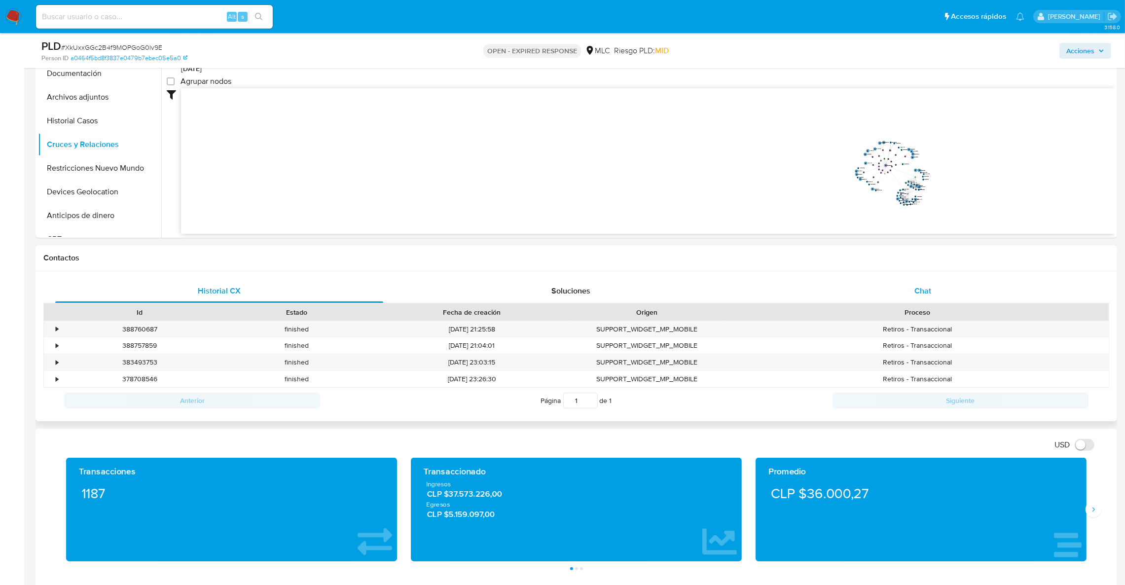
click at [937, 297] on div "Chat" at bounding box center [923, 291] width 328 height 24
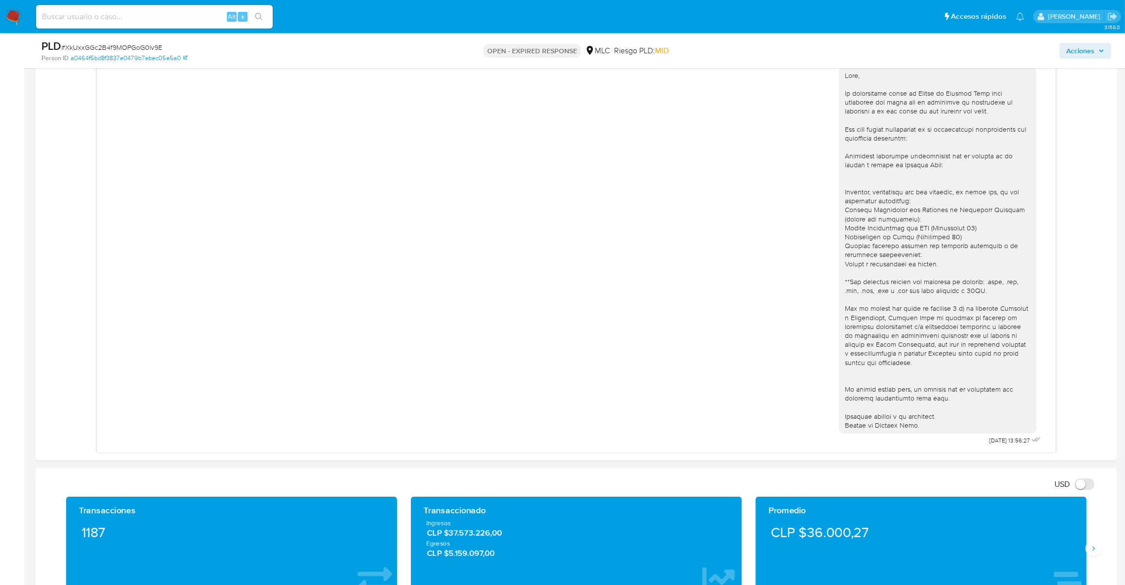
scroll to position [518, 0]
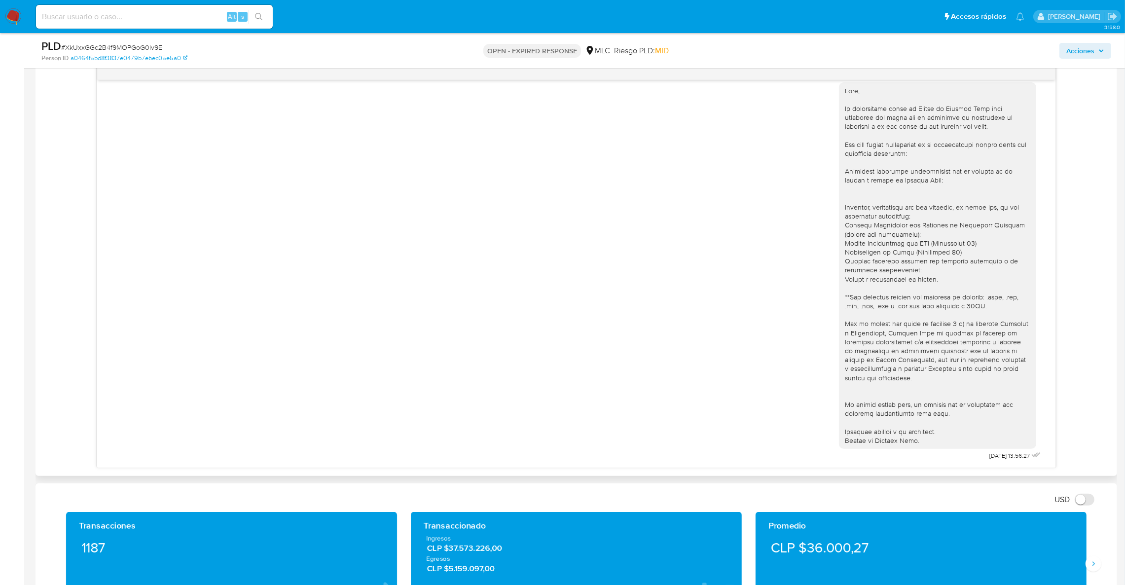
click at [851, 226] on div at bounding box center [937, 265] width 185 height 359
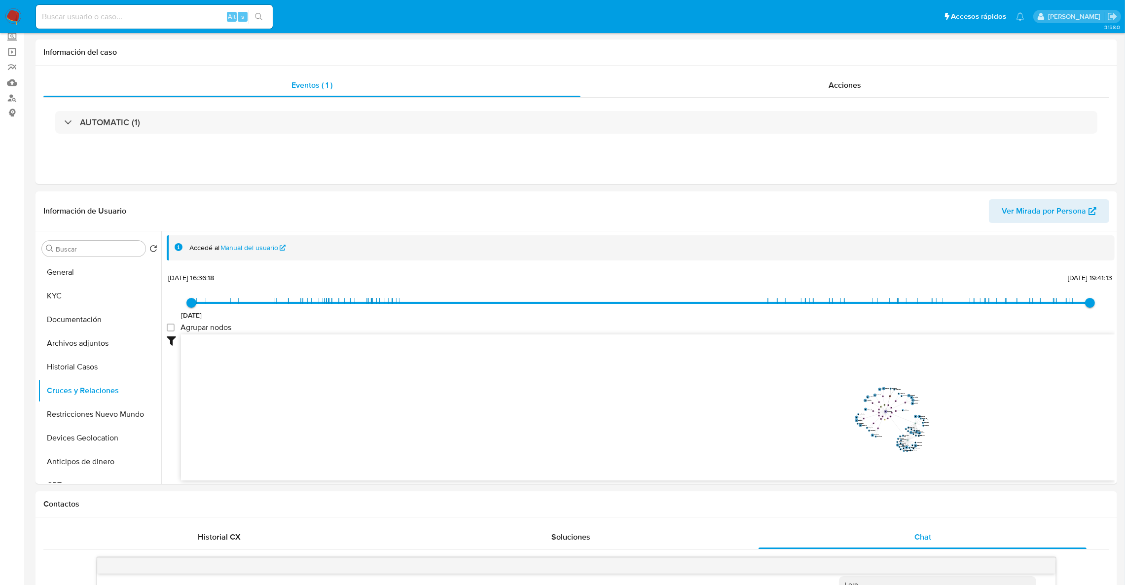
scroll to position [0, 0]
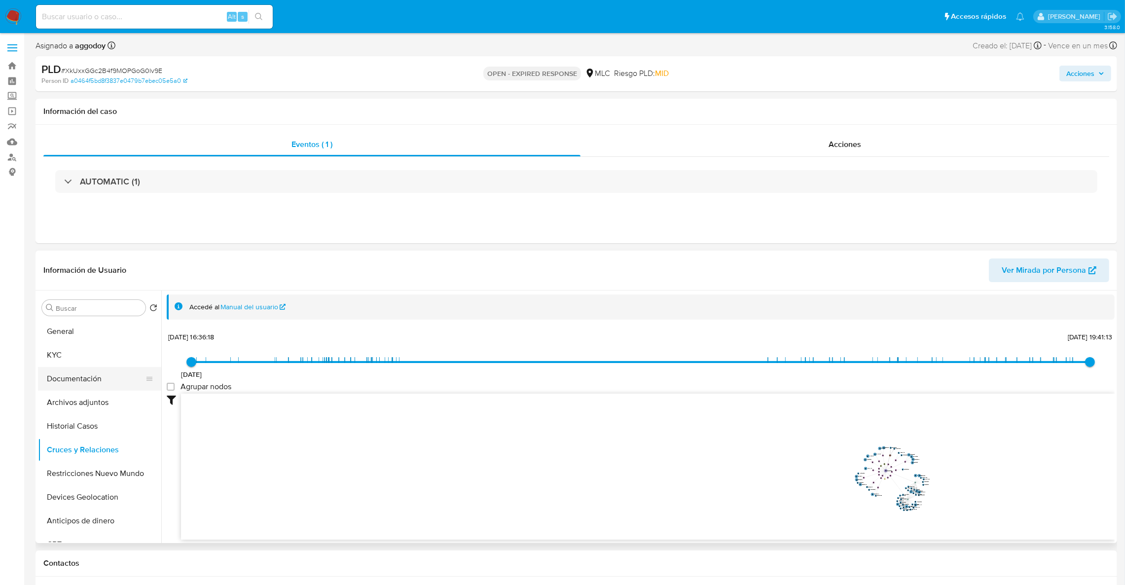
click at [82, 374] on button "Documentación" at bounding box center [95, 379] width 115 height 24
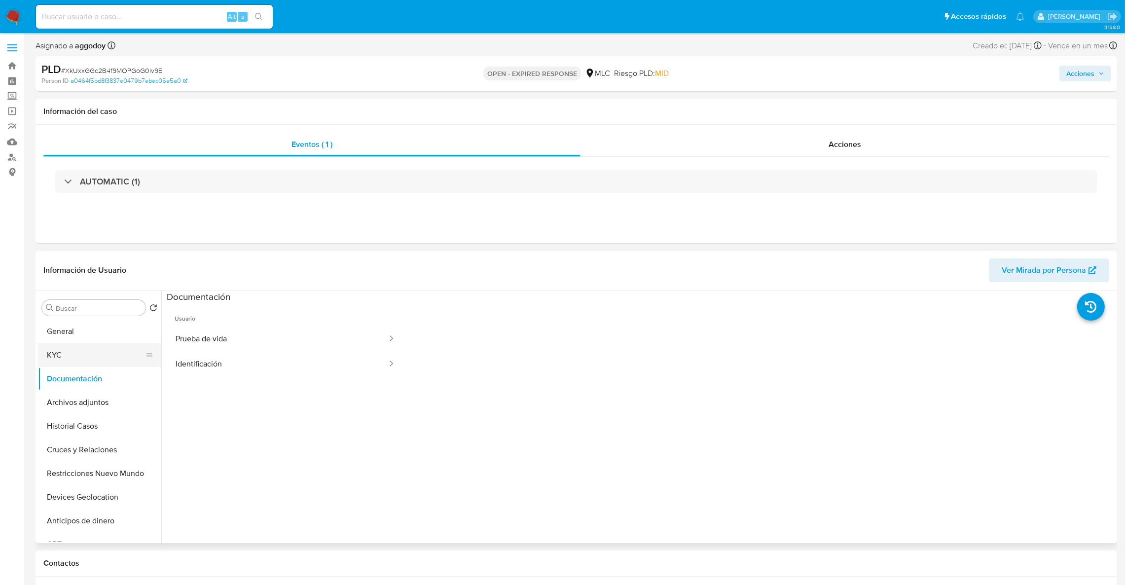
click at [72, 356] on button "KYC" at bounding box center [95, 355] width 115 height 24
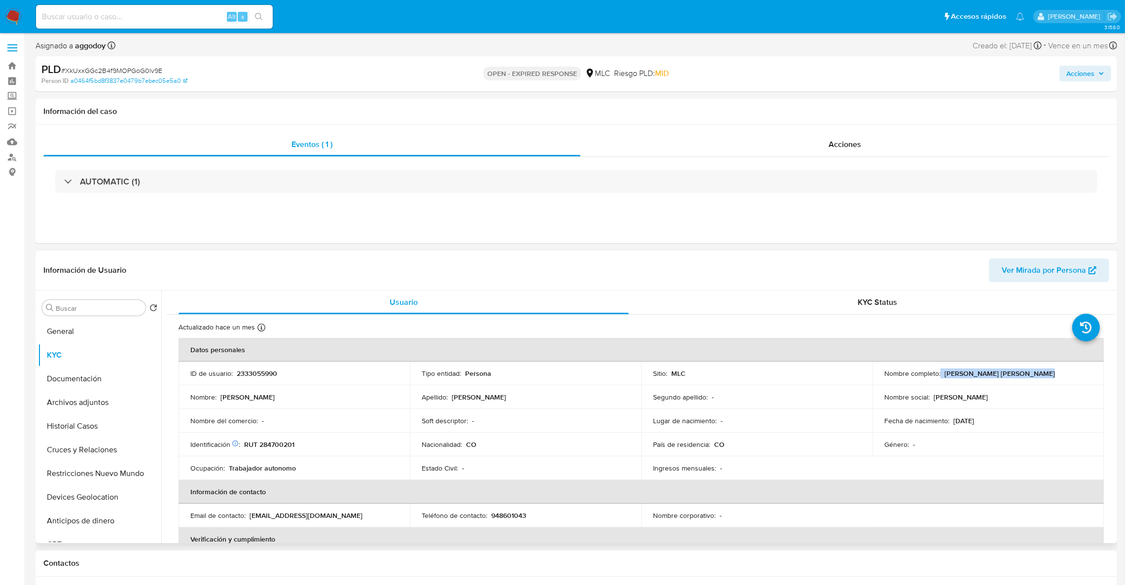
drag, startPoint x: 939, startPoint y: 372, endPoint x: 1064, endPoint y: 372, distance: 125.8
click at [1064, 372] on div "Nombre completo : Marco Antonio Andrade Ortiz" at bounding box center [988, 373] width 208 height 9
copy div "[PERSON_NAME] [PERSON_NAME]"
click at [271, 443] on p "RUT 284700201" at bounding box center [269, 444] width 50 height 9
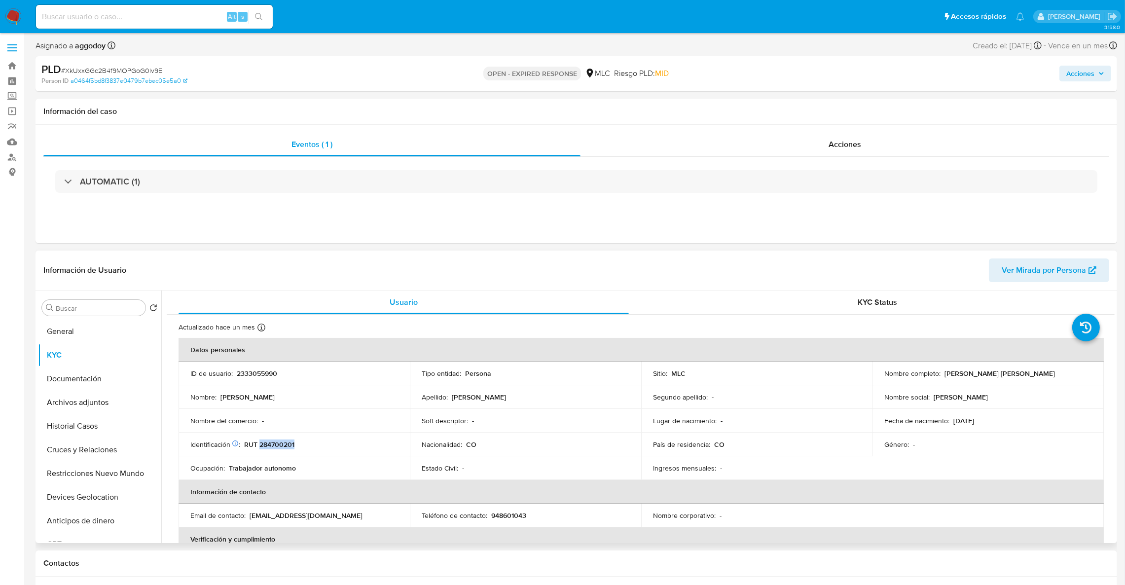
copy p "284700201"
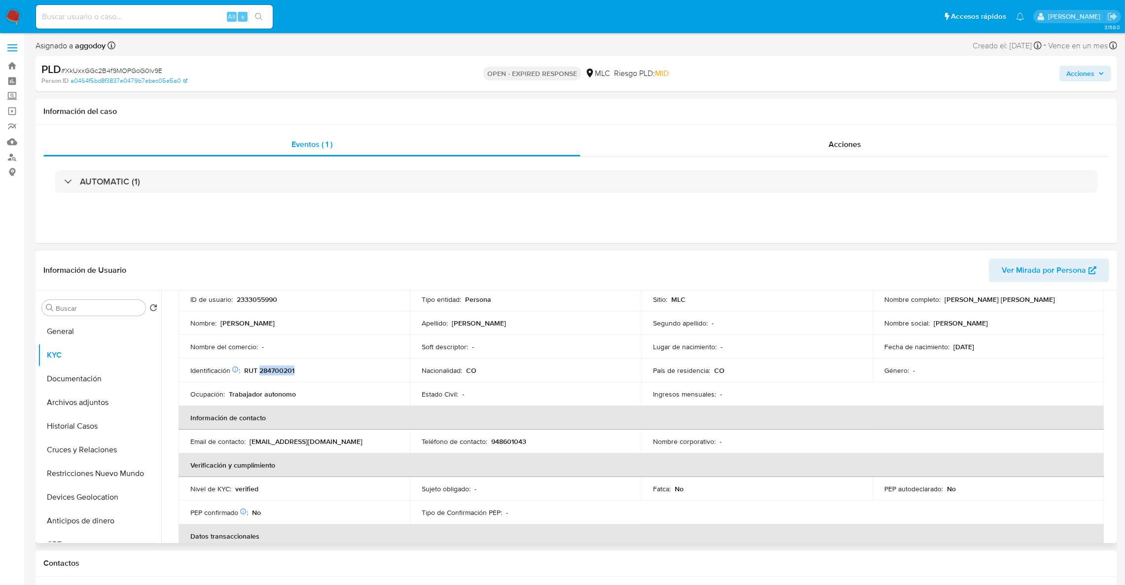
scroll to position [148, 0]
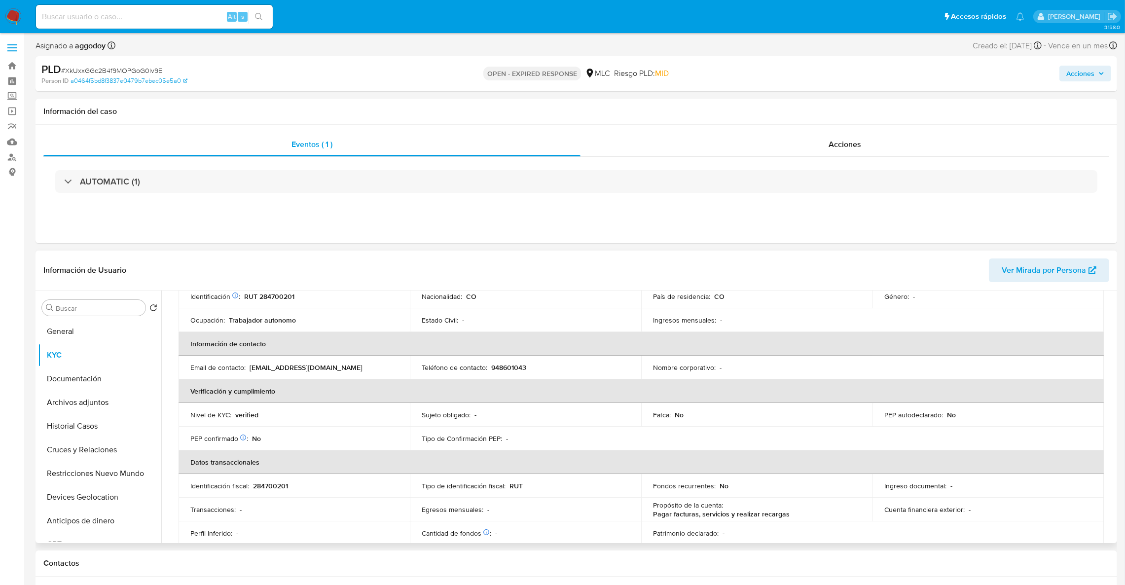
click at [359, 475] on td "Identificación fiscal : 284700201" at bounding box center [294, 486] width 231 height 24
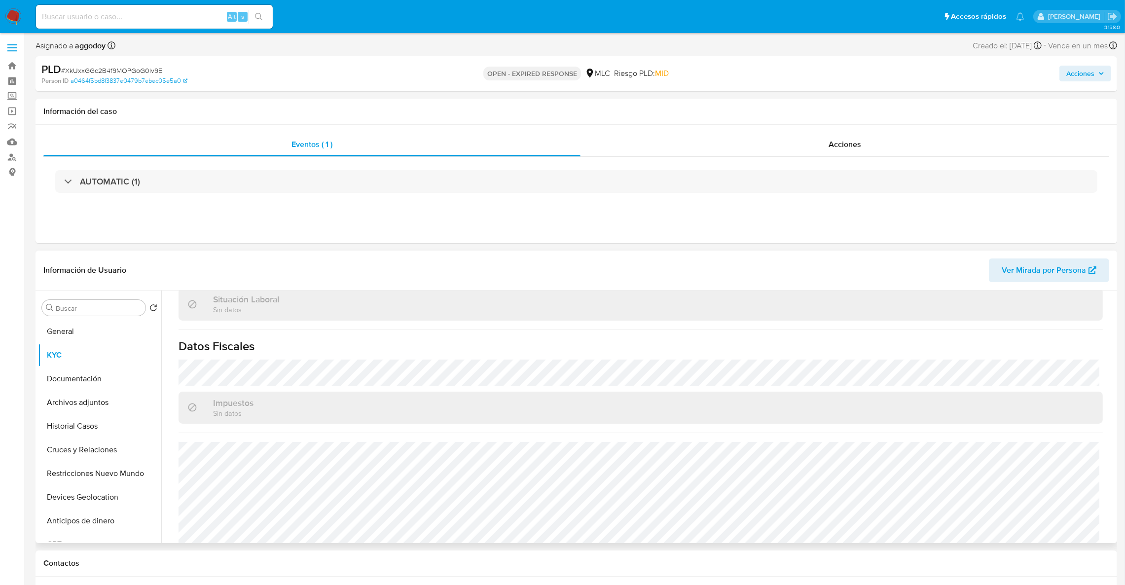
scroll to position [518, 0]
click at [97, 398] on button "Archivos adjuntos" at bounding box center [95, 403] width 115 height 24
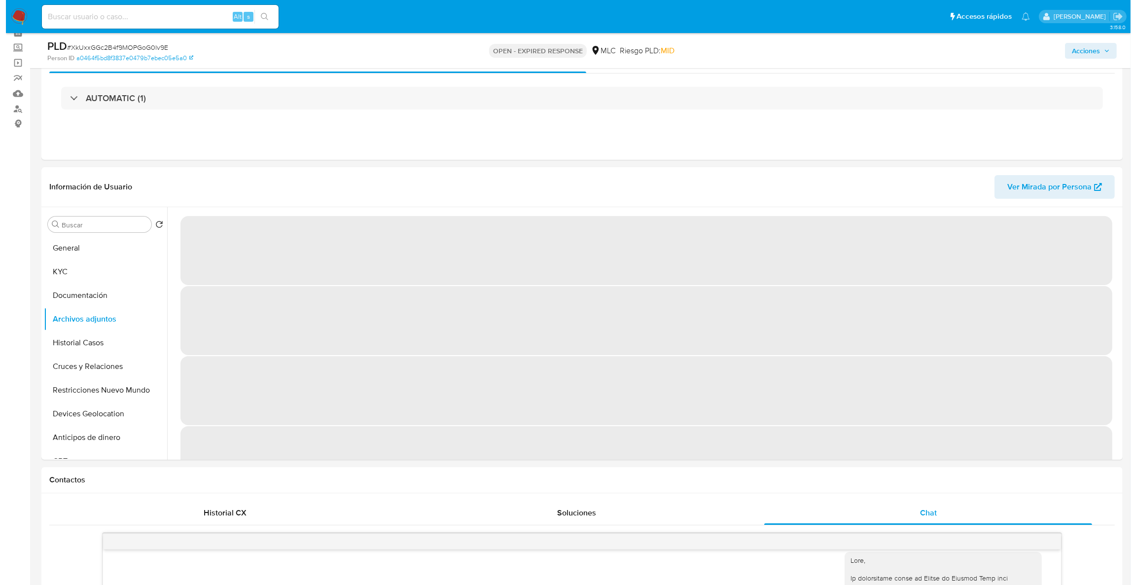
scroll to position [49, 0]
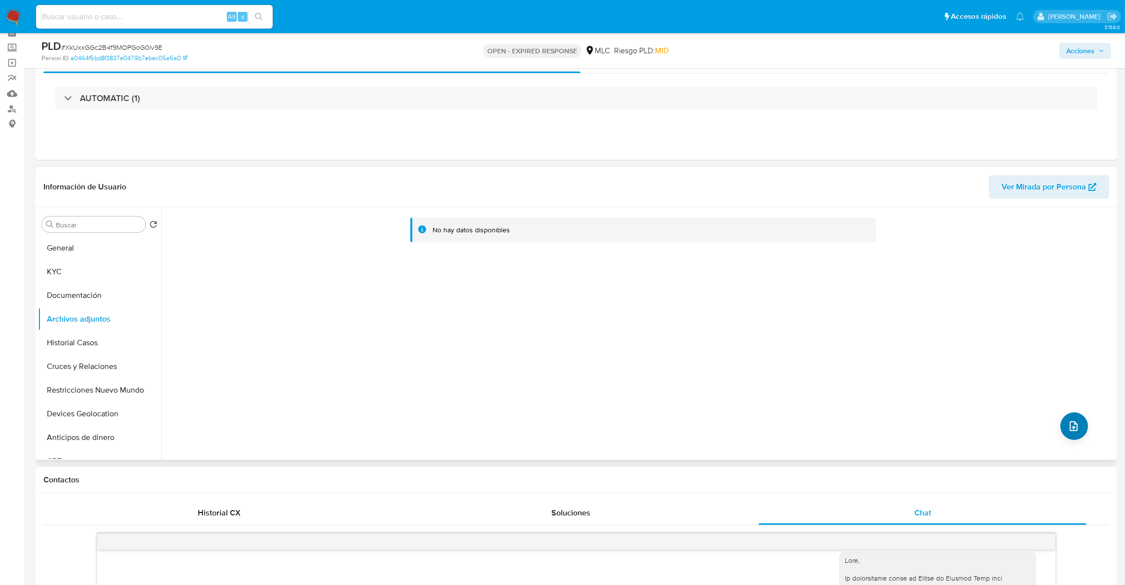
drag, startPoint x: 1057, startPoint y: 408, endPoint x: 1067, endPoint y: 420, distance: 15.4
click at [1058, 410] on div "No hay datos disponibles" at bounding box center [637, 333] width 953 height 253
click at [1068, 420] on icon "upload-file" at bounding box center [1074, 426] width 12 height 12
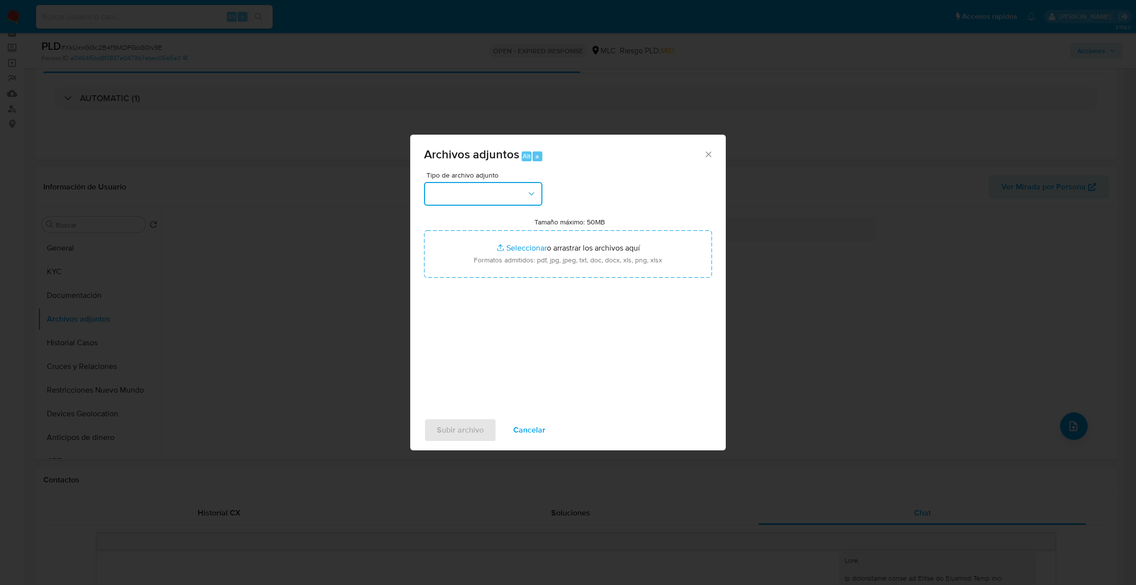
drag, startPoint x: 529, startPoint y: 195, endPoint x: 528, endPoint y: 201, distance: 6.5
click at [528, 195] on icon "button" at bounding box center [532, 194] width 10 height 10
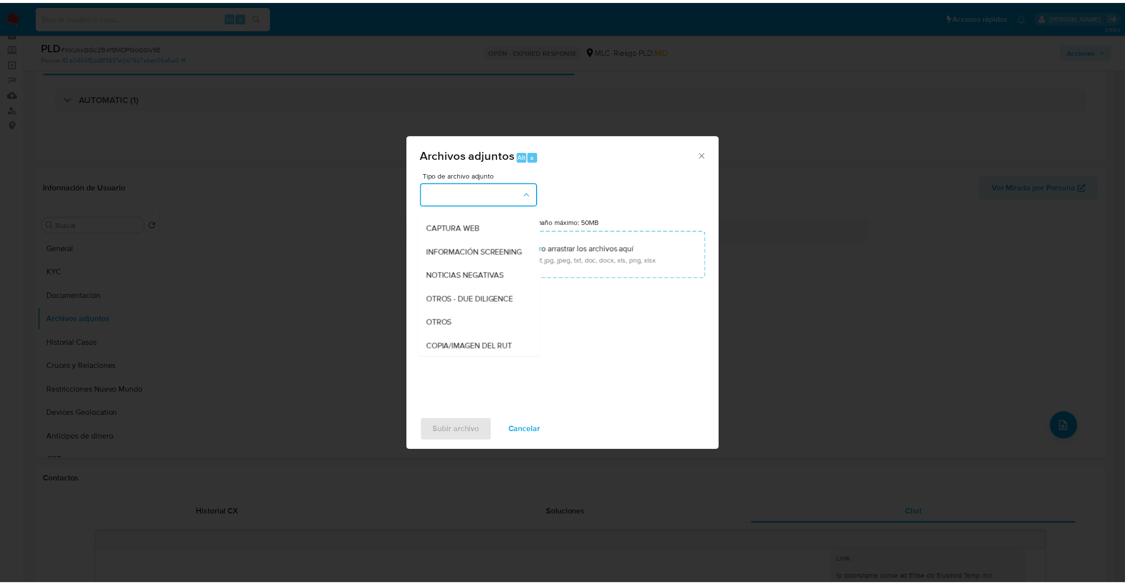
scroll to position [99, 0]
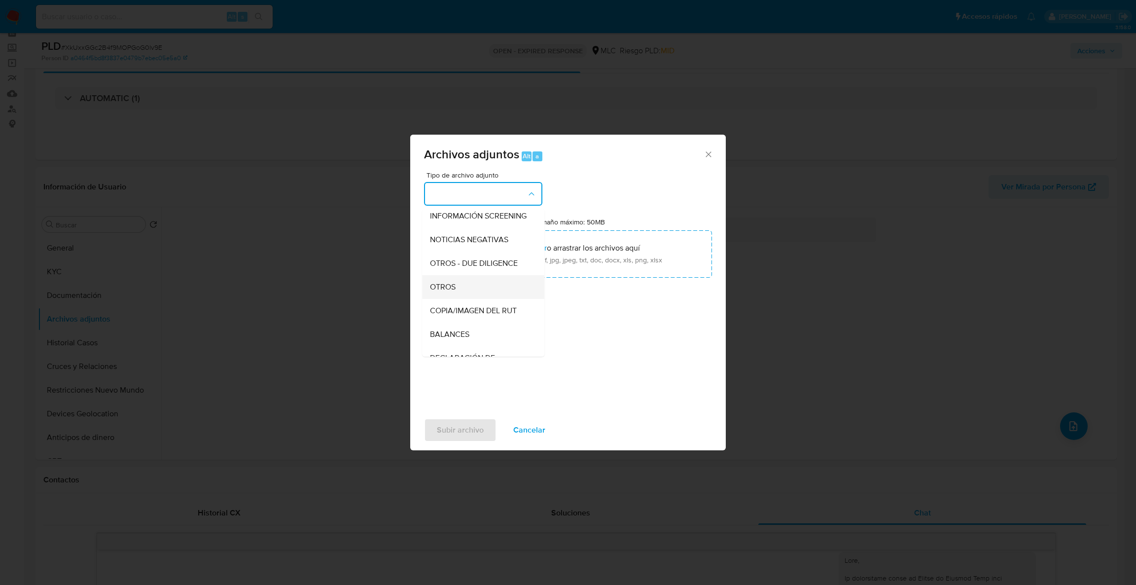
click at [488, 299] on div "OTROS" at bounding box center [480, 287] width 101 height 24
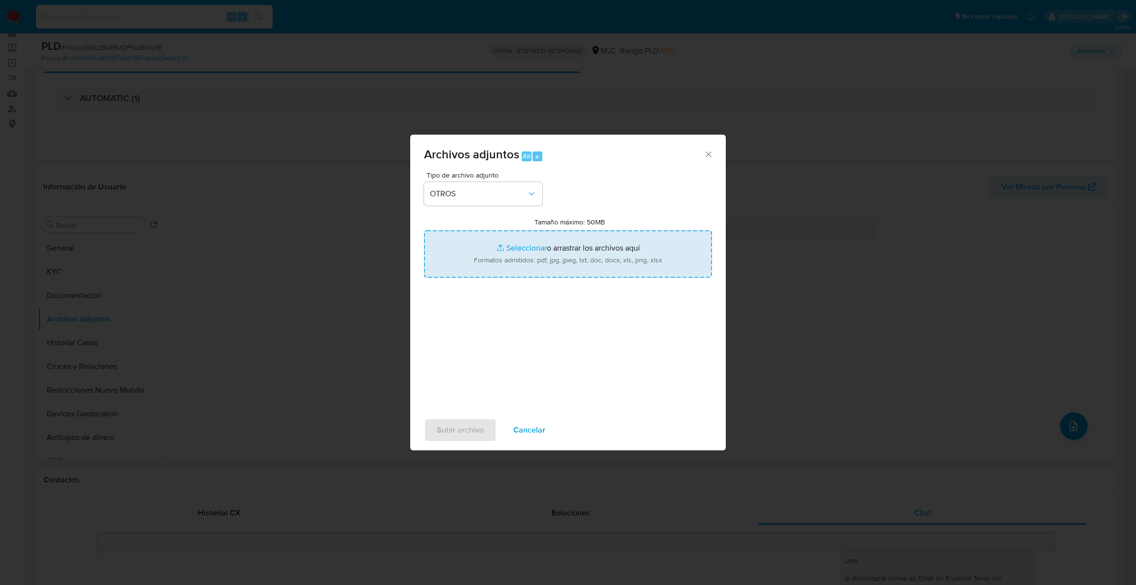
click at [508, 268] on input "Tamaño máximo: 50MB Seleccionar archivos" at bounding box center [568, 253] width 288 height 47
type input "C:\fakepath\Case Log - 2333055990.pdf"
click at [514, 253] on input "Tamaño máximo: 50MB Seleccionar archivos" at bounding box center [568, 253] width 288 height 47
type input "C:\fakepath\2333055990Movimientos.xlsx"
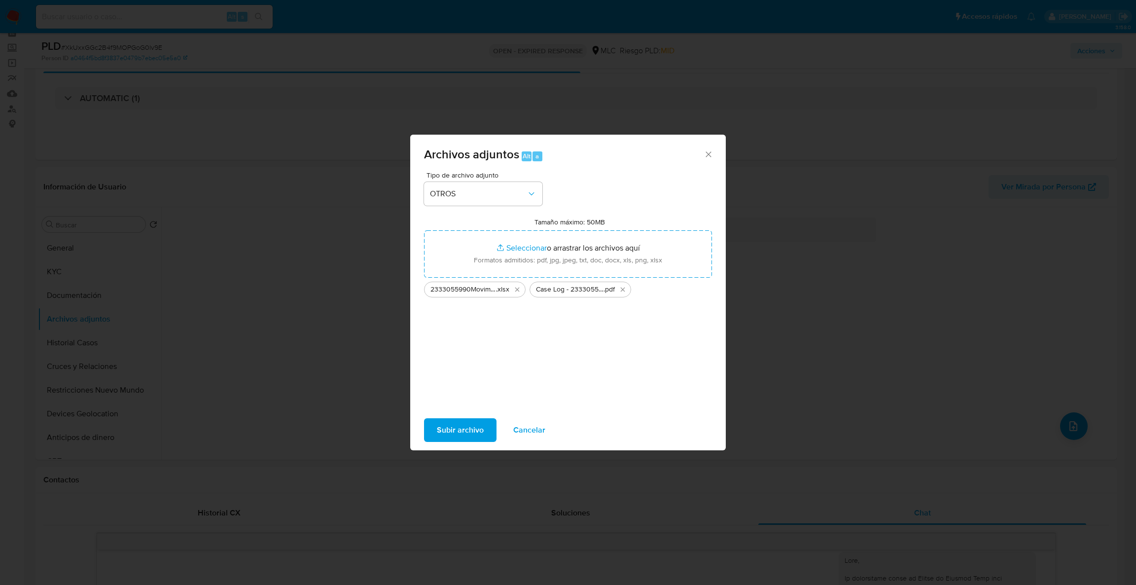
click at [462, 427] on span "Subir archivo" at bounding box center [460, 430] width 47 height 22
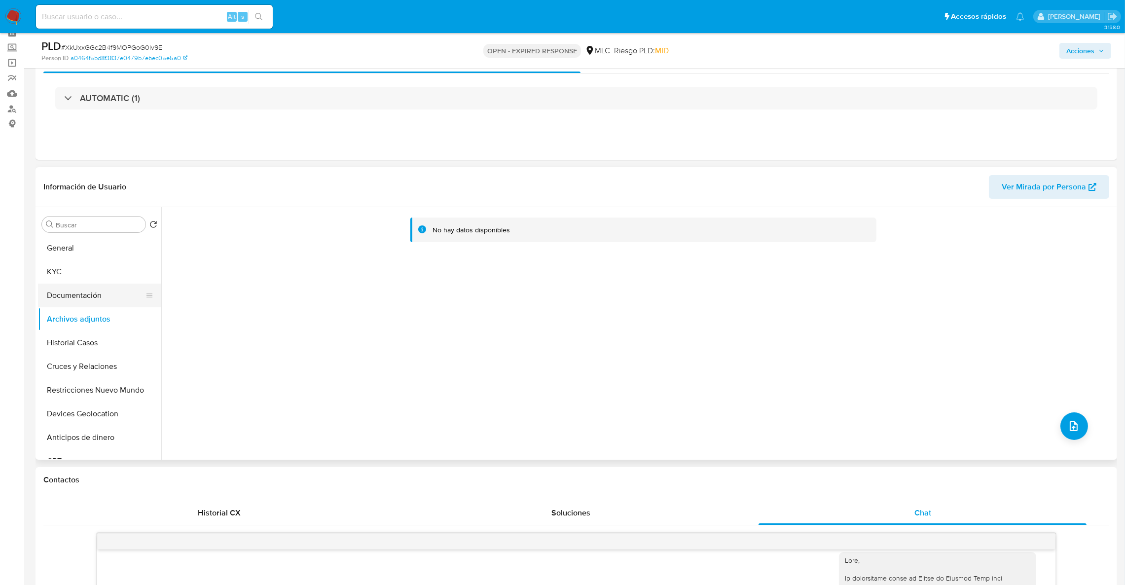
click at [54, 295] on button "Documentación" at bounding box center [95, 296] width 115 height 24
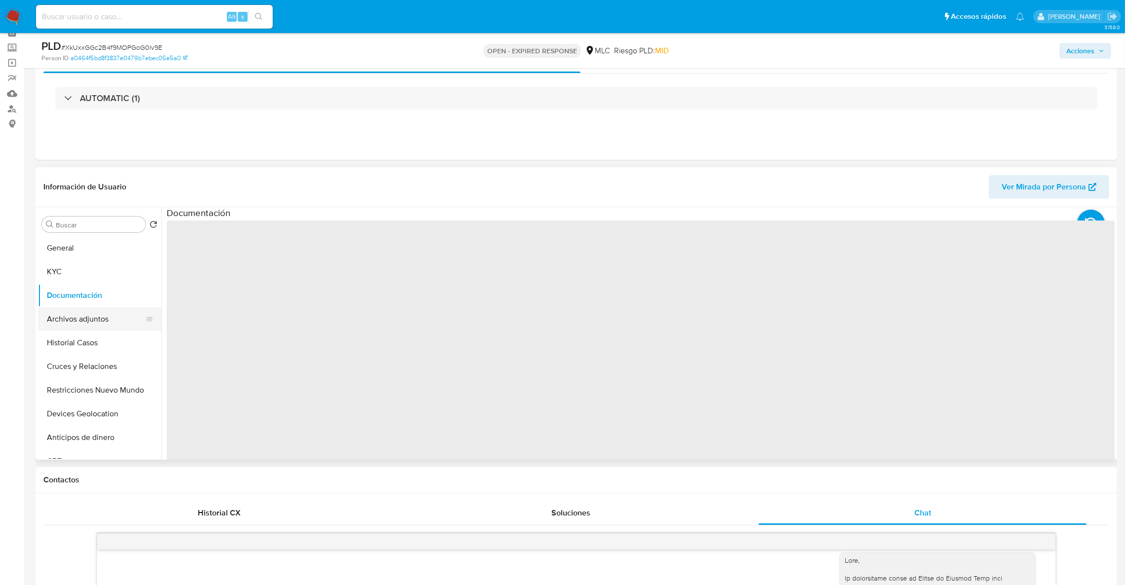
click at [55, 312] on button "Archivos adjuntos" at bounding box center [95, 319] width 115 height 24
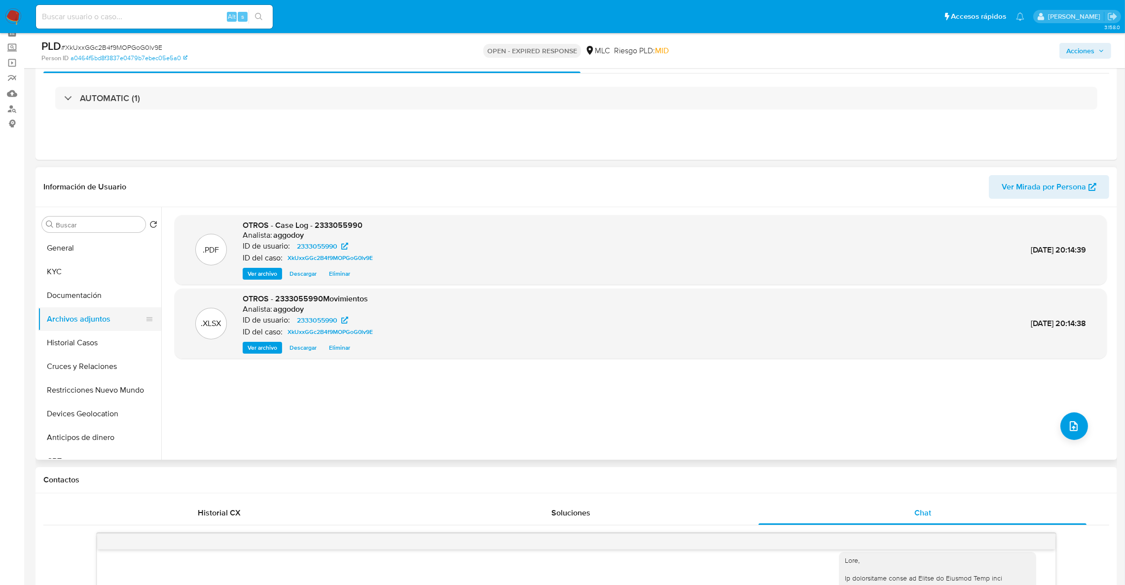
click at [53, 310] on button "Archivos adjuntos" at bounding box center [95, 319] width 115 height 24
drag, startPoint x: 1081, startPoint y: 66, endPoint x: 1079, endPoint y: 53, distance: 13.0
click at [1081, 61] on div "PLD # XkUxxGGc2B4f9MOPGoG0lv9E Person ID a0464f5bd8f3837e0479b7ebec05e5a0 OPEN …" at bounding box center [577, 50] width 1082 height 35
click at [1079, 53] on span "Acciones" at bounding box center [1080, 51] width 28 height 16
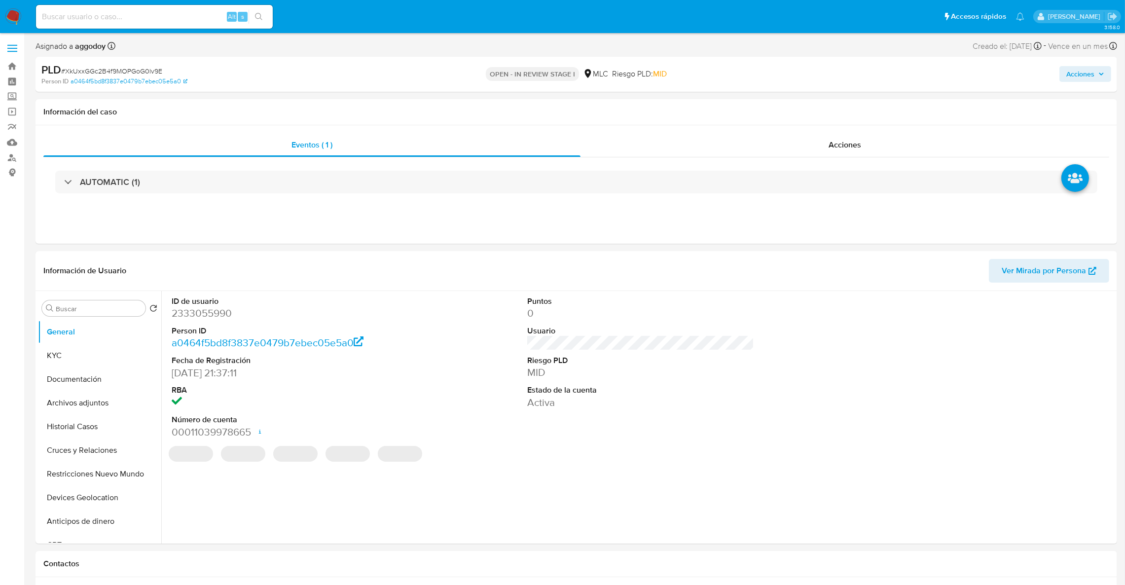
select select "10"
click at [1077, 70] on span "Acciones" at bounding box center [1080, 74] width 28 height 16
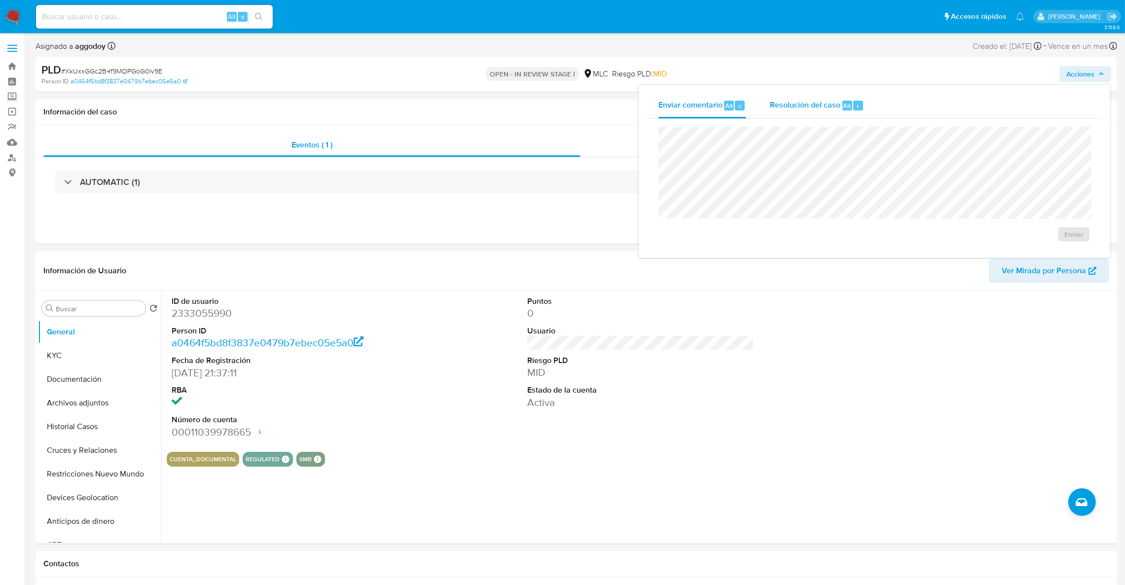
drag, startPoint x: 762, startPoint y: 102, endPoint x: 770, endPoint y: 115, distance: 15.7
click at [762, 103] on button "Resolución del caso Alt r" at bounding box center [817, 106] width 118 height 26
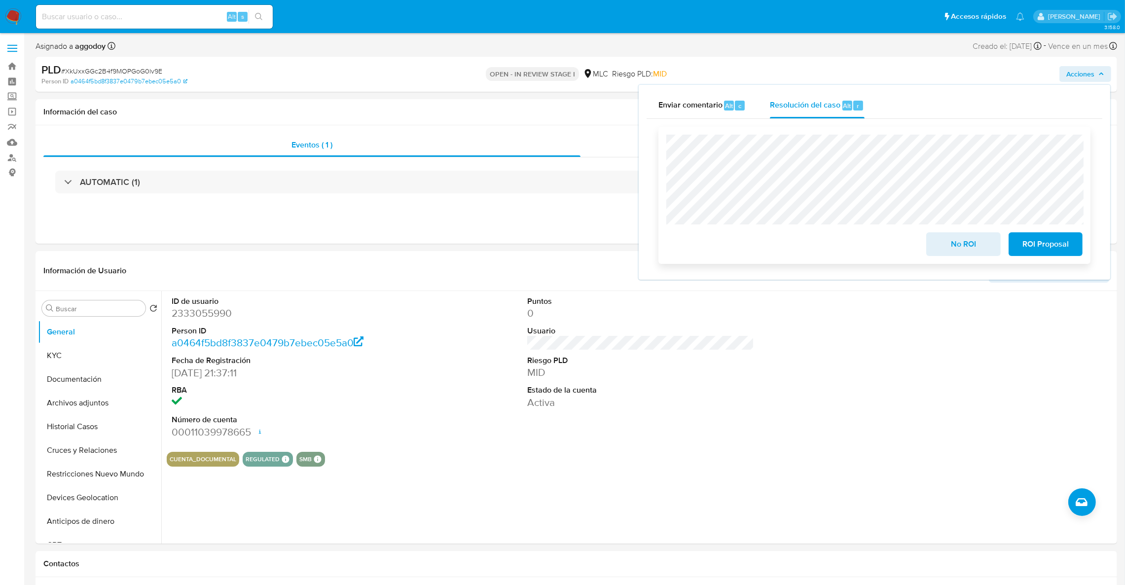
click at [1069, 244] on span "ROI Proposal" at bounding box center [1045, 244] width 48 height 22
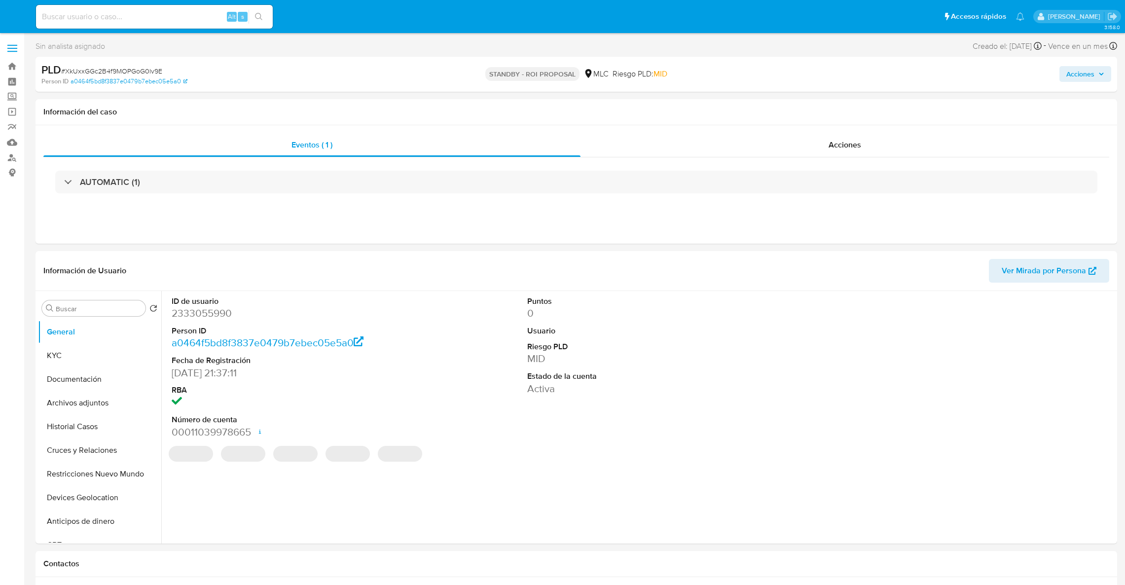
select select "10"
